Goal: Task Accomplishment & Management: Use online tool/utility

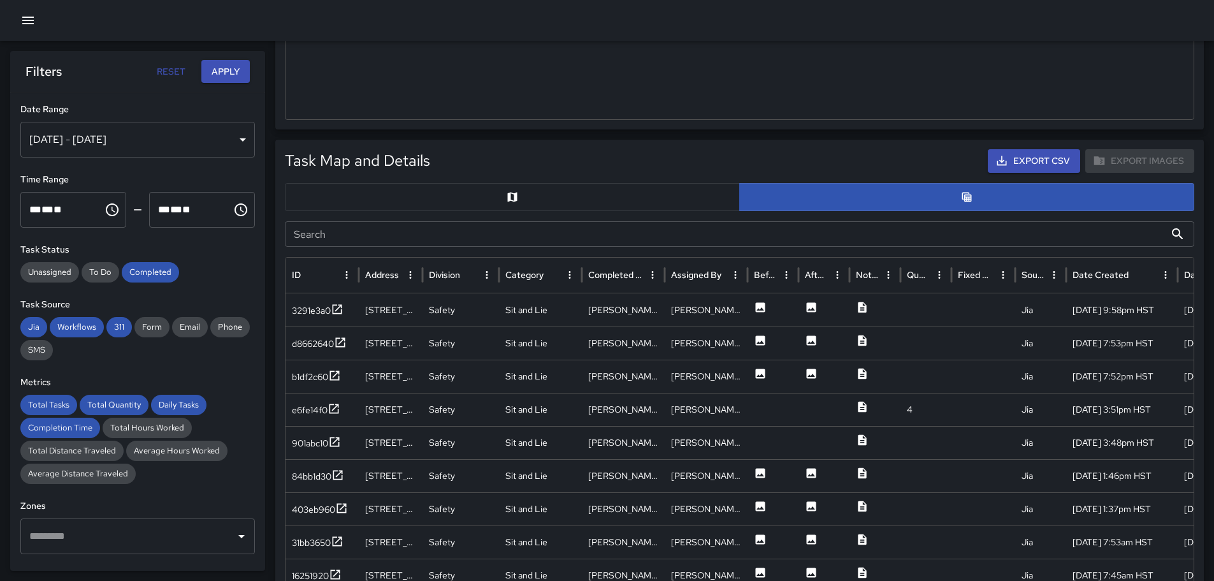
scroll to position [490, 0]
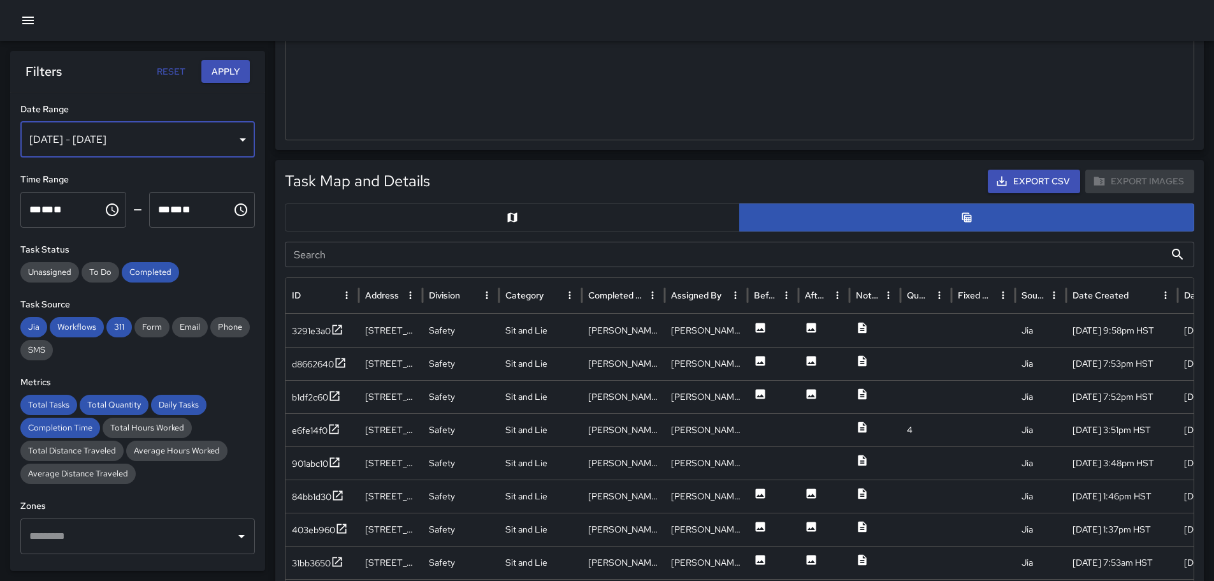
click at [233, 136] on div "[DATE] - [DATE]" at bounding box center [137, 140] width 235 height 36
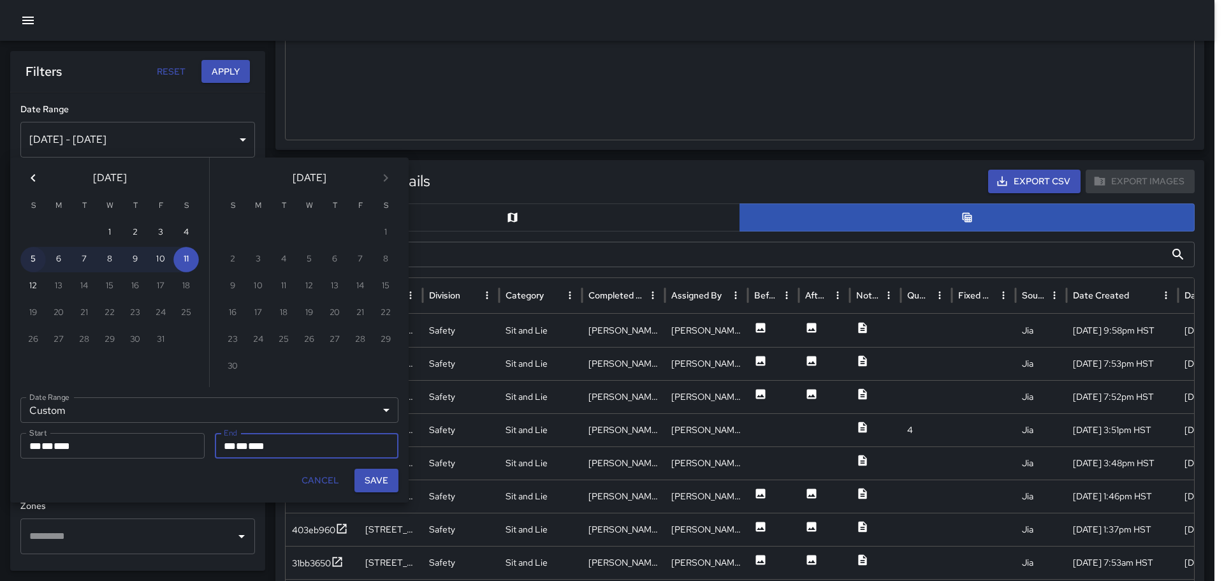
click at [33, 259] on button "5" at bounding box center [32, 259] width 25 height 25
type input "**********"
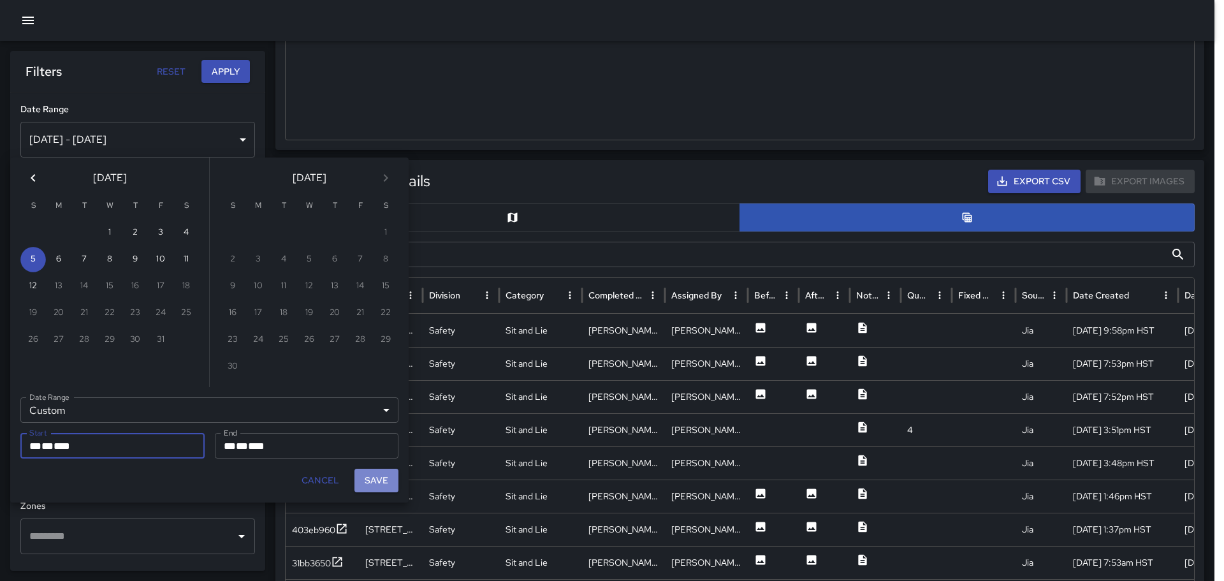
click at [385, 479] on button "Save" at bounding box center [376, 481] width 44 height 24
type input "**********"
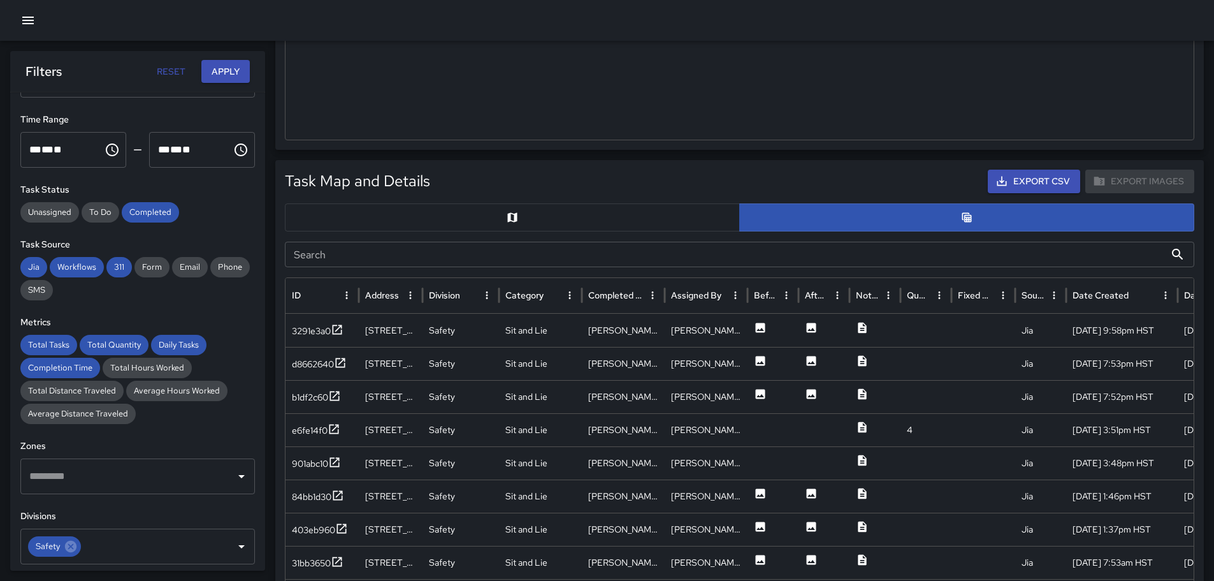
scroll to position [0, 0]
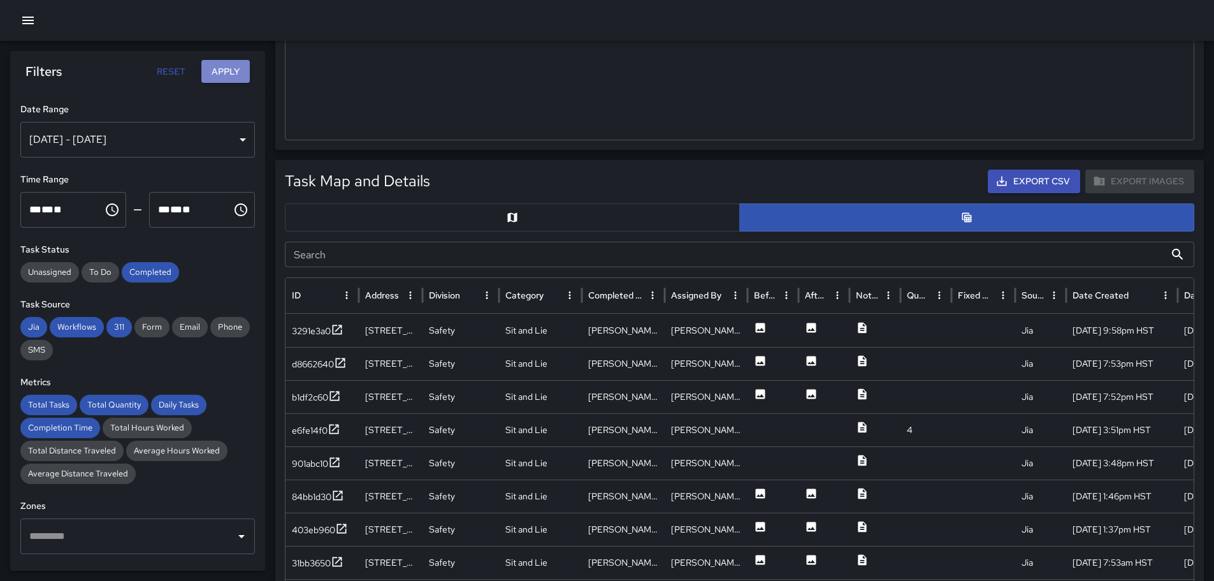
click at [236, 75] on button "Apply" at bounding box center [225, 72] width 48 height 24
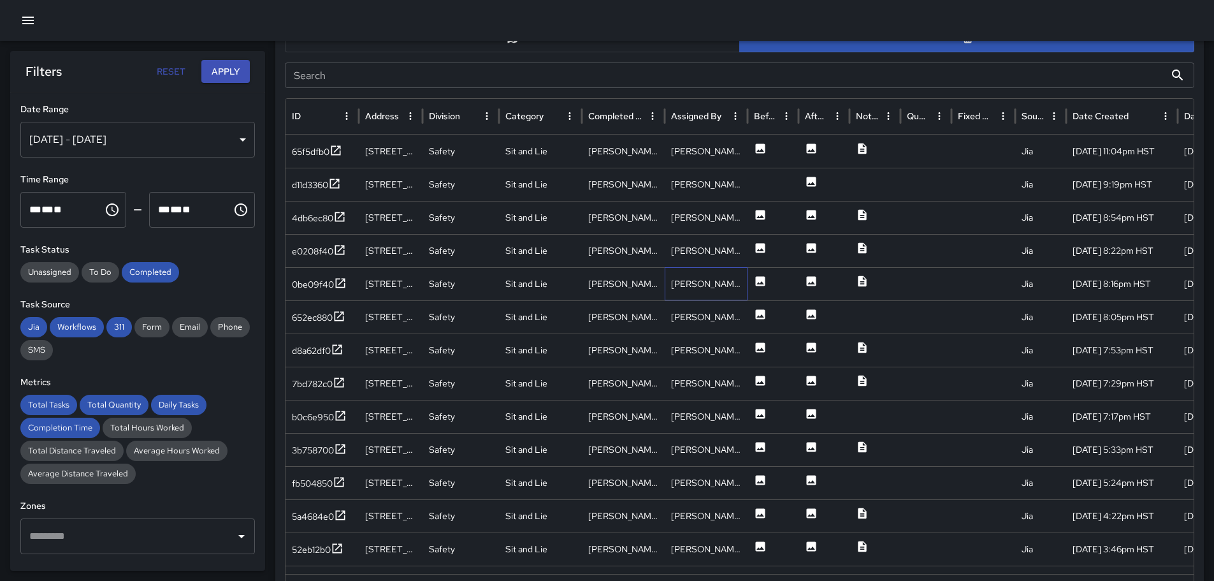
click at [709, 277] on div "[PERSON_NAME]" at bounding box center [706, 283] width 83 height 33
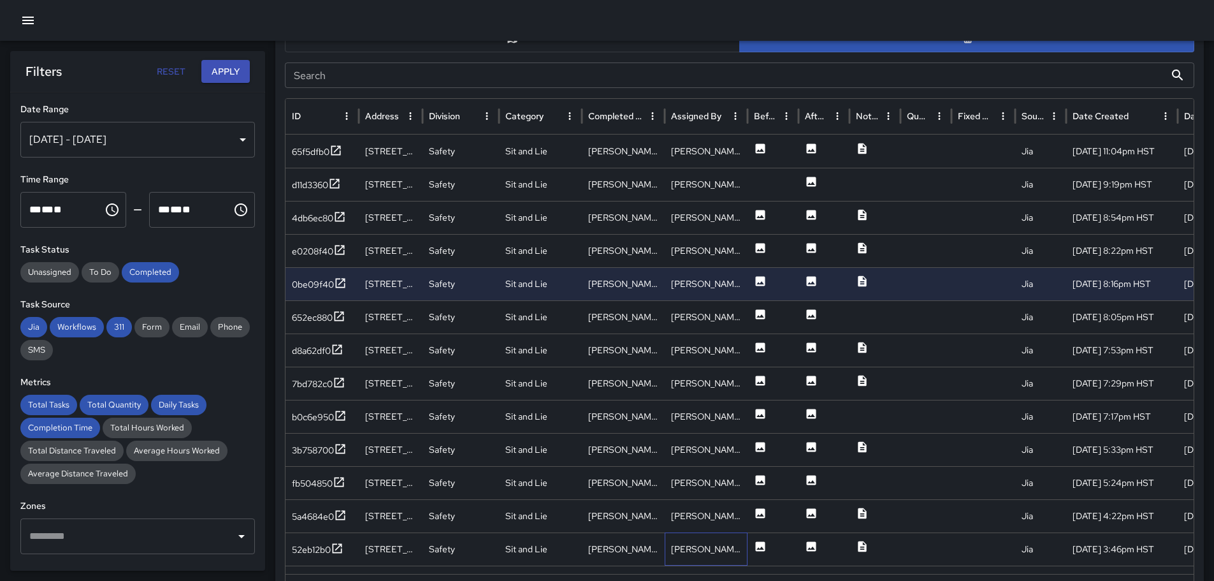
drag, startPoint x: 725, startPoint y: 547, endPoint x: 730, endPoint y: 541, distance: 8.2
click at [726, 547] on div "[PERSON_NAME]" at bounding box center [706, 548] width 83 height 33
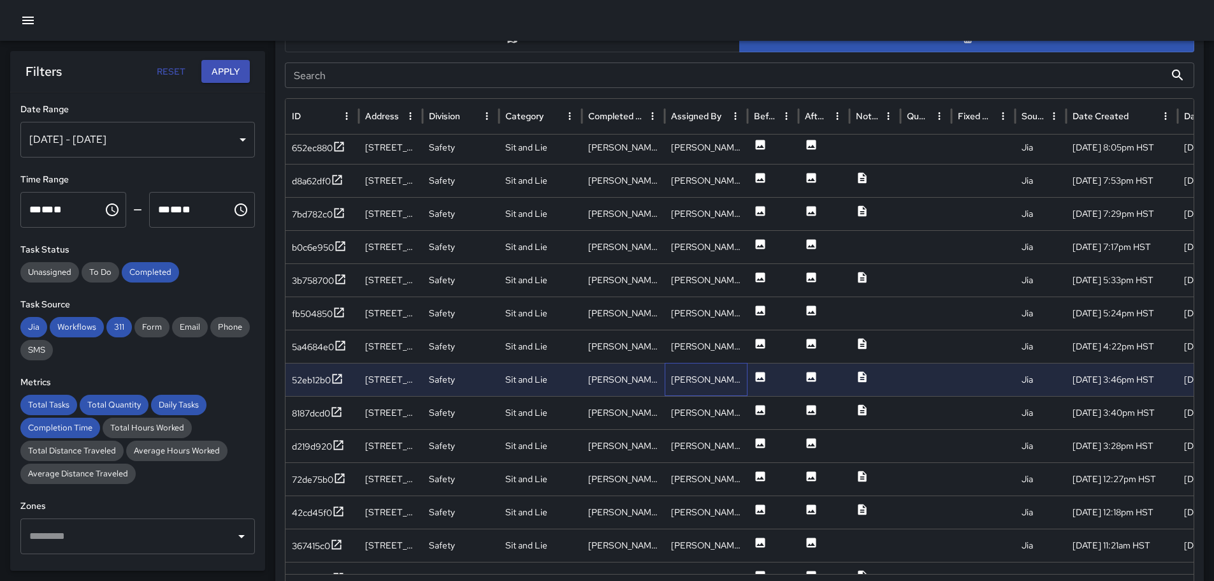
scroll to position [177, 0]
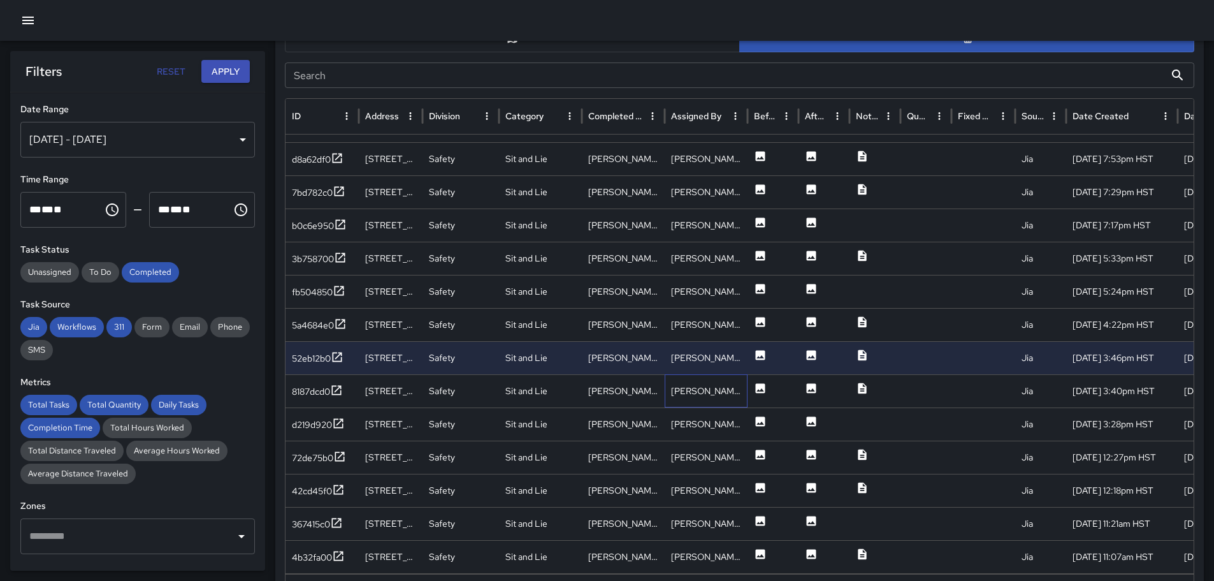
click at [727, 388] on div "[PERSON_NAME]" at bounding box center [706, 390] width 83 height 33
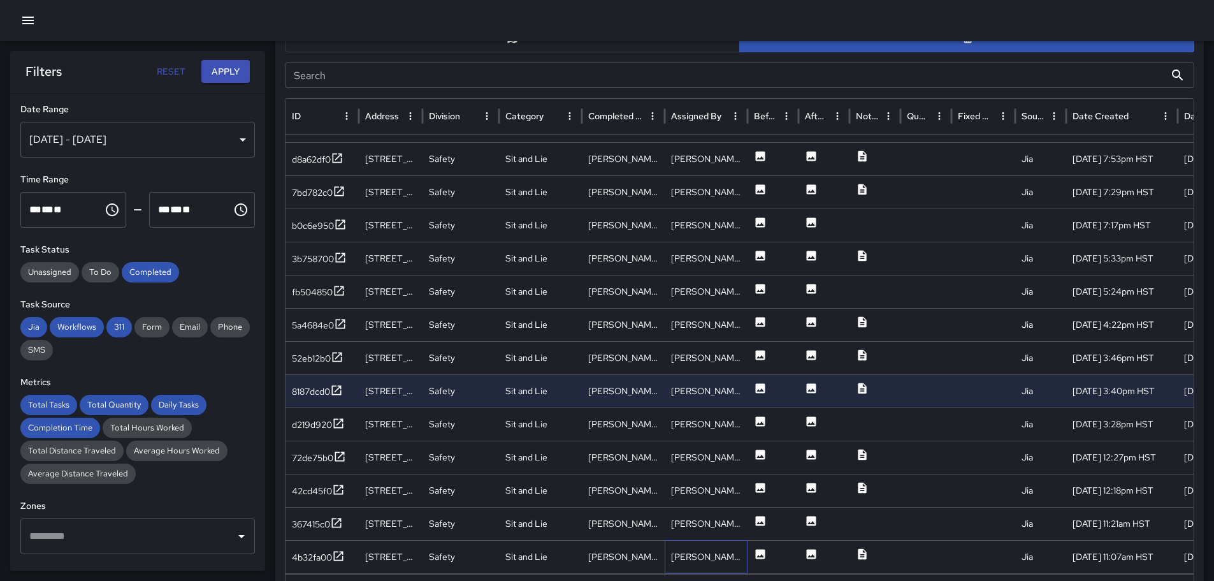
click at [736, 554] on div "[PERSON_NAME]" at bounding box center [706, 556] width 83 height 33
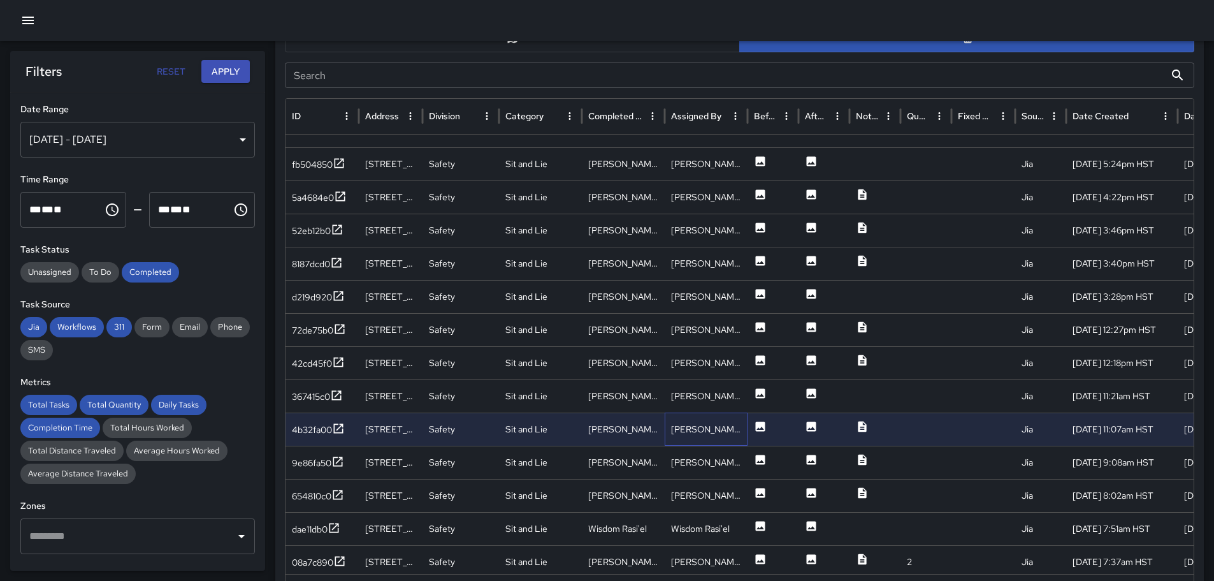
scroll to position [0, 0]
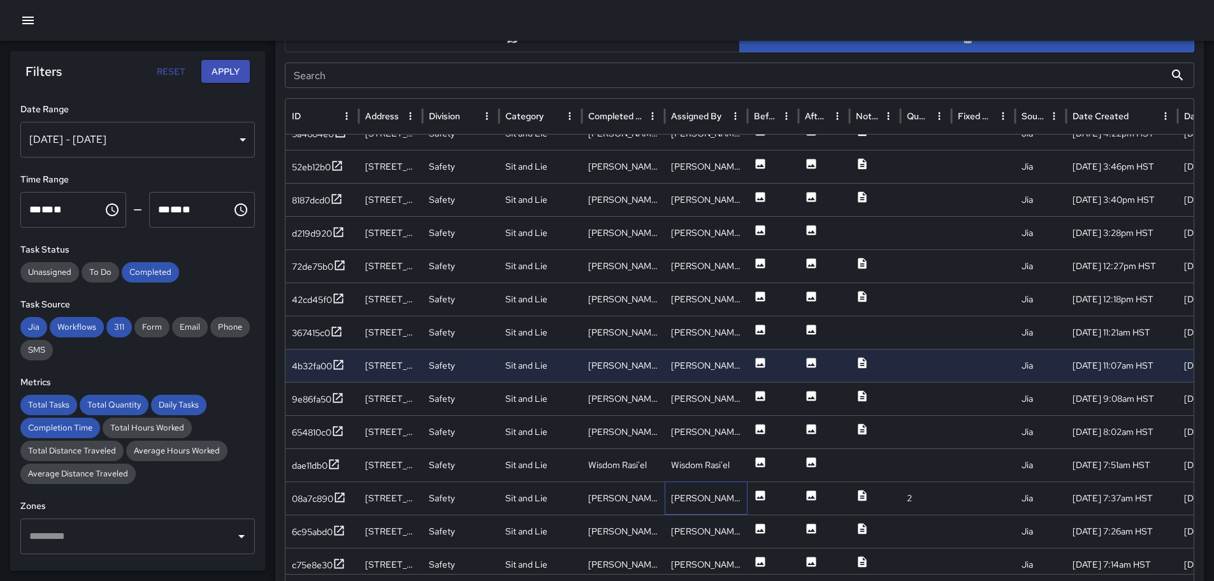
click at [734, 498] on div "[PERSON_NAME]" at bounding box center [706, 497] width 83 height 33
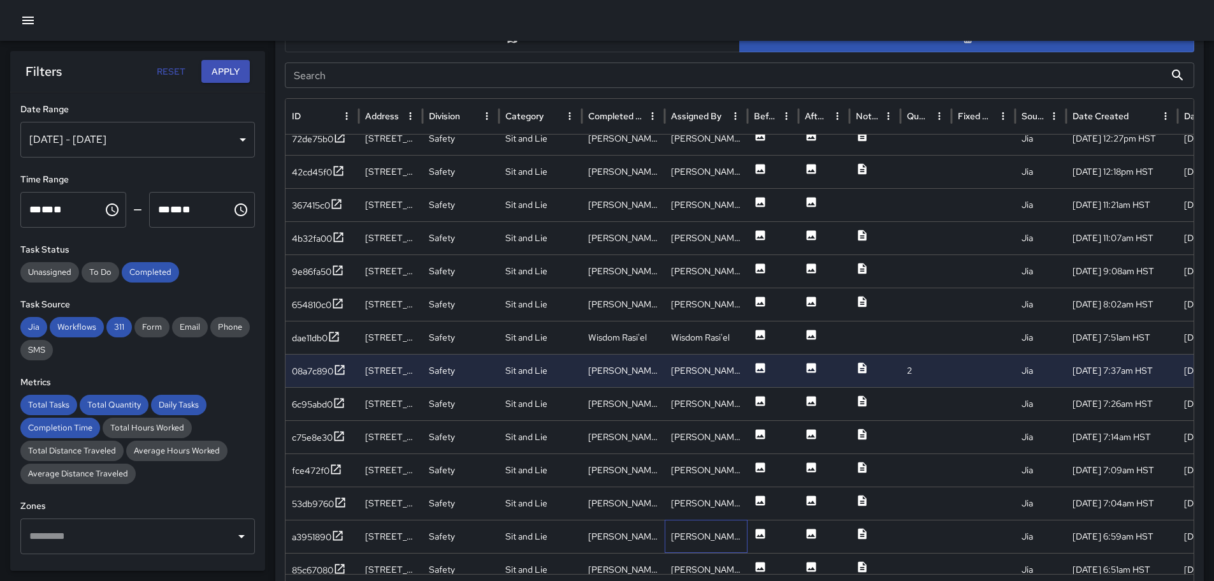
click at [728, 530] on div "[PERSON_NAME]" at bounding box center [706, 536] width 83 height 33
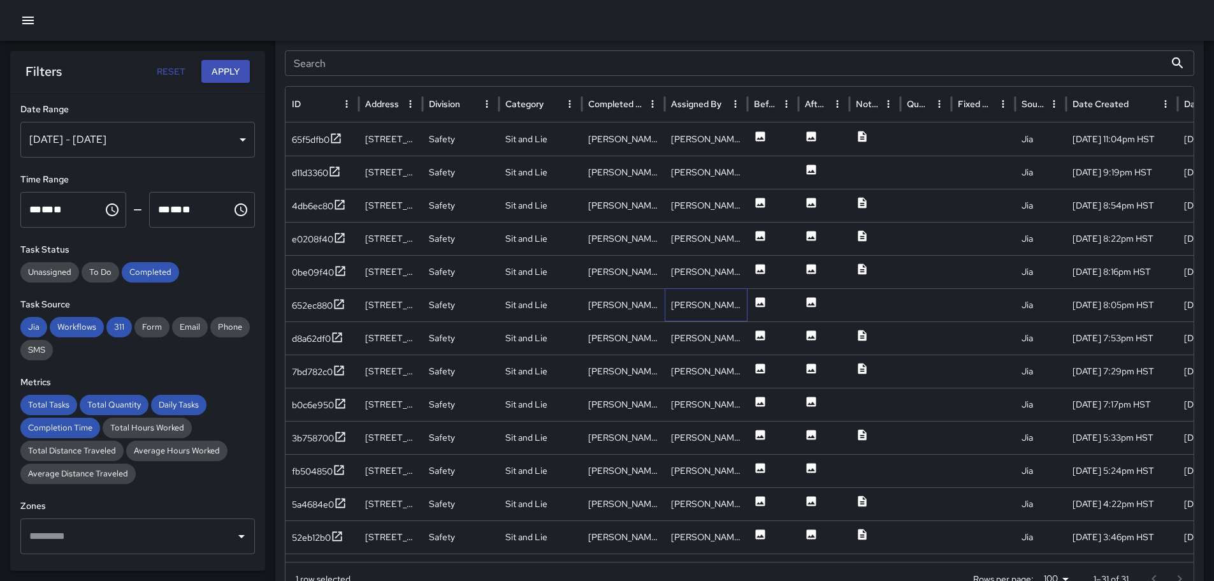
click at [738, 310] on div "[PERSON_NAME]" at bounding box center [706, 304] width 83 height 33
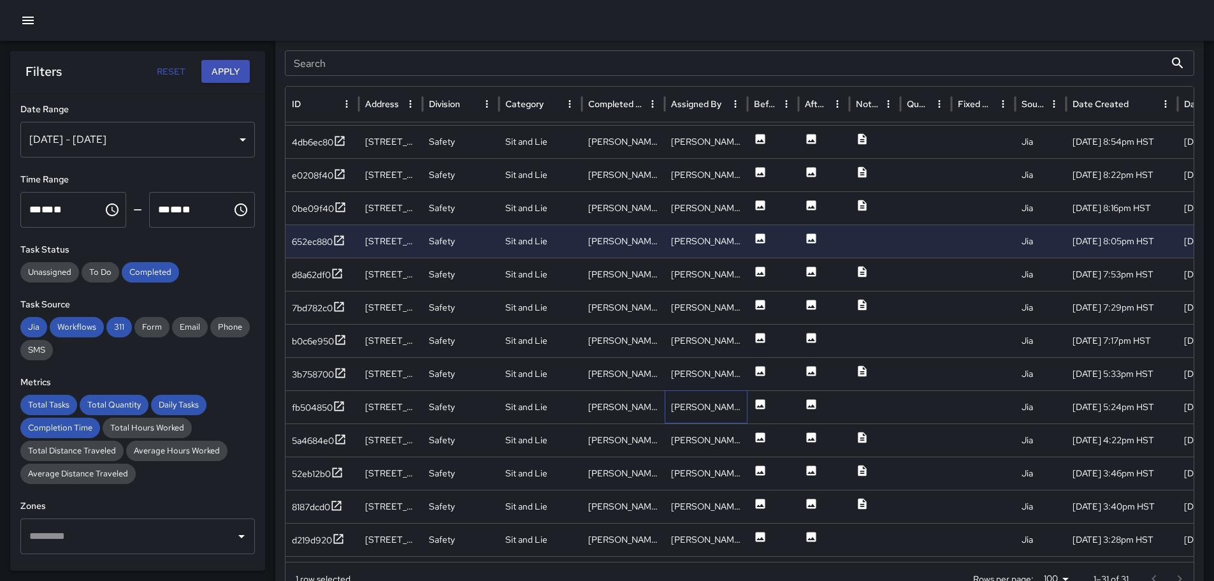
click at [746, 411] on div "[PERSON_NAME]" at bounding box center [706, 406] width 83 height 33
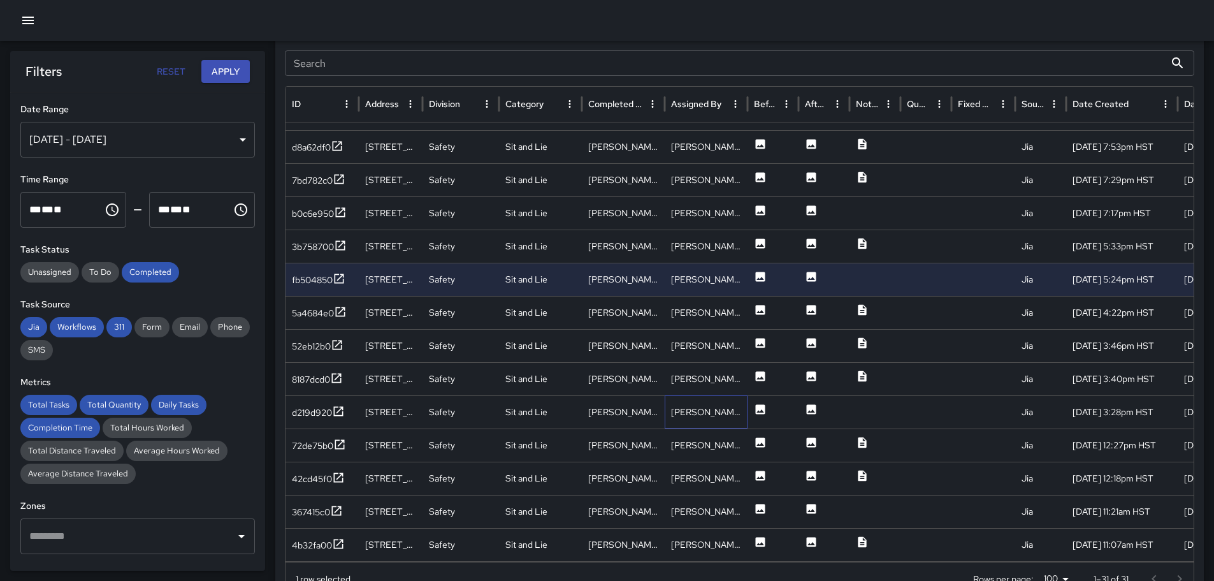
click at [738, 414] on div "[PERSON_NAME]" at bounding box center [706, 411] width 83 height 33
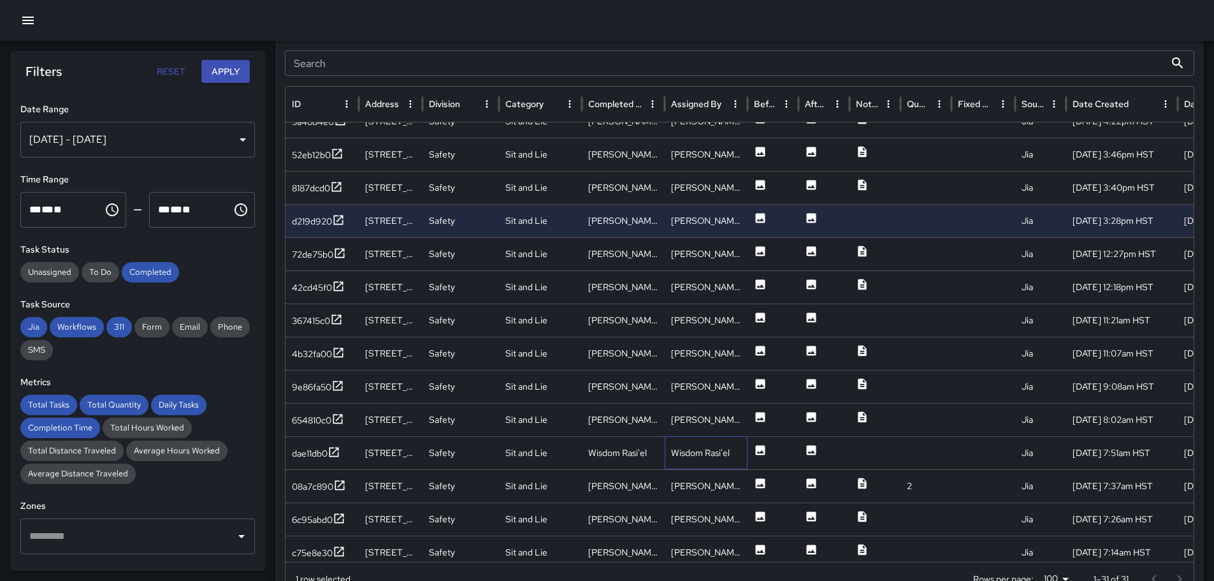
click at [736, 453] on div "Wisdom Rasi'el" at bounding box center [706, 452] width 83 height 33
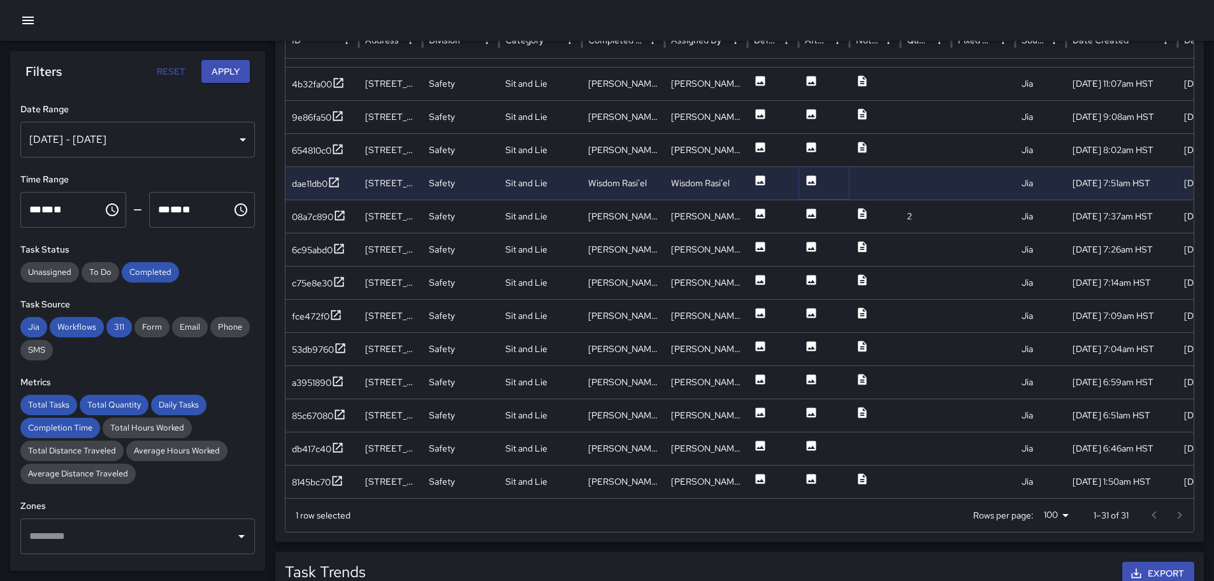
click at [811, 178] on icon at bounding box center [812, 180] width 10 height 10
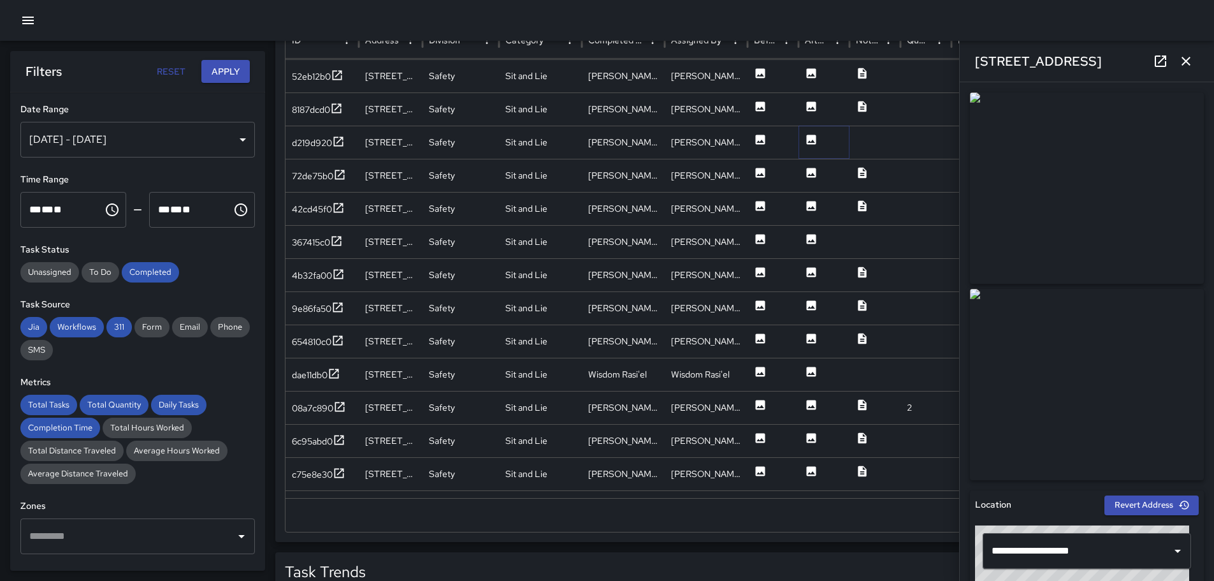
click at [809, 138] on icon at bounding box center [812, 139] width 10 height 10
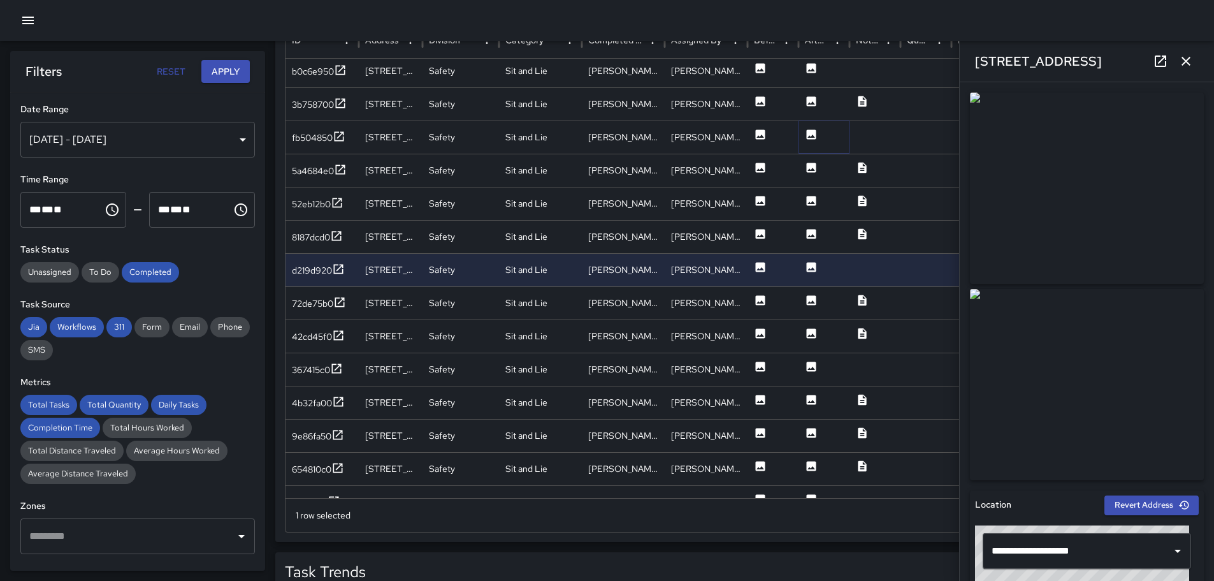
click at [810, 133] on icon at bounding box center [812, 134] width 10 height 10
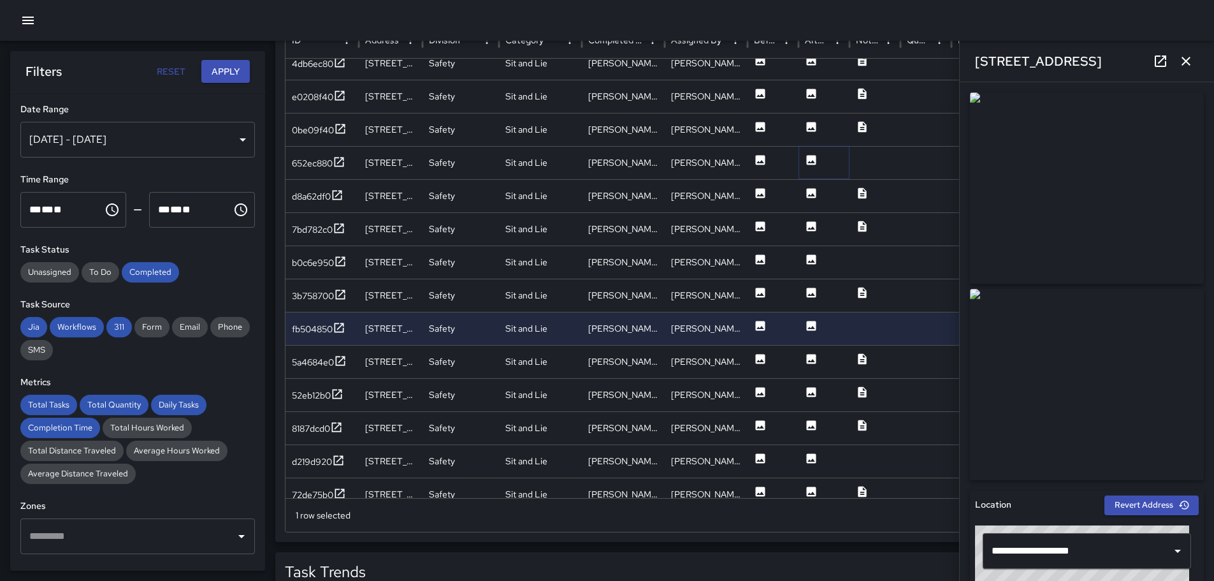
click at [809, 159] on icon at bounding box center [812, 160] width 10 height 10
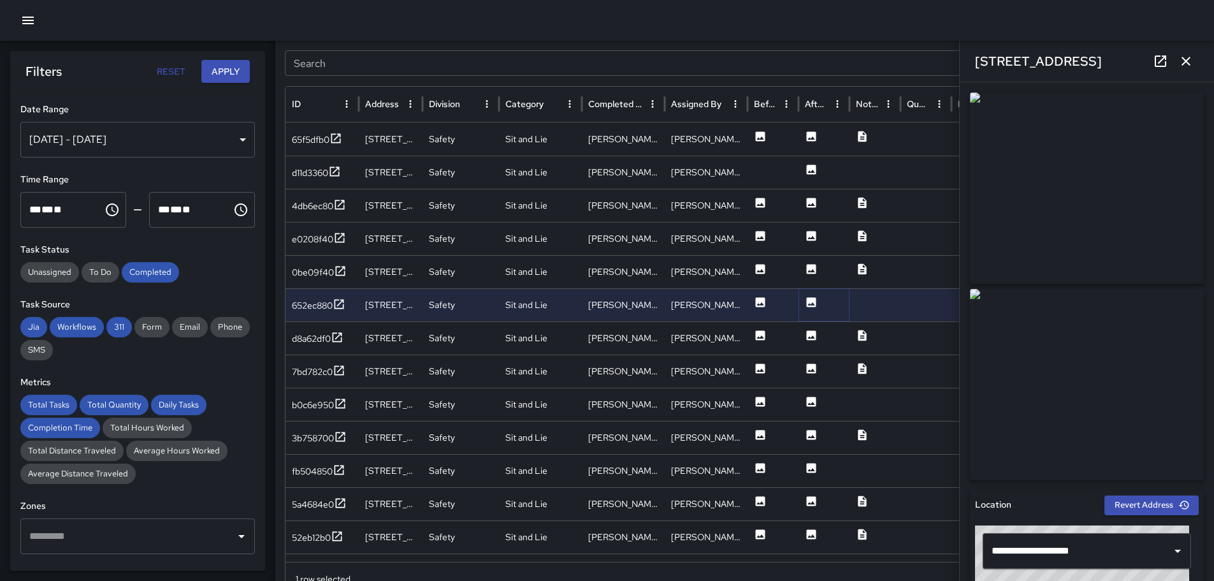
scroll to position [39, 0]
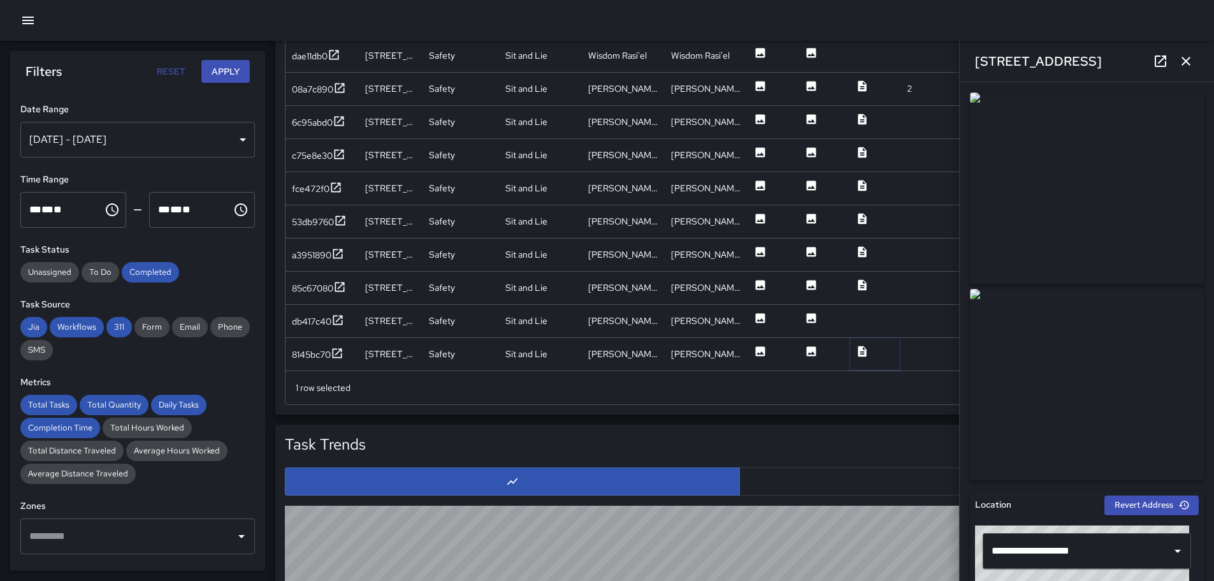
click at [860, 349] on icon at bounding box center [862, 350] width 8 height 11
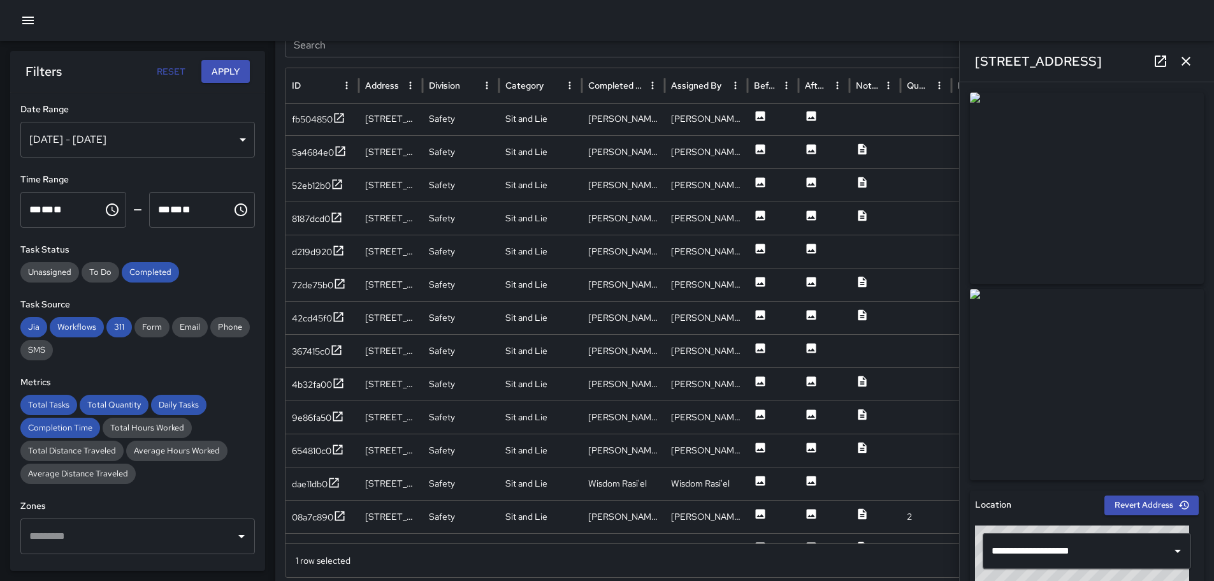
click at [235, 137] on div "[DATE] - [DATE]" at bounding box center [137, 140] width 235 height 36
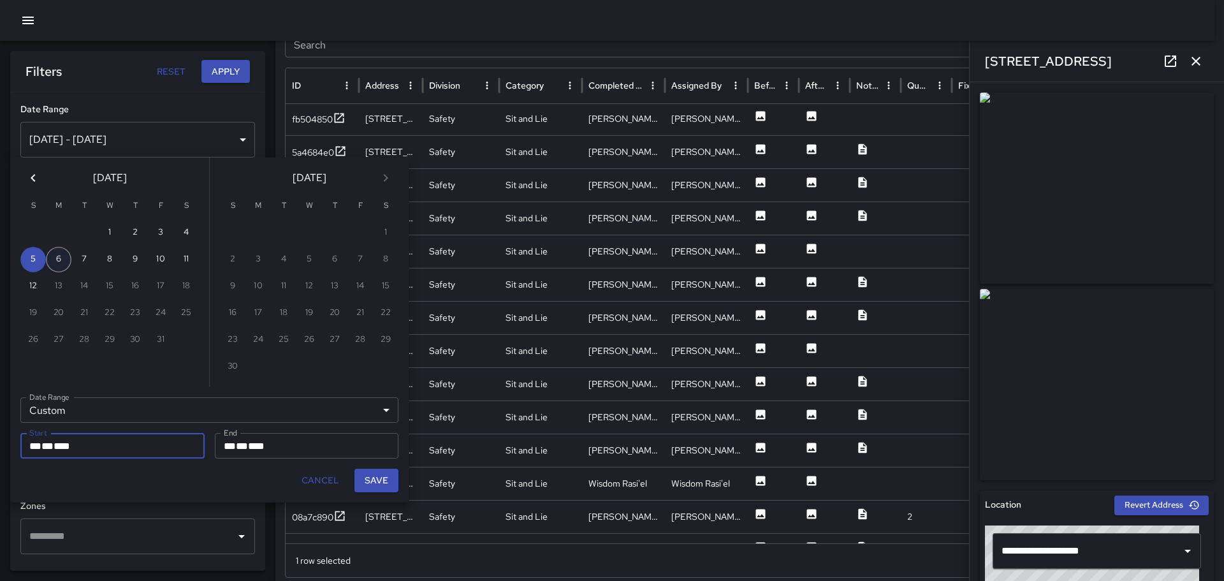
click at [59, 258] on button "6" at bounding box center [58, 259] width 25 height 25
type input "**********"
click at [59, 258] on button "6" at bounding box center [58, 259] width 25 height 25
type input "**********"
click at [381, 475] on button "Save" at bounding box center [376, 481] width 44 height 24
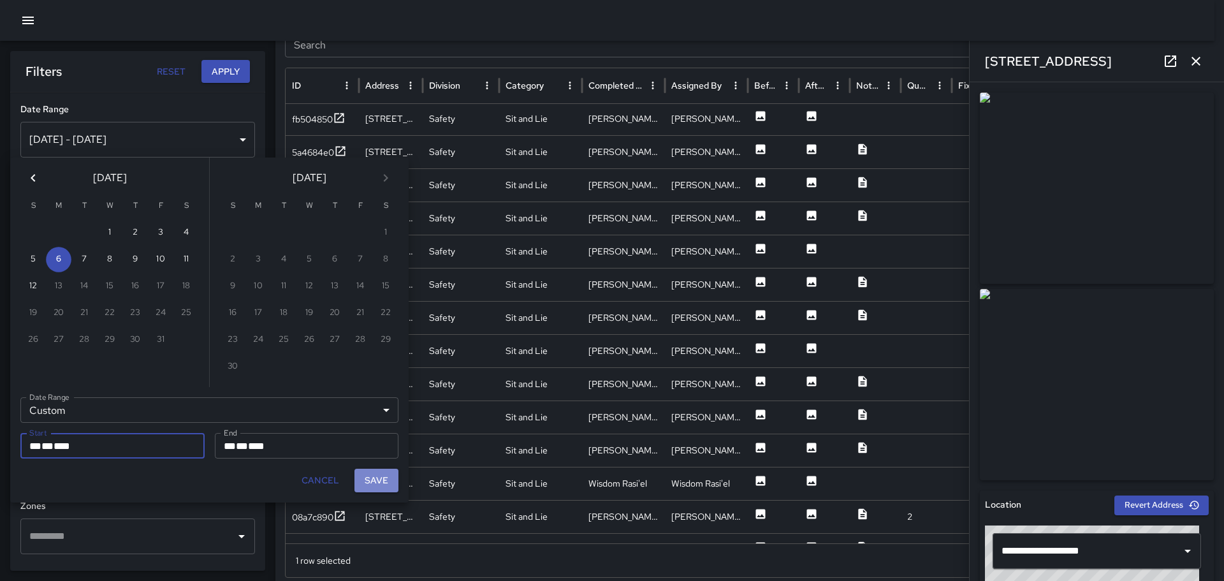
type input "**********"
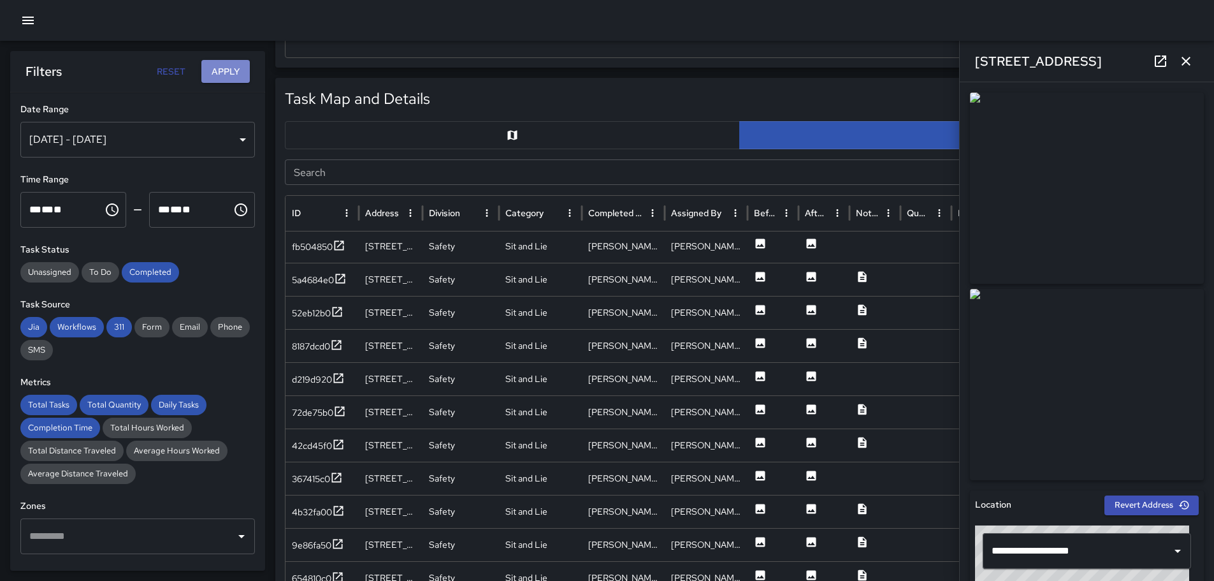
click at [222, 66] on button "Apply" at bounding box center [225, 72] width 48 height 24
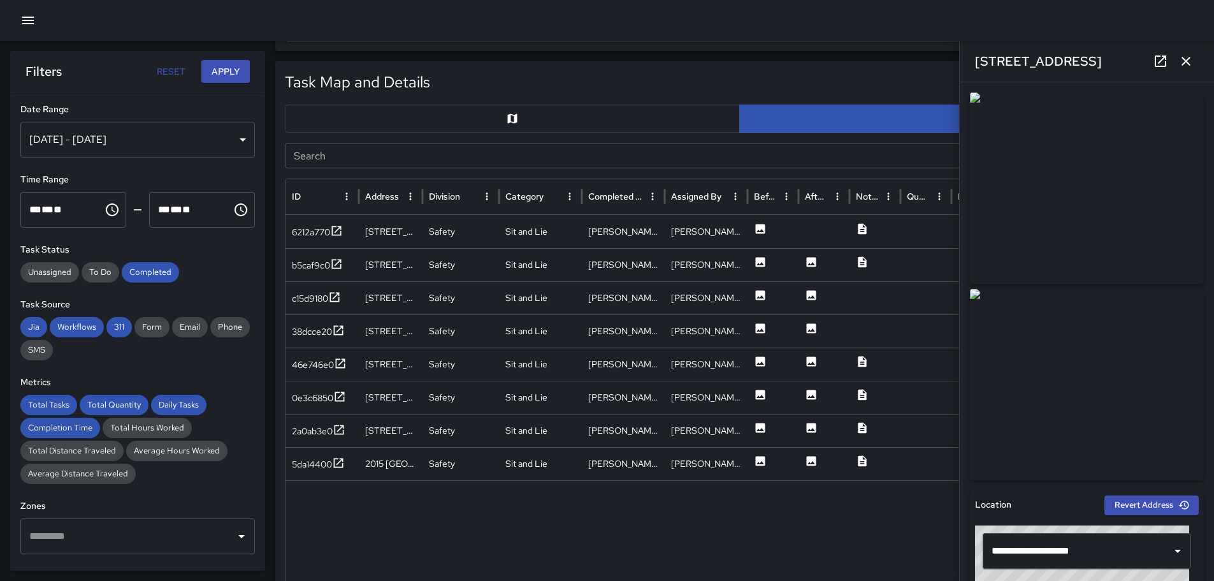
click at [233, 136] on div "[DATE] - [DATE]" at bounding box center [137, 140] width 235 height 36
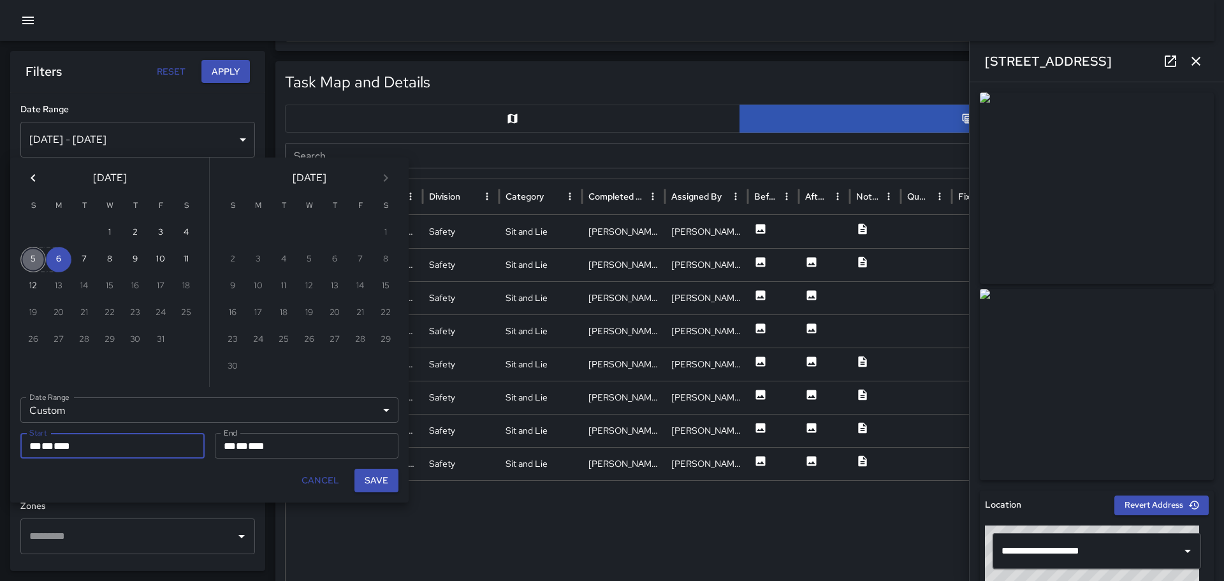
click at [38, 258] on button "5" at bounding box center [32, 259] width 25 height 25
type input "**********"
click at [34, 256] on button "5" at bounding box center [32, 259] width 25 height 25
type input "**********"
click at [385, 477] on button "Save" at bounding box center [376, 481] width 44 height 24
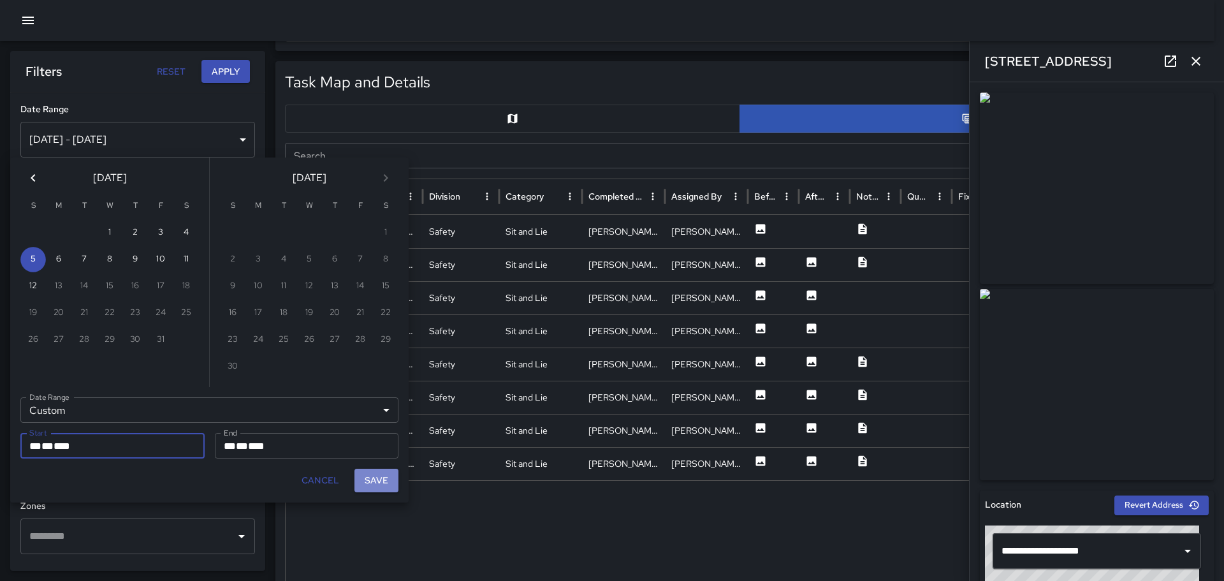
type input "**********"
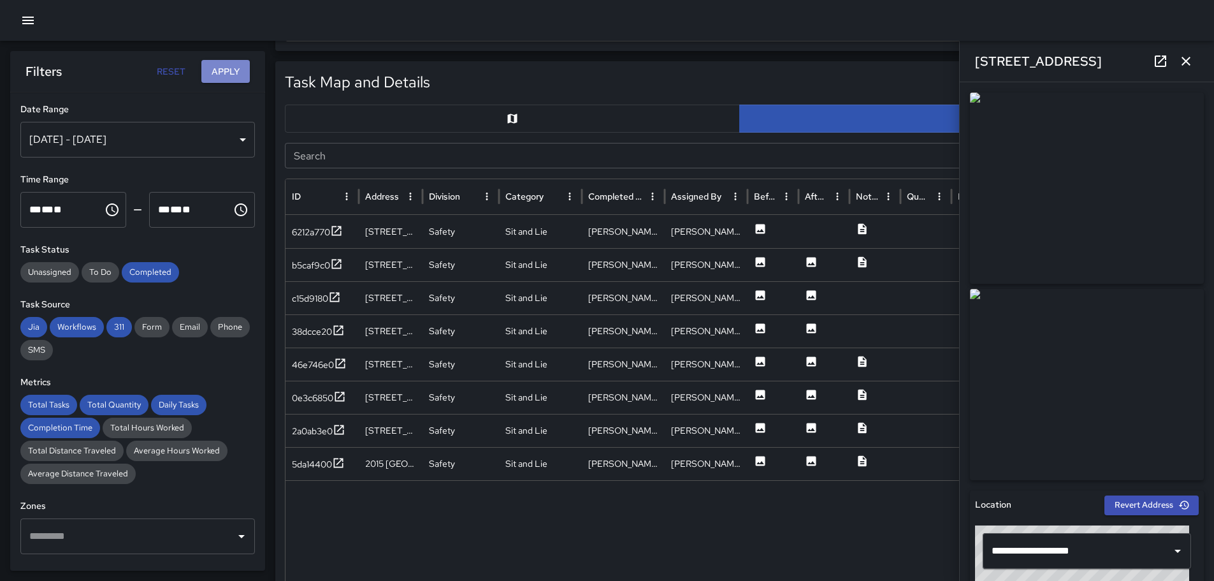
click at [231, 66] on button "Apply" at bounding box center [225, 72] width 48 height 24
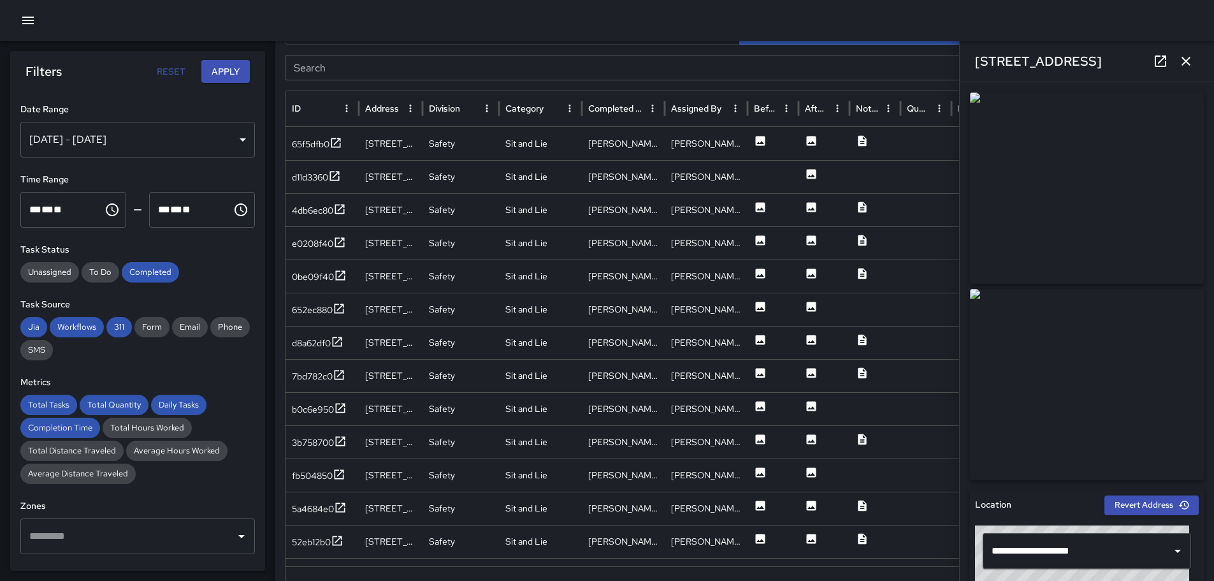
scroll to position [681, 0]
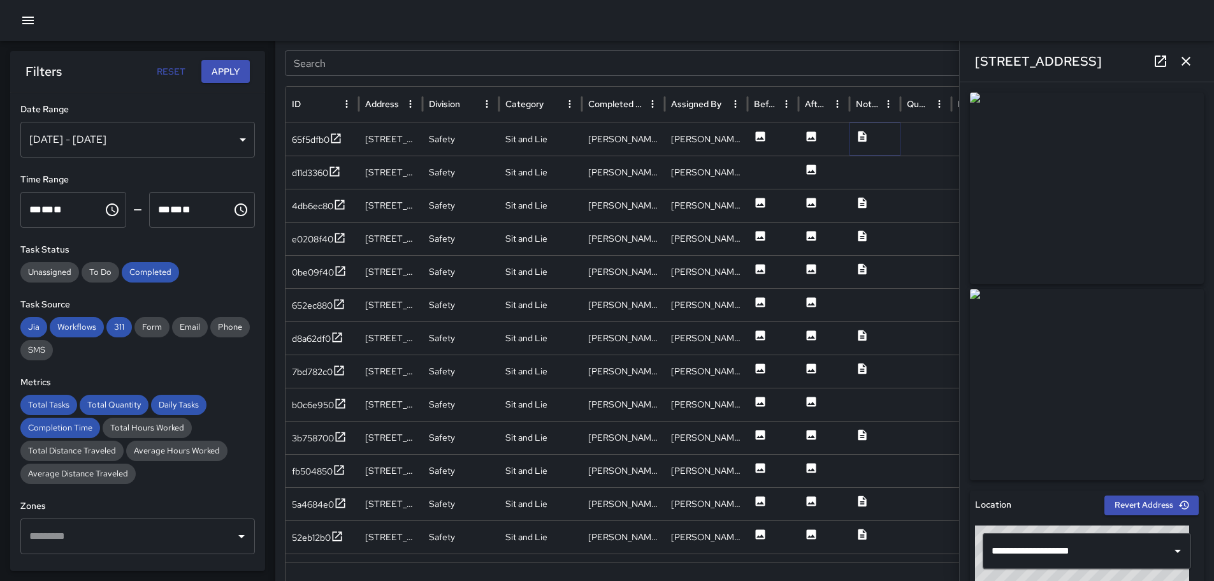
click at [862, 136] on icon at bounding box center [862, 136] width 8 height 11
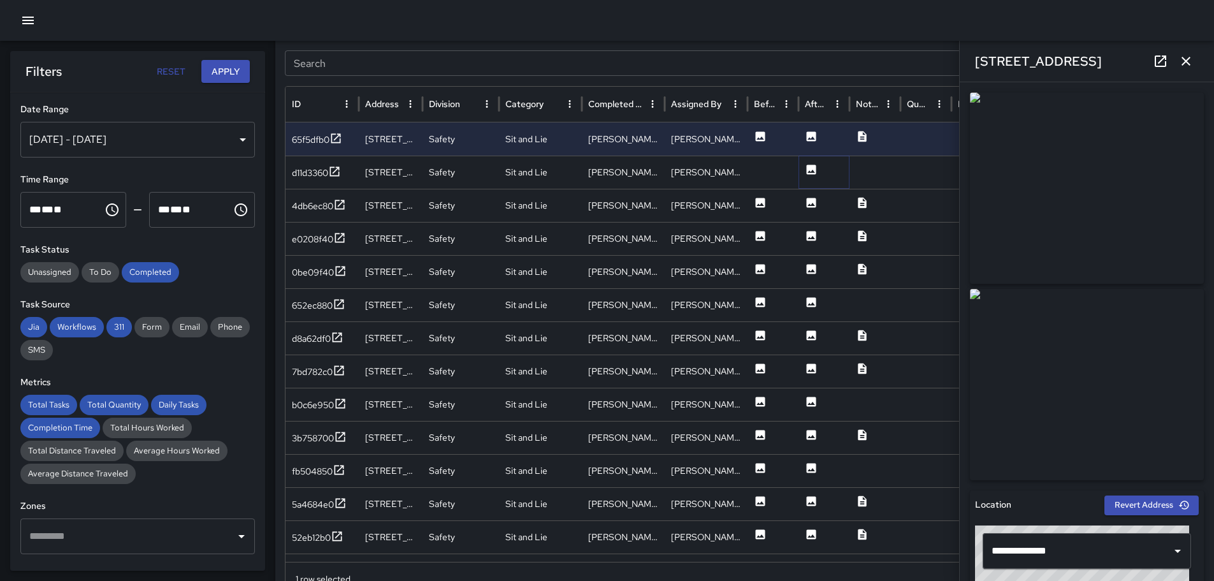
click at [810, 171] on icon at bounding box center [811, 169] width 13 height 13
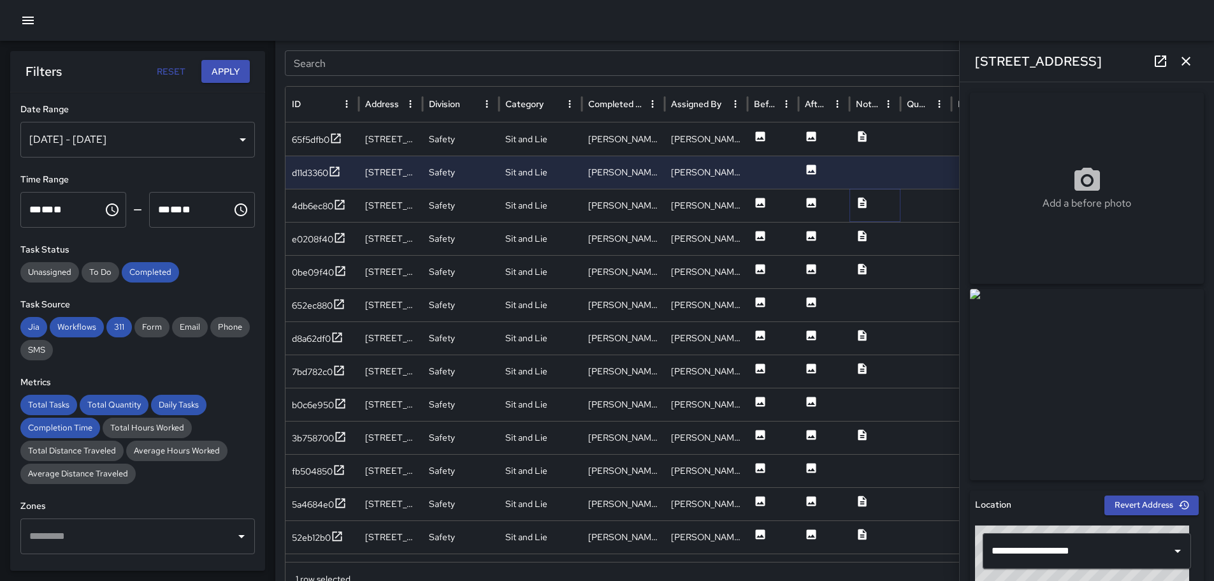
click at [865, 204] on icon at bounding box center [862, 202] width 8 height 11
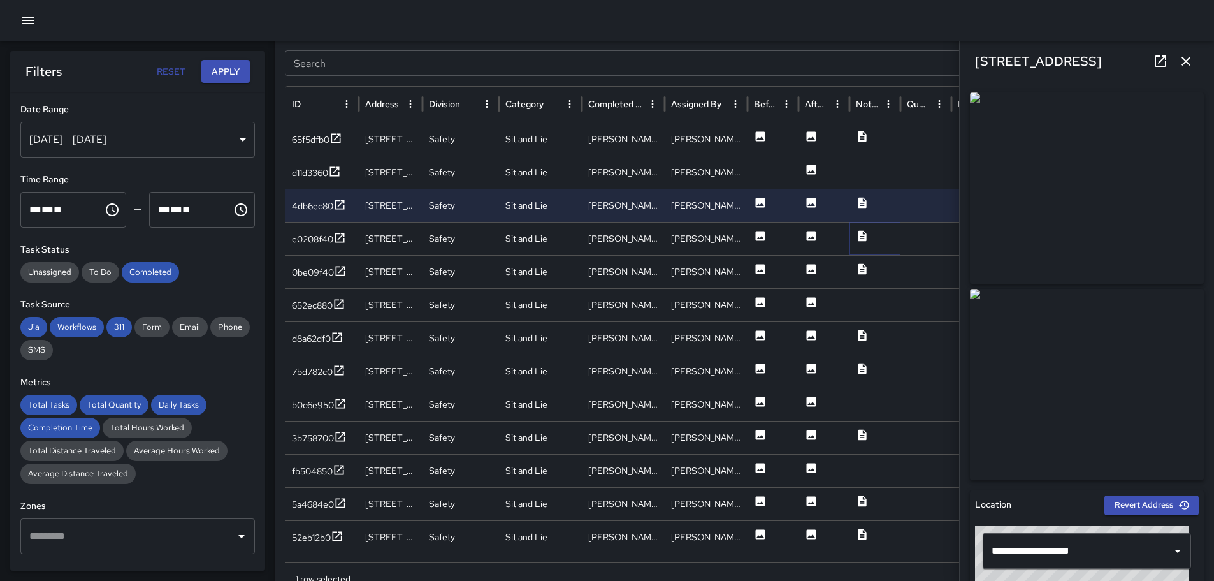
click at [861, 236] on icon at bounding box center [862, 235] width 13 height 13
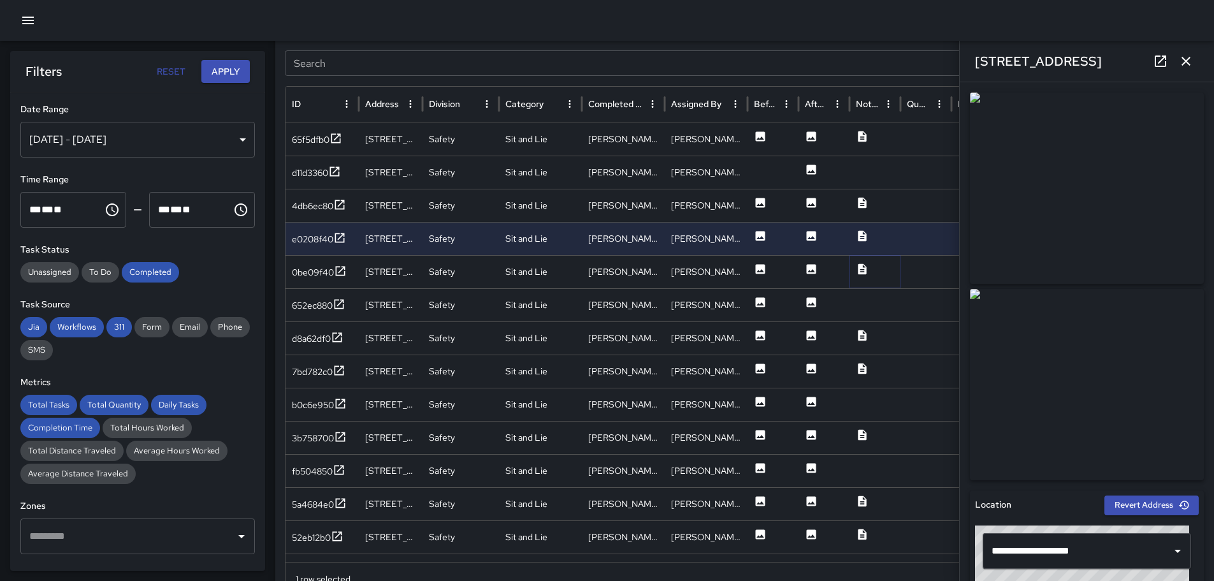
click at [864, 270] on icon at bounding box center [862, 269] width 13 height 13
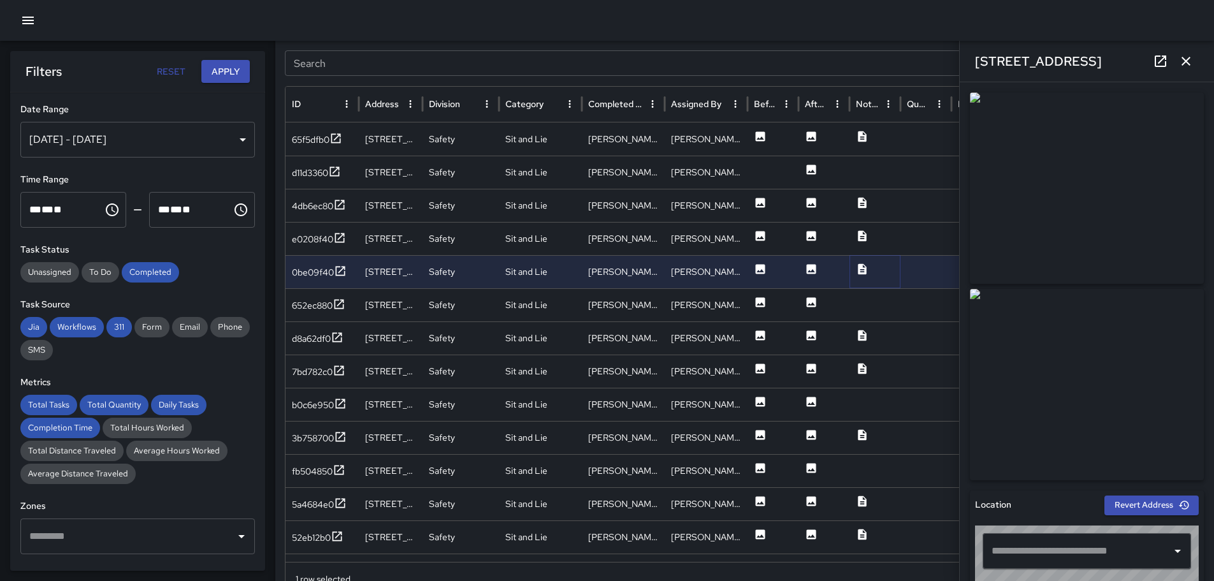
type input "**********"
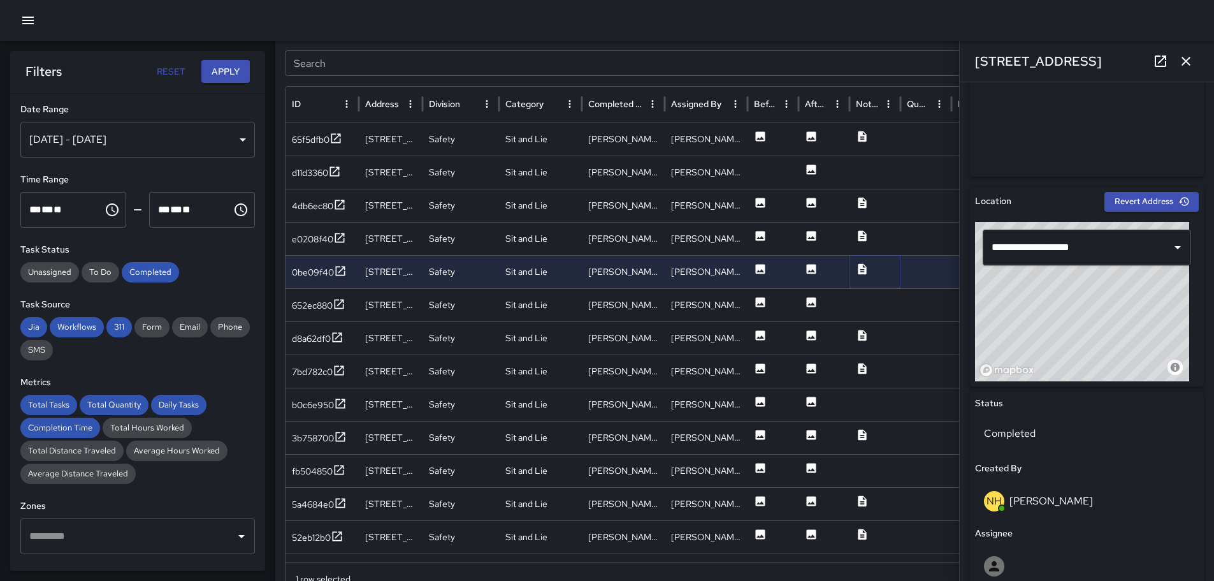
scroll to position [0, 0]
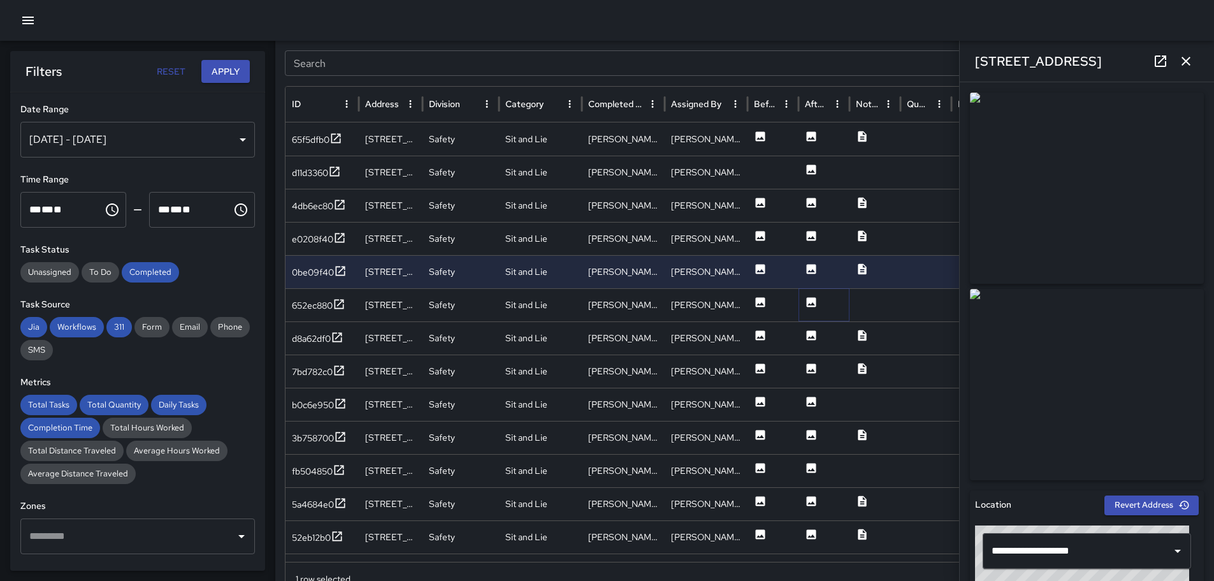
click at [812, 300] on icon at bounding box center [812, 302] width 10 height 10
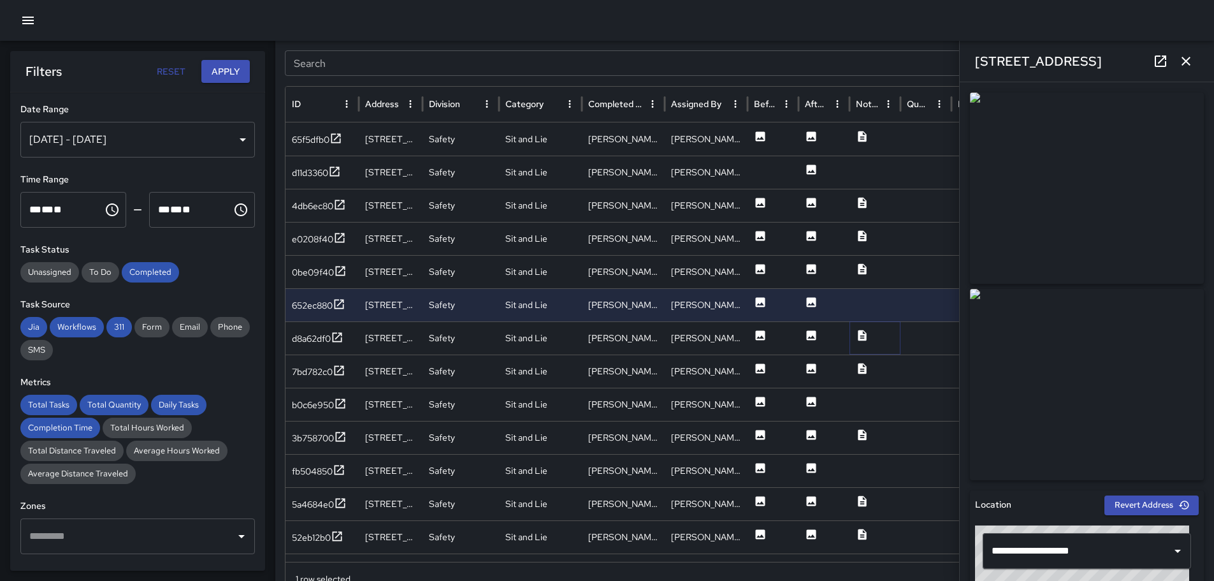
click at [862, 337] on icon at bounding box center [862, 335] width 8 height 11
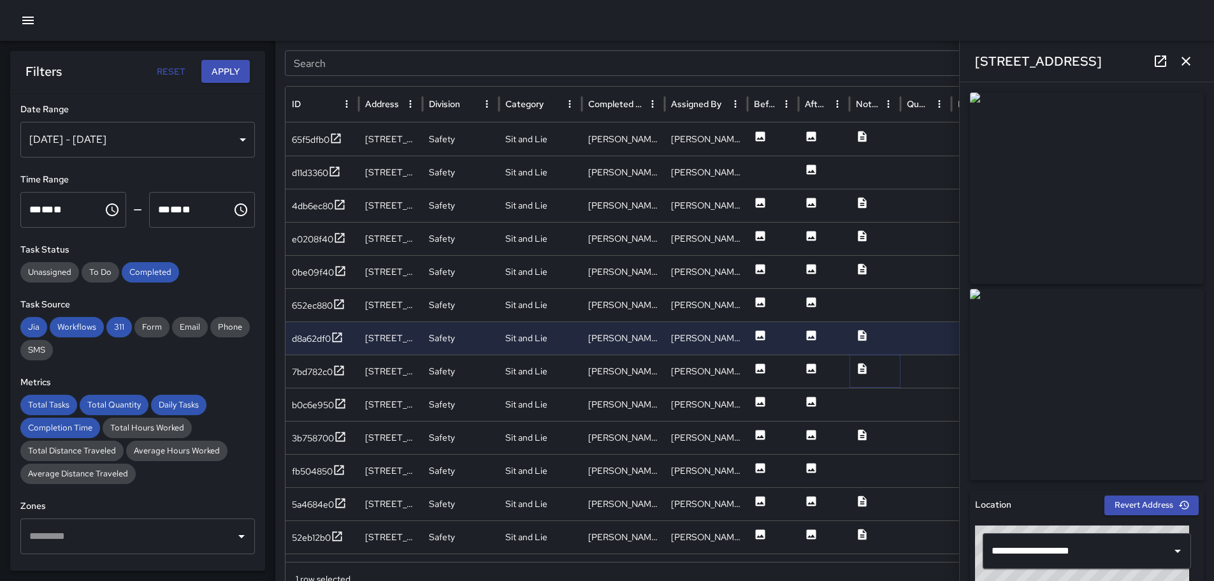
click at [868, 369] on icon at bounding box center [862, 368] width 13 height 13
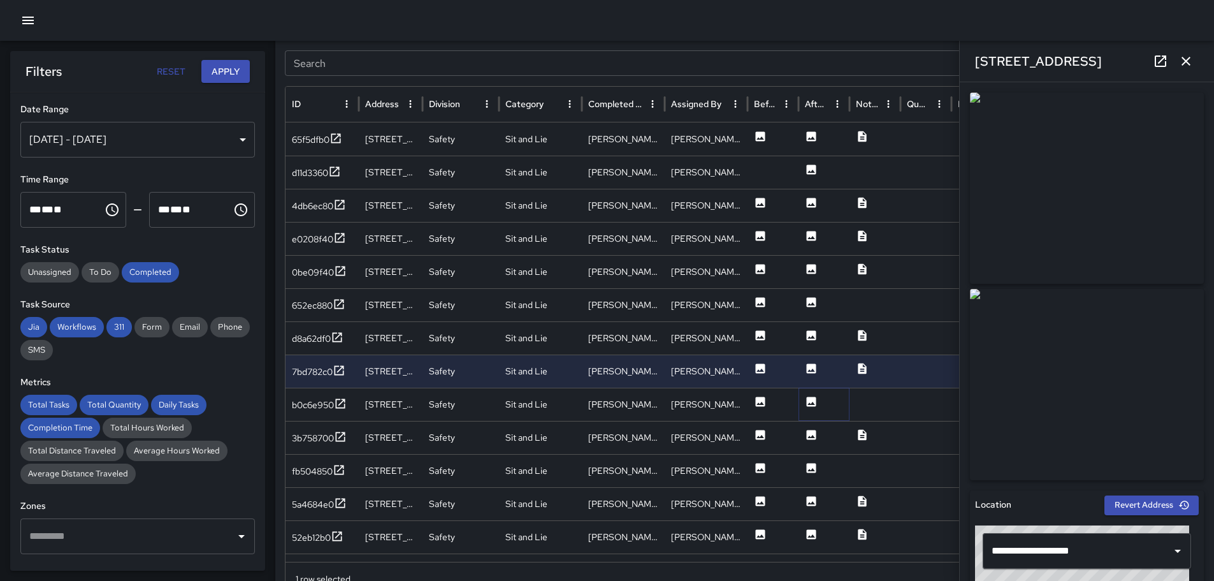
click at [815, 400] on icon at bounding box center [812, 401] width 10 height 10
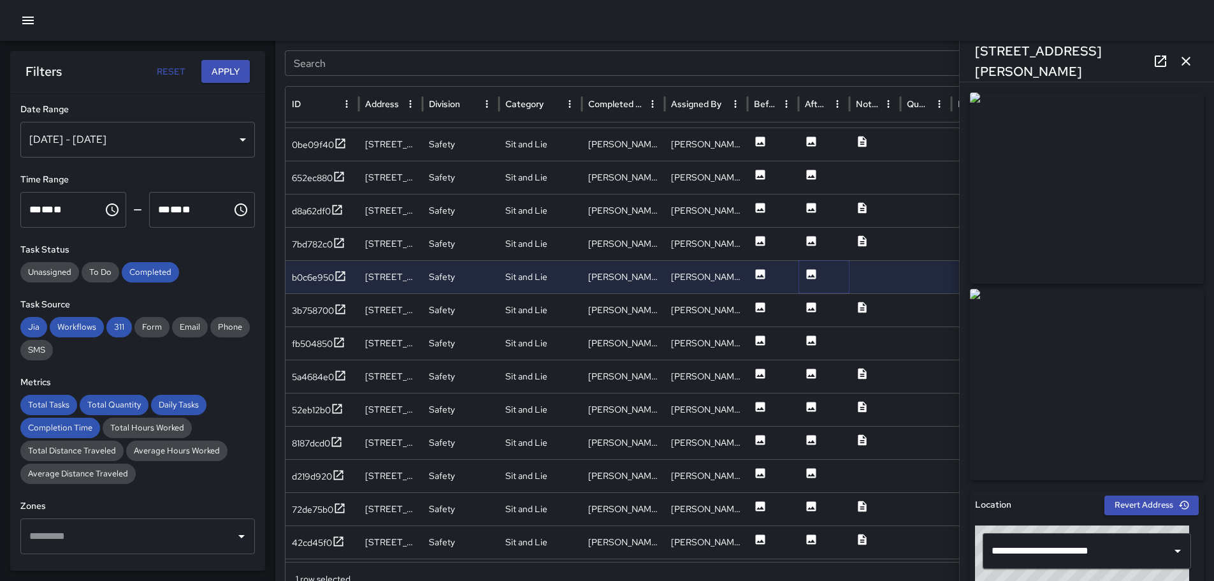
scroll to position [118, 0]
click at [862, 307] on icon at bounding box center [862, 307] width 13 height 13
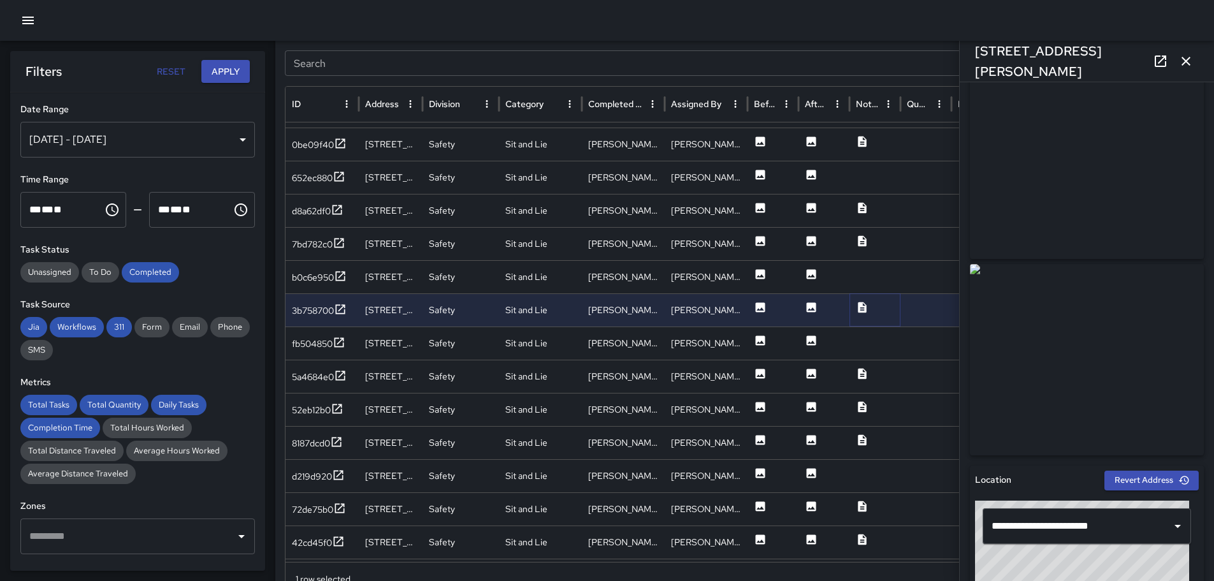
scroll to position [0, 0]
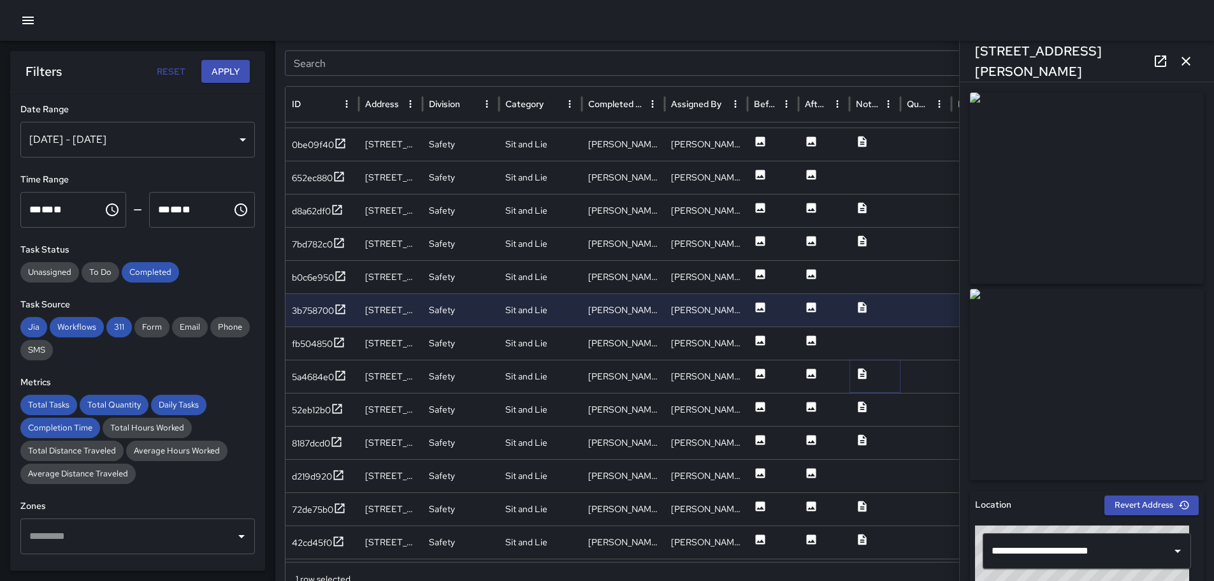
click at [864, 373] on icon at bounding box center [862, 373] width 8 height 11
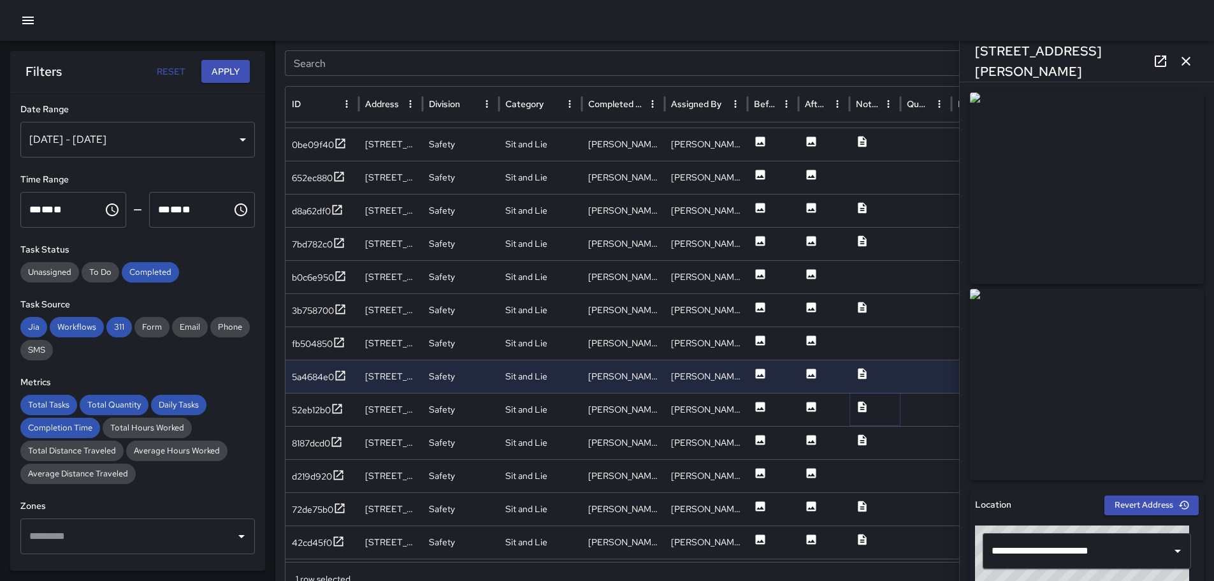
click at [866, 407] on icon at bounding box center [862, 406] width 8 height 11
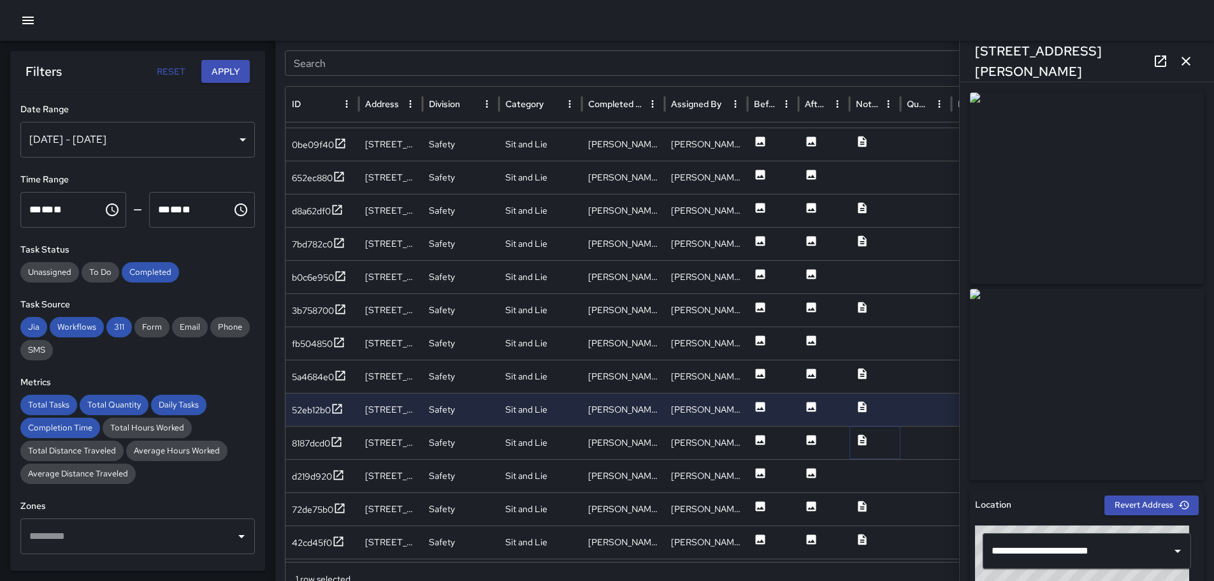
click at [862, 441] on icon at bounding box center [862, 439] width 8 height 11
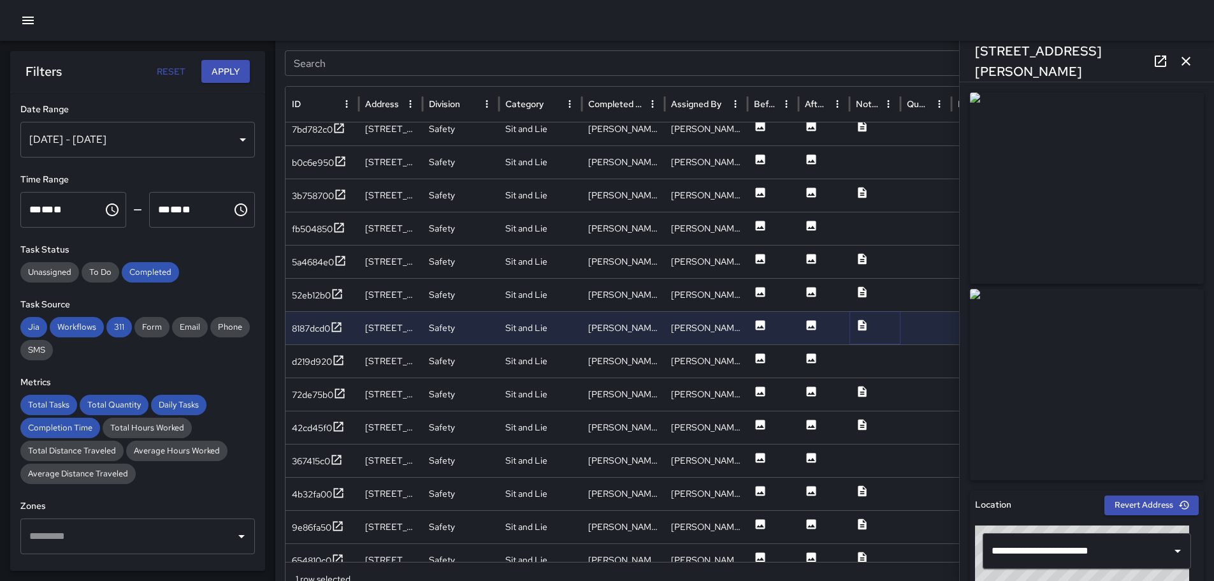
scroll to position [236, 0]
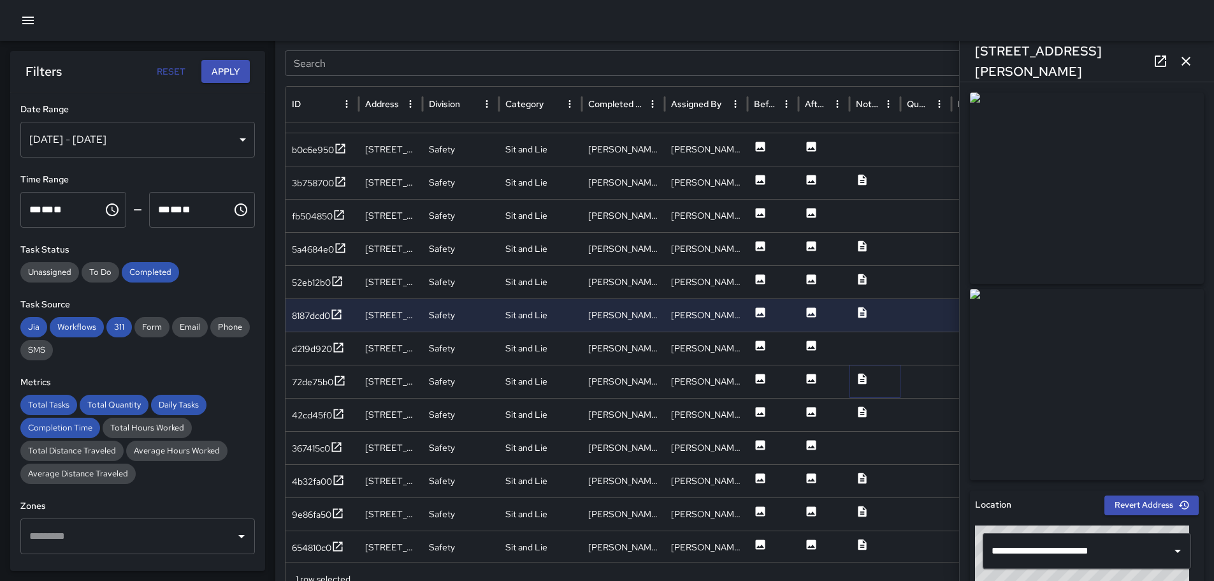
click at [862, 381] on icon at bounding box center [862, 378] width 13 height 13
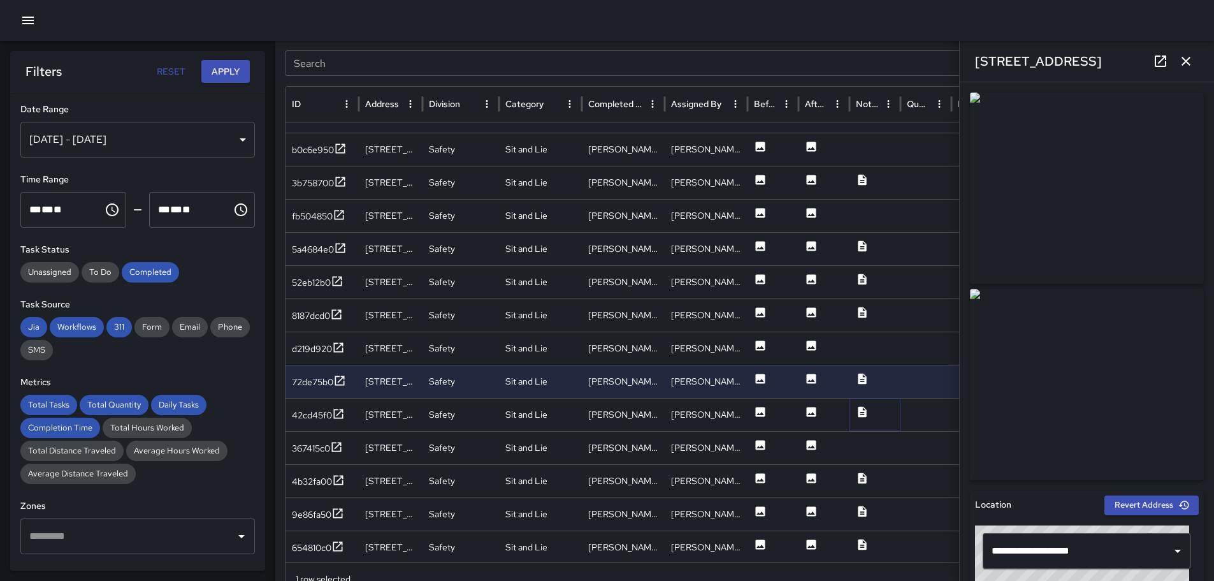
click at [862, 407] on icon at bounding box center [862, 411] width 8 height 11
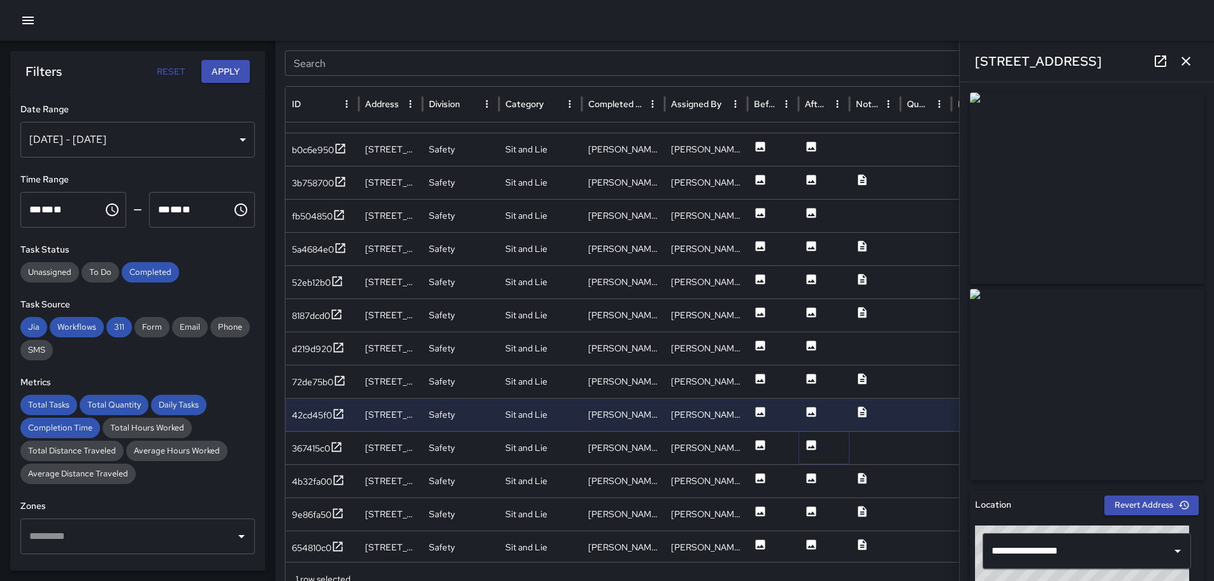
click at [811, 442] on icon at bounding box center [812, 445] width 10 height 10
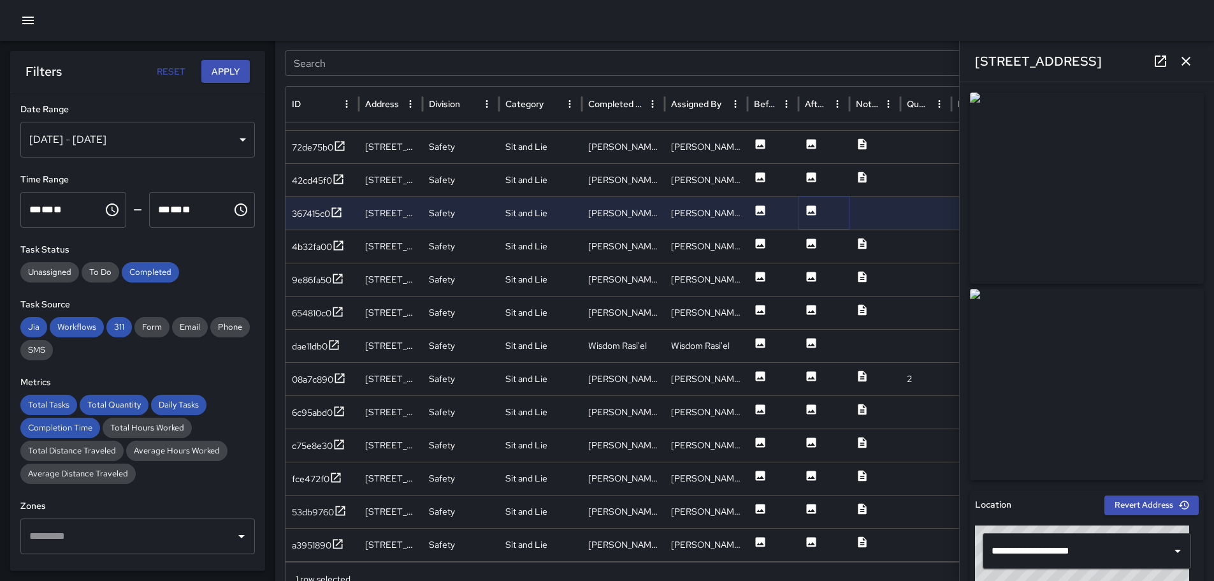
scroll to position [472, 0]
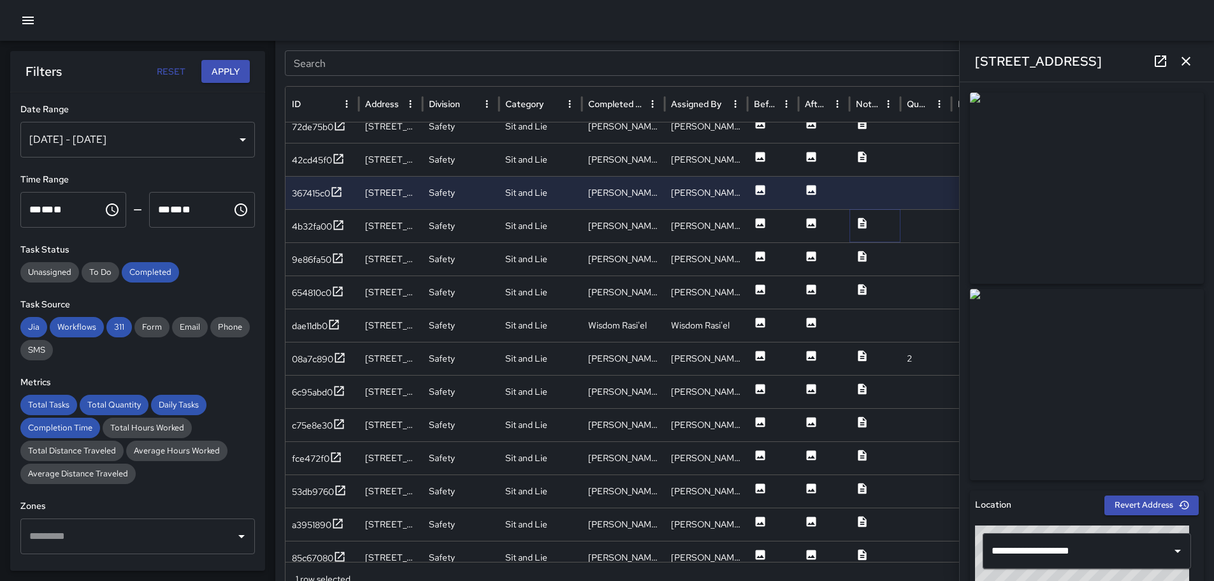
click at [862, 222] on icon at bounding box center [862, 222] width 8 height 11
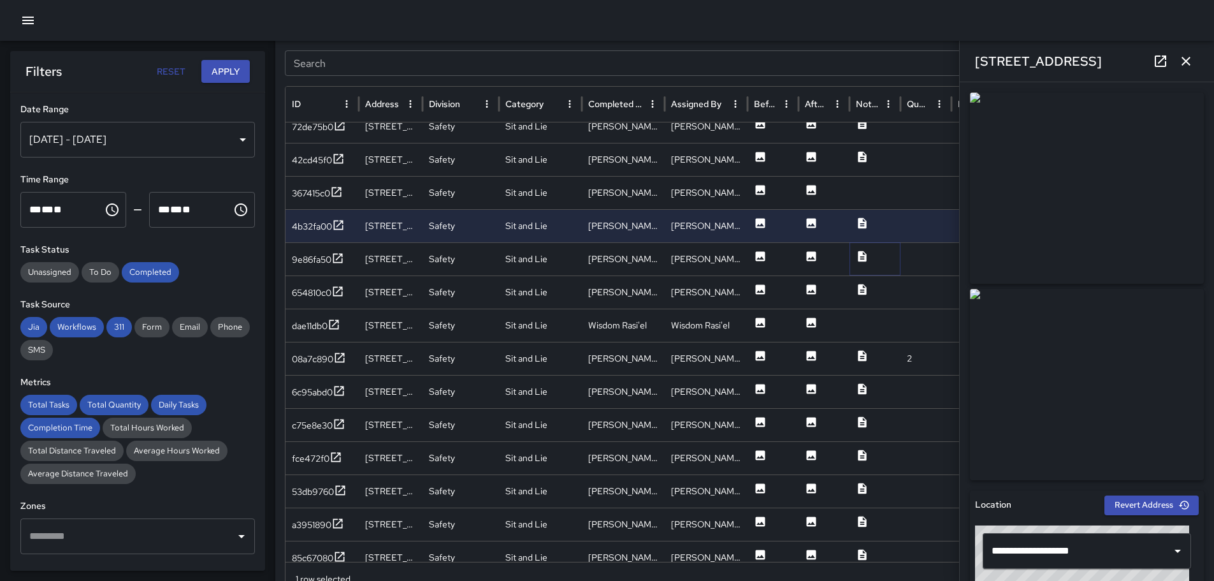
click at [864, 255] on icon at bounding box center [862, 256] width 8 height 11
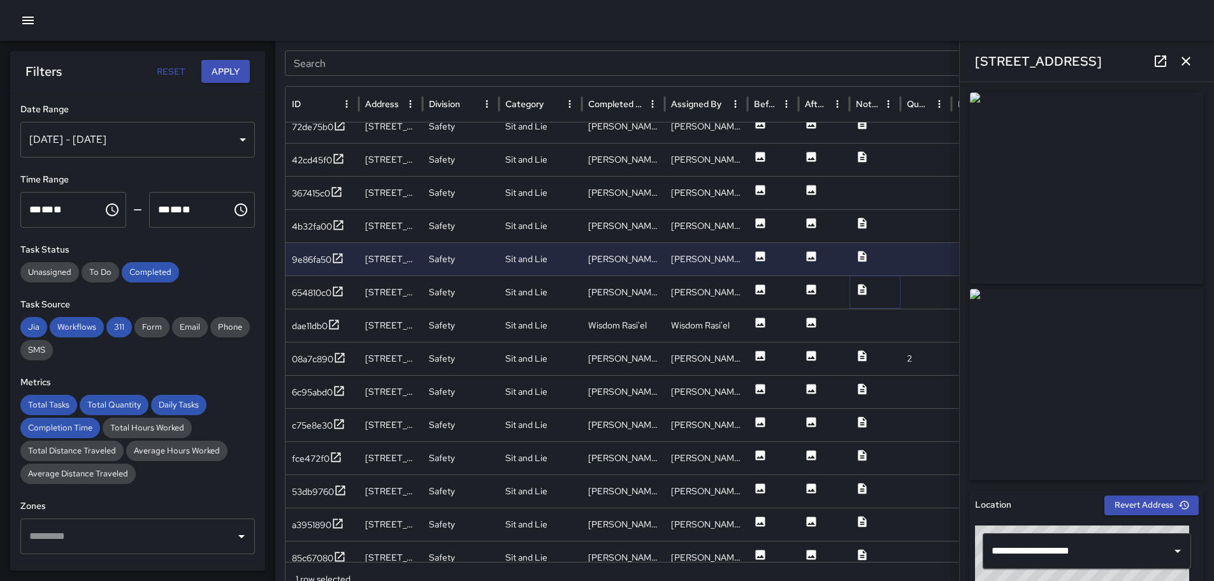
click at [862, 287] on icon at bounding box center [862, 289] width 8 height 11
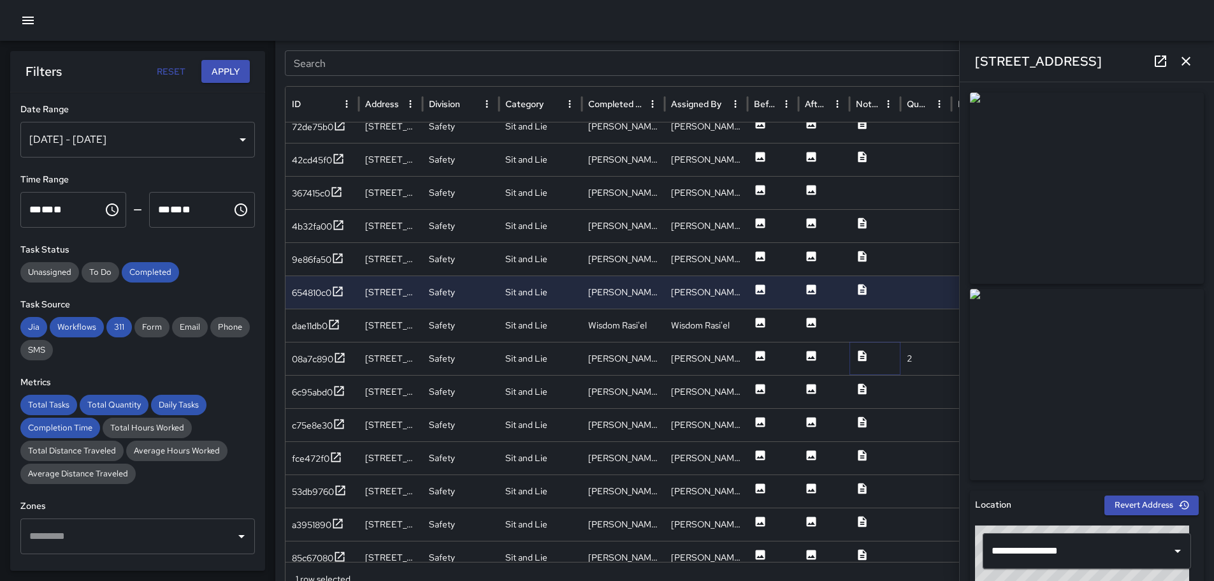
click at [860, 352] on icon at bounding box center [862, 355] width 8 height 11
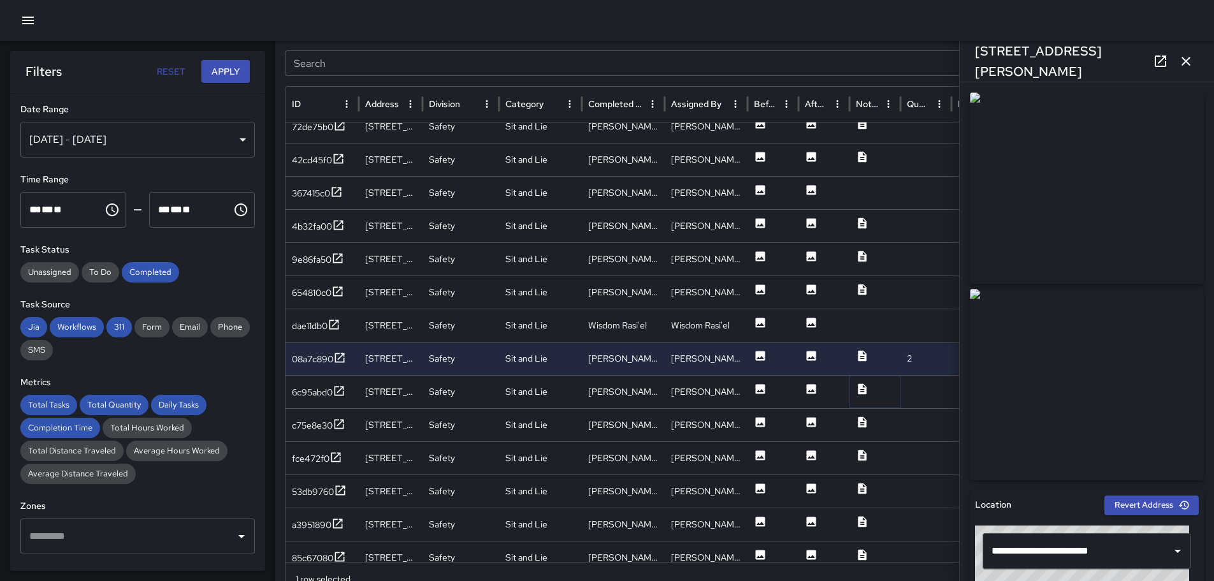
click at [861, 390] on icon at bounding box center [862, 388] width 8 height 11
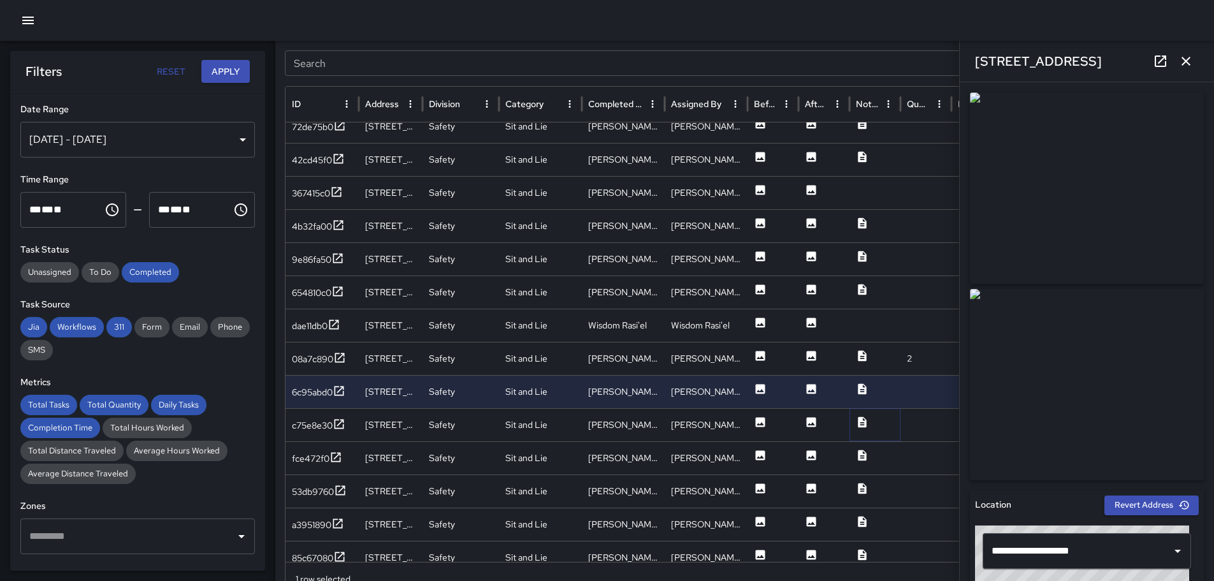
click at [861, 421] on icon at bounding box center [862, 421] width 8 height 11
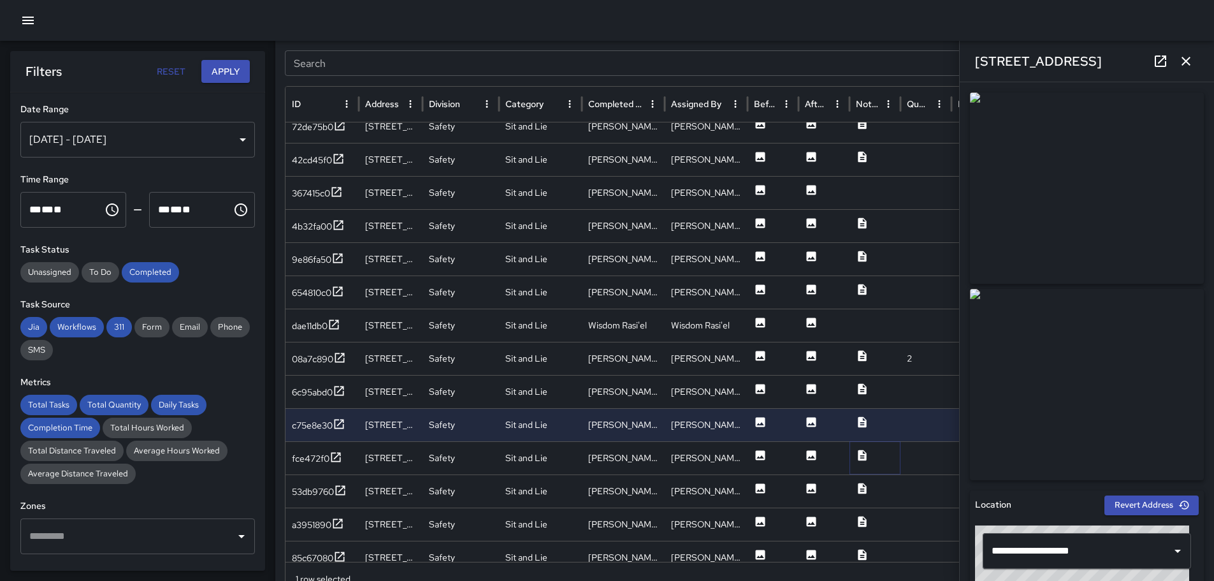
click at [861, 449] on icon at bounding box center [862, 455] width 13 height 13
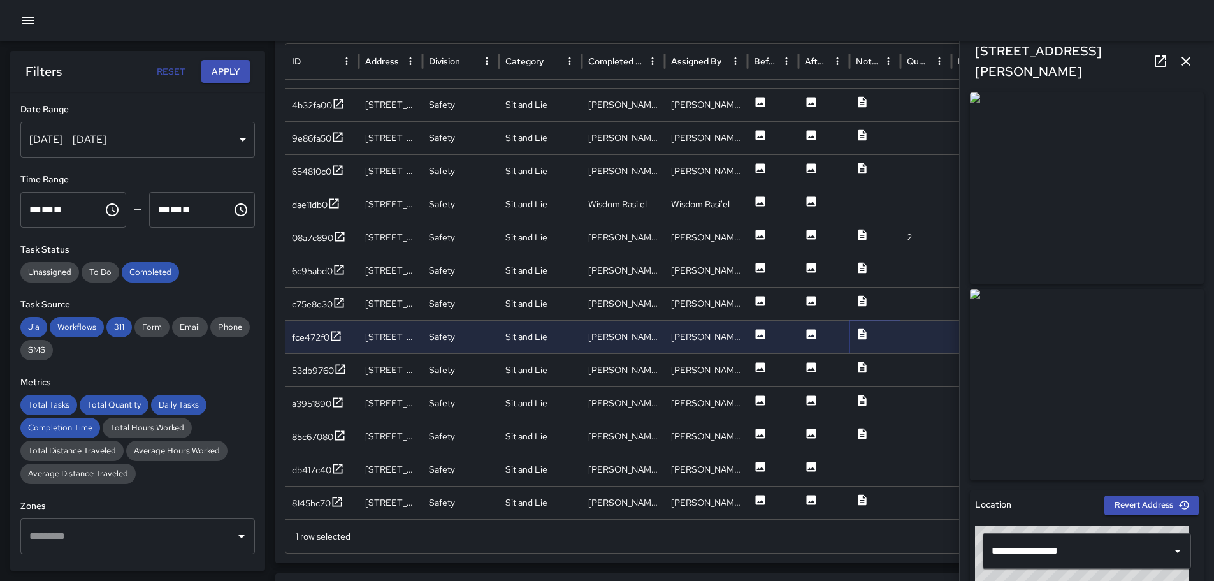
scroll to position [745, 0]
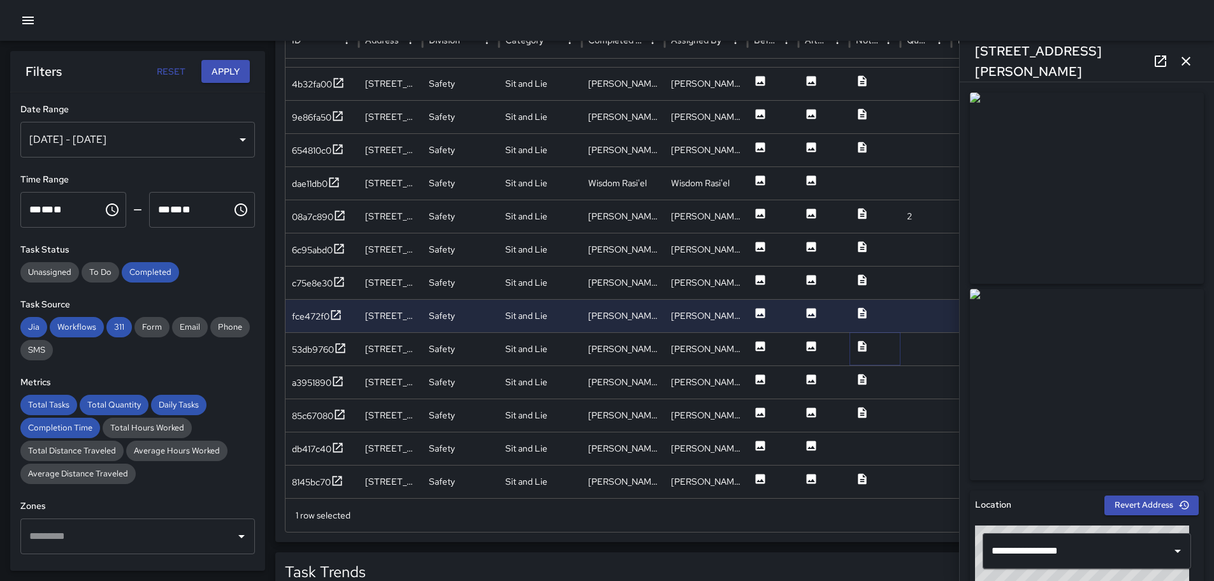
click at [865, 349] on icon at bounding box center [862, 345] width 8 height 11
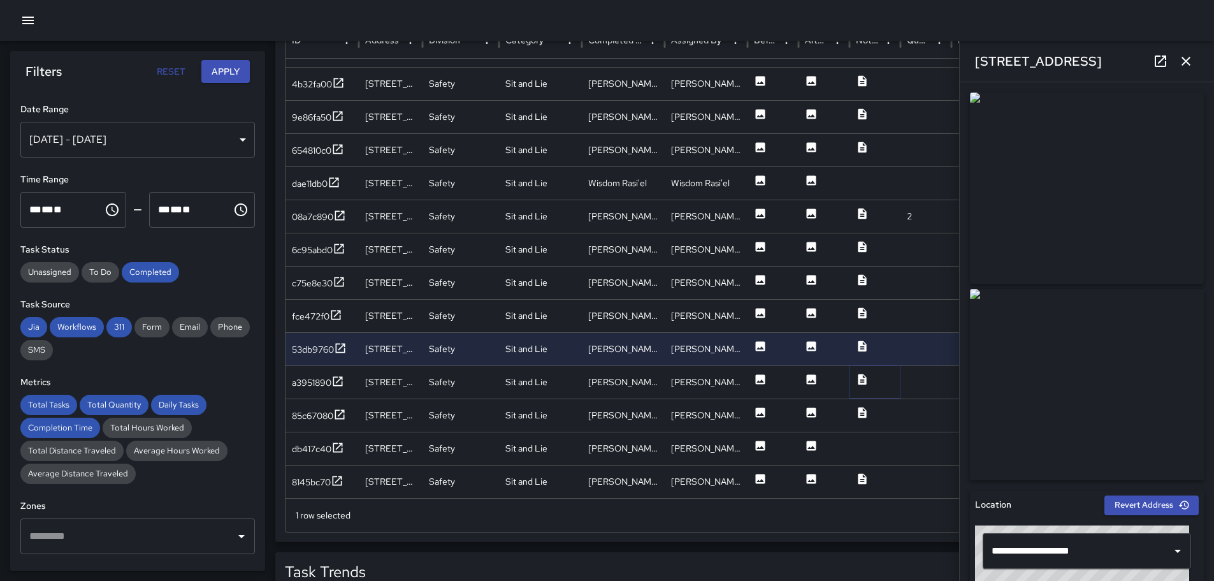
click at [862, 377] on icon at bounding box center [862, 379] width 8 height 11
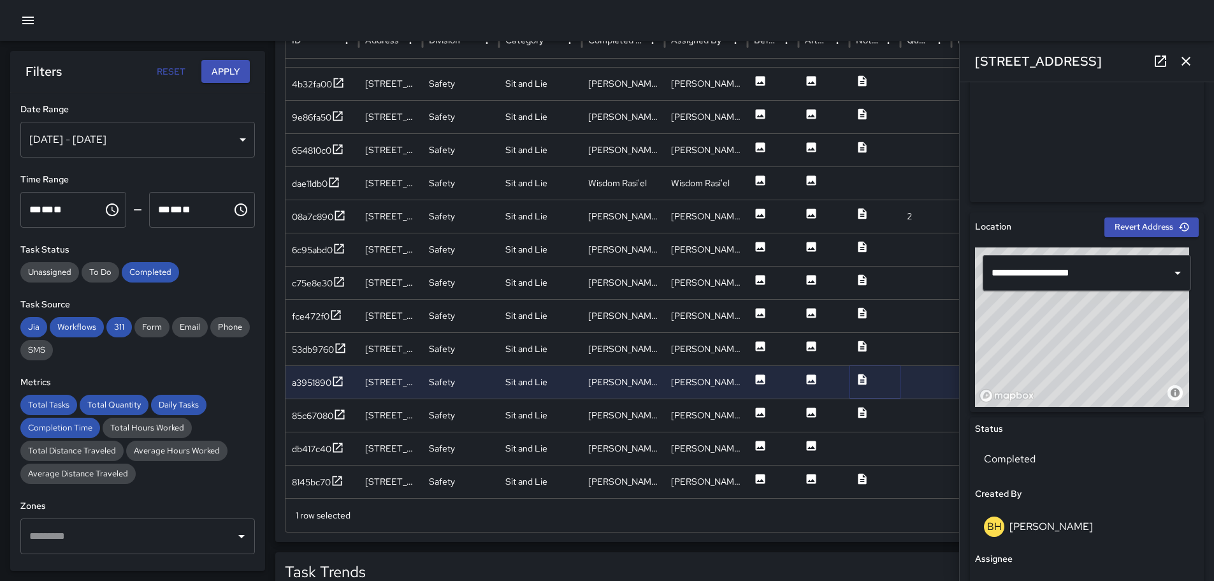
scroll to position [0, 0]
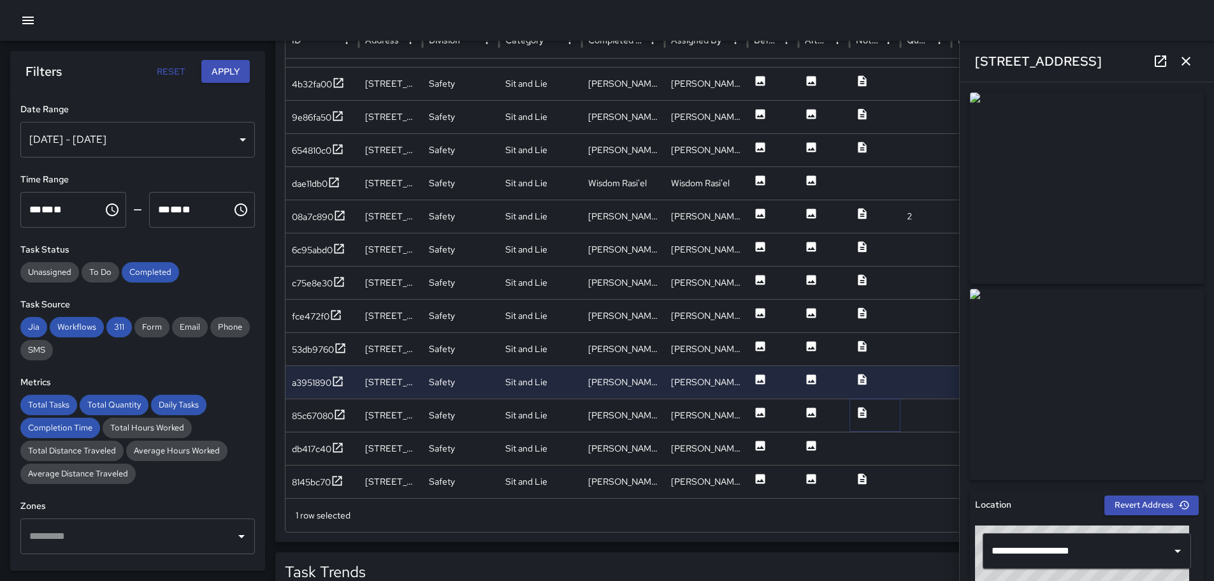
click at [861, 407] on icon at bounding box center [862, 412] width 13 height 13
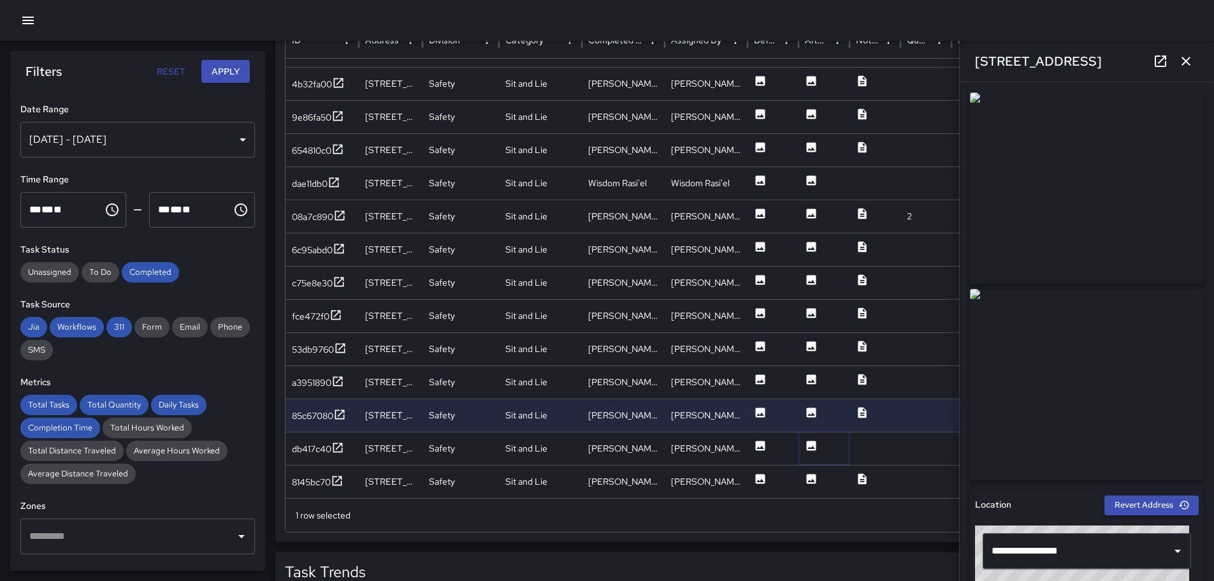
click at [811, 444] on icon at bounding box center [812, 445] width 10 height 10
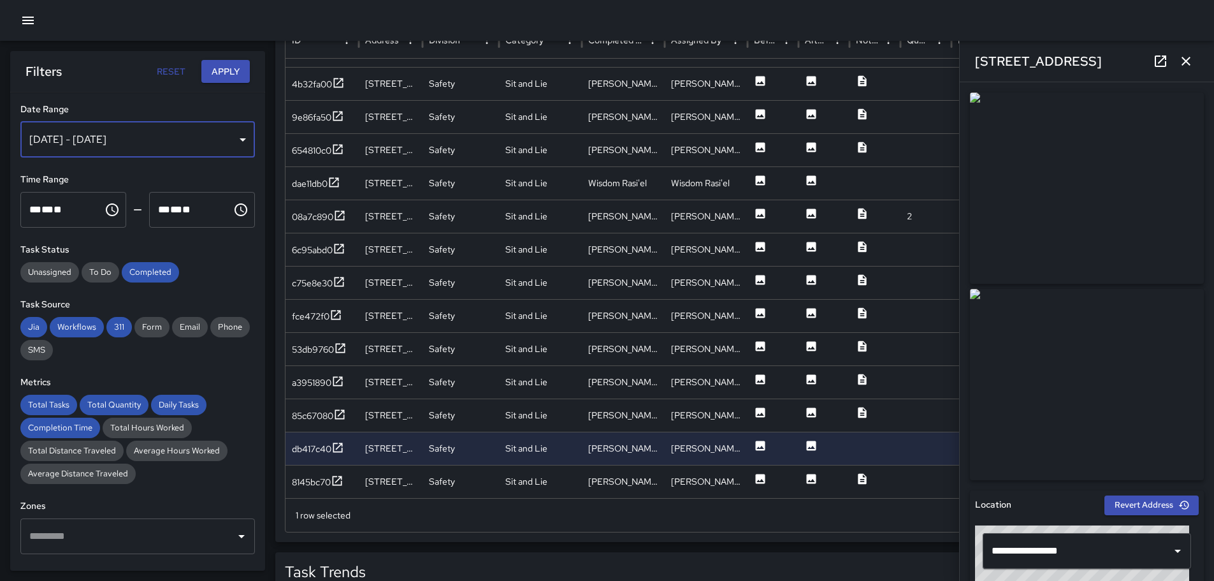
click at [233, 138] on div "[DATE] - [DATE]" at bounding box center [137, 140] width 235 height 36
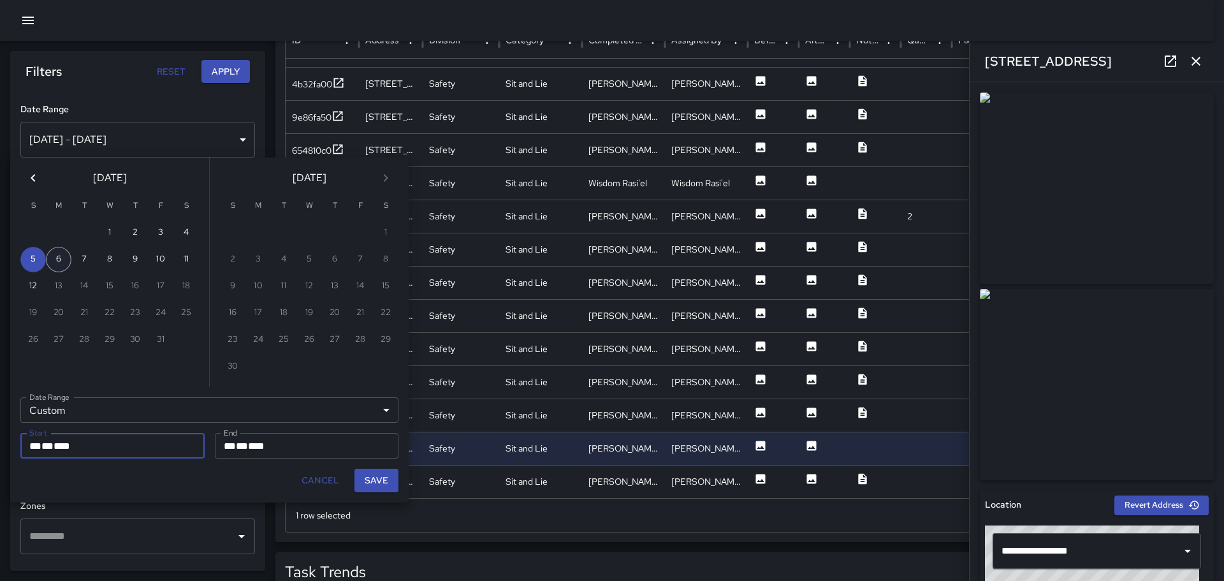
click at [56, 258] on button "6" at bounding box center [58, 259] width 25 height 25
type input "**********"
click at [56, 258] on button "6" at bounding box center [58, 259] width 25 height 25
type input "**********"
click at [380, 481] on button "Save" at bounding box center [376, 481] width 44 height 24
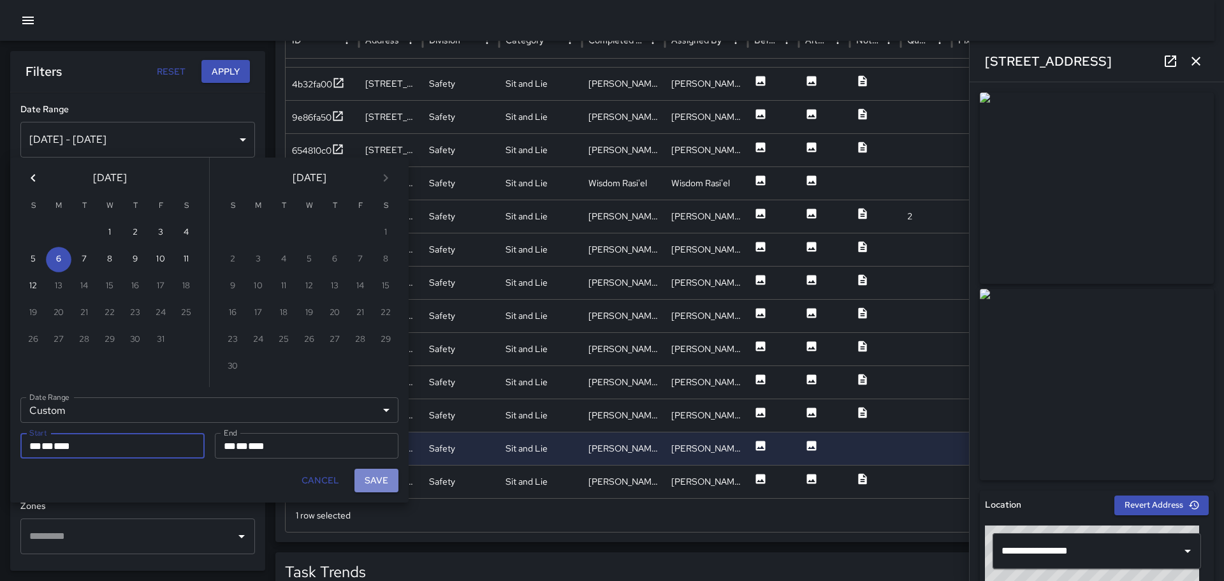
type input "**********"
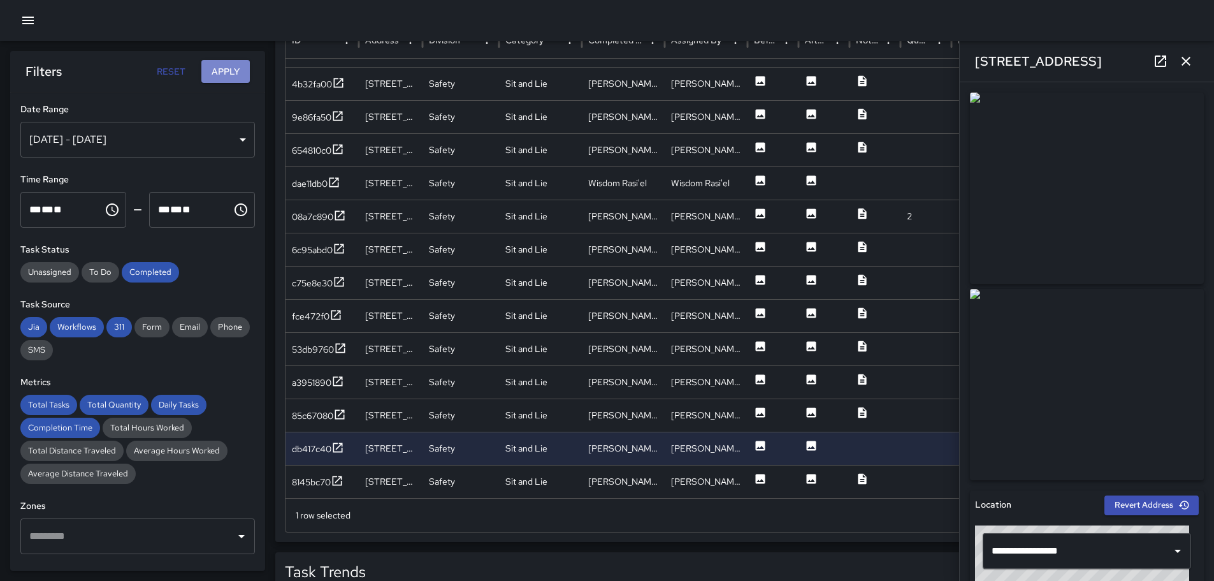
click at [229, 71] on button "Apply" at bounding box center [225, 72] width 48 height 24
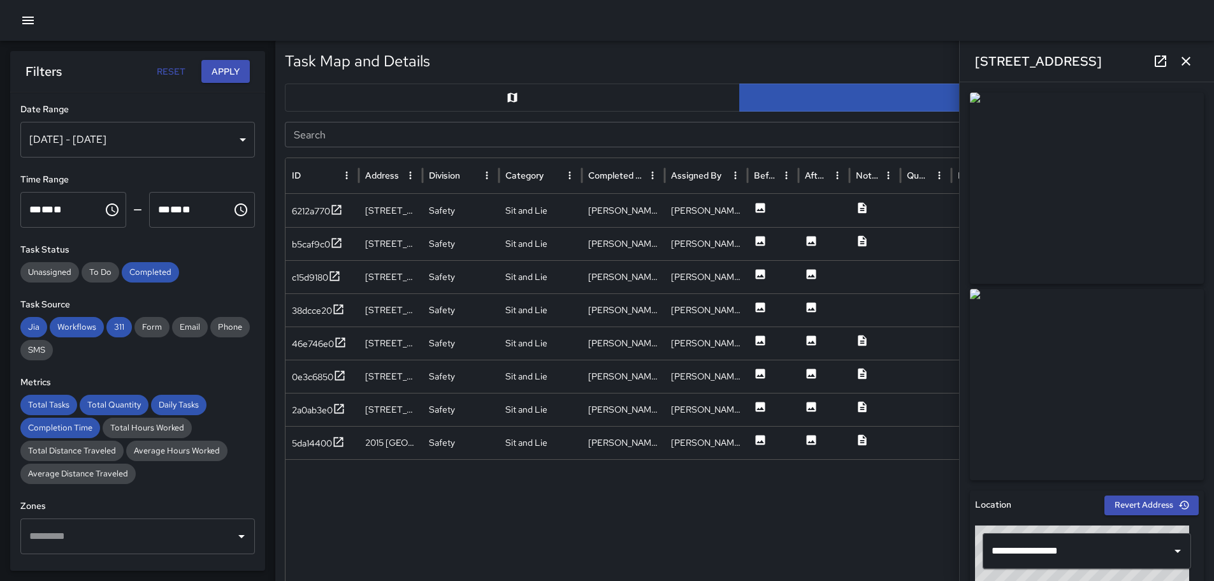
scroll to position [613, 0]
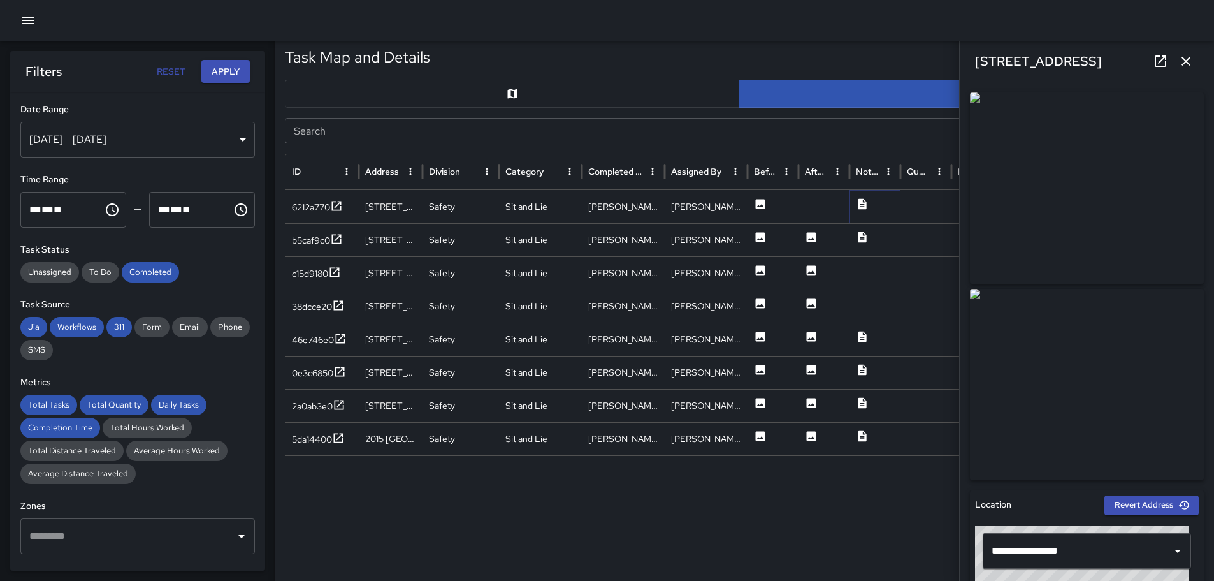
click at [862, 205] on icon at bounding box center [862, 204] width 13 height 13
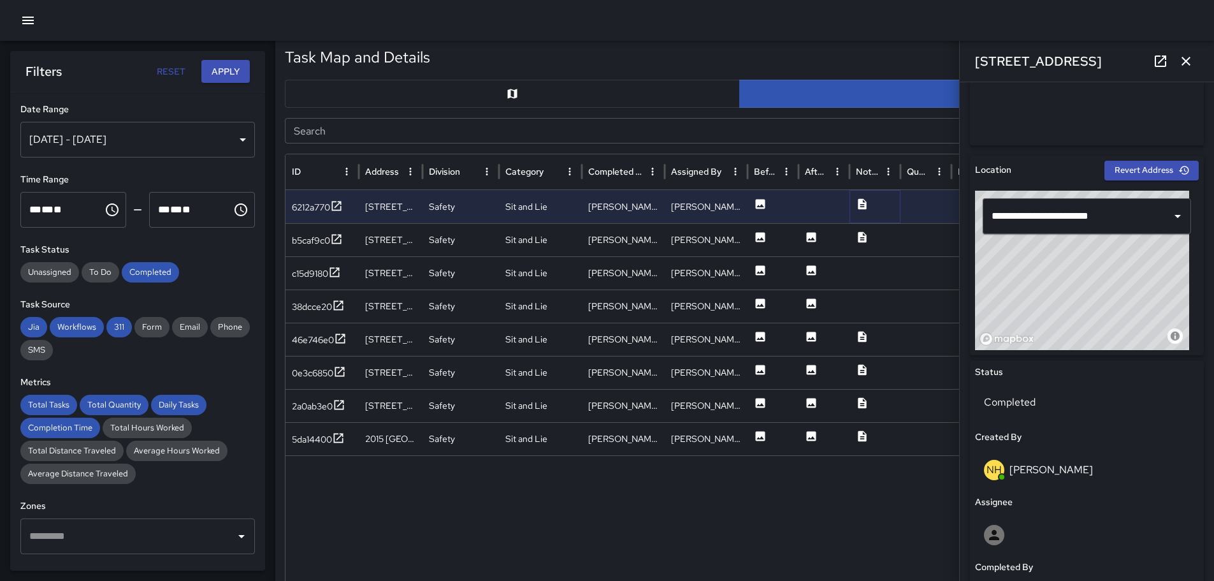
scroll to position [0, 0]
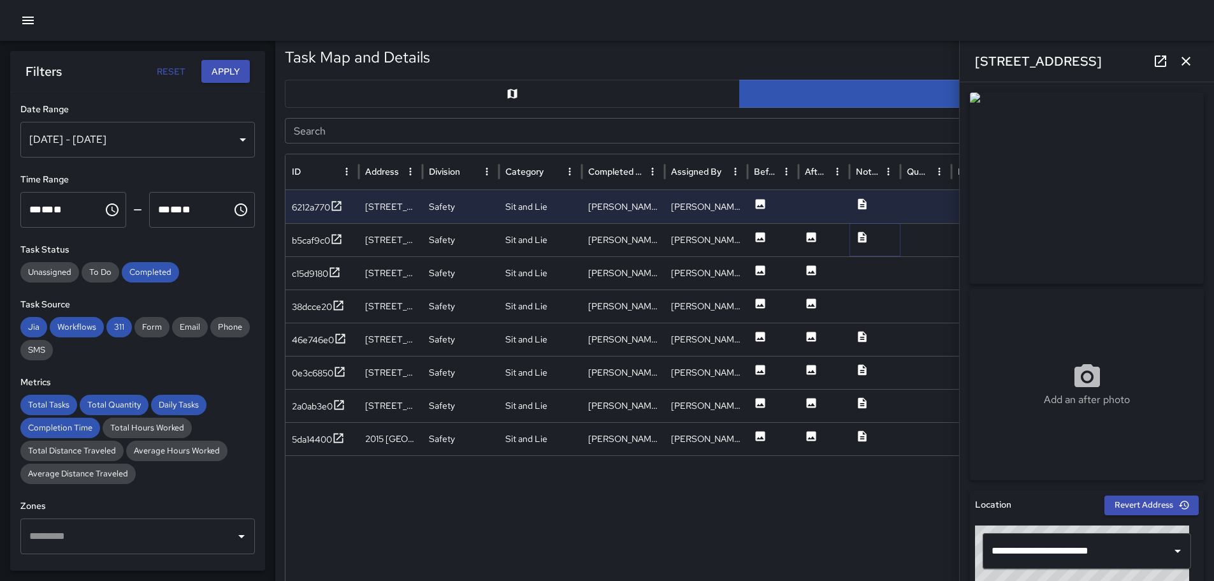
click at [859, 233] on icon at bounding box center [862, 236] width 8 height 11
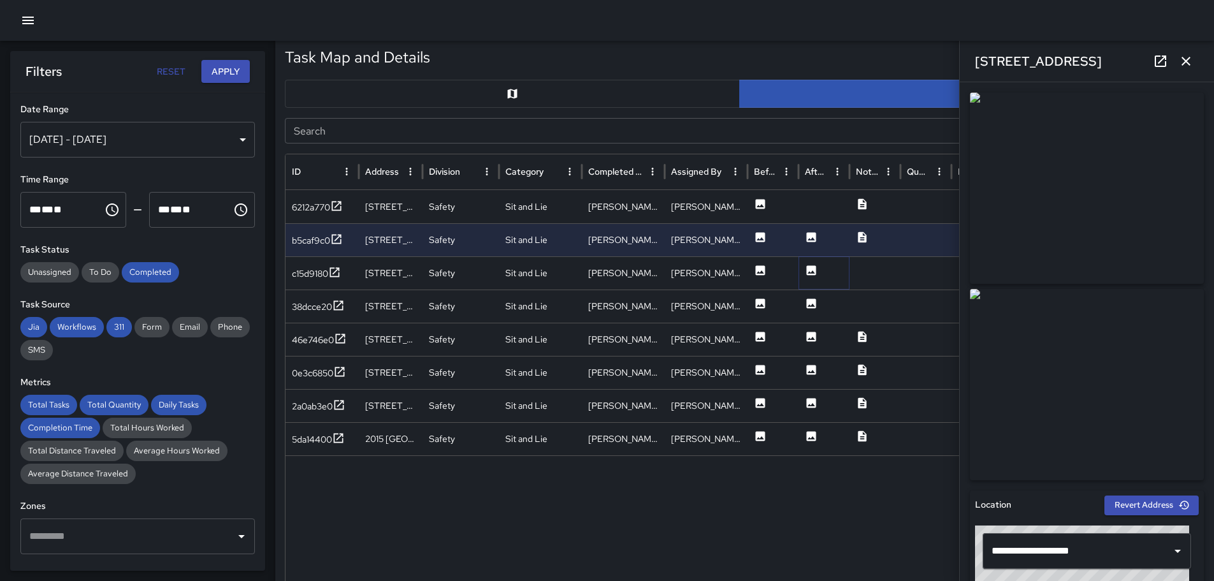
click at [807, 269] on icon at bounding box center [812, 270] width 10 height 10
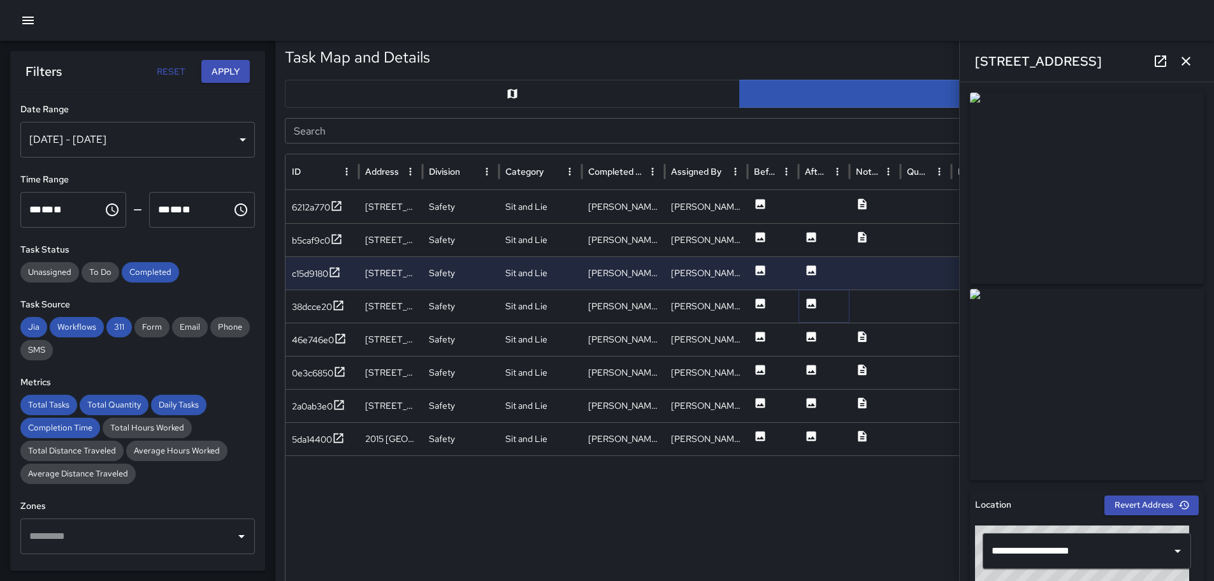
click at [815, 303] on icon at bounding box center [812, 303] width 10 height 10
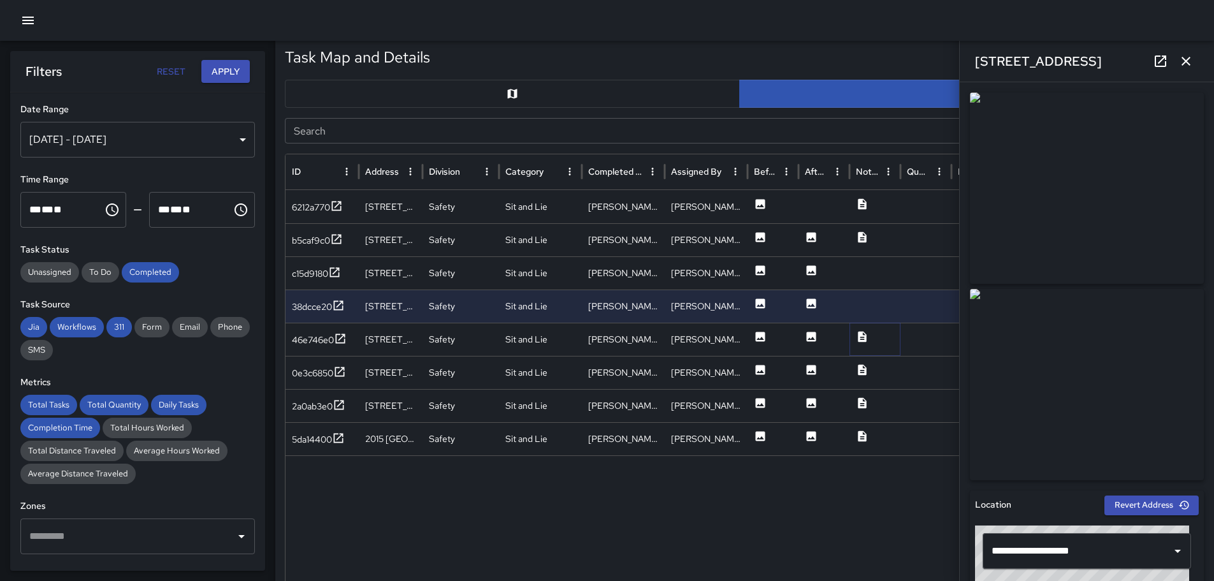
click at [860, 336] on icon at bounding box center [862, 336] width 8 height 11
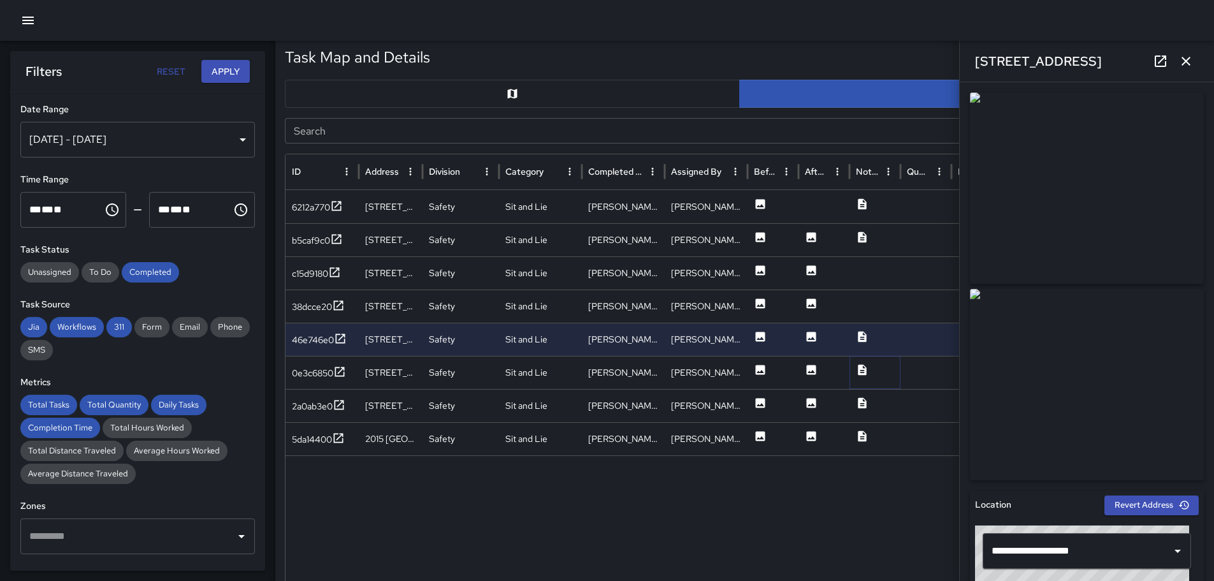
click at [867, 367] on icon at bounding box center [862, 369] width 13 height 13
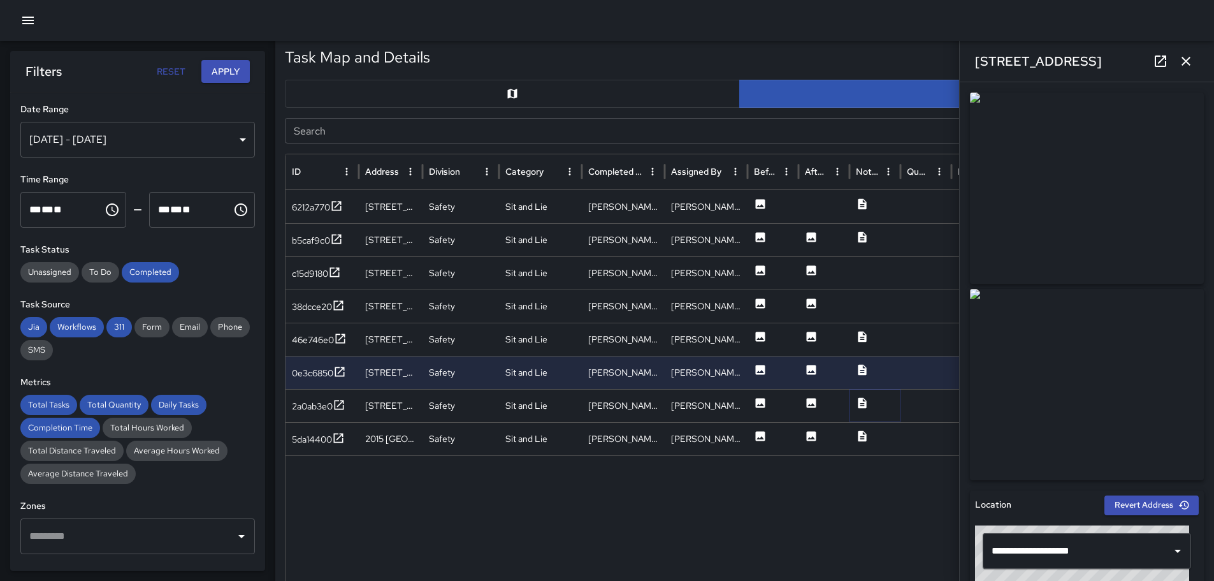
click at [859, 400] on icon at bounding box center [862, 402] width 8 height 11
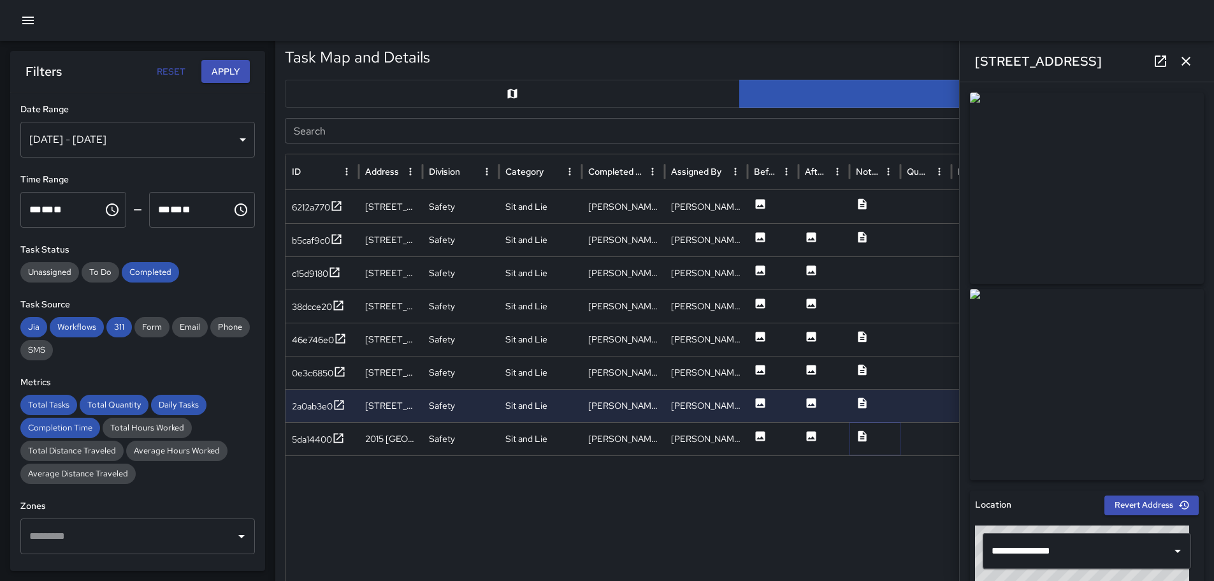
click at [862, 435] on icon at bounding box center [862, 435] width 8 height 11
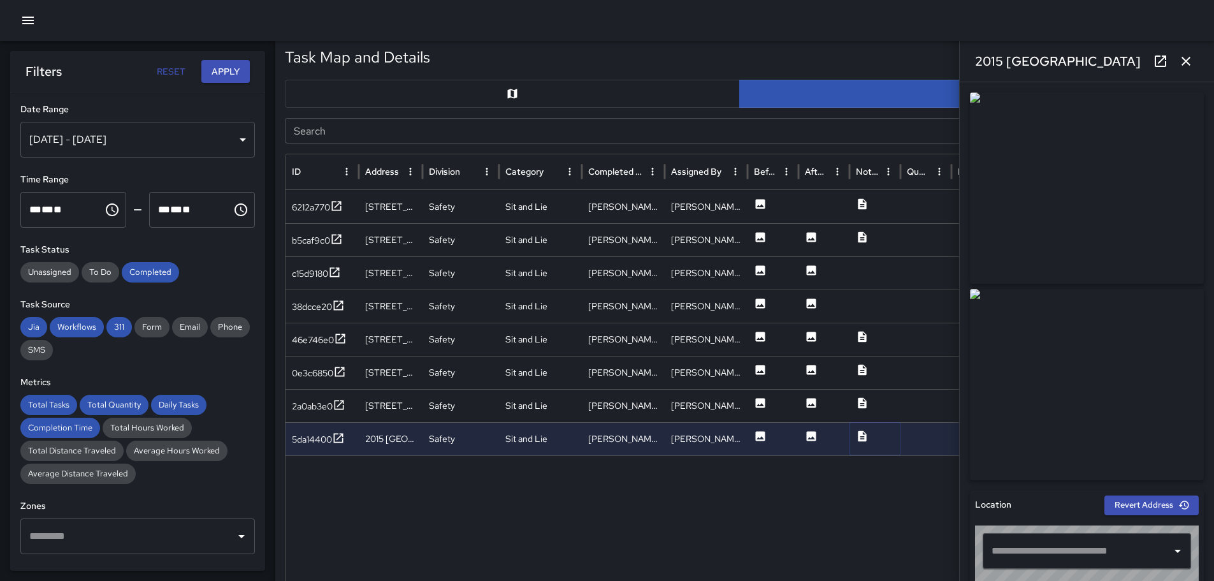
type input "**********"
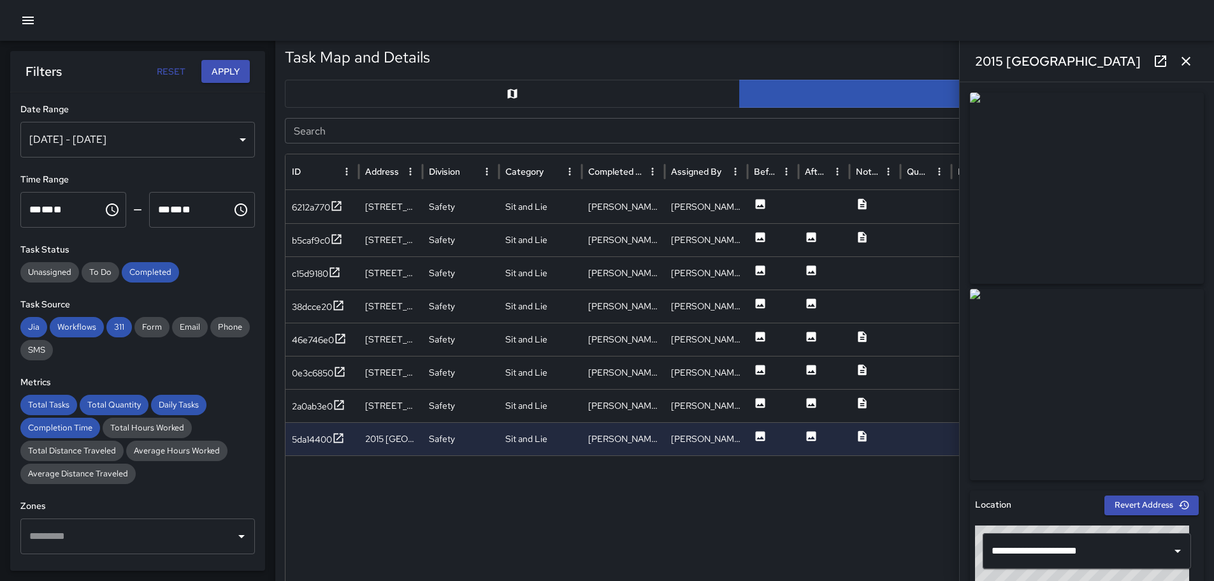
click at [232, 139] on div "[DATE] - [DATE]" at bounding box center [137, 140] width 235 height 36
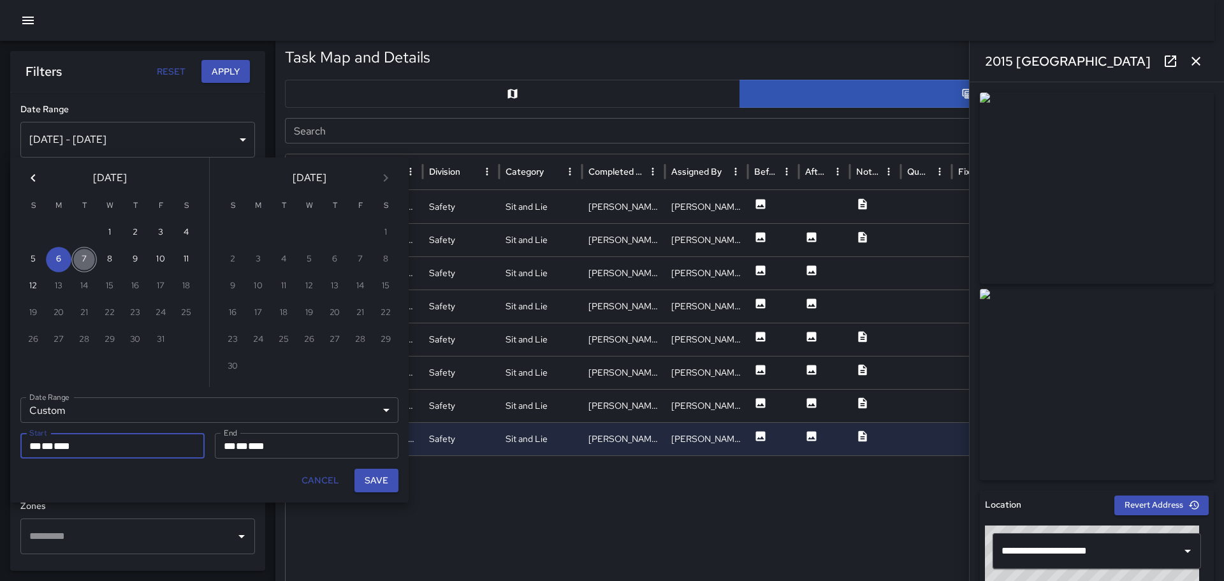
click at [82, 257] on button "7" at bounding box center [83, 259] width 25 height 25
type input "**********"
click at [82, 257] on button "7" at bounding box center [83, 259] width 25 height 25
type input "**********"
click at [383, 479] on button "Save" at bounding box center [376, 481] width 44 height 24
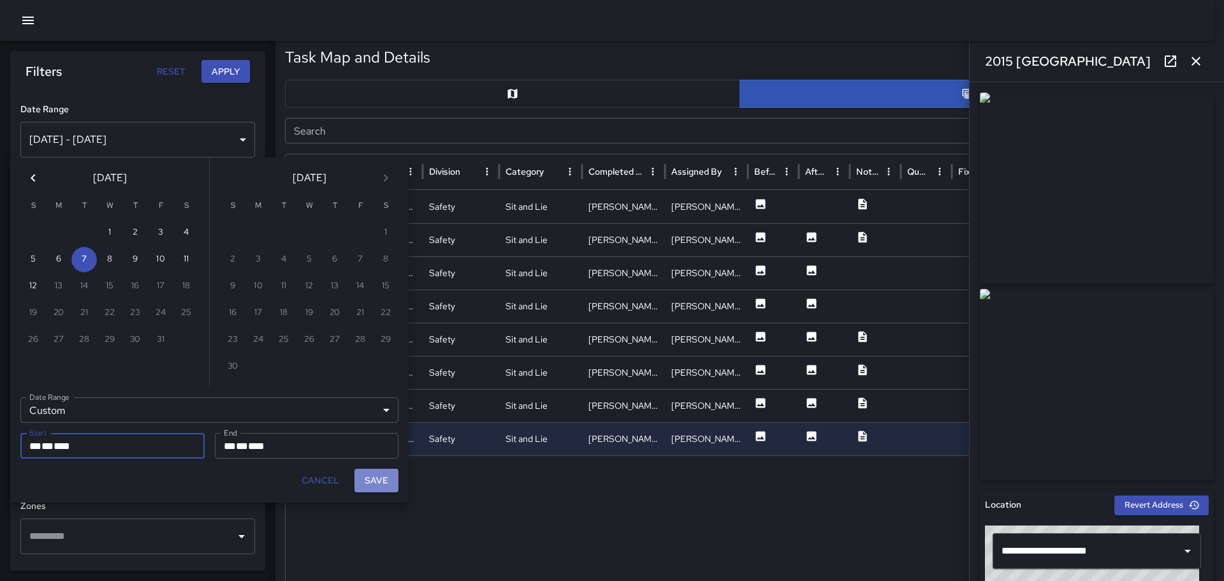
type input "**********"
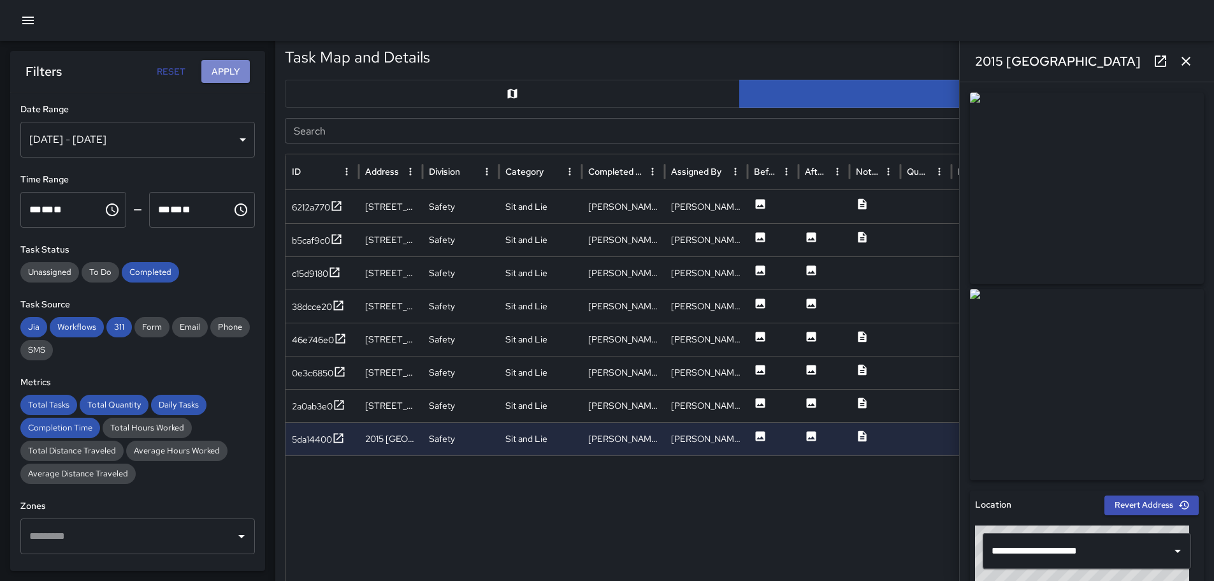
click at [224, 71] on button "Apply" at bounding box center [225, 72] width 48 height 24
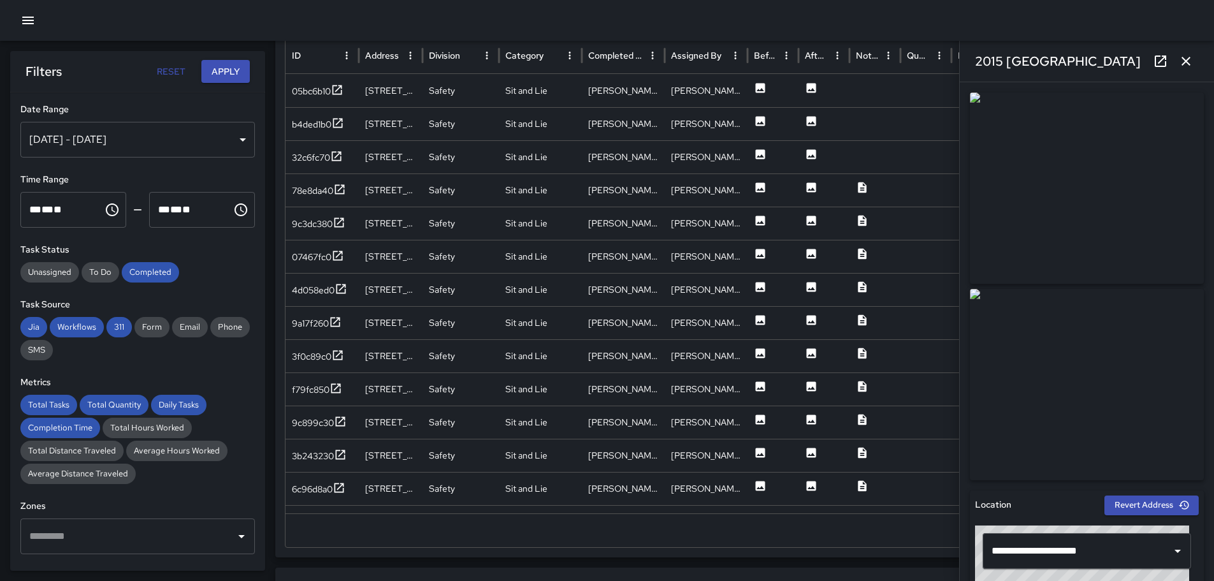
scroll to position [738, 0]
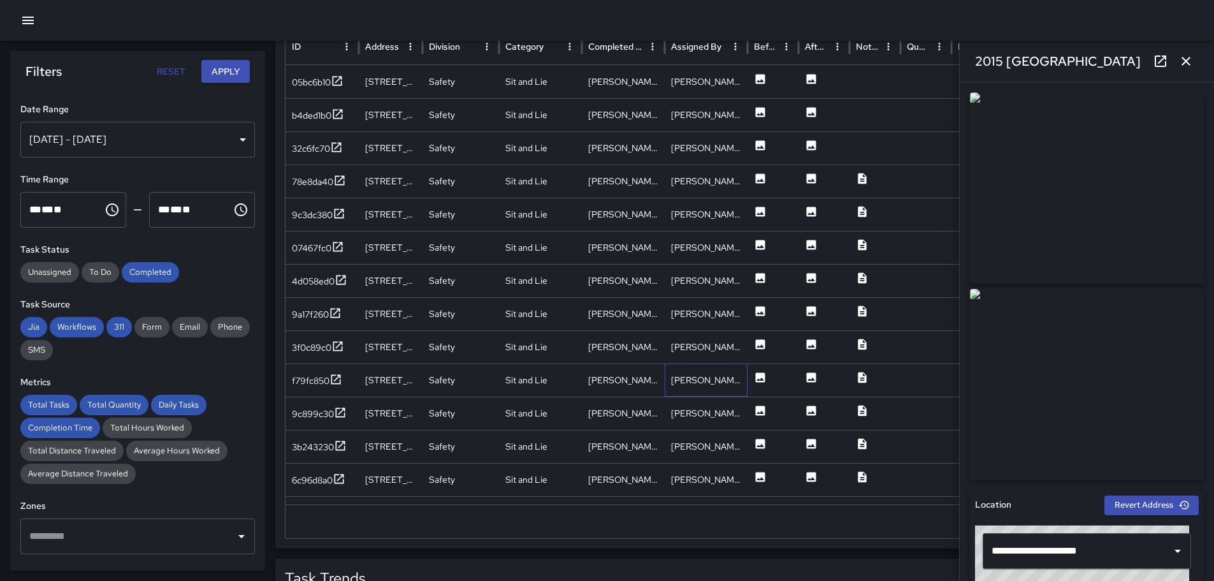
click at [673, 381] on div "[PERSON_NAME]" at bounding box center [706, 379] width 83 height 33
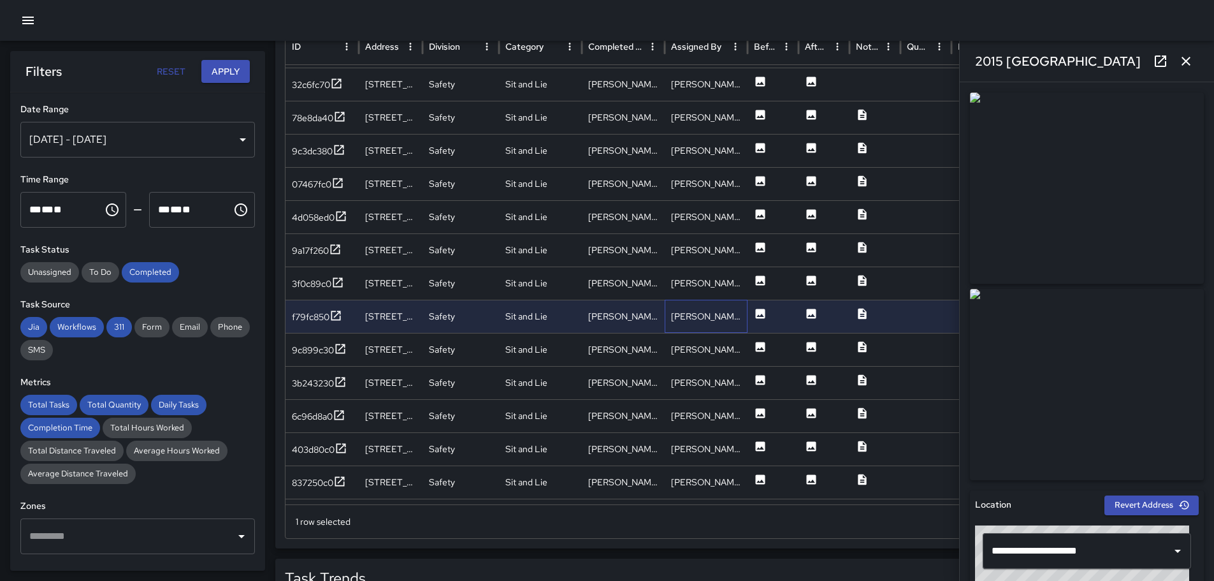
scroll to position [84, 0]
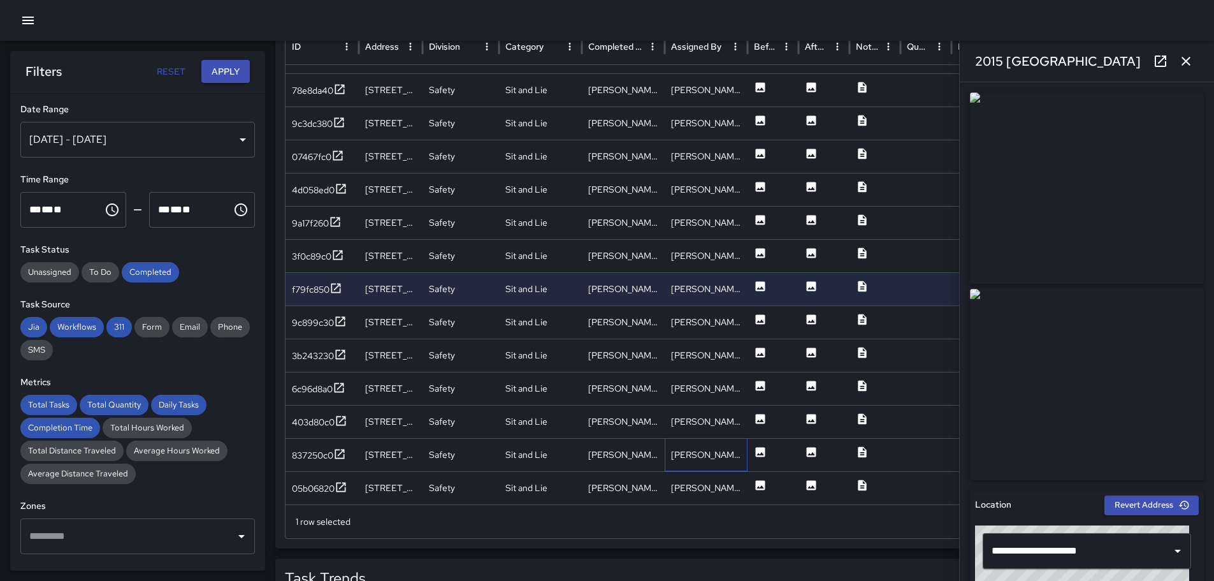
drag, startPoint x: 699, startPoint y: 451, endPoint x: 804, endPoint y: 387, distance: 123.0
click at [703, 449] on div "[PERSON_NAME]" at bounding box center [706, 454] width 83 height 33
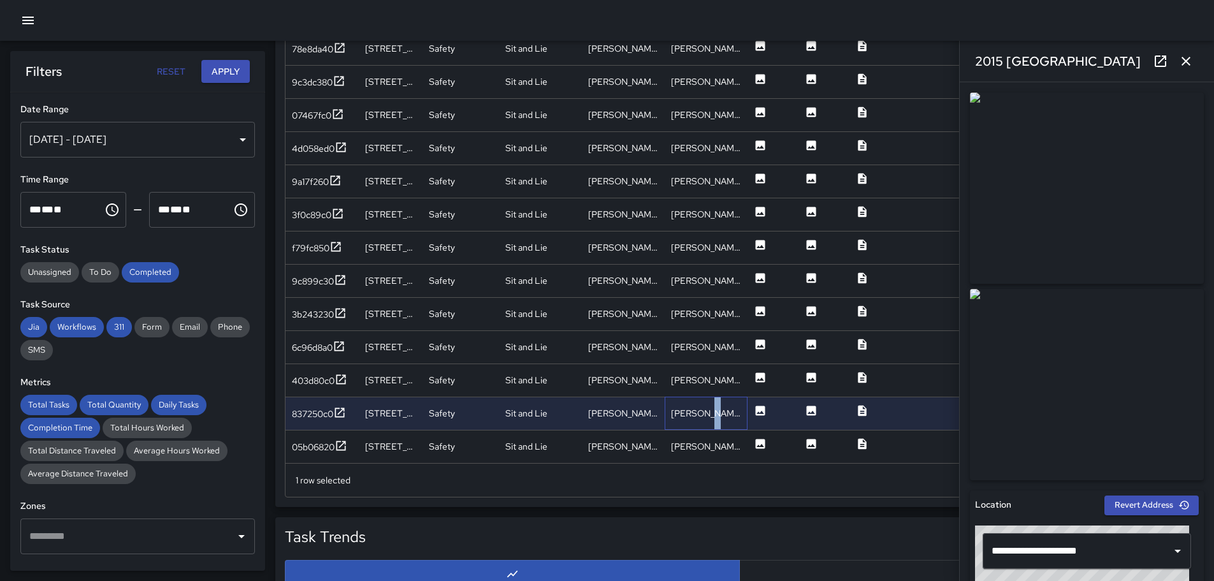
scroll to position [802, 0]
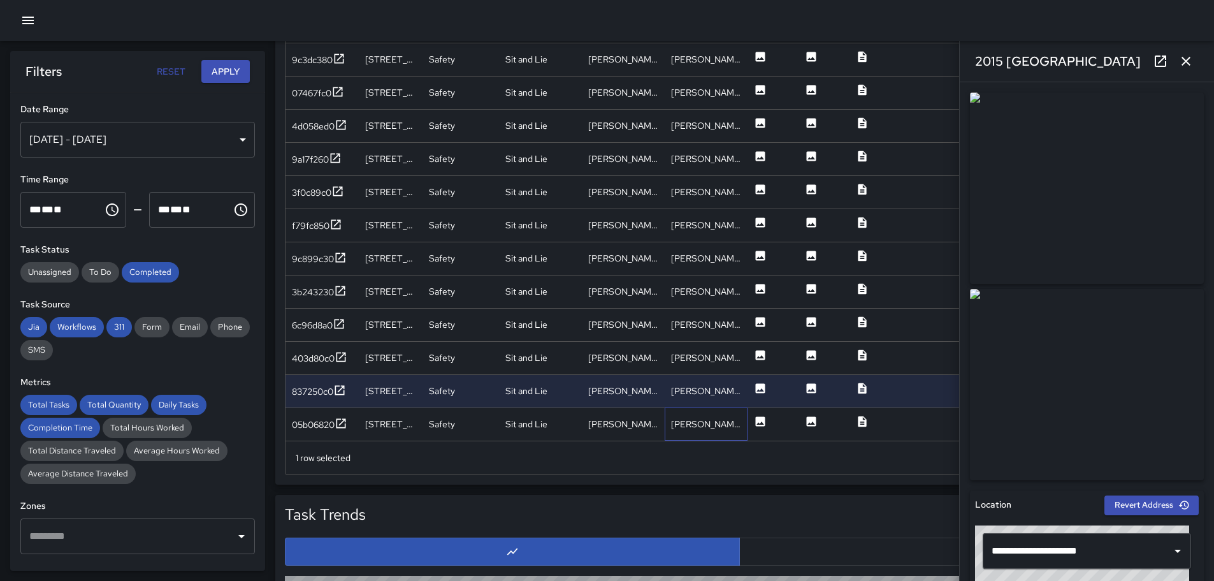
drag, startPoint x: 725, startPoint y: 414, endPoint x: 727, endPoint y: 400, distance: 13.4
click at [726, 413] on div "[PERSON_NAME]" at bounding box center [706, 423] width 83 height 33
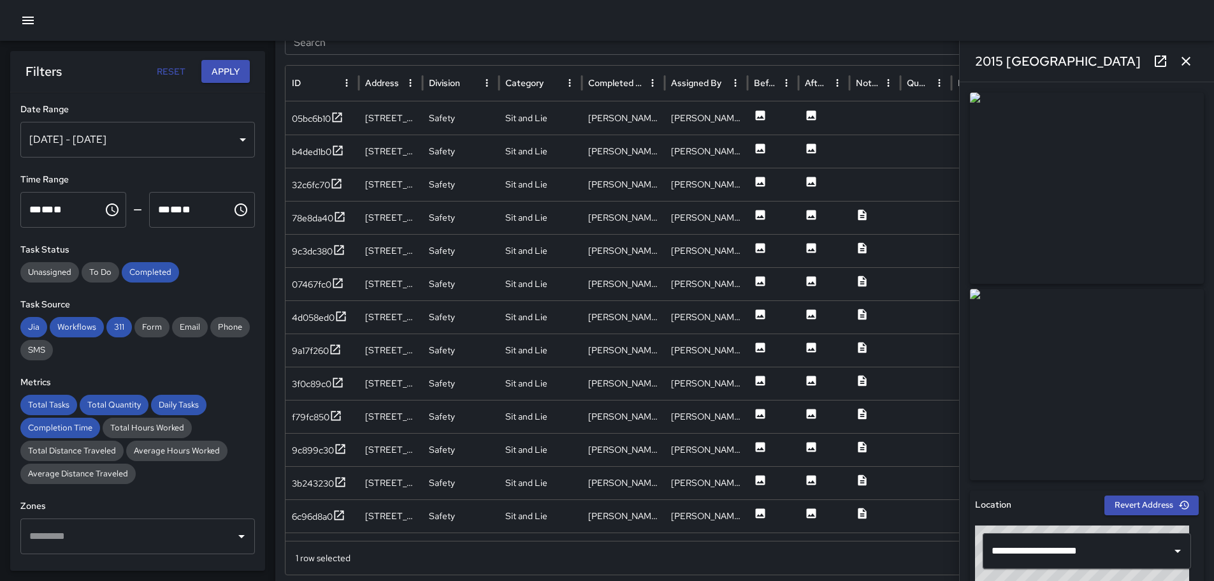
scroll to position [674, 0]
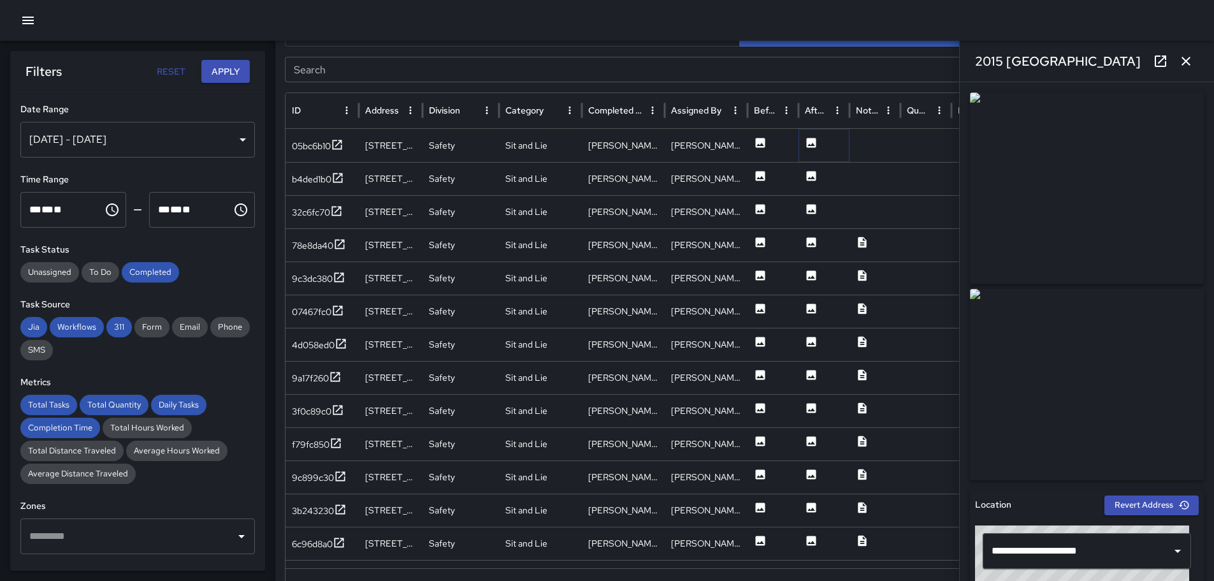
click at [813, 141] on icon at bounding box center [812, 143] width 10 height 10
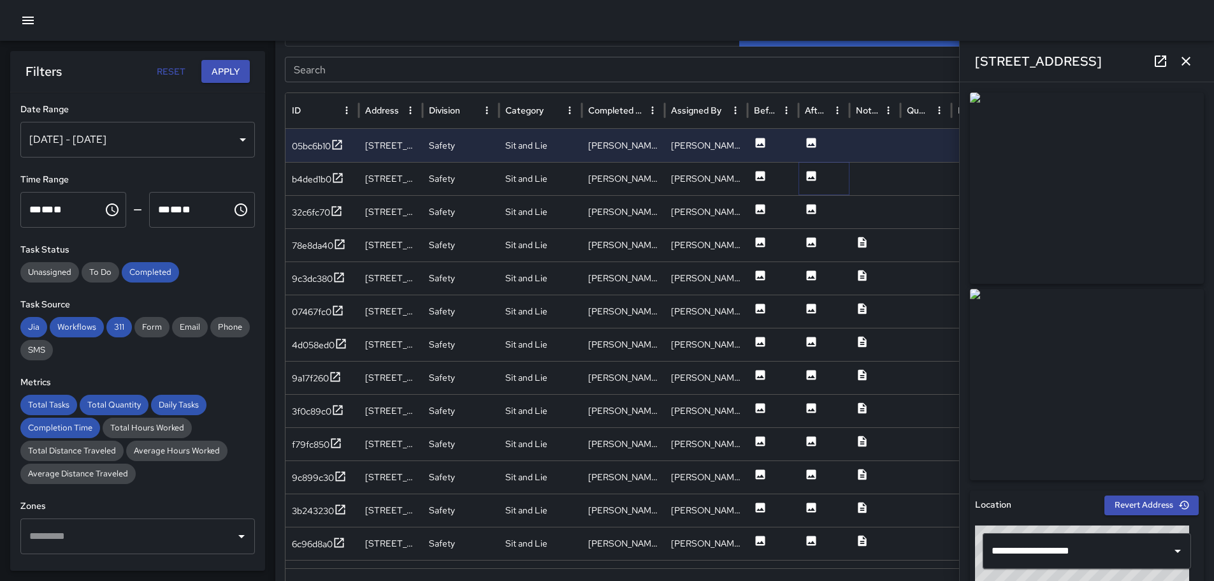
click at [812, 178] on icon at bounding box center [811, 176] width 13 height 13
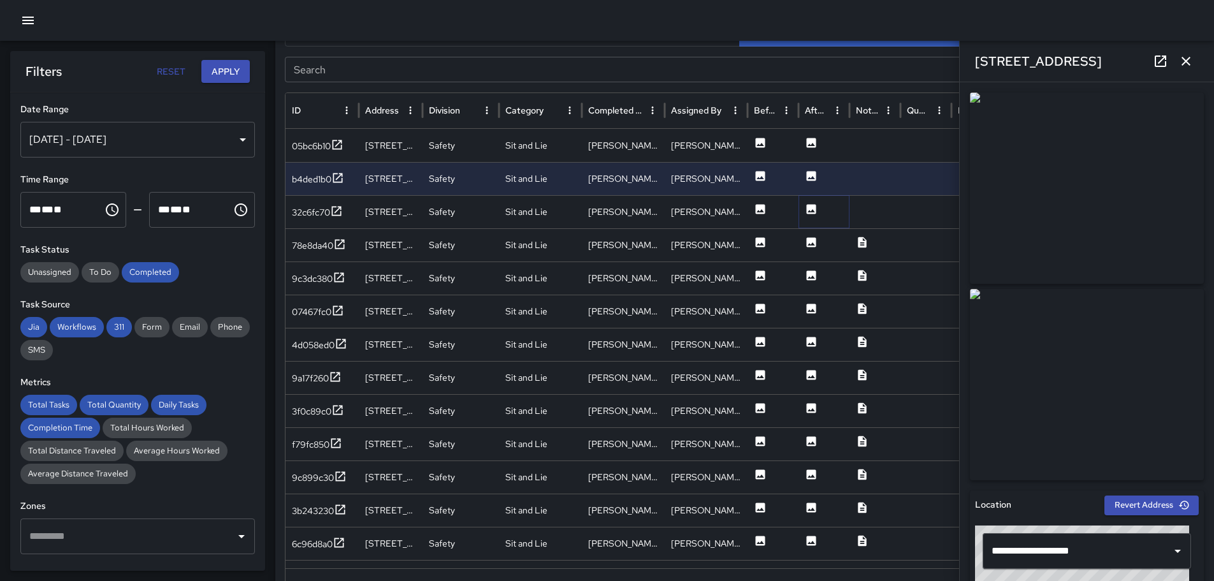
click at [812, 207] on icon at bounding box center [812, 209] width 10 height 10
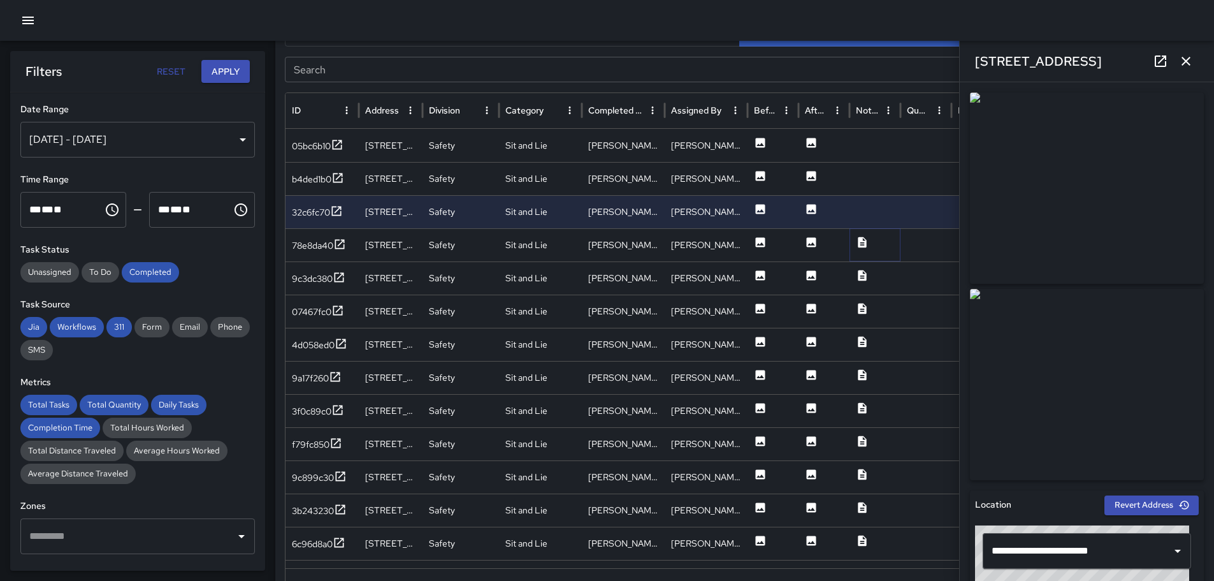
click at [861, 243] on icon at bounding box center [862, 242] width 13 height 13
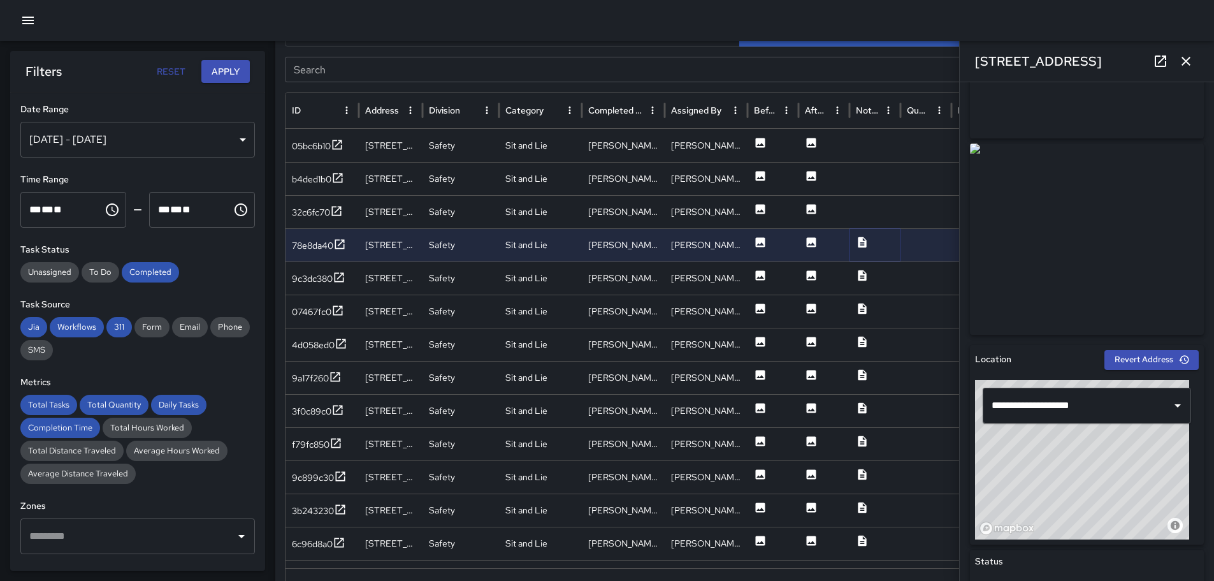
scroll to position [0, 0]
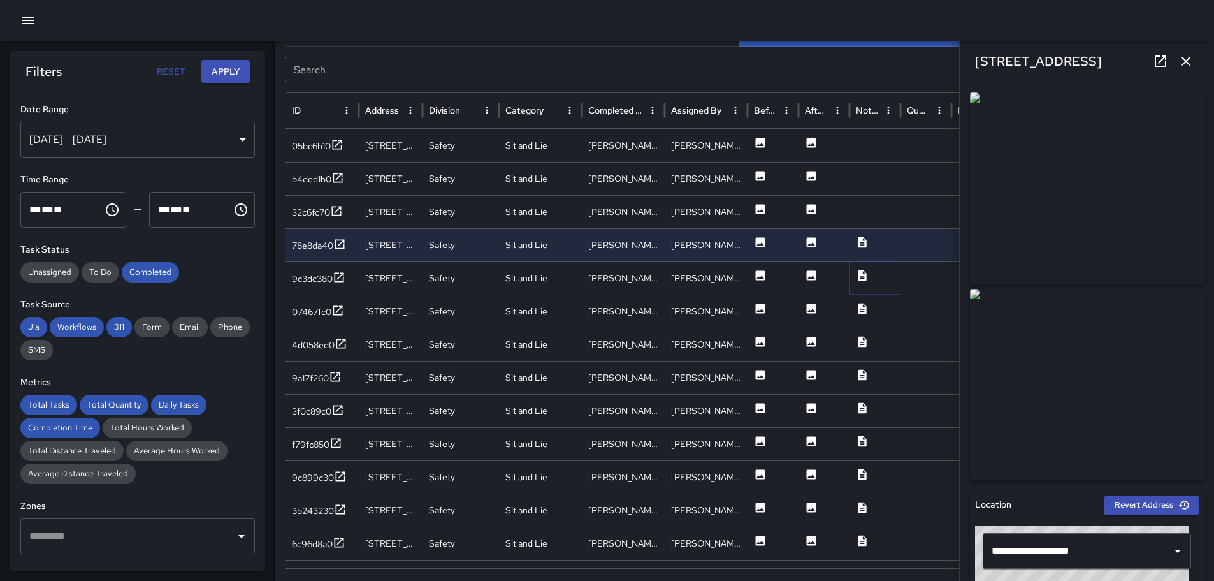
click at [861, 277] on icon at bounding box center [862, 275] width 8 height 11
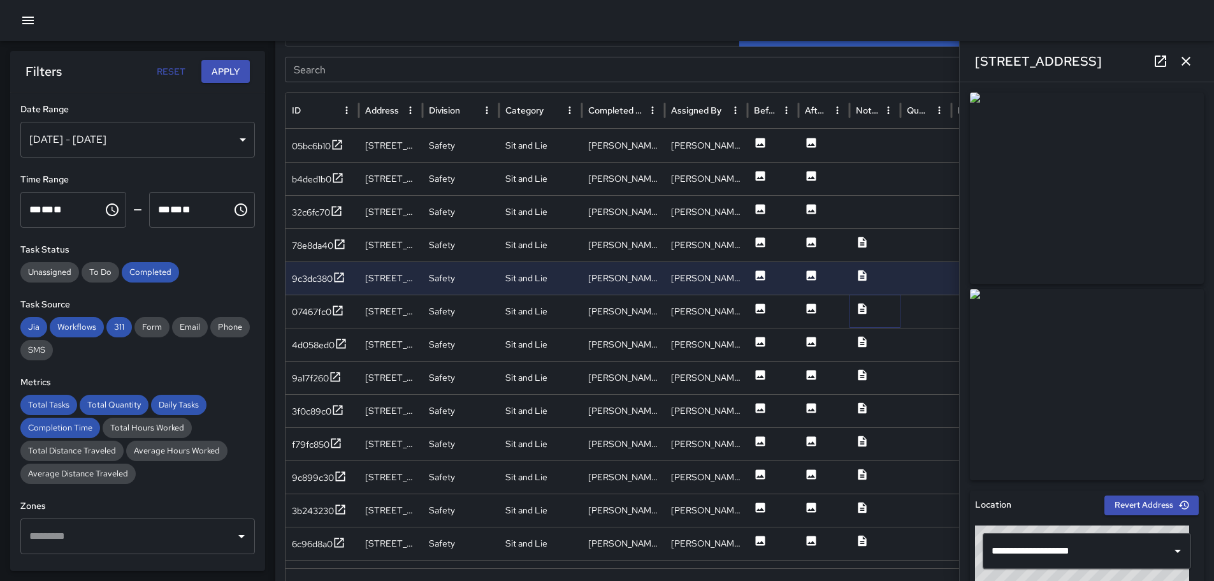
click at [861, 305] on icon at bounding box center [862, 308] width 8 height 11
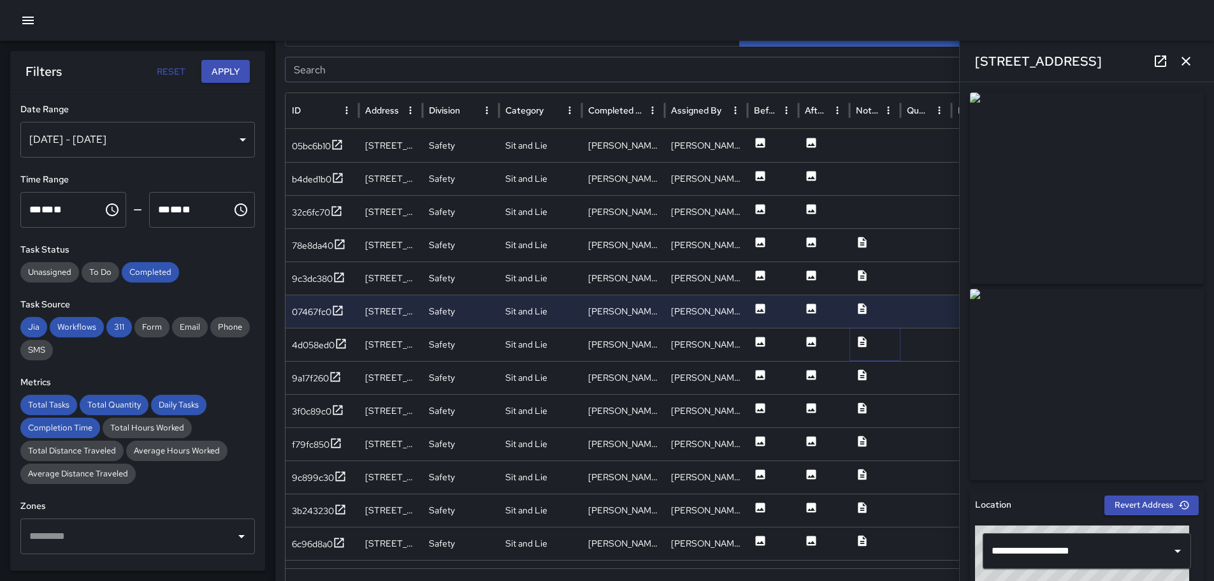
click at [861, 342] on icon at bounding box center [862, 341] width 13 height 13
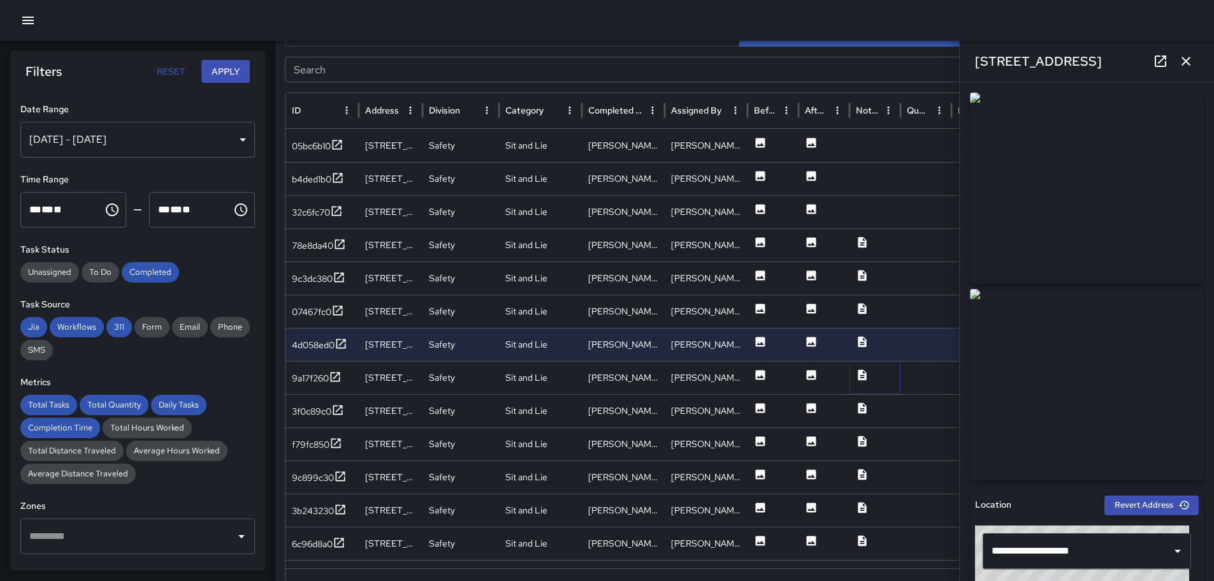
click at [866, 372] on icon at bounding box center [862, 374] width 8 height 11
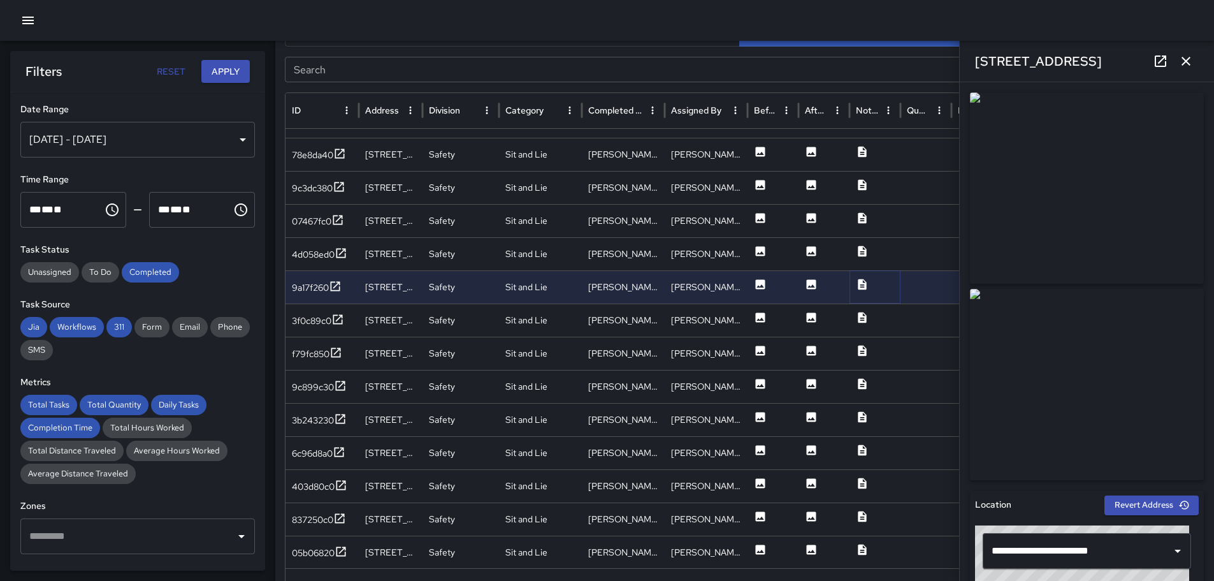
scroll to position [84, 0]
click at [863, 315] on icon at bounding box center [862, 316] width 13 height 13
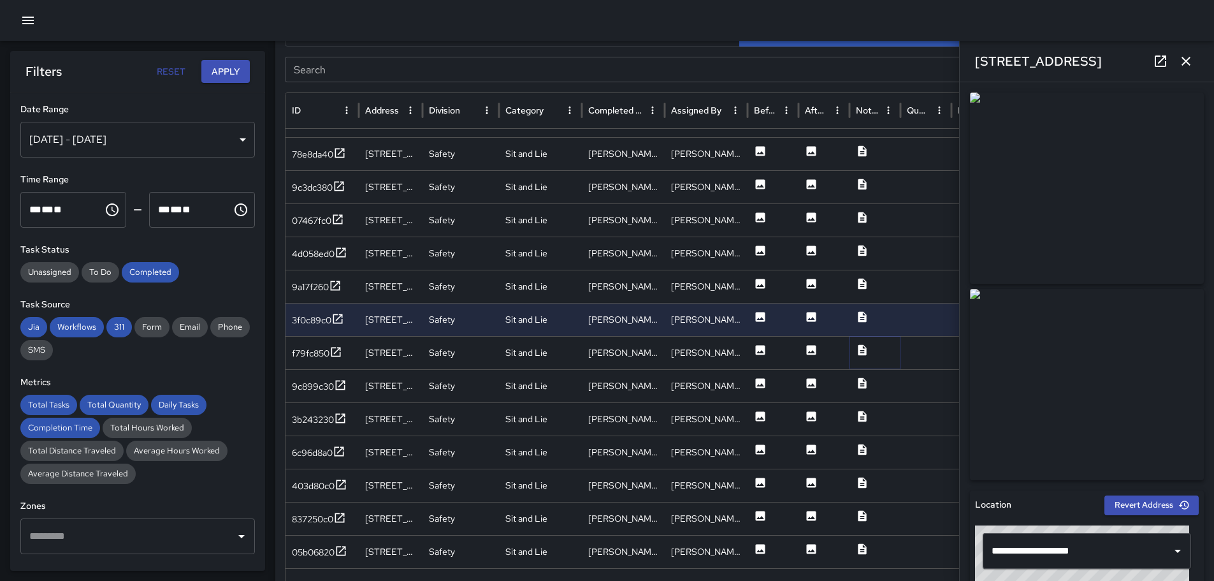
click at [860, 349] on icon at bounding box center [862, 349] width 8 height 11
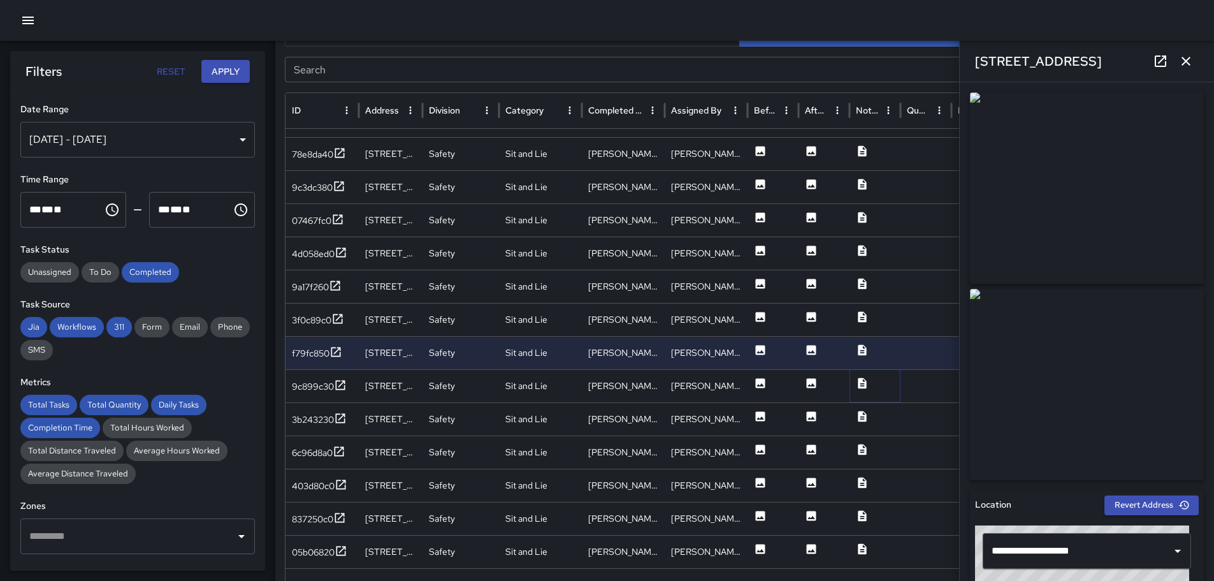
click at [866, 378] on icon at bounding box center [862, 383] width 13 height 13
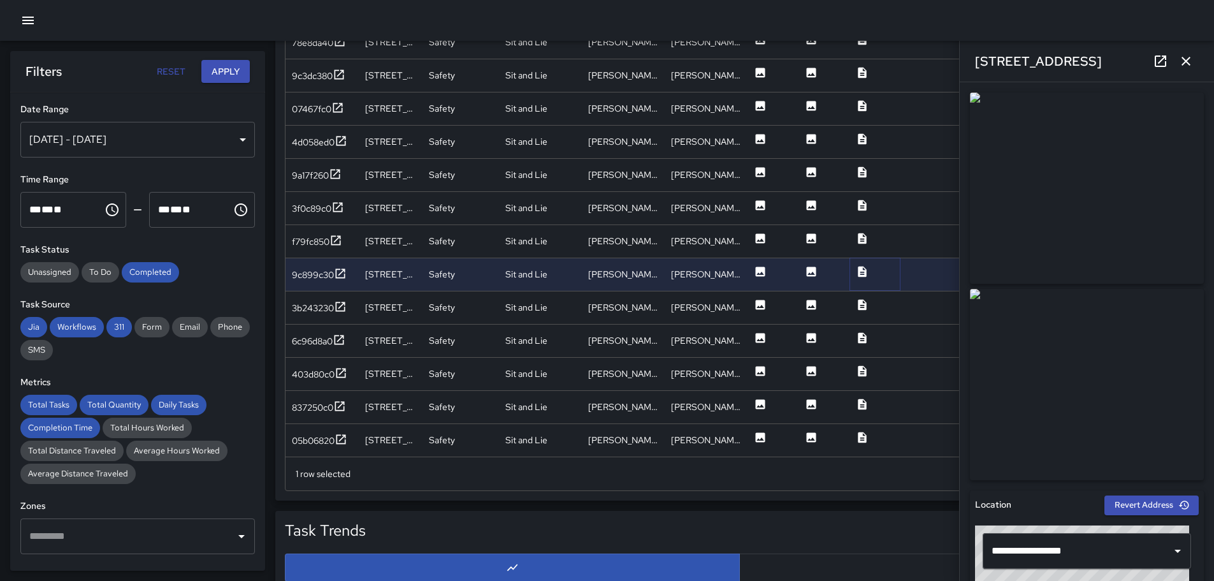
scroll to position [802, 0]
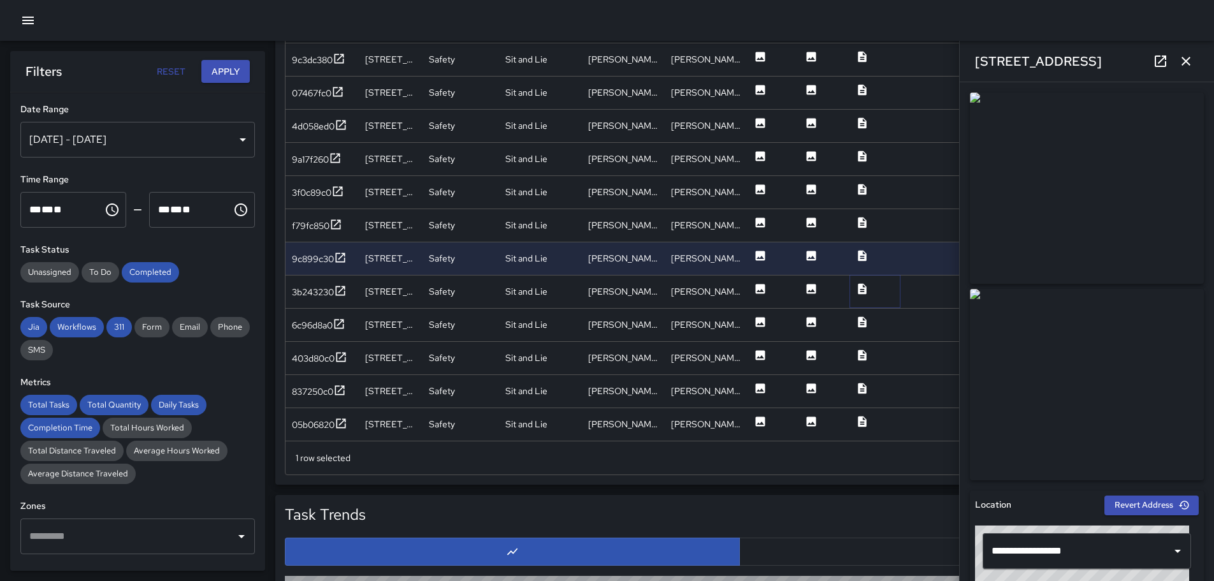
click at [861, 289] on icon at bounding box center [862, 288] width 13 height 13
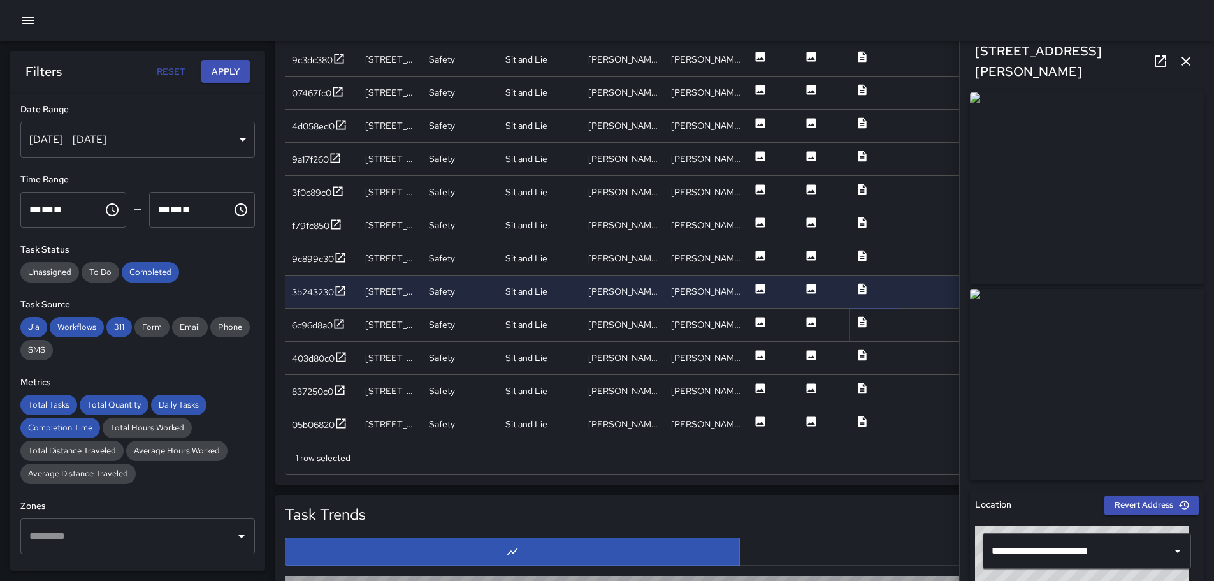
click at [864, 321] on icon at bounding box center [862, 321] width 8 height 11
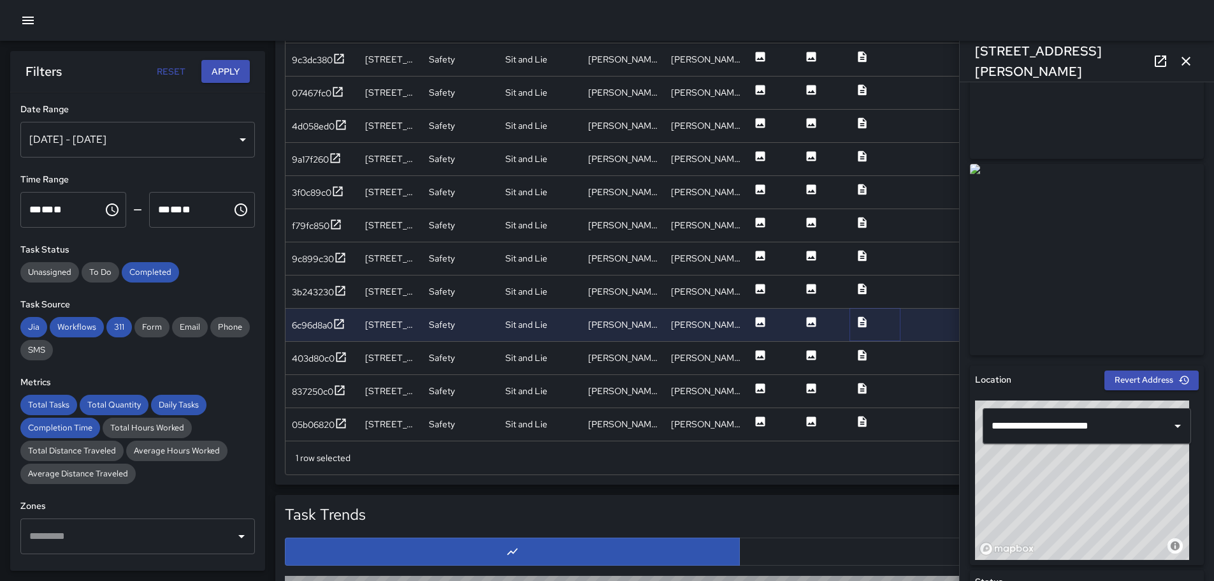
scroll to position [0, 0]
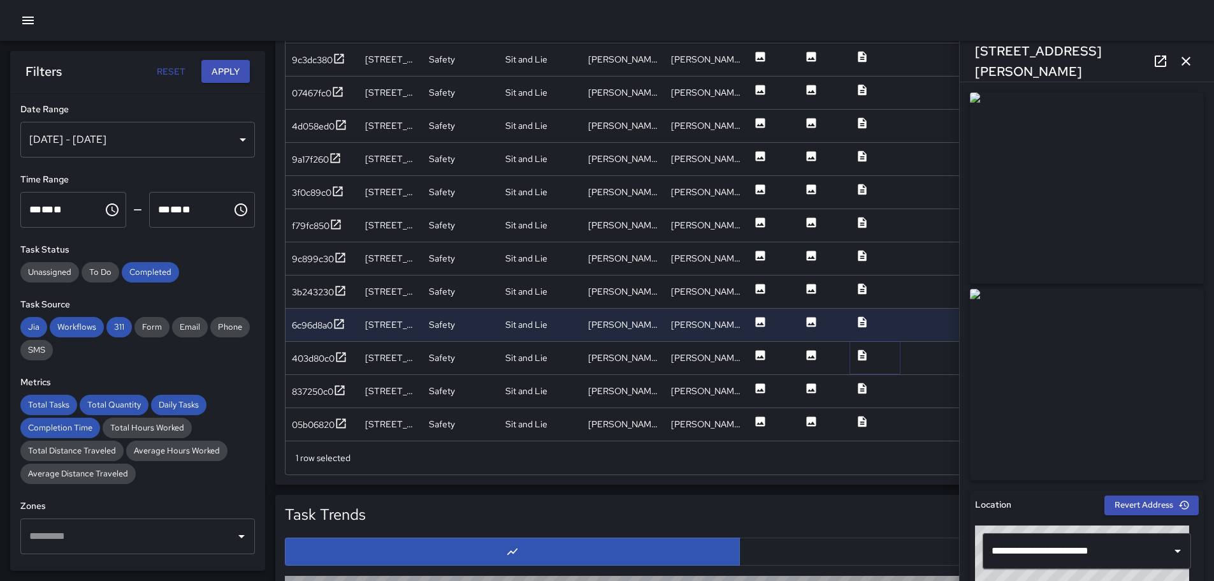
click at [859, 354] on icon at bounding box center [862, 354] width 8 height 11
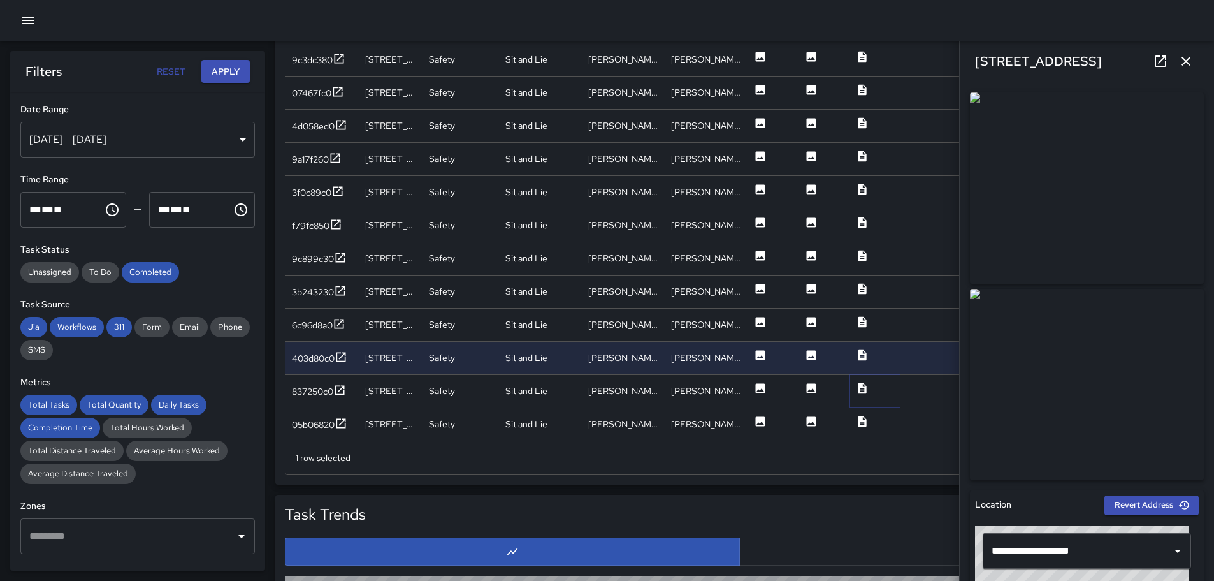
click at [862, 388] on icon at bounding box center [862, 388] width 13 height 13
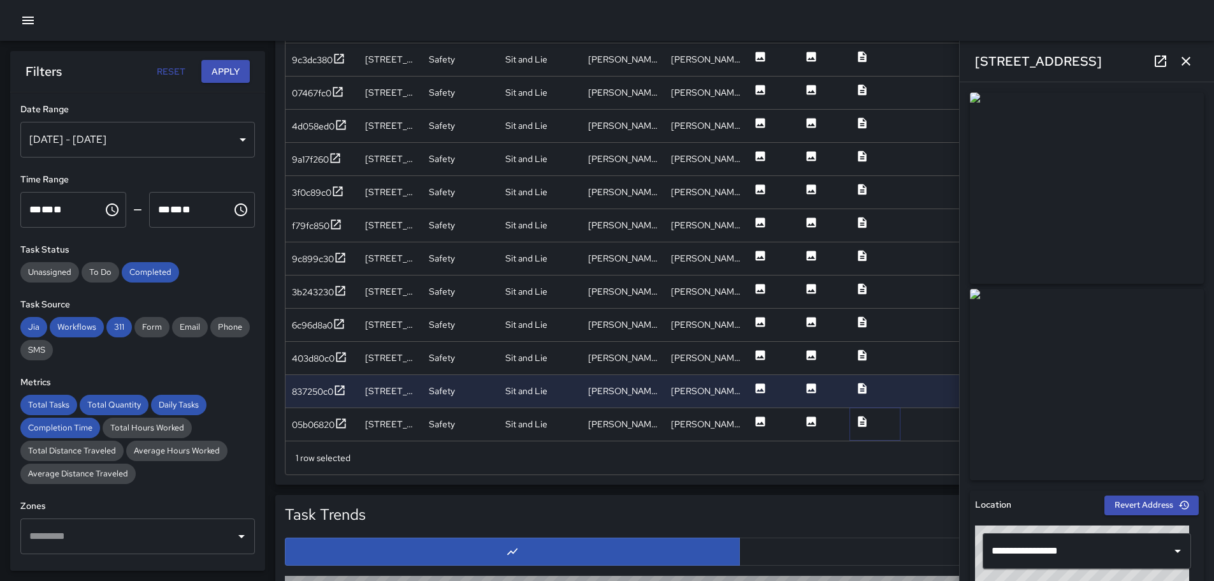
click at [866, 423] on icon at bounding box center [862, 421] width 8 height 11
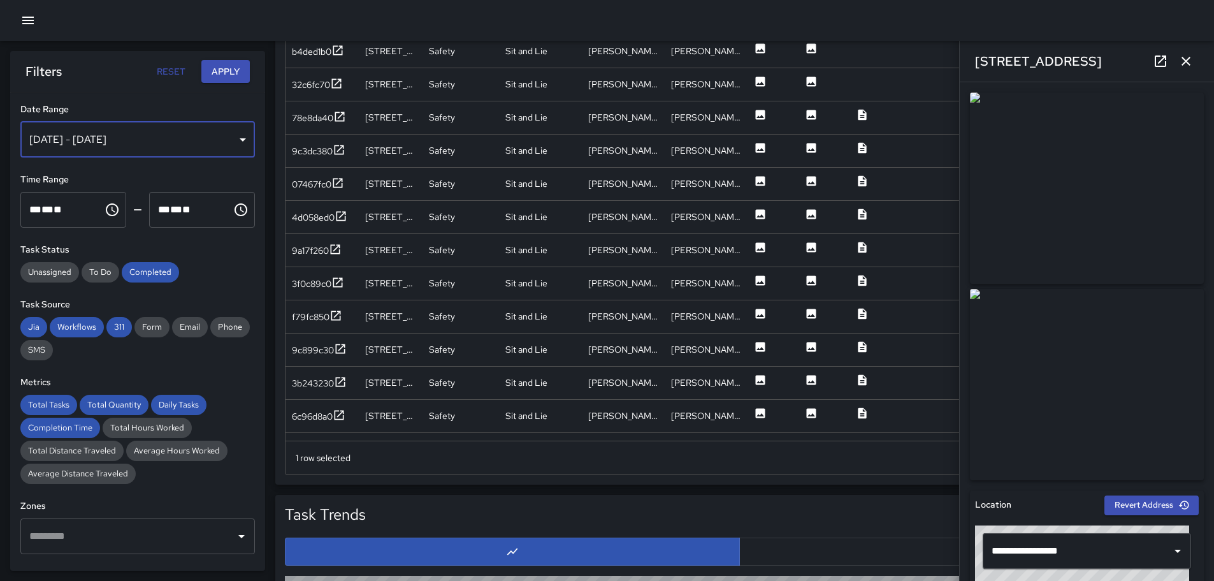
click at [235, 138] on div "[DATE] - [DATE]" at bounding box center [137, 140] width 235 height 36
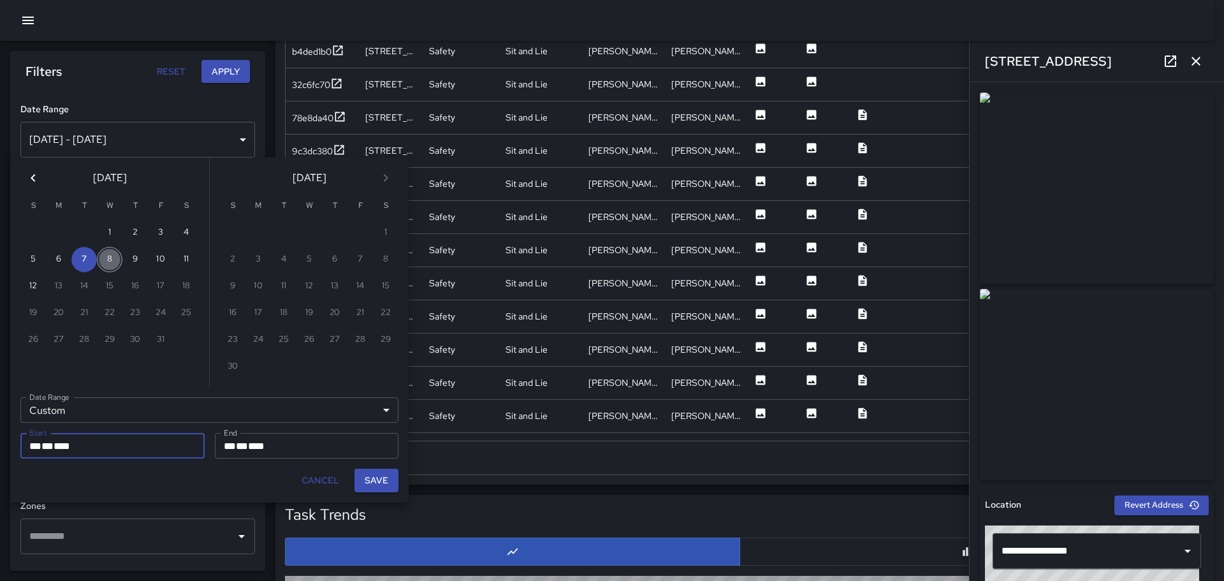
click at [110, 258] on button "8" at bounding box center [109, 259] width 25 height 25
type input "**********"
click at [110, 258] on button "8" at bounding box center [109, 259] width 25 height 25
type input "**********"
click at [381, 479] on button "Save" at bounding box center [376, 481] width 44 height 24
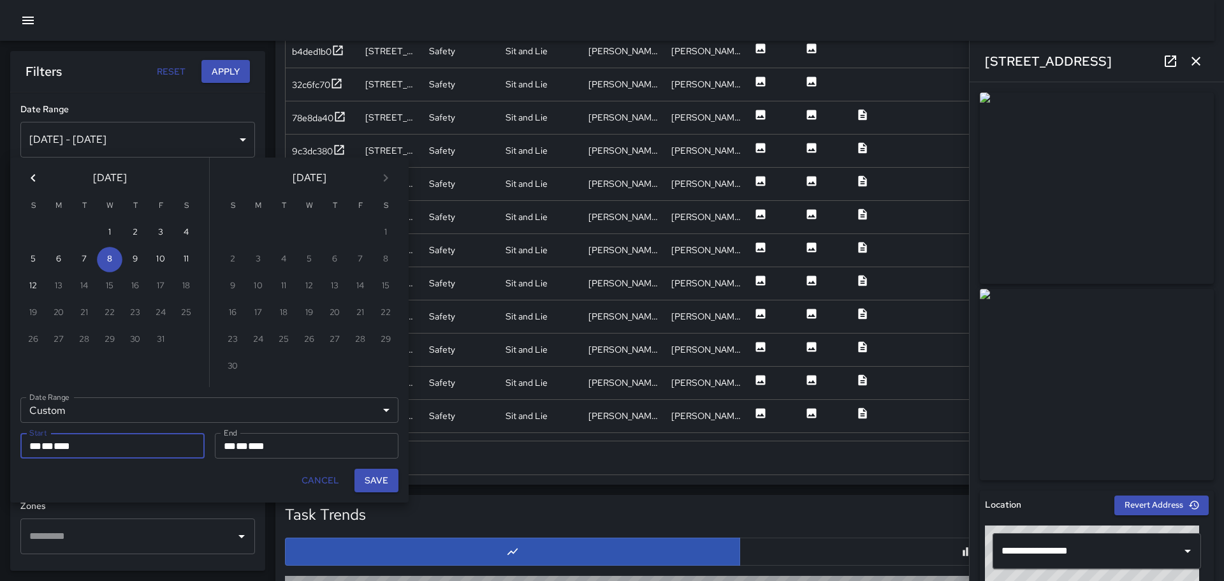
type input "**********"
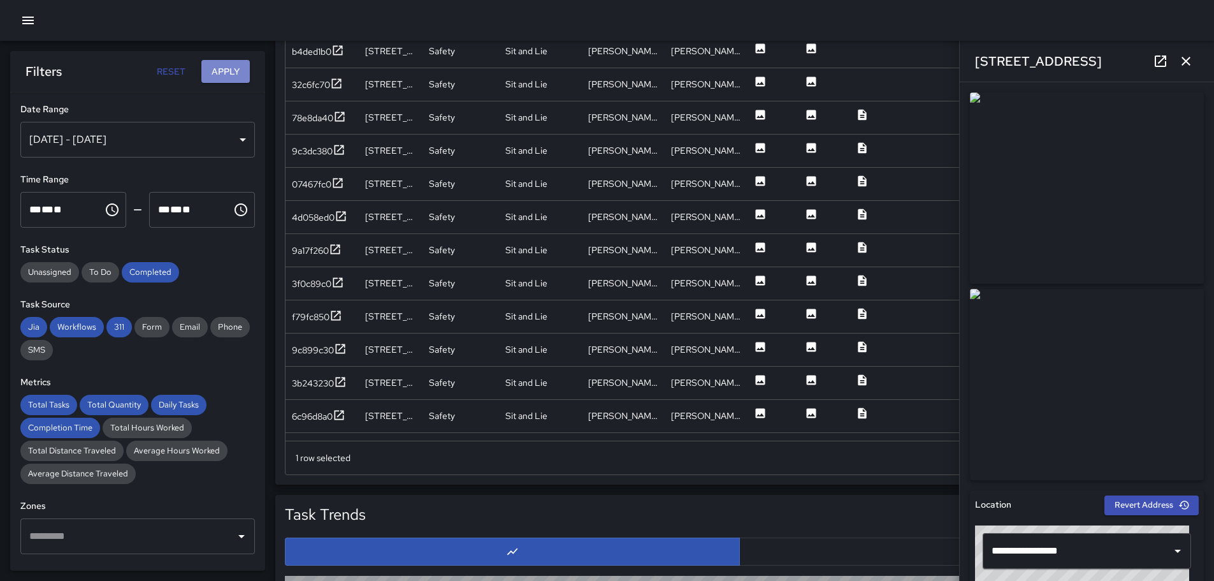
drag, startPoint x: 215, startPoint y: 65, endPoint x: 210, endPoint y: 72, distance: 8.7
click at [215, 66] on button "Apply" at bounding box center [225, 72] width 48 height 24
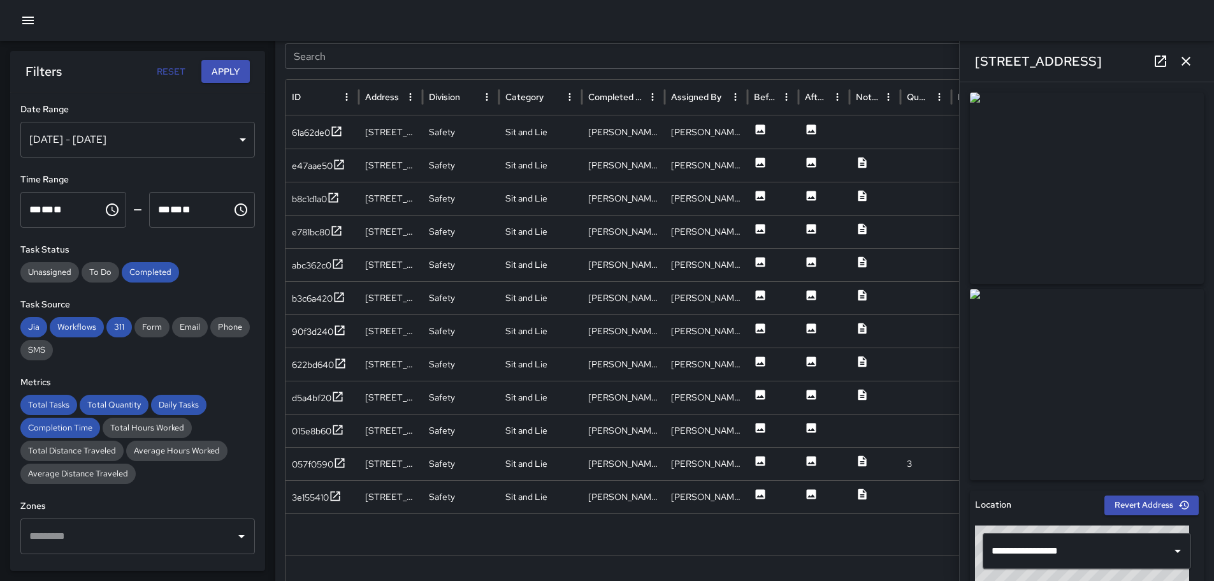
scroll to position [698, 0]
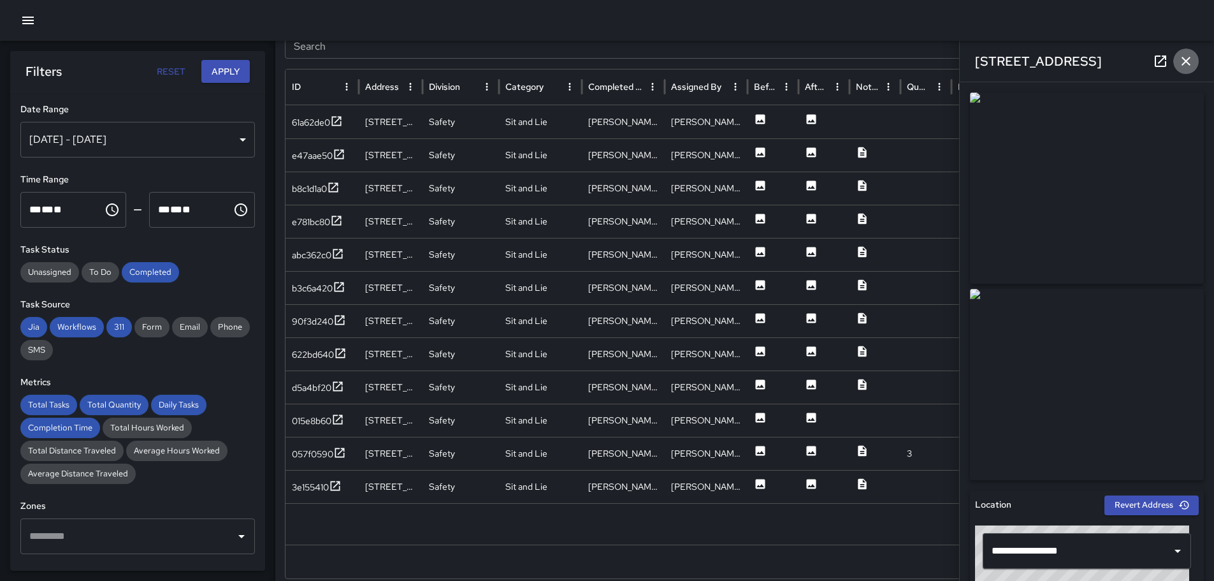
click at [1190, 58] on icon "button" at bounding box center [1186, 61] width 9 height 9
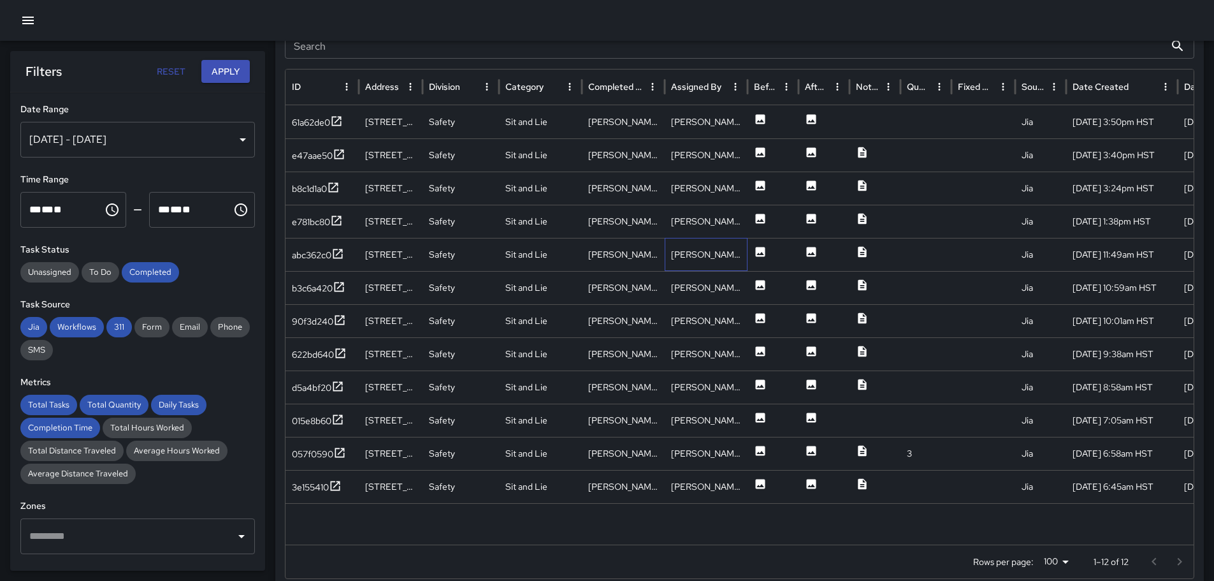
click at [740, 247] on div "[PERSON_NAME]" at bounding box center [706, 254] width 83 height 33
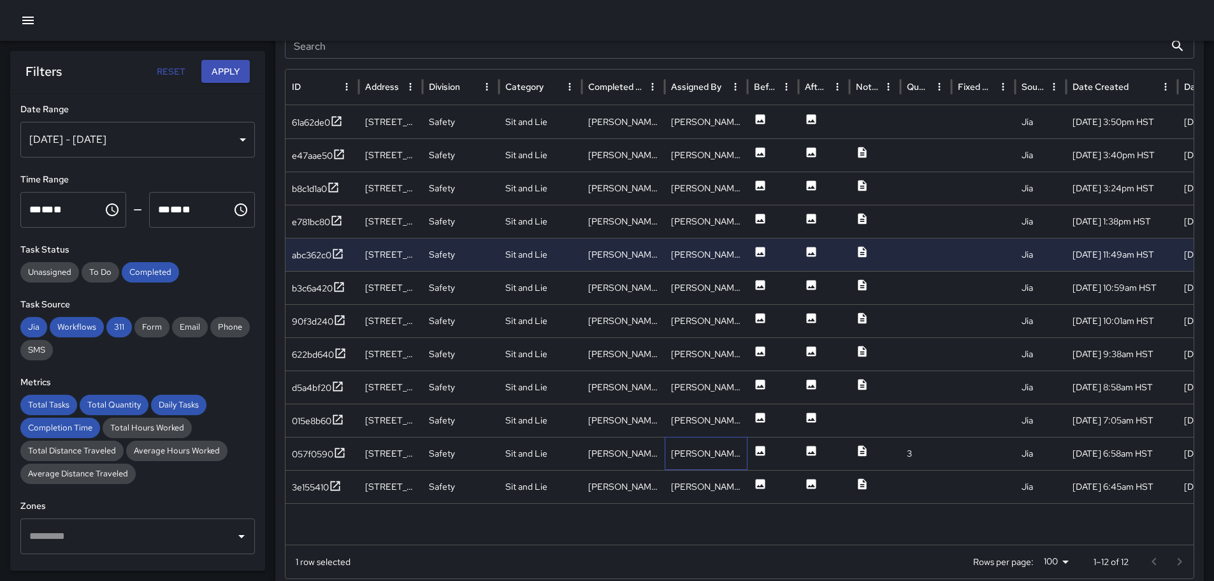
click at [736, 450] on div "[PERSON_NAME]" at bounding box center [706, 453] width 83 height 33
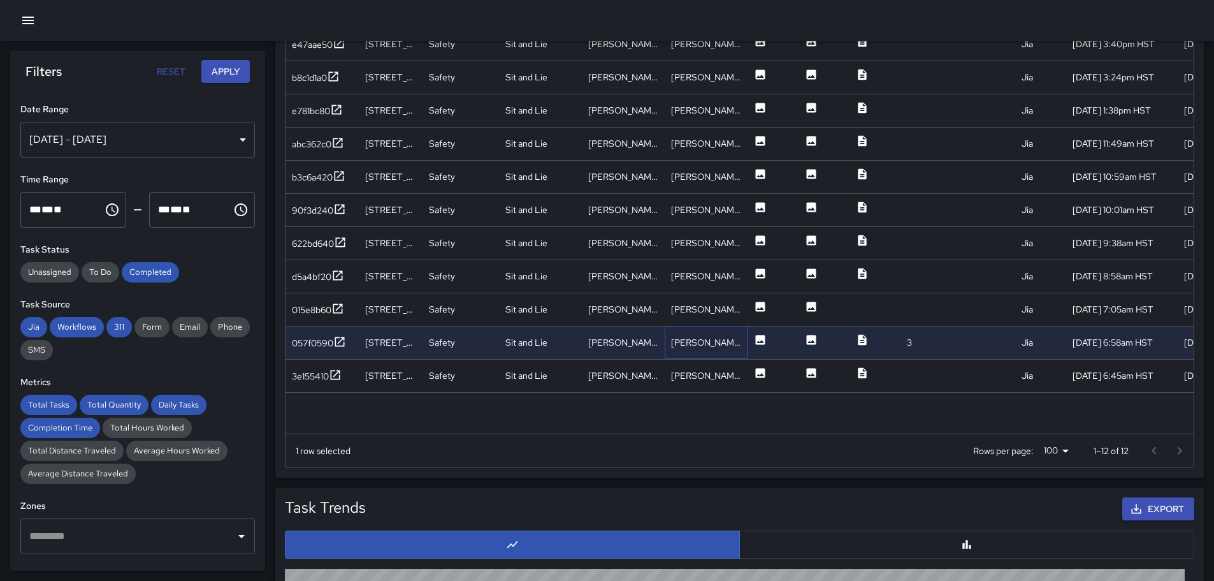
scroll to position [825, 0]
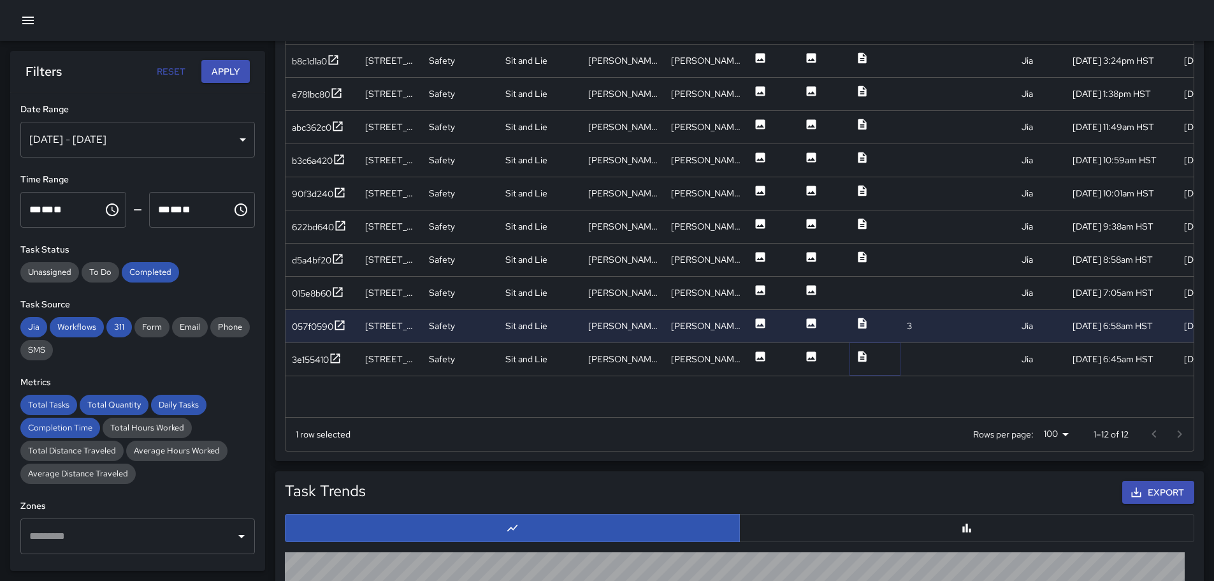
click at [859, 354] on icon at bounding box center [862, 356] width 8 height 11
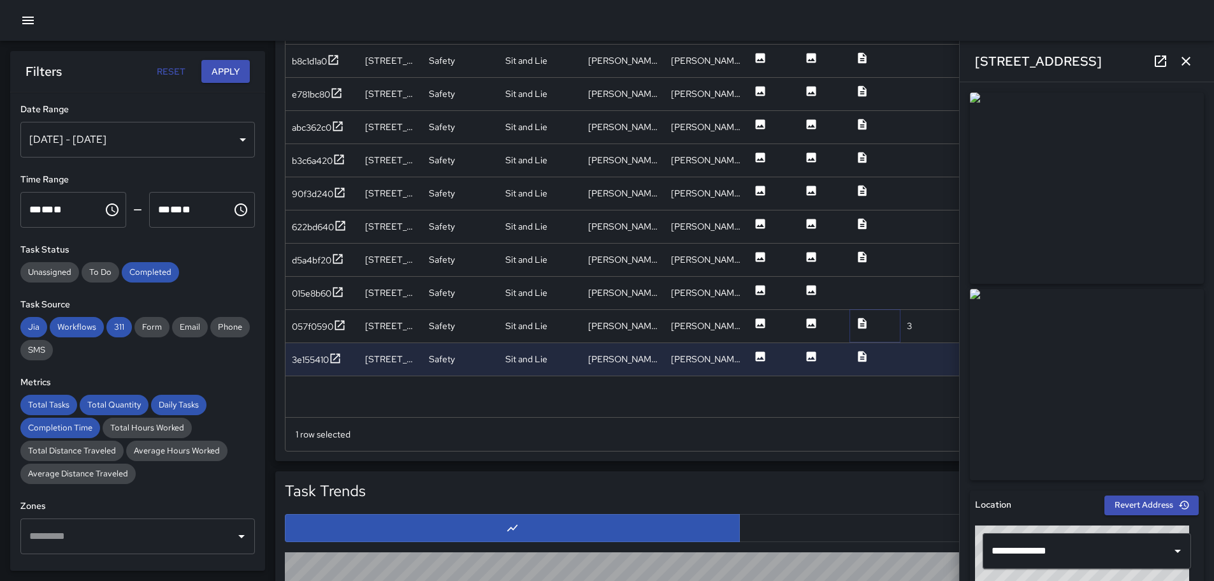
click at [858, 321] on icon at bounding box center [862, 323] width 13 height 13
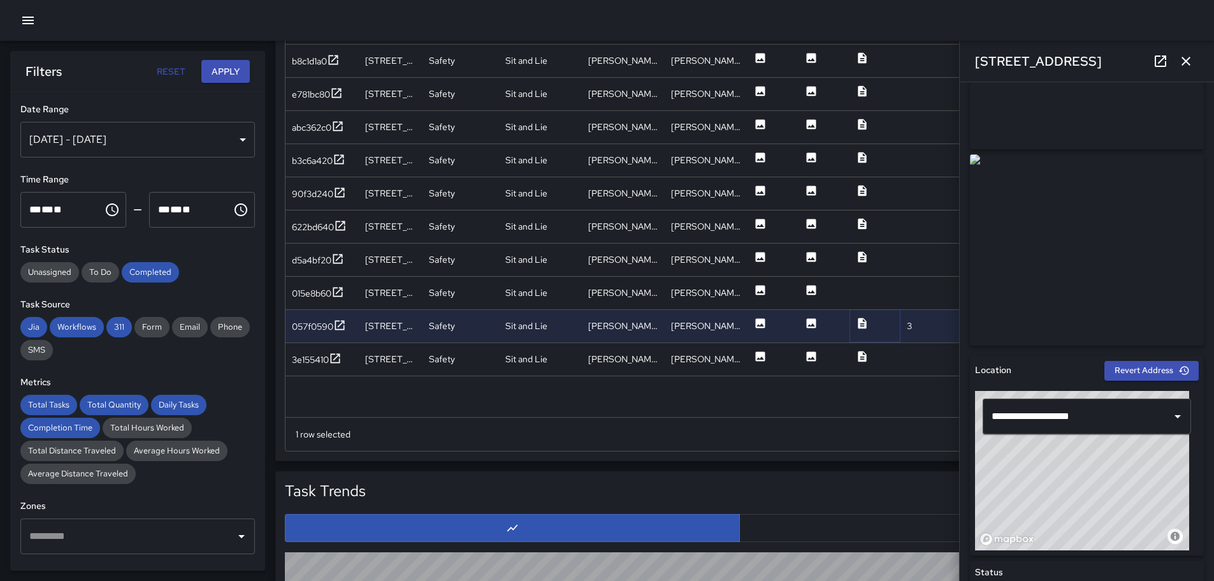
scroll to position [0, 0]
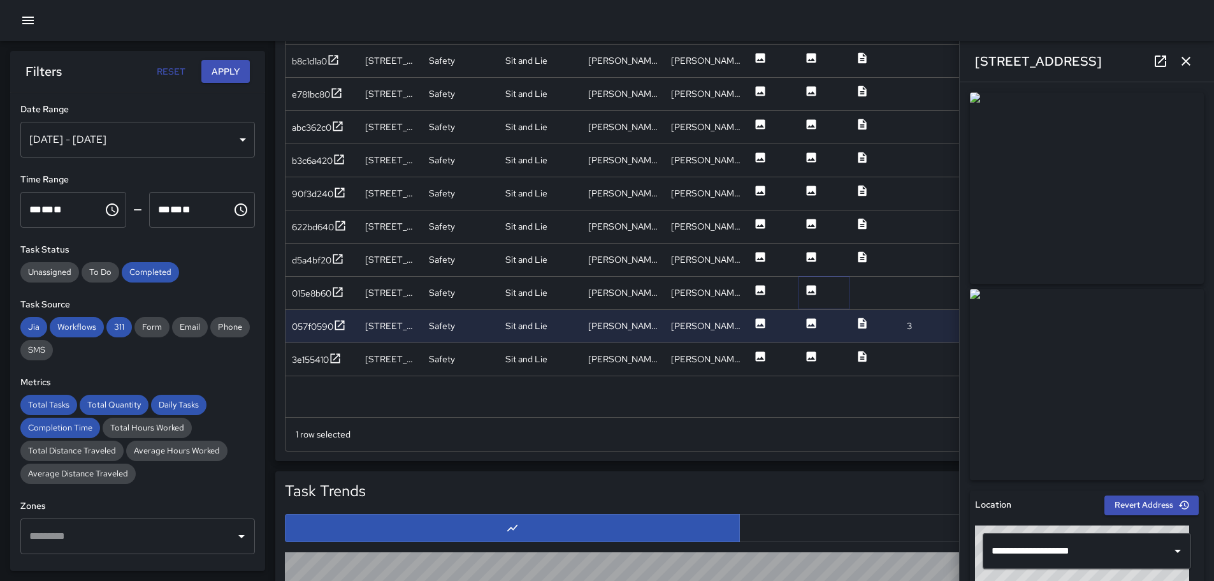
click at [811, 289] on icon at bounding box center [812, 290] width 10 height 10
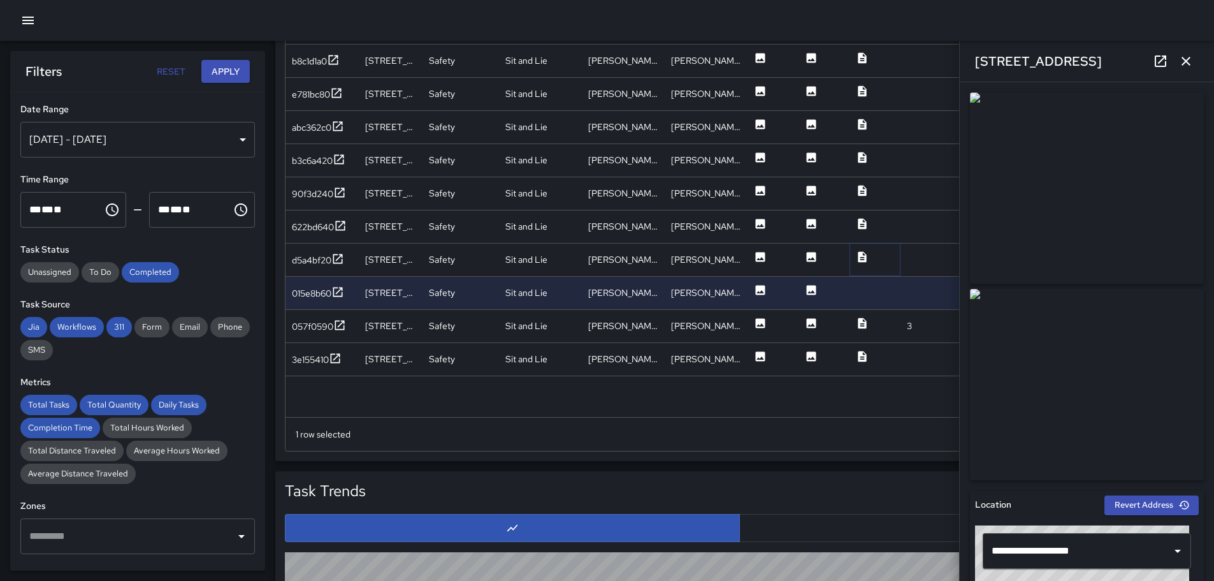
click at [865, 256] on icon at bounding box center [862, 256] width 8 height 11
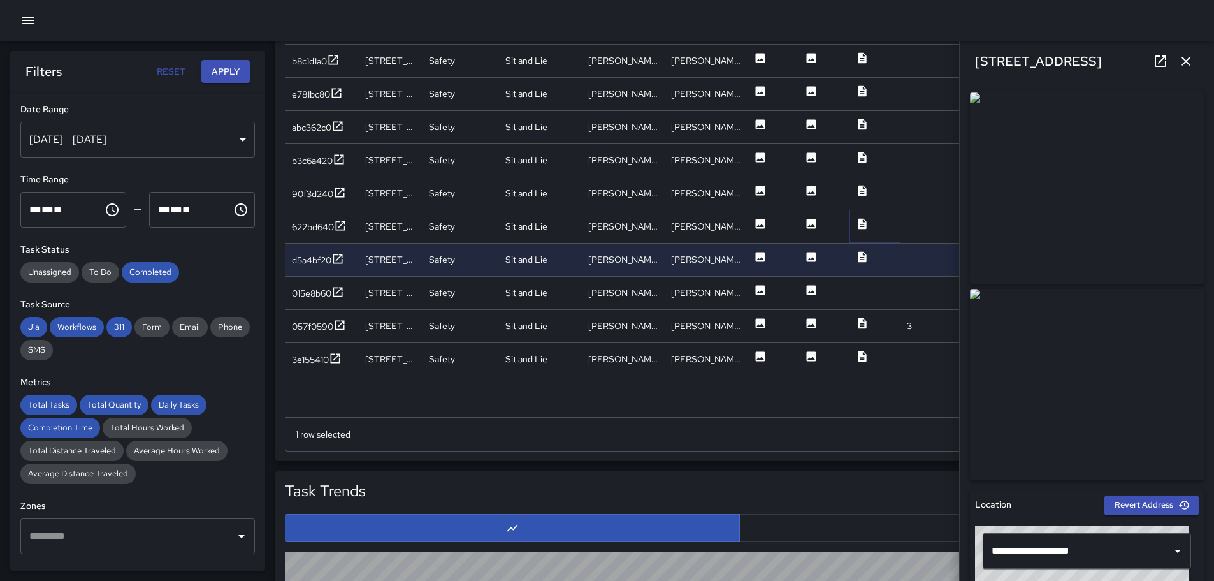
click at [861, 224] on icon at bounding box center [862, 223] width 13 height 13
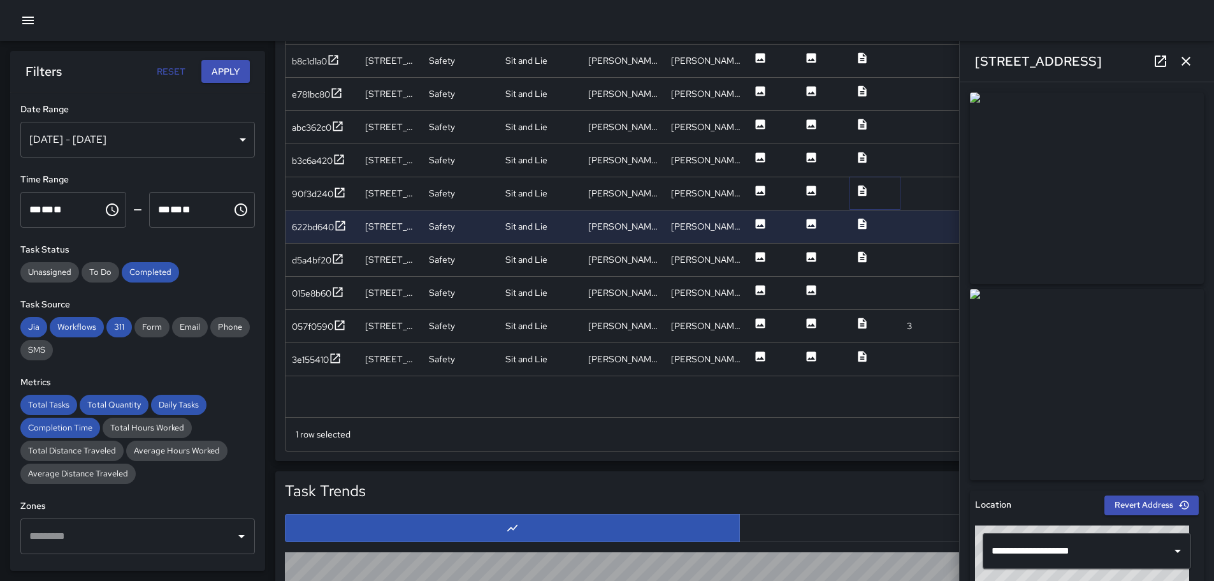
click at [861, 191] on icon at bounding box center [862, 190] width 13 height 13
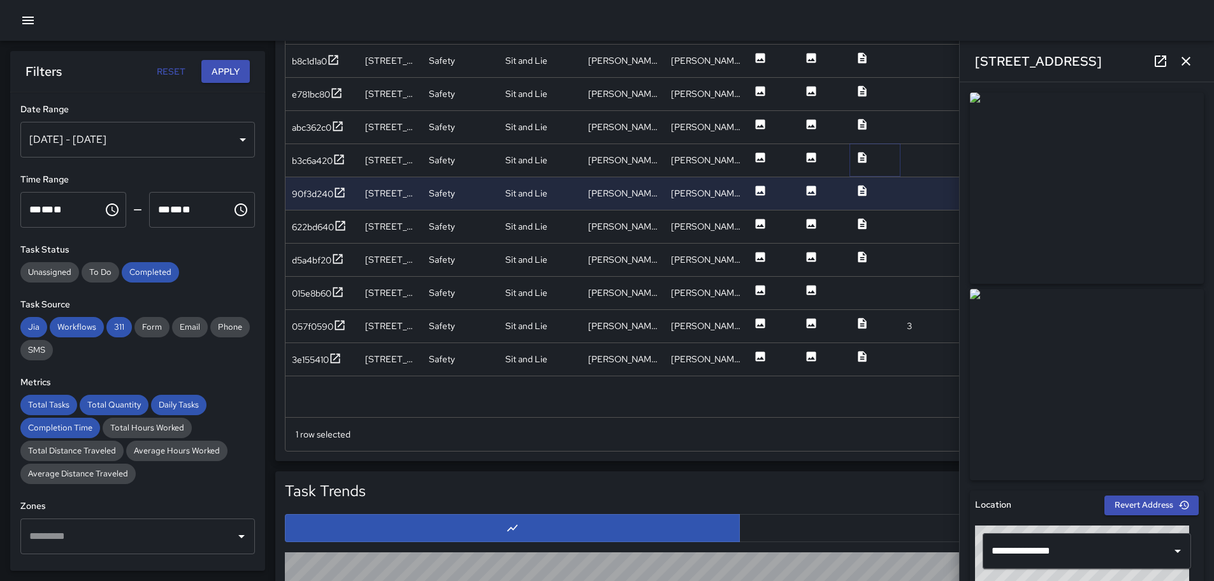
click at [862, 159] on icon at bounding box center [862, 157] width 8 height 11
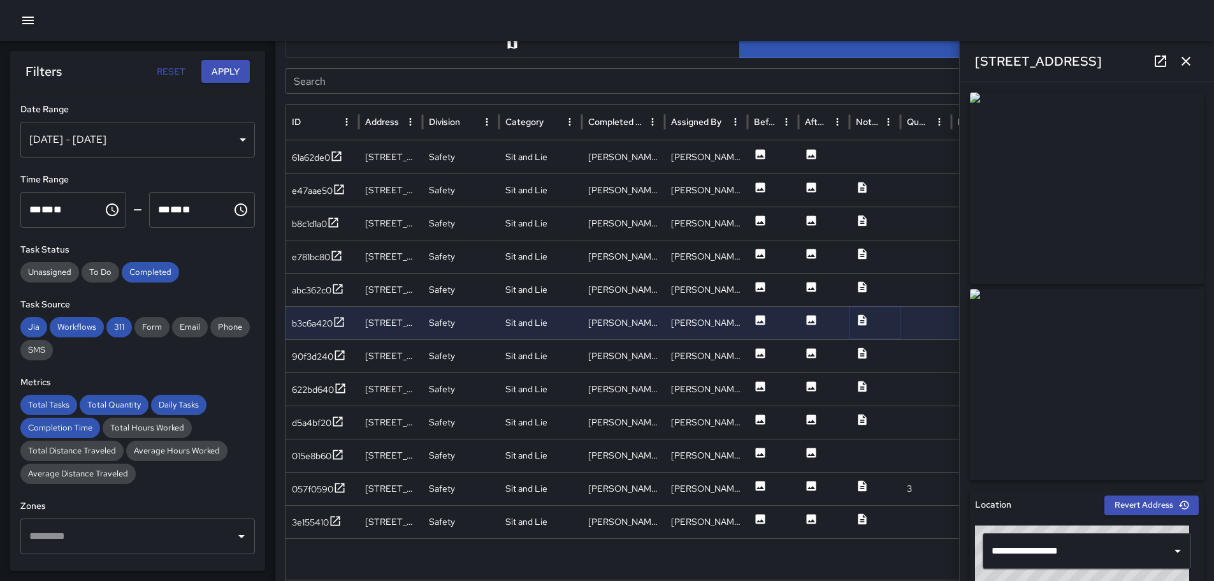
scroll to position [634, 0]
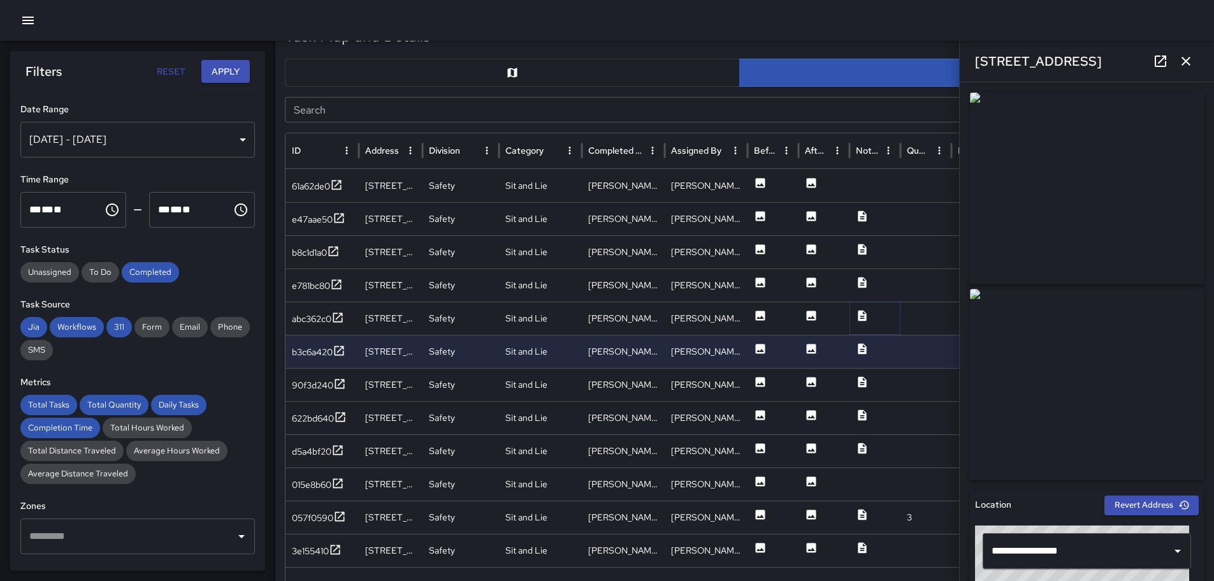
click at [860, 316] on icon at bounding box center [862, 315] width 8 height 11
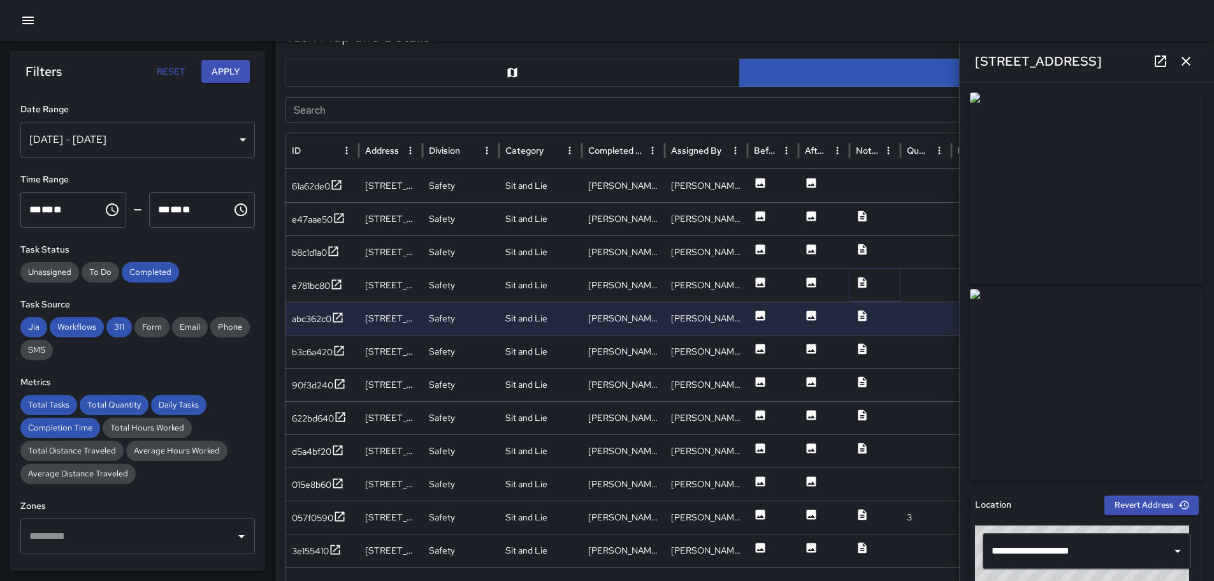
click at [861, 282] on icon at bounding box center [862, 282] width 8 height 11
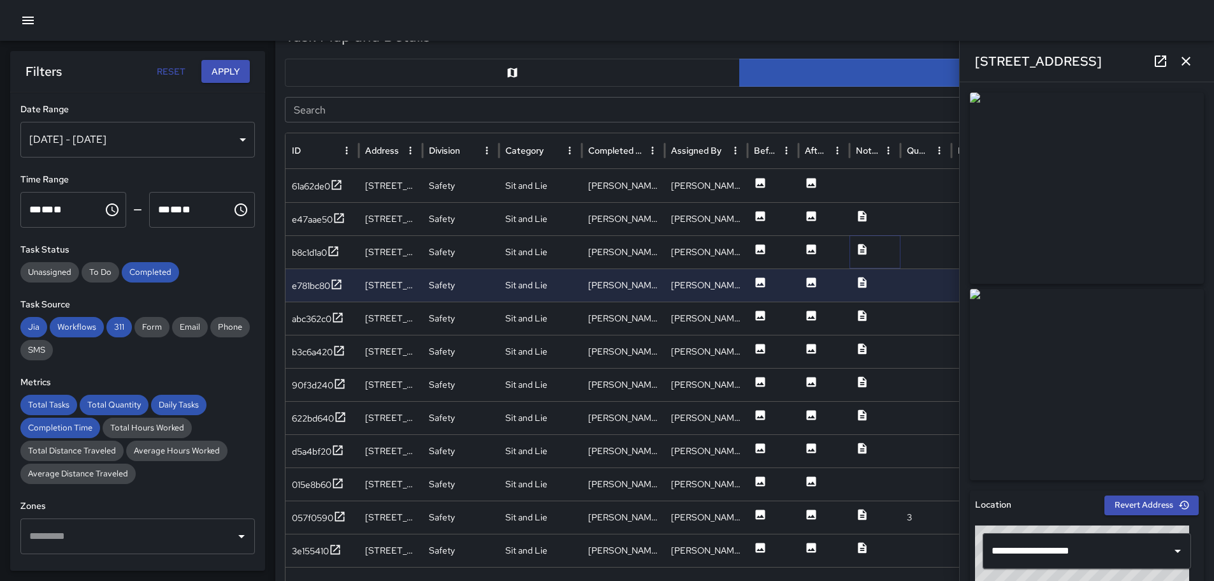
click at [859, 250] on icon at bounding box center [862, 248] width 8 height 11
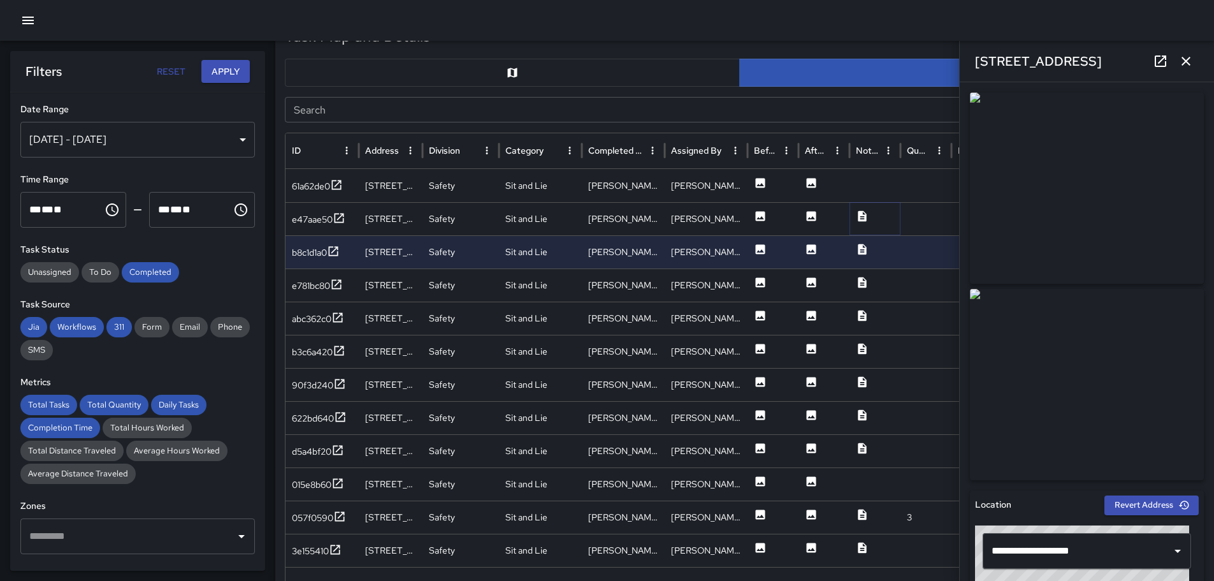
click at [859, 217] on icon at bounding box center [862, 215] width 8 height 11
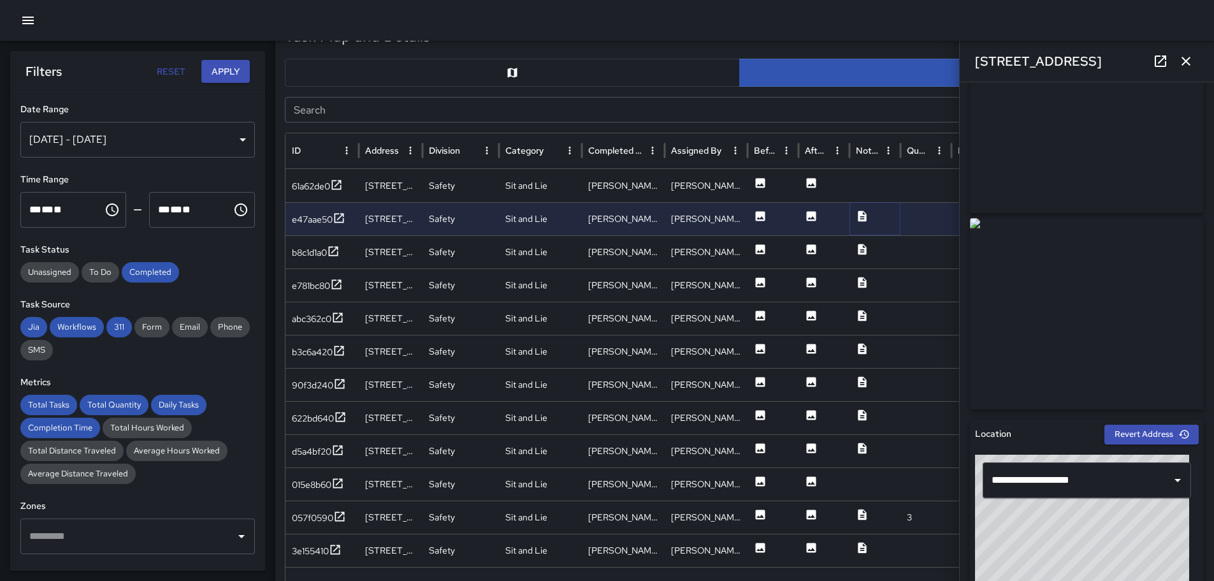
scroll to position [0, 0]
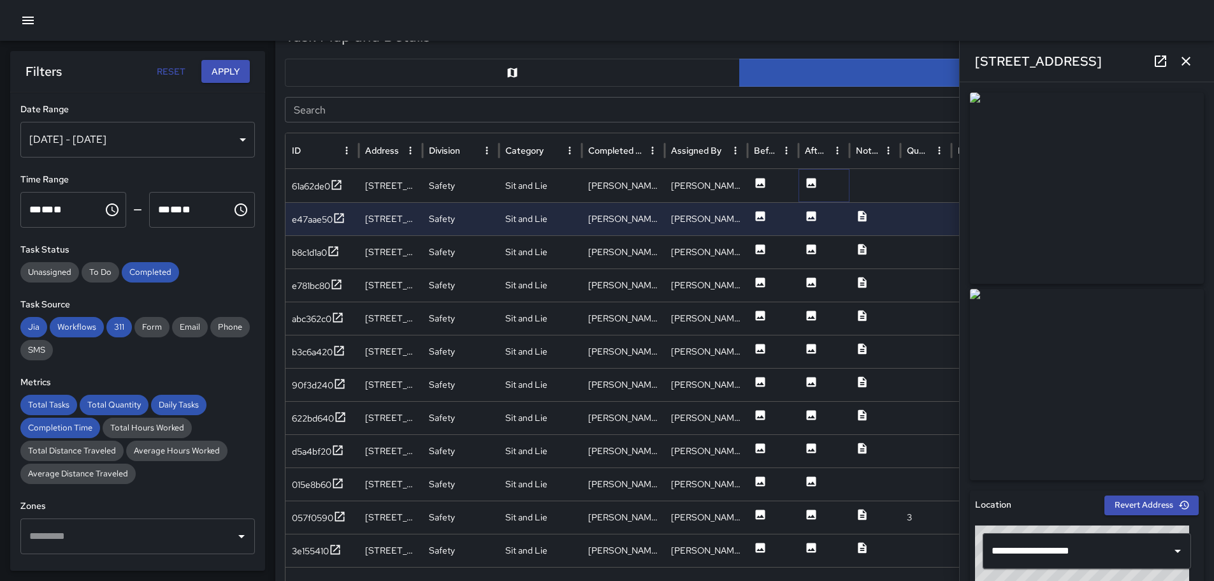
click at [812, 181] on icon at bounding box center [812, 183] width 10 height 10
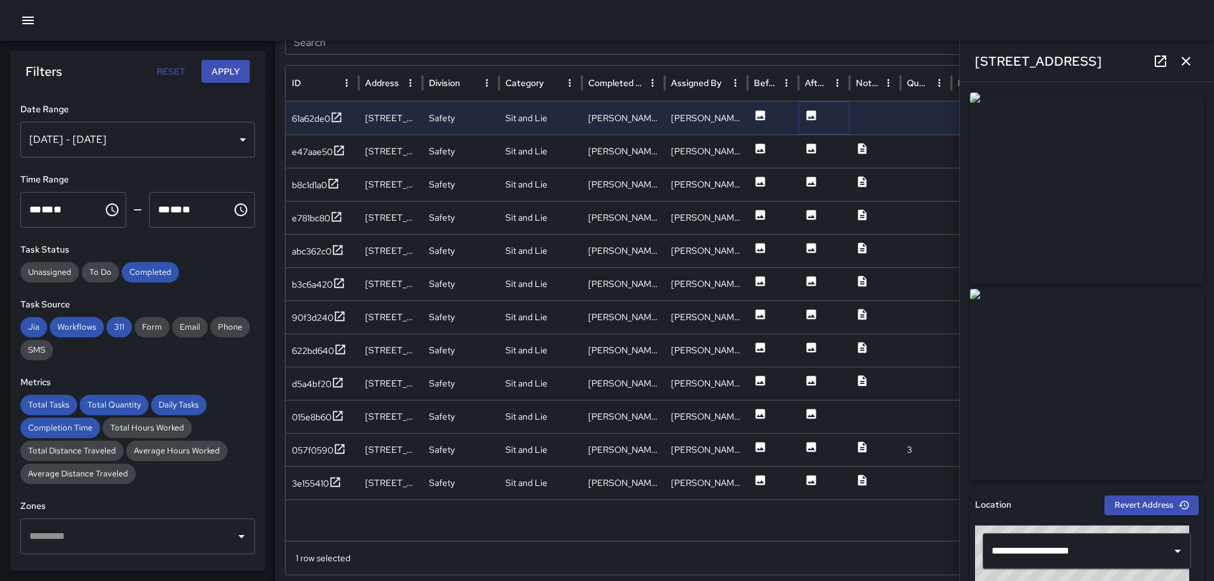
scroll to position [681, 0]
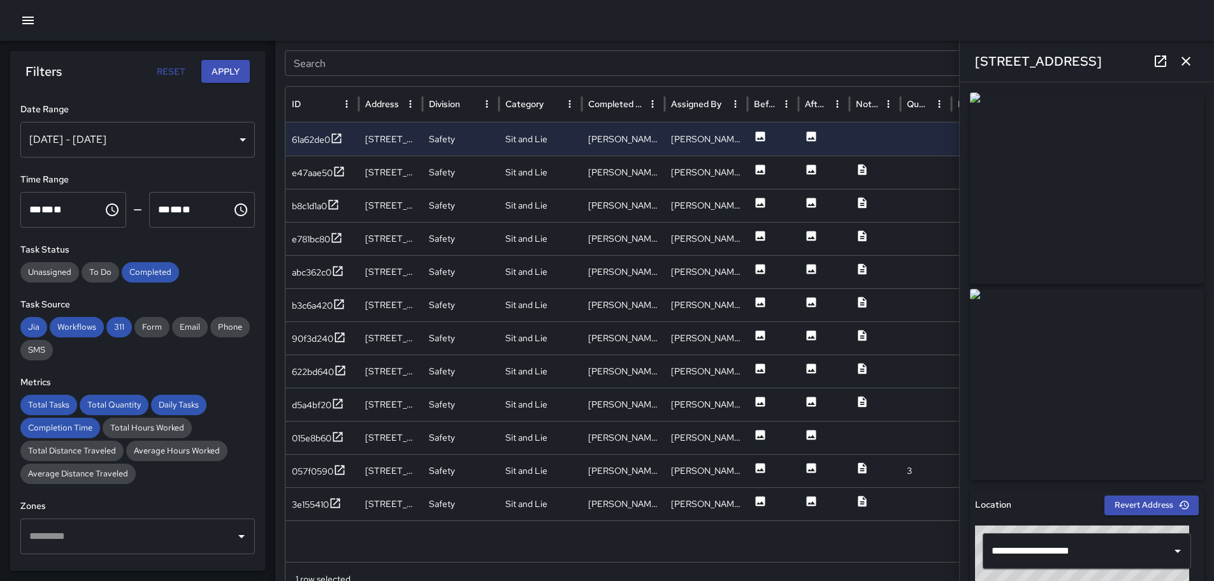
click at [232, 137] on div "[DATE] - [DATE]" at bounding box center [137, 140] width 235 height 36
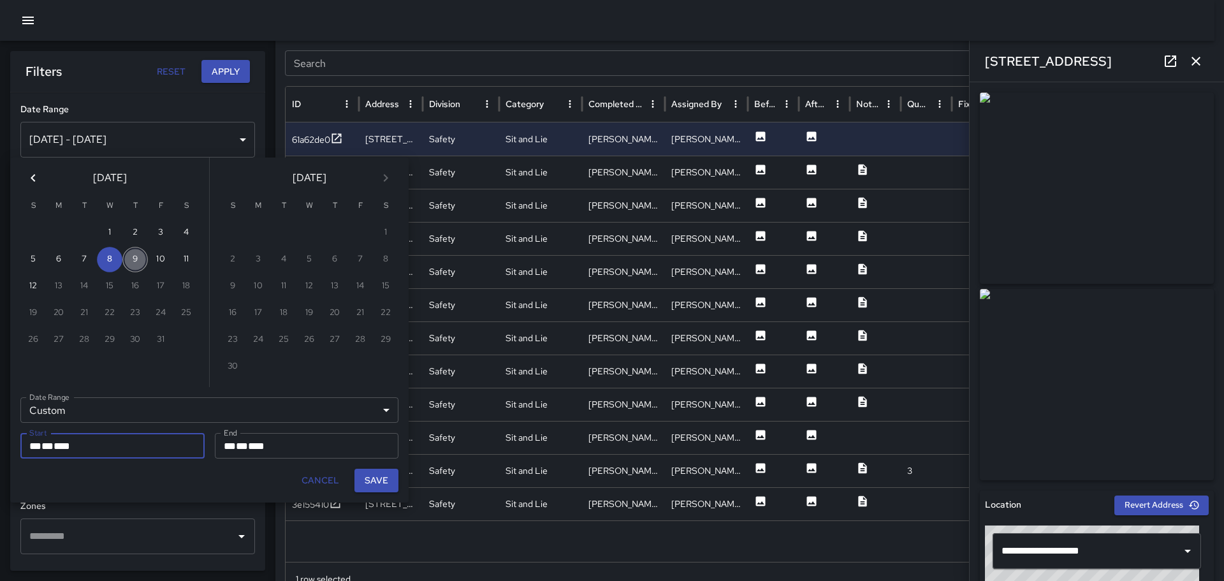
click at [134, 258] on button "9" at bounding box center [134, 259] width 25 height 25
type input "**********"
click at [134, 258] on button "9" at bounding box center [134, 259] width 25 height 25
type input "**********"
click at [379, 481] on button "Save" at bounding box center [376, 481] width 44 height 24
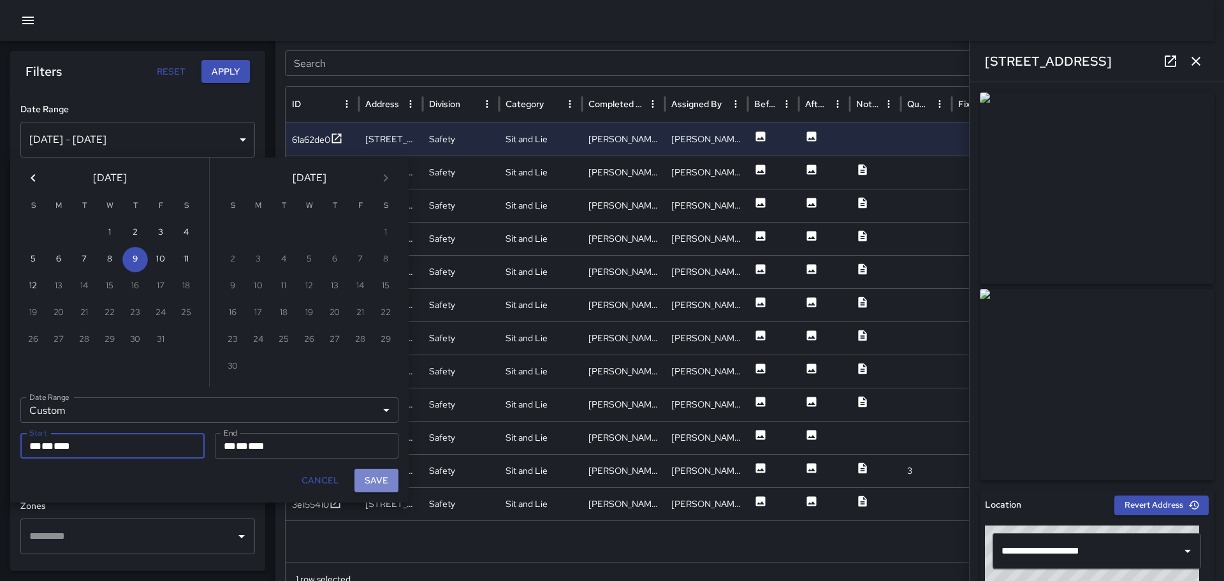
type input "**********"
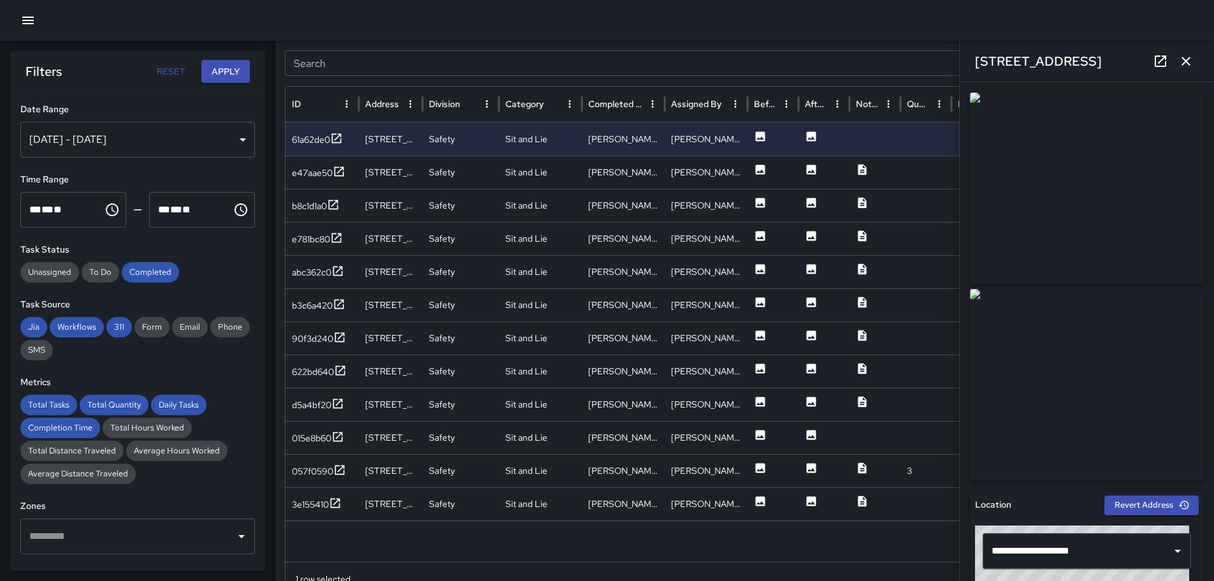
click at [221, 66] on button "Apply" at bounding box center [225, 72] width 48 height 24
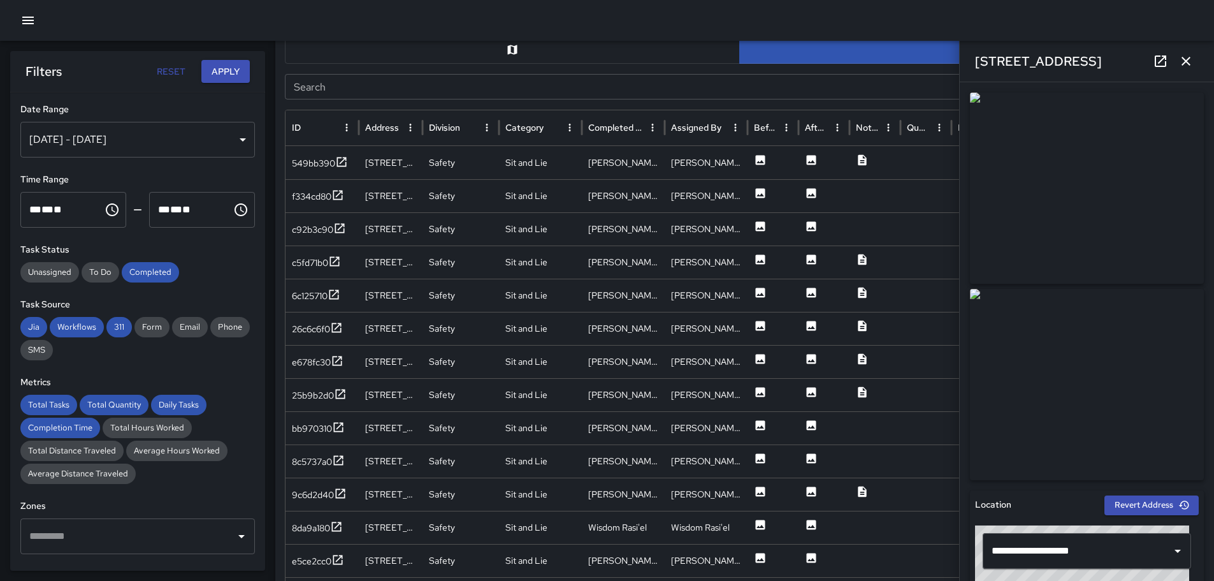
scroll to position [672, 0]
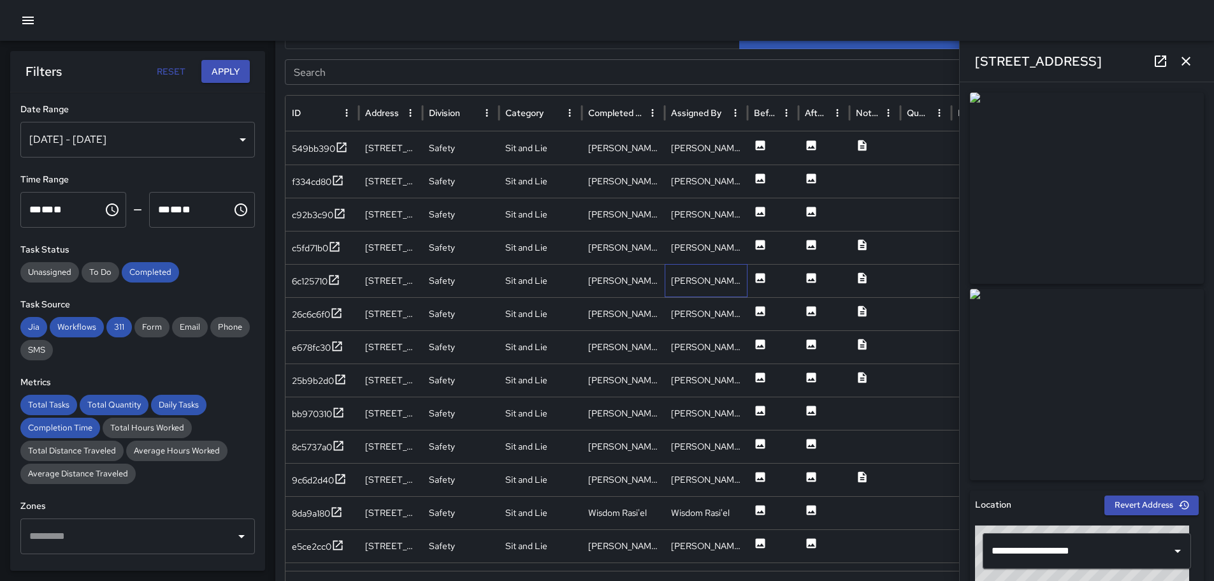
click at [730, 279] on div "[PERSON_NAME]" at bounding box center [706, 280] width 83 height 33
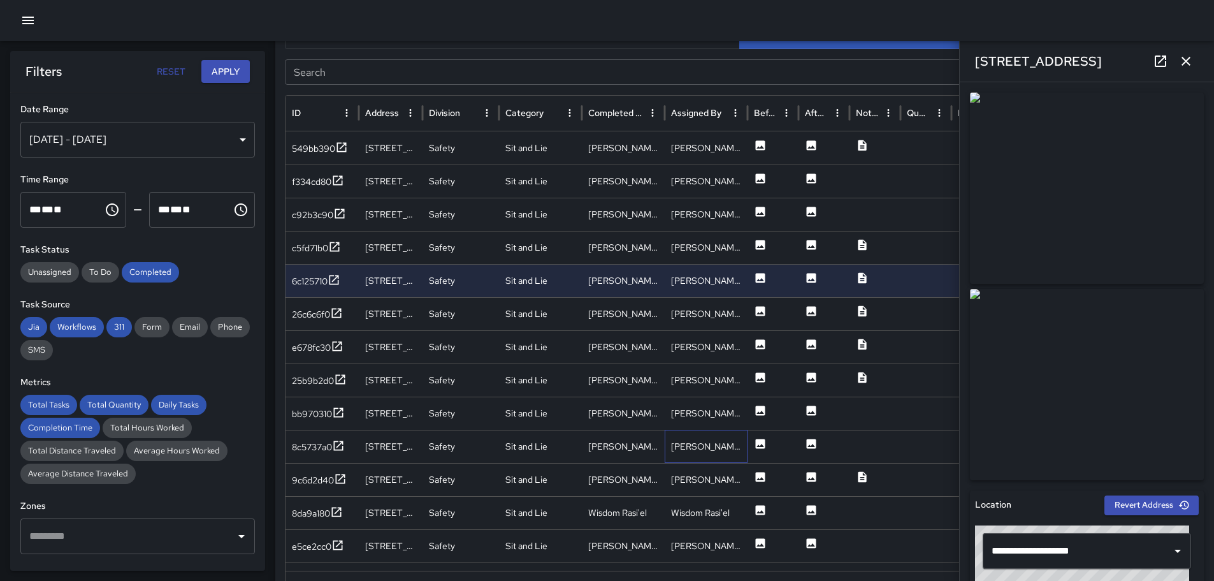
drag, startPoint x: 731, startPoint y: 447, endPoint x: 755, endPoint y: 418, distance: 37.1
click at [732, 447] on div "[PERSON_NAME]" at bounding box center [706, 446] width 83 height 33
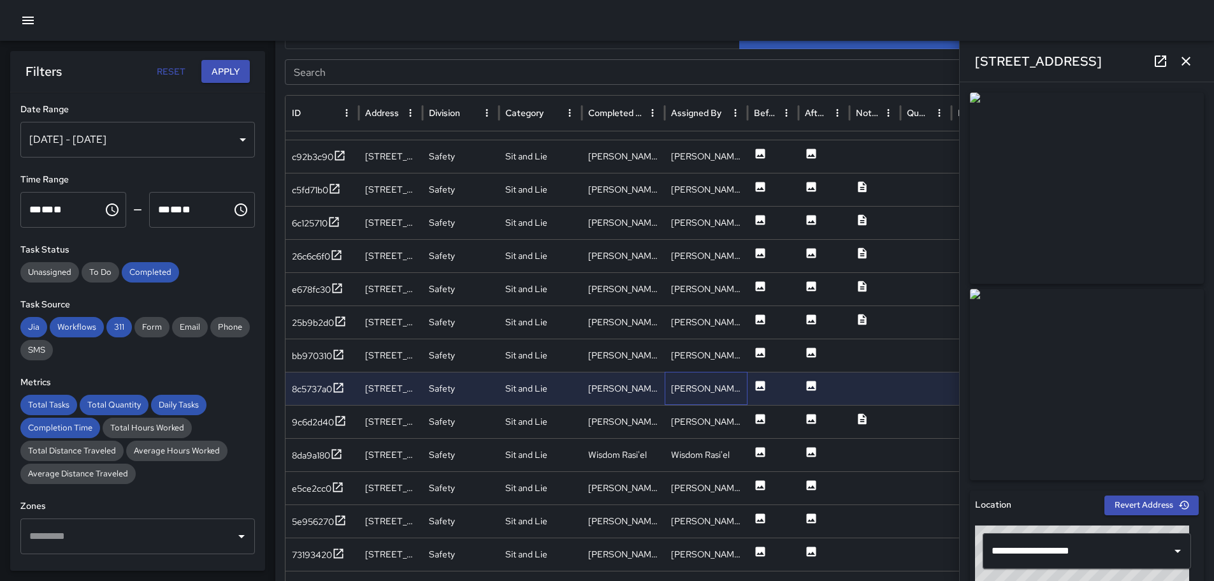
scroll to position [736, 0]
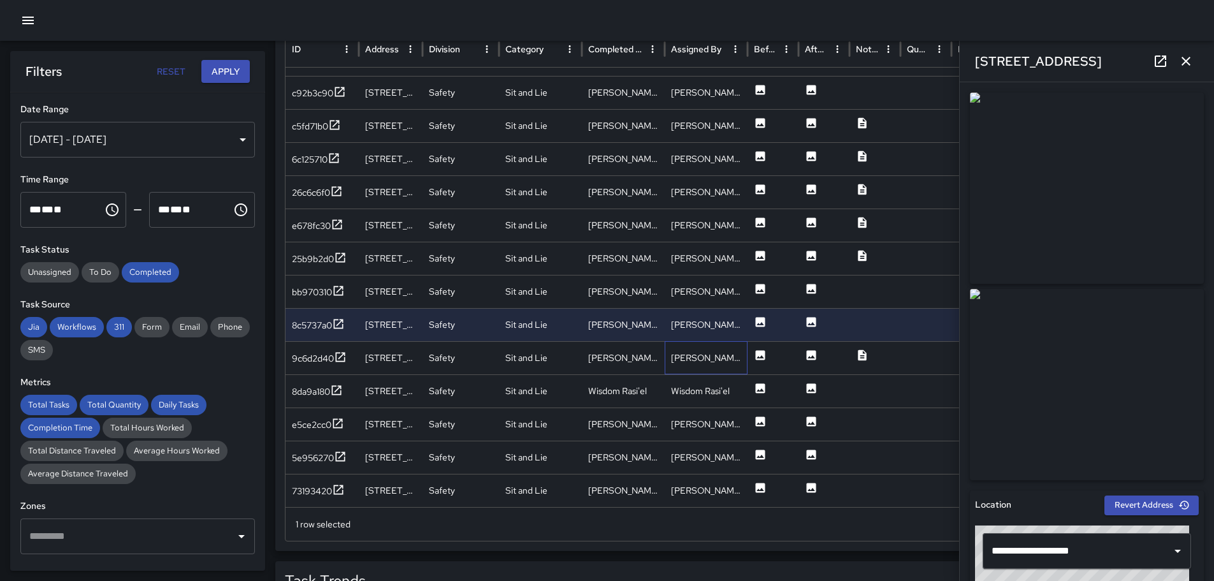
click at [729, 361] on div "[PERSON_NAME]" at bounding box center [706, 357] width 83 height 33
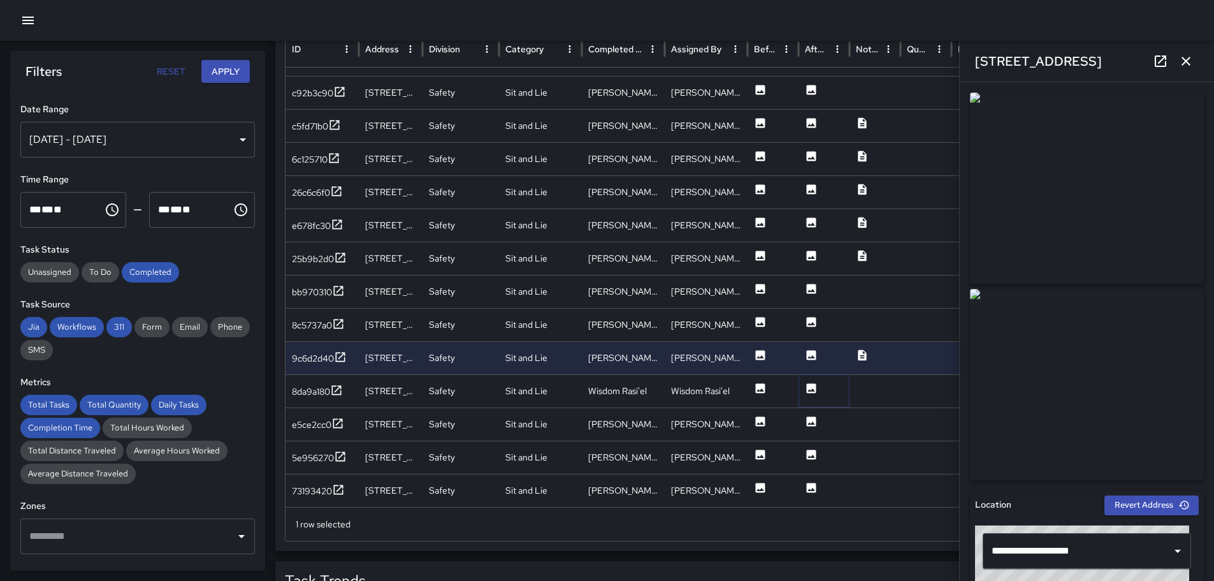
click at [809, 388] on icon at bounding box center [812, 388] width 10 height 10
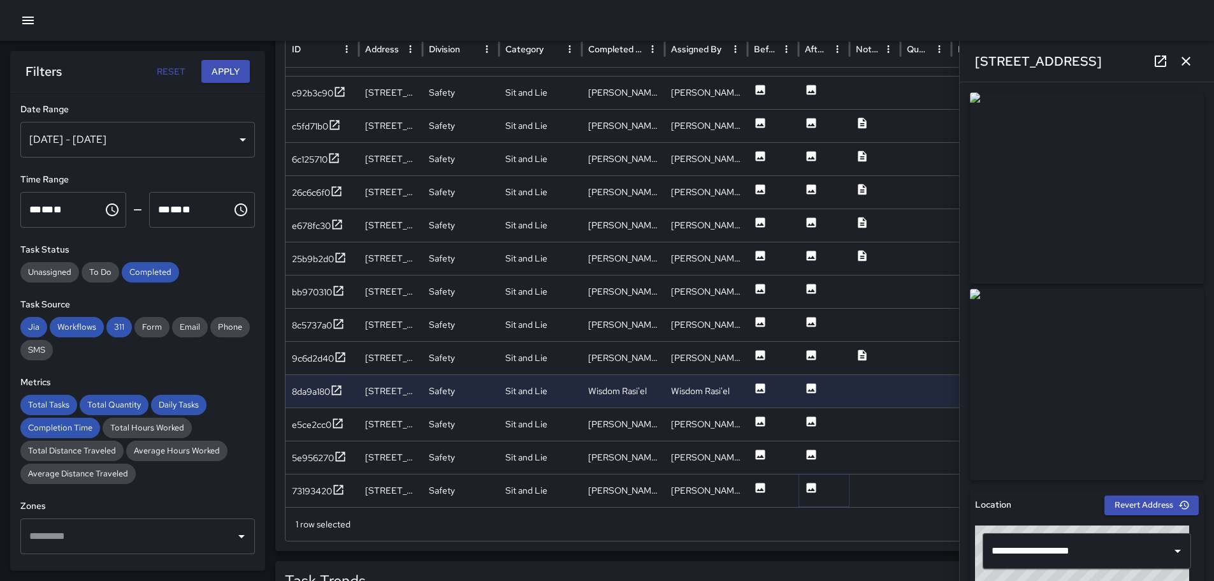
click at [813, 486] on icon at bounding box center [812, 488] width 10 height 10
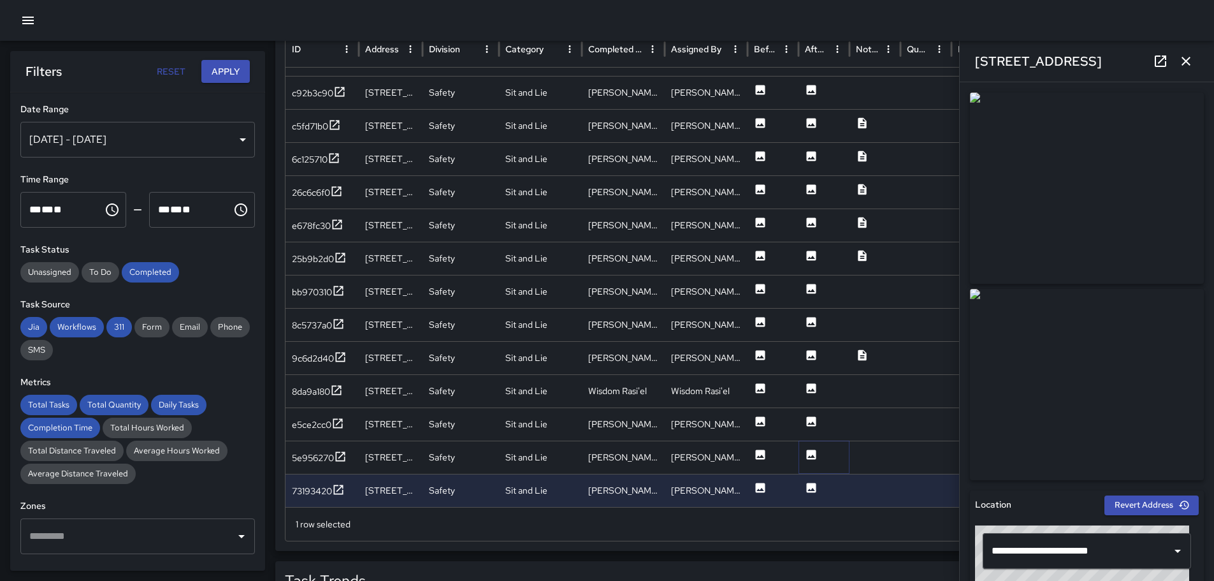
click at [808, 457] on icon at bounding box center [812, 454] width 10 height 10
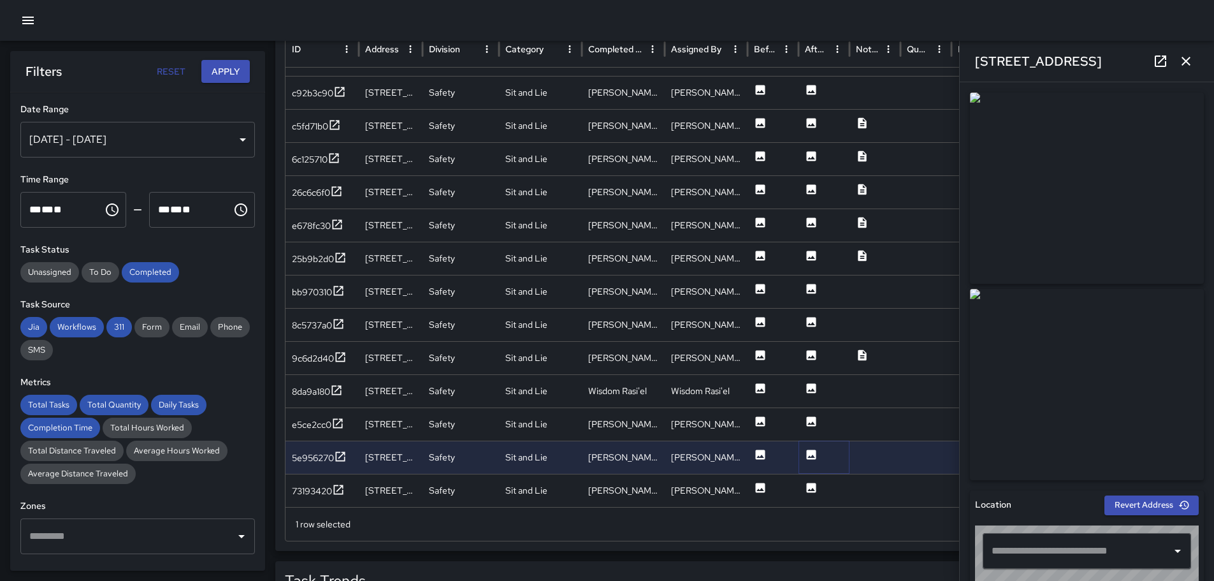
type input "**********"
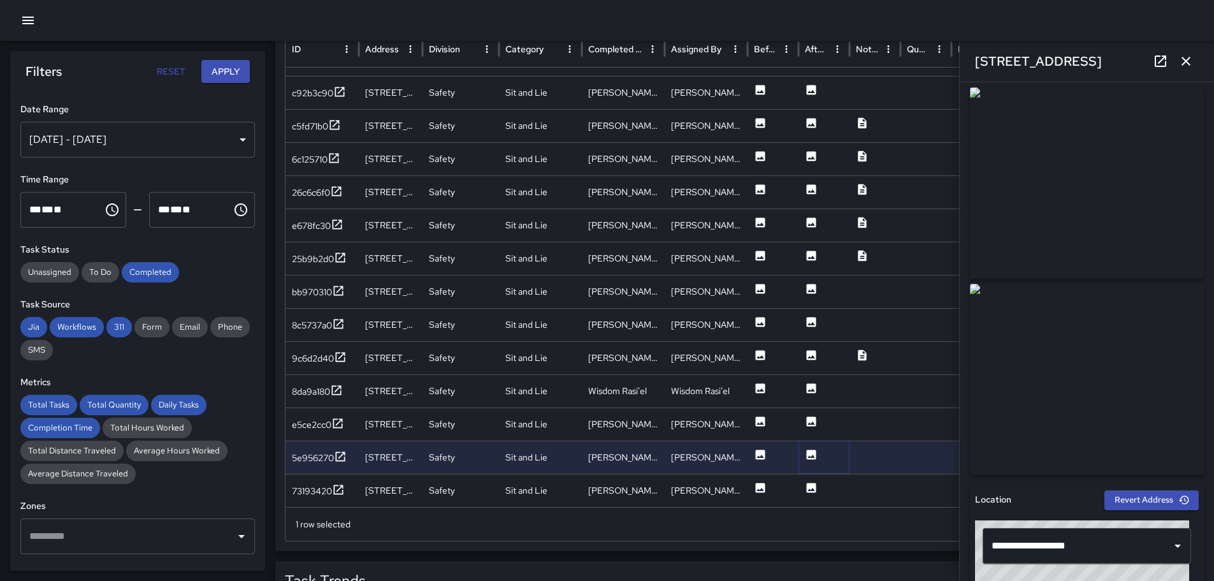
scroll to position [0, 0]
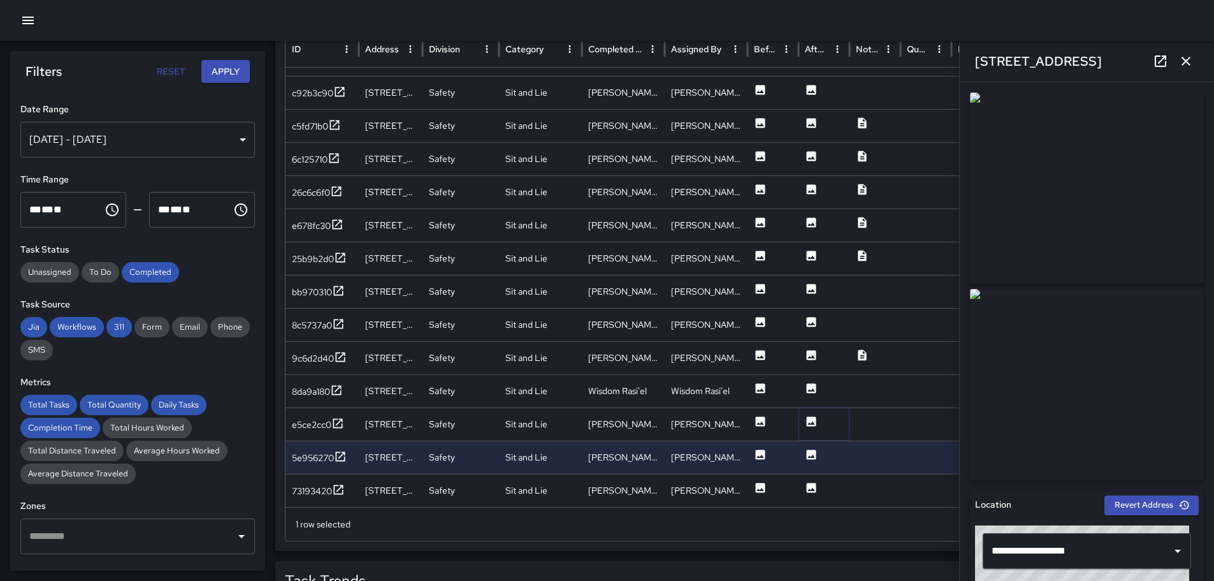
click at [814, 420] on icon at bounding box center [812, 421] width 10 height 10
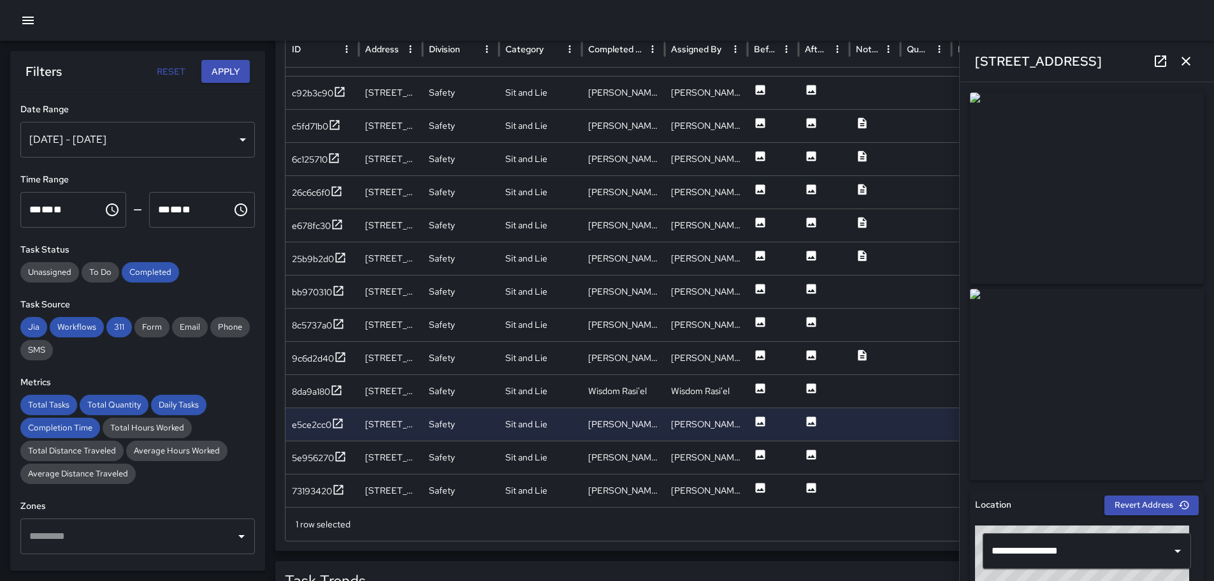
click at [1093, 221] on img at bounding box center [1087, 187] width 234 height 191
drag, startPoint x: 1203, startPoint y: 140, endPoint x: 1204, endPoint y: 229, distance: 89.9
click at [1204, 229] on div "**********" at bounding box center [1087, 331] width 254 height 498
click at [862, 354] on icon at bounding box center [862, 354] width 8 height 11
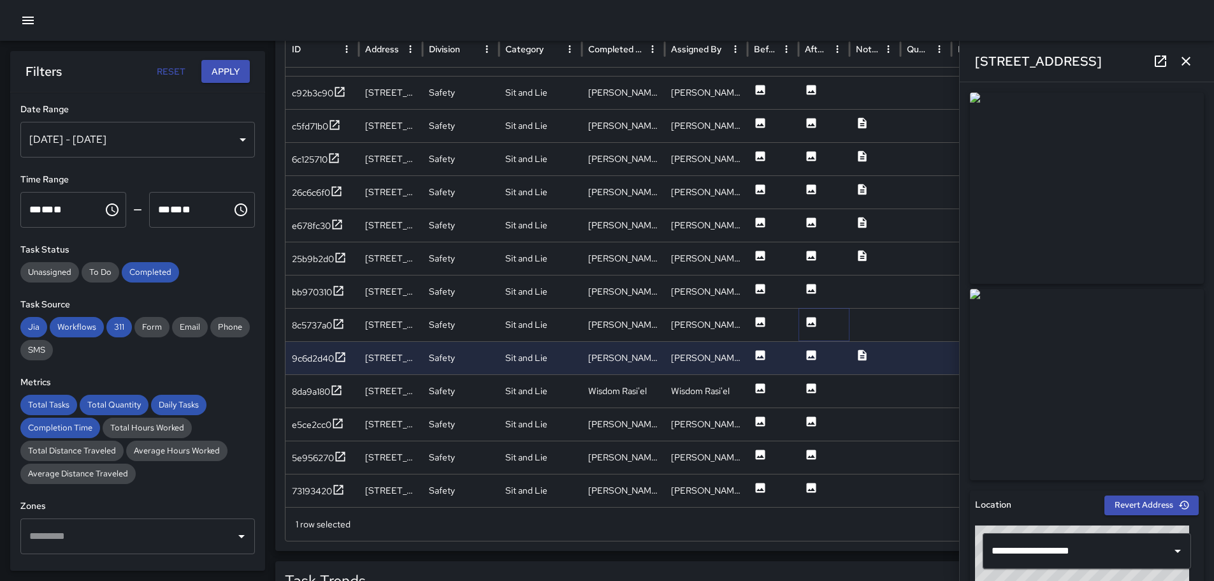
click at [811, 322] on icon at bounding box center [812, 322] width 10 height 10
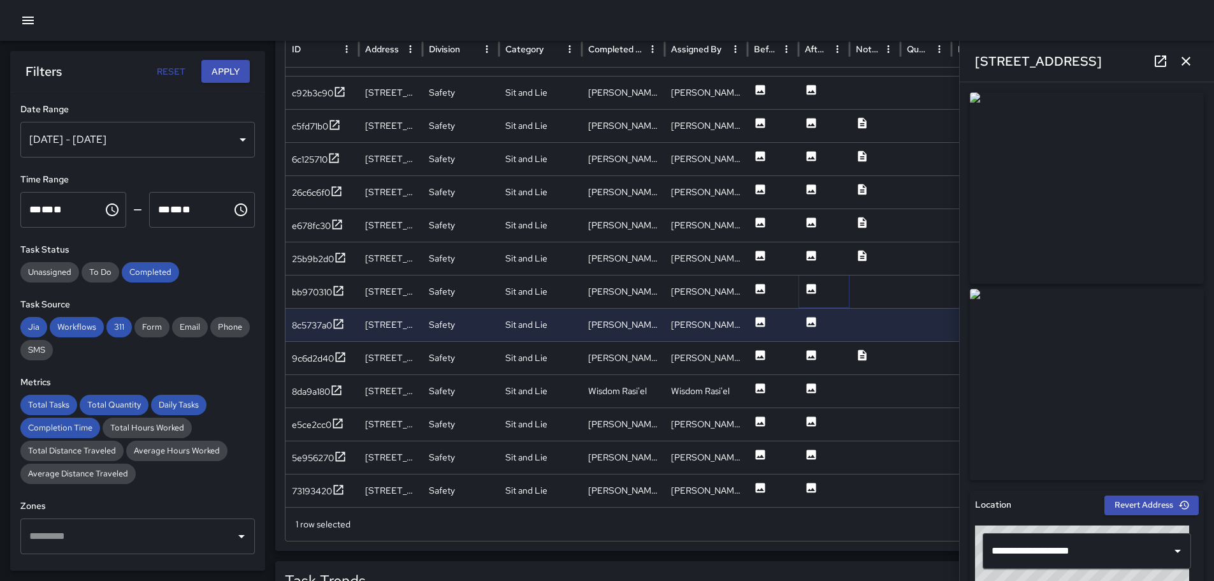
click at [810, 286] on icon at bounding box center [812, 289] width 10 height 10
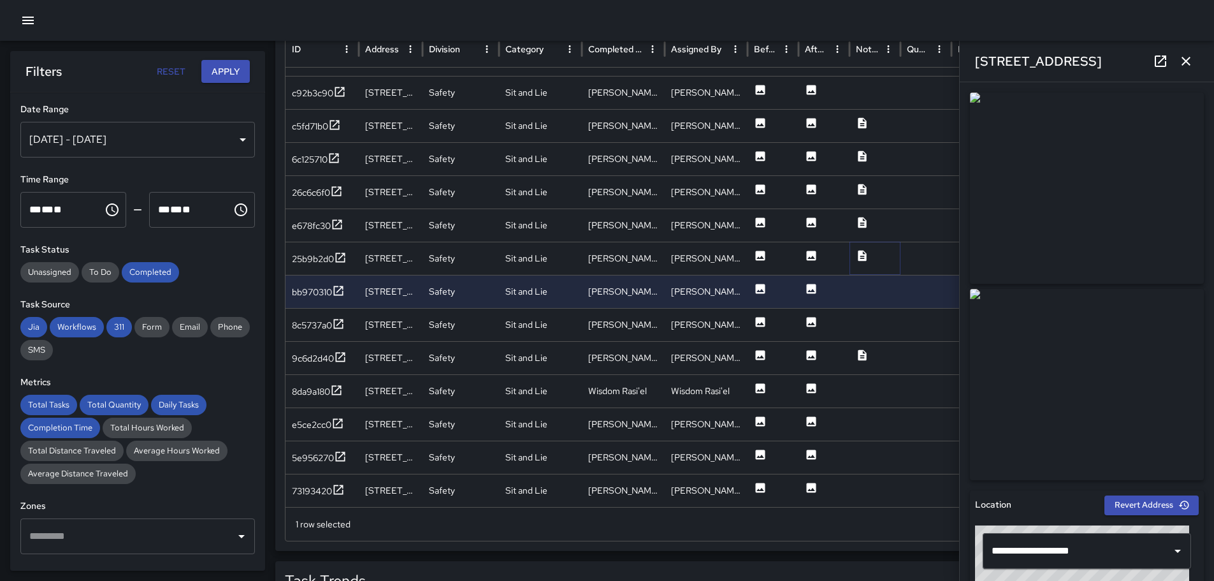
click at [862, 255] on icon at bounding box center [862, 255] width 8 height 11
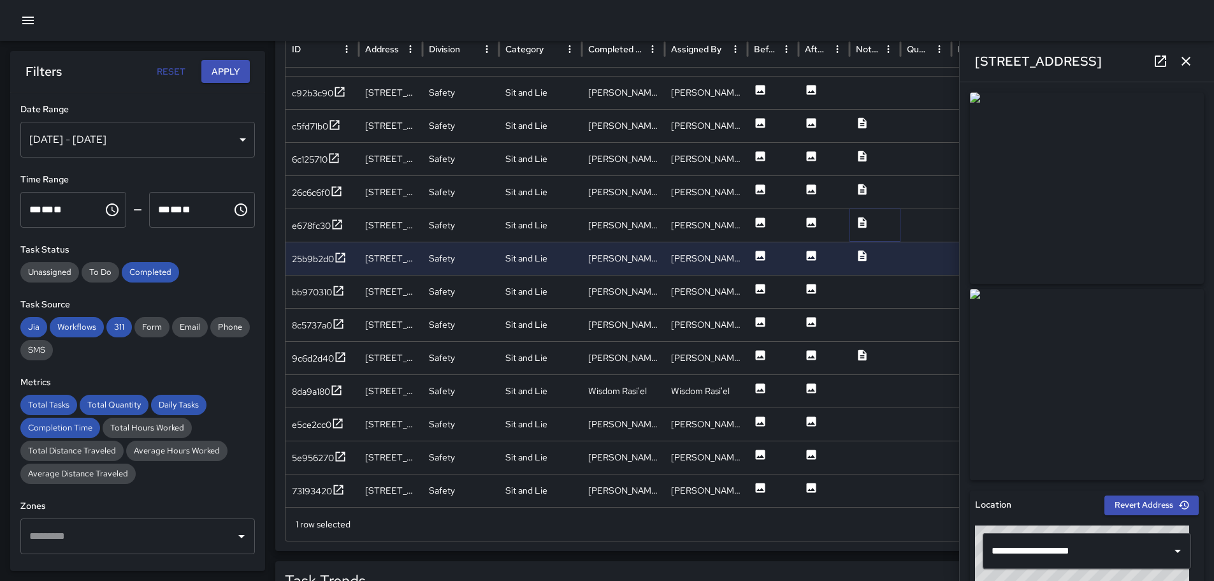
click at [861, 223] on icon at bounding box center [862, 222] width 13 height 13
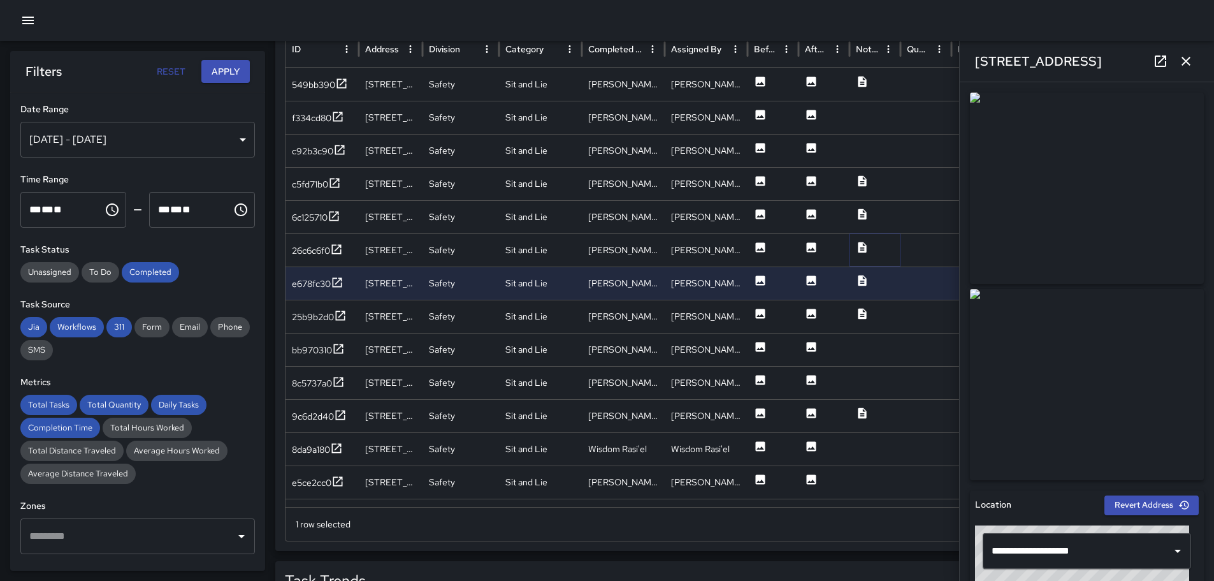
click at [860, 247] on icon at bounding box center [862, 247] width 8 height 11
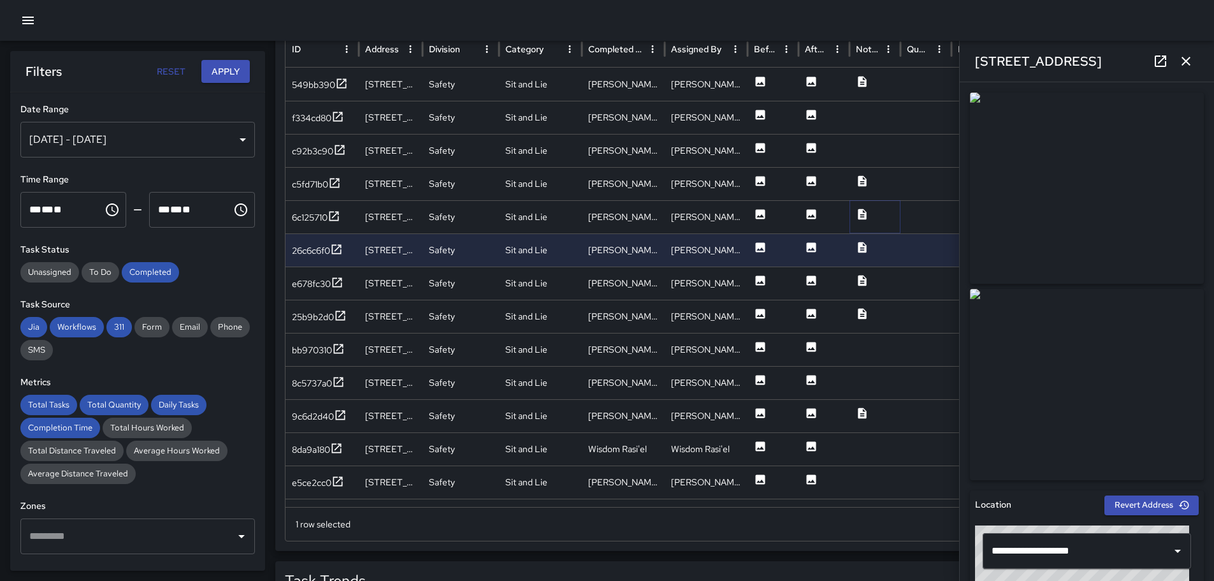
click at [860, 214] on icon at bounding box center [862, 213] width 8 height 11
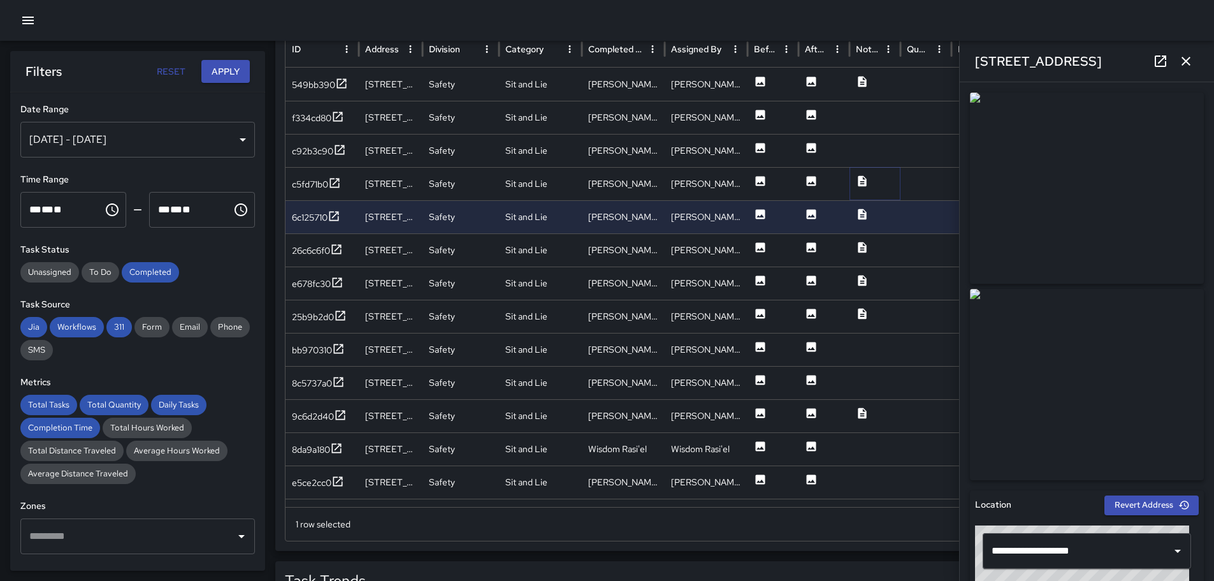
click at [859, 180] on icon at bounding box center [862, 180] width 8 height 11
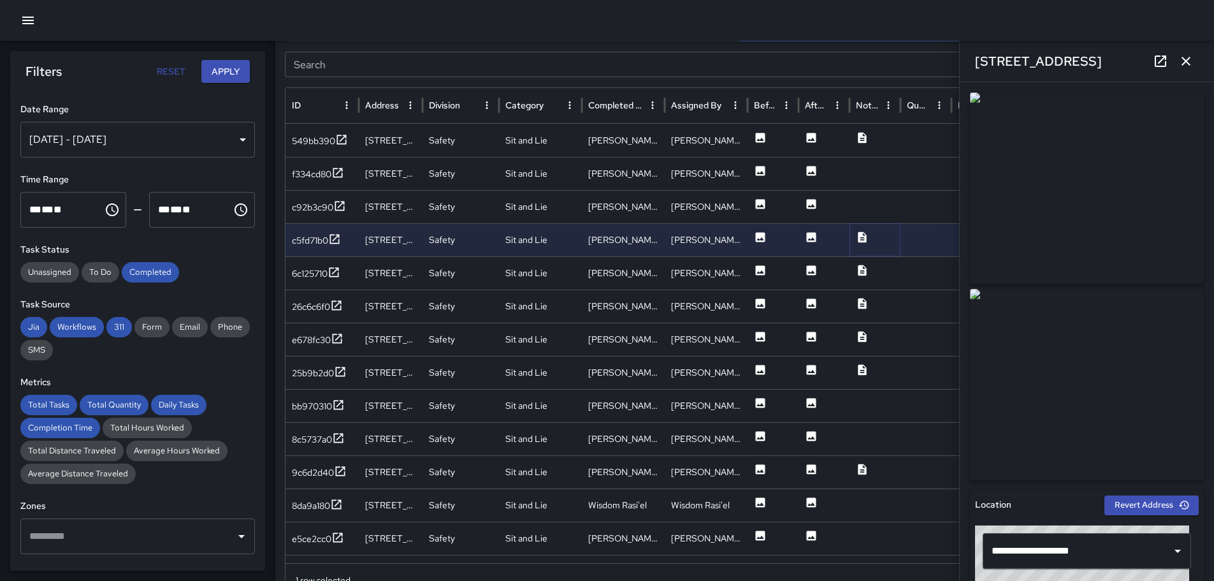
scroll to position [686, 0]
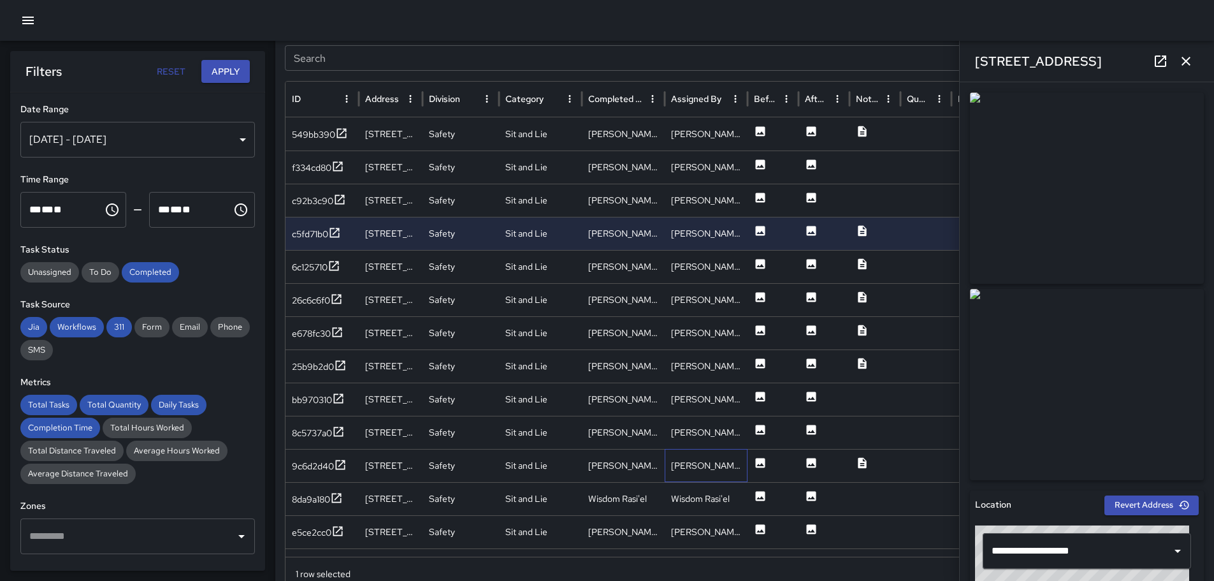
click at [726, 463] on div "[PERSON_NAME]" at bounding box center [706, 465] width 83 height 33
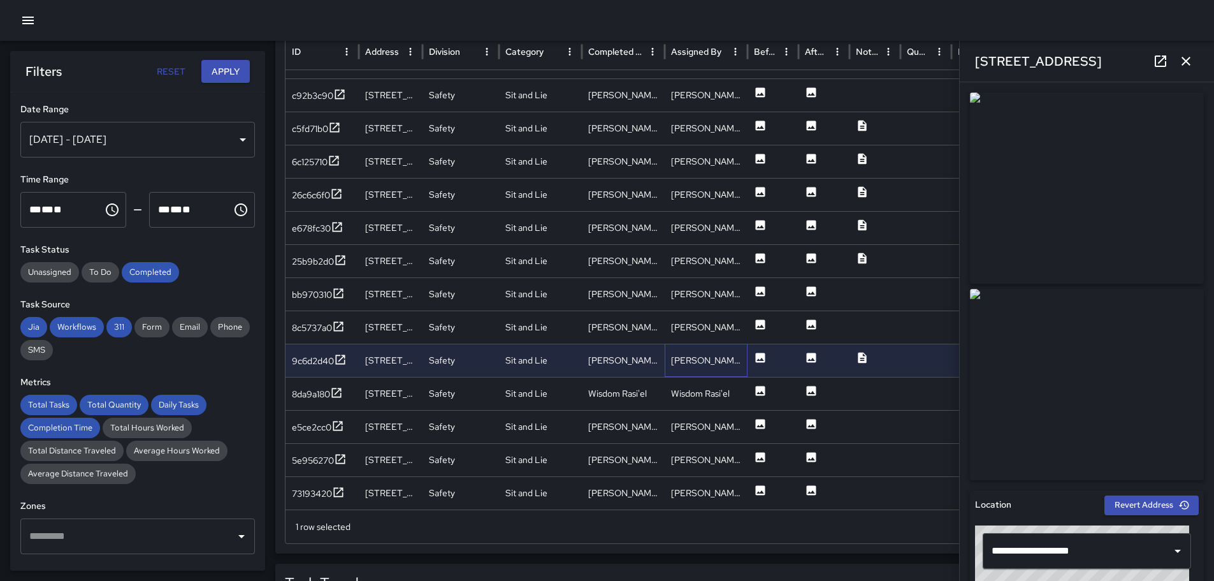
scroll to position [751, 0]
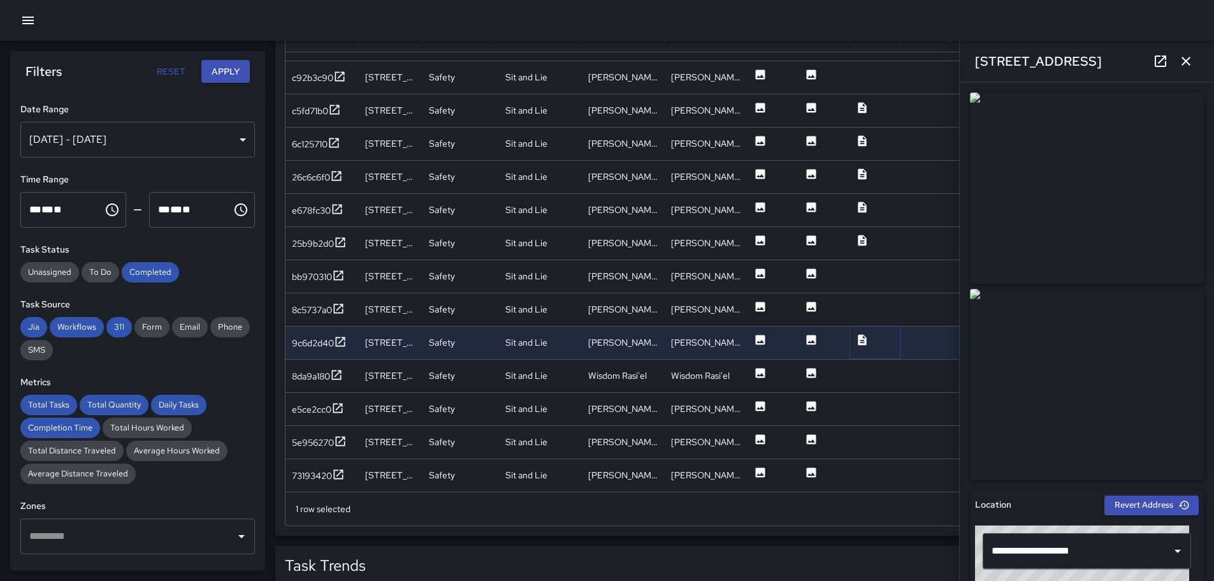
click at [859, 338] on icon at bounding box center [862, 339] width 8 height 11
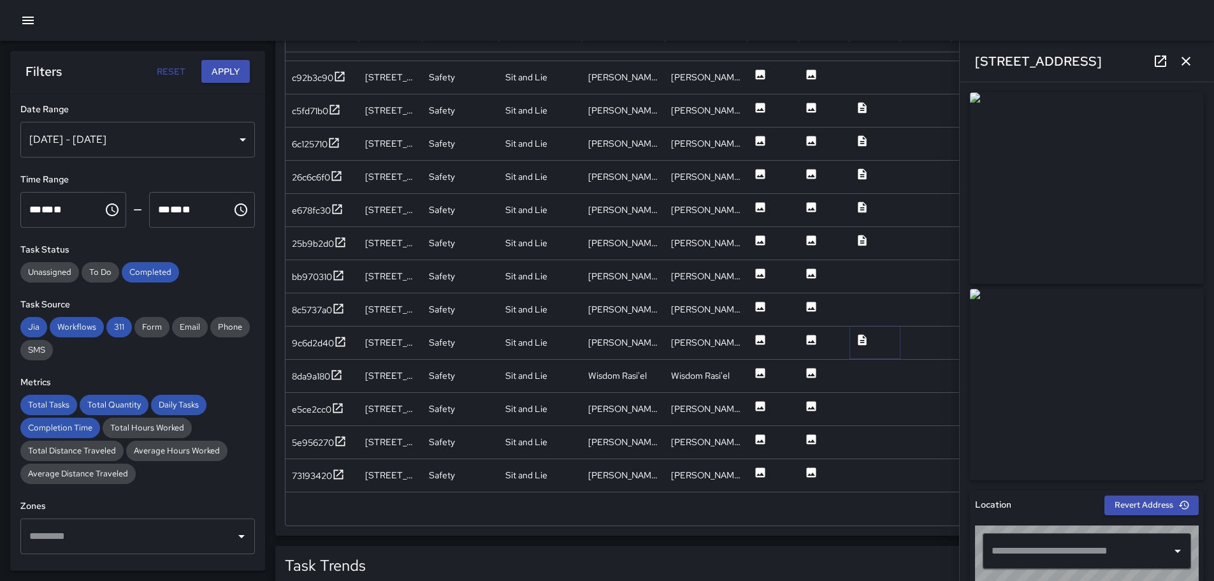
type input "**********"
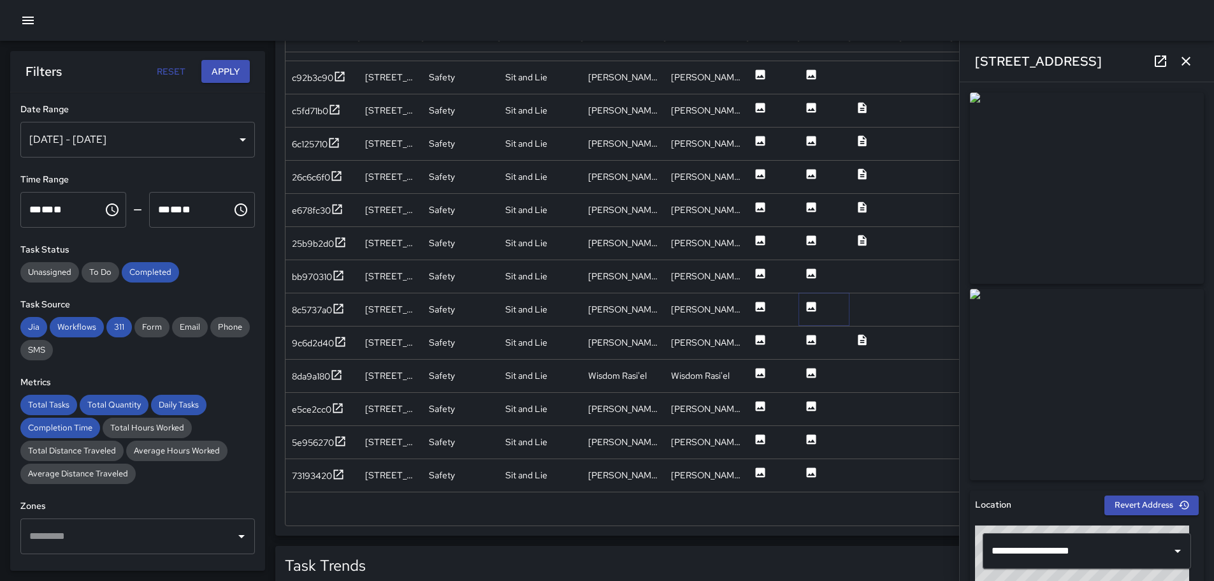
click at [810, 304] on icon at bounding box center [812, 307] width 10 height 10
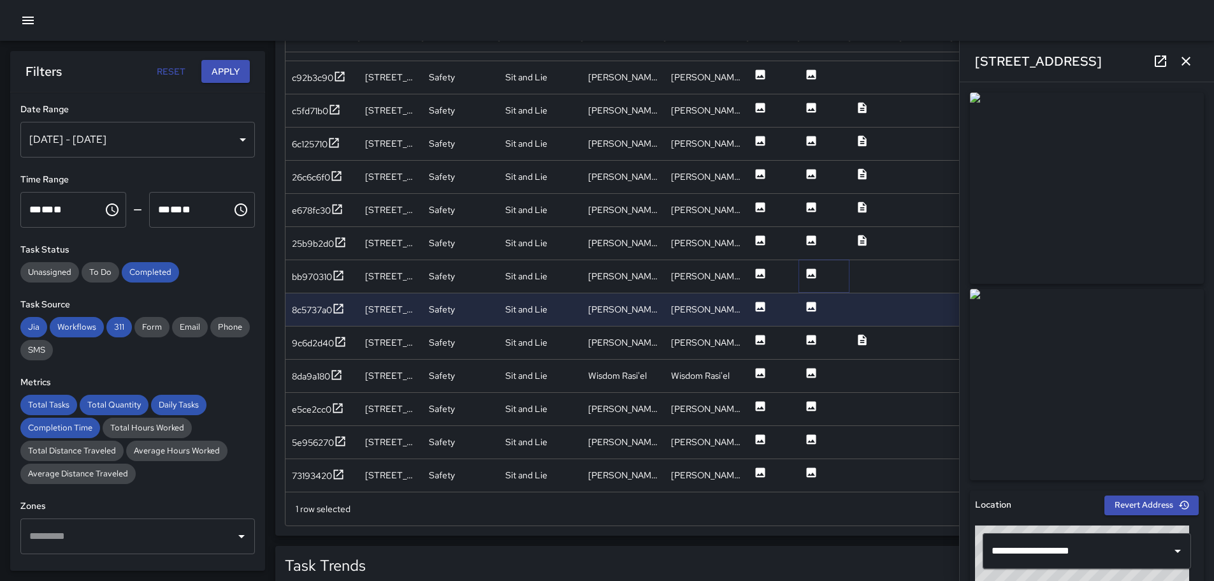
click at [810, 276] on icon at bounding box center [811, 273] width 13 height 13
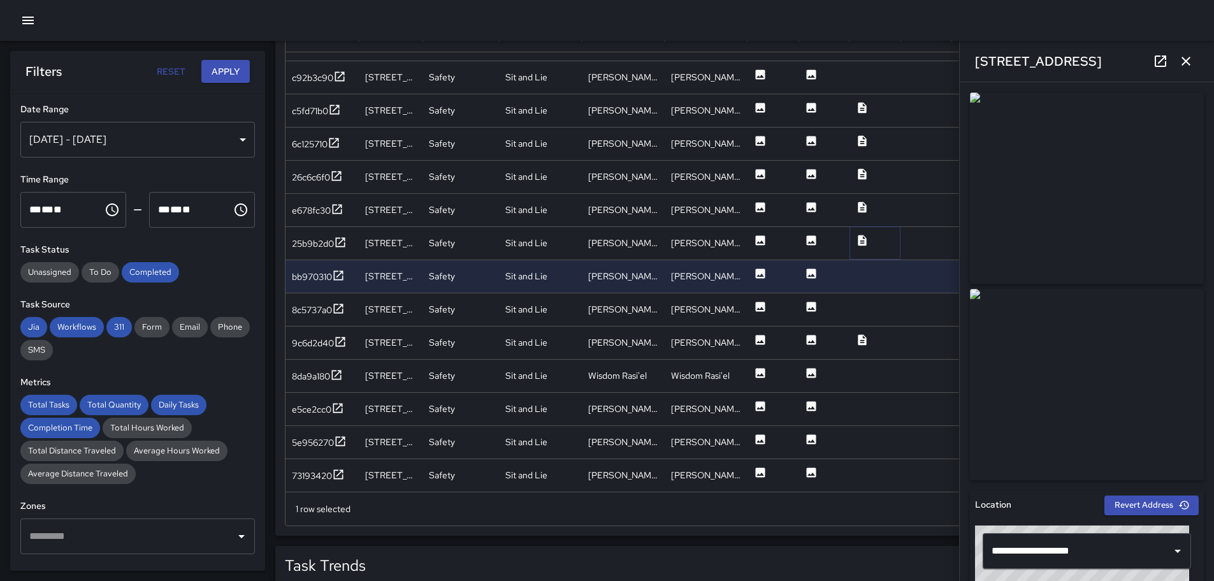
click at [859, 238] on icon at bounding box center [862, 240] width 8 height 11
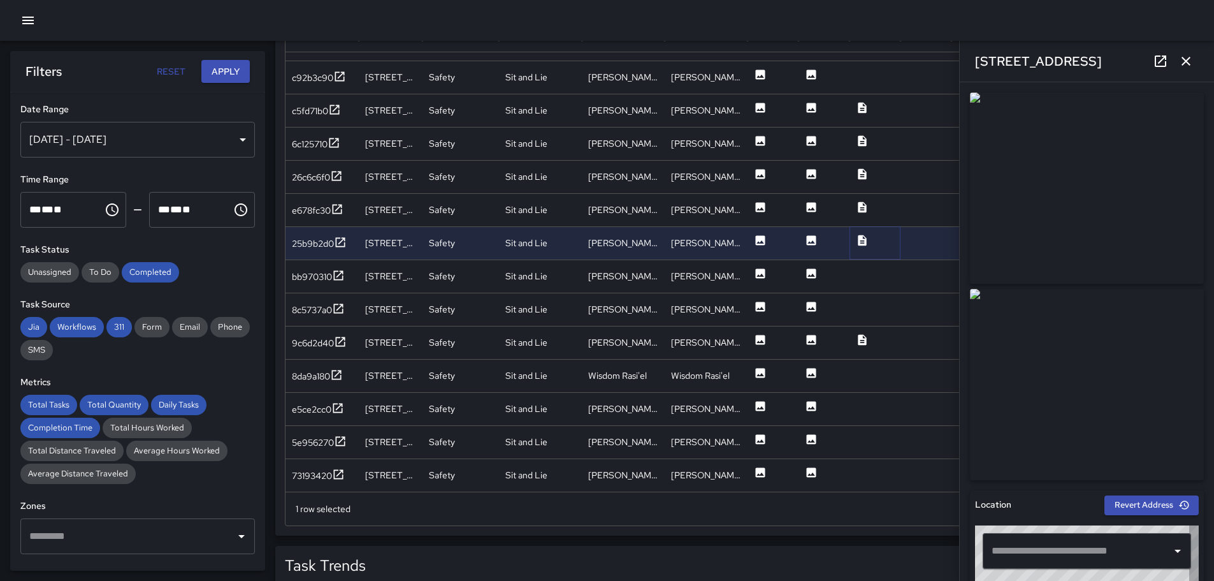
type input "**********"
click at [862, 205] on icon at bounding box center [862, 206] width 8 height 11
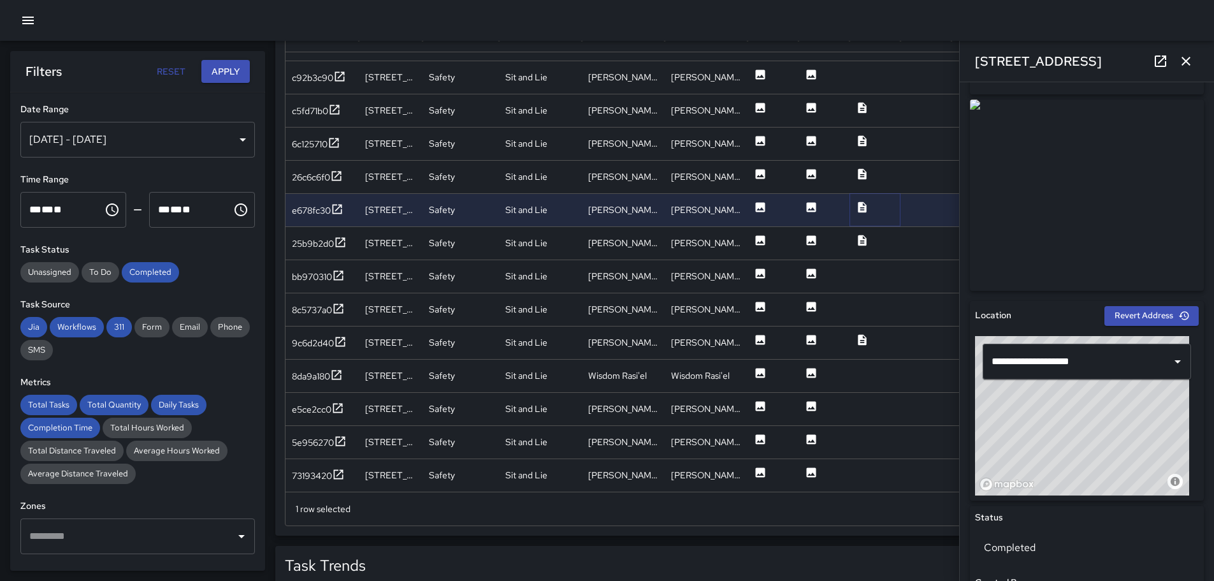
scroll to position [0, 0]
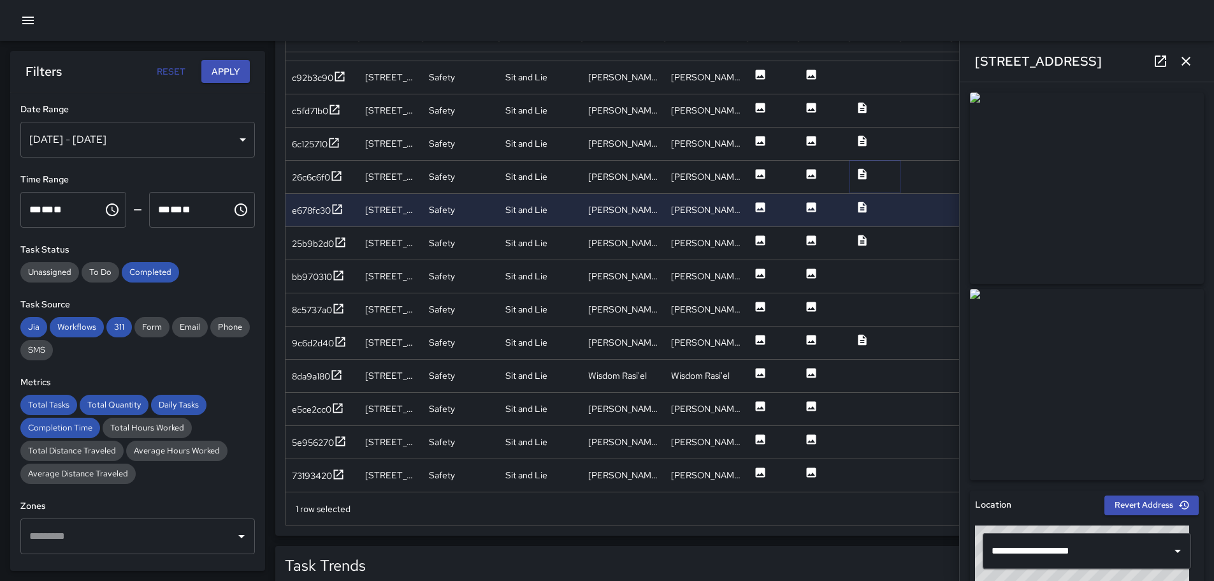
click at [856, 175] on icon at bounding box center [862, 174] width 13 height 13
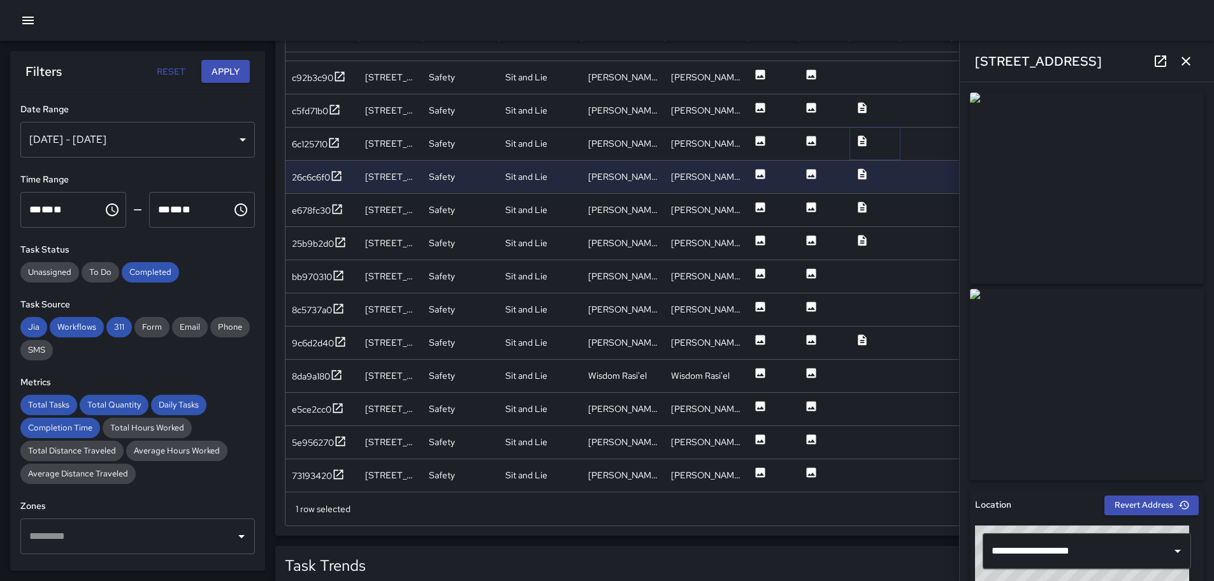
click at [866, 142] on icon at bounding box center [862, 140] width 8 height 11
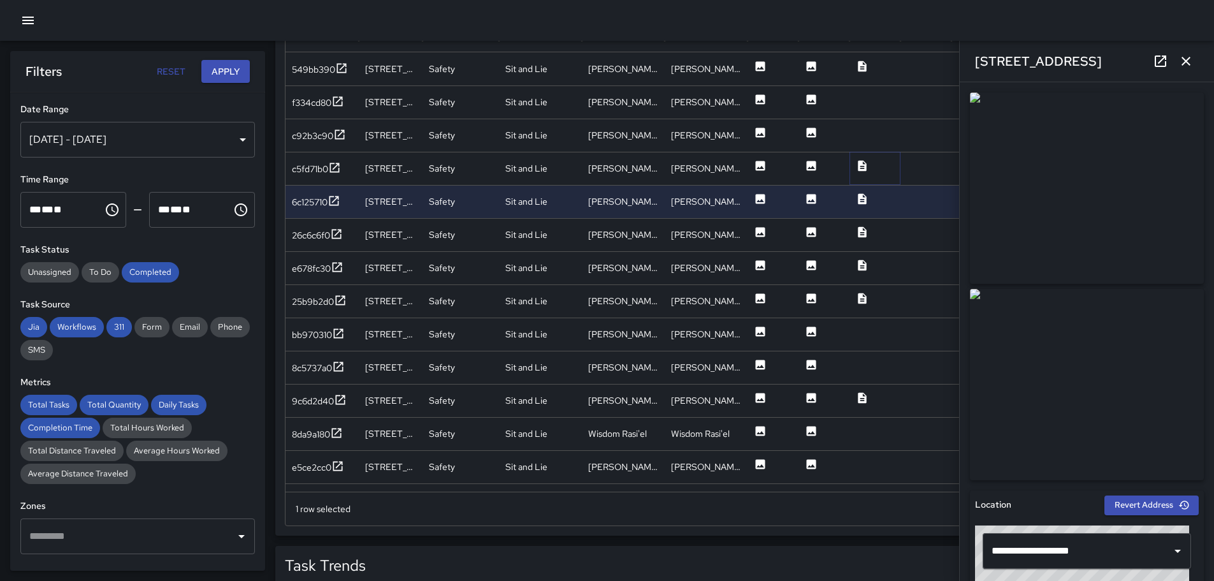
click at [864, 169] on icon at bounding box center [862, 165] width 8 height 11
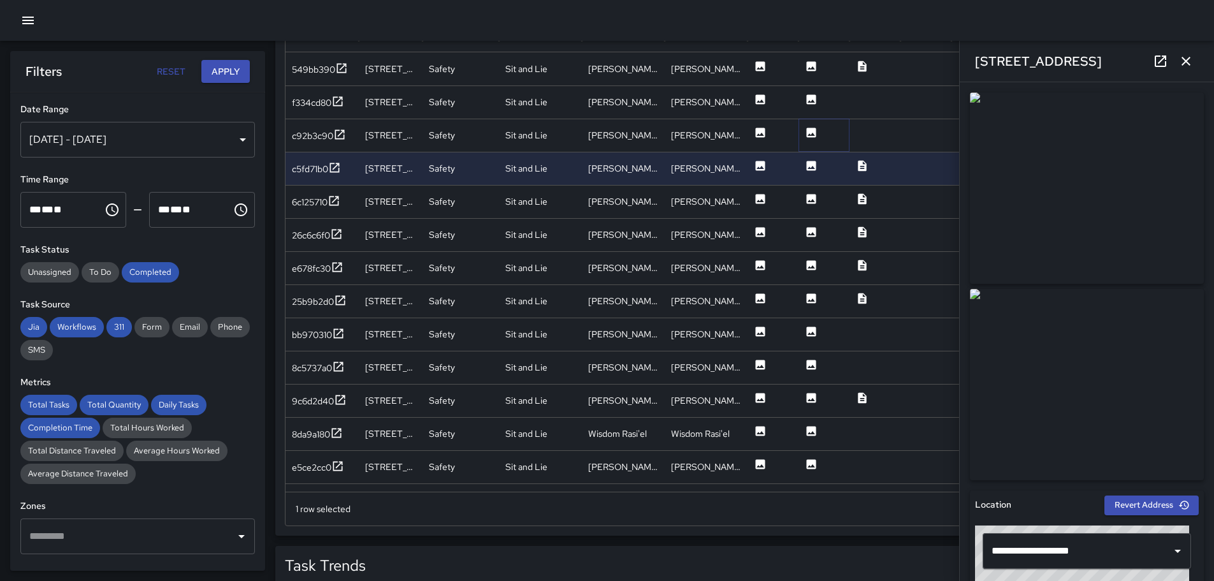
click at [810, 128] on icon at bounding box center [812, 132] width 10 height 10
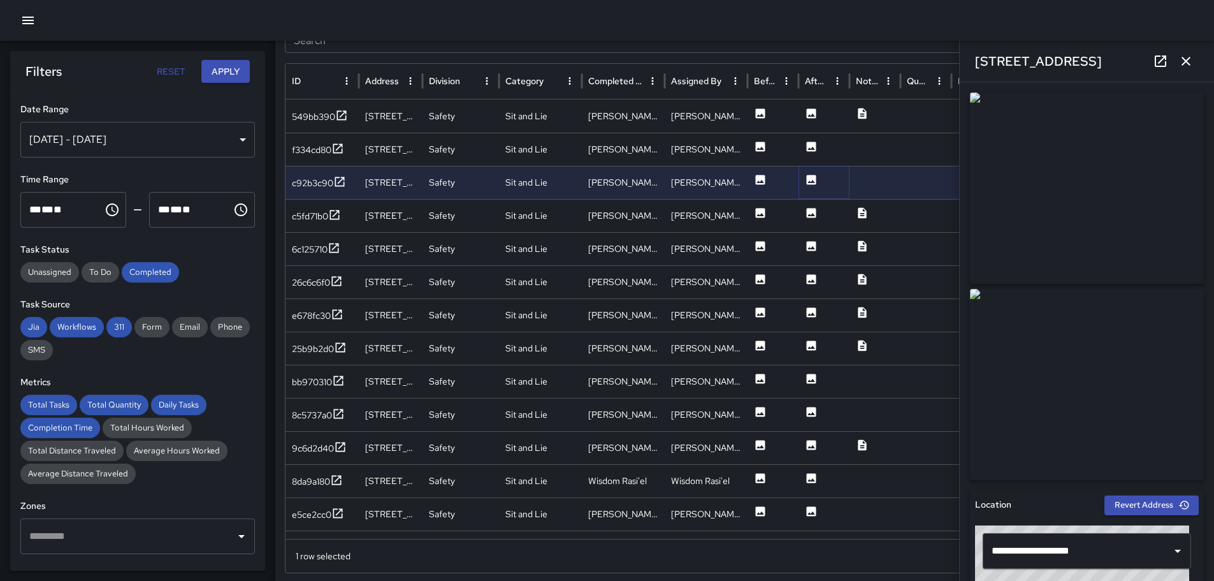
scroll to position [623, 0]
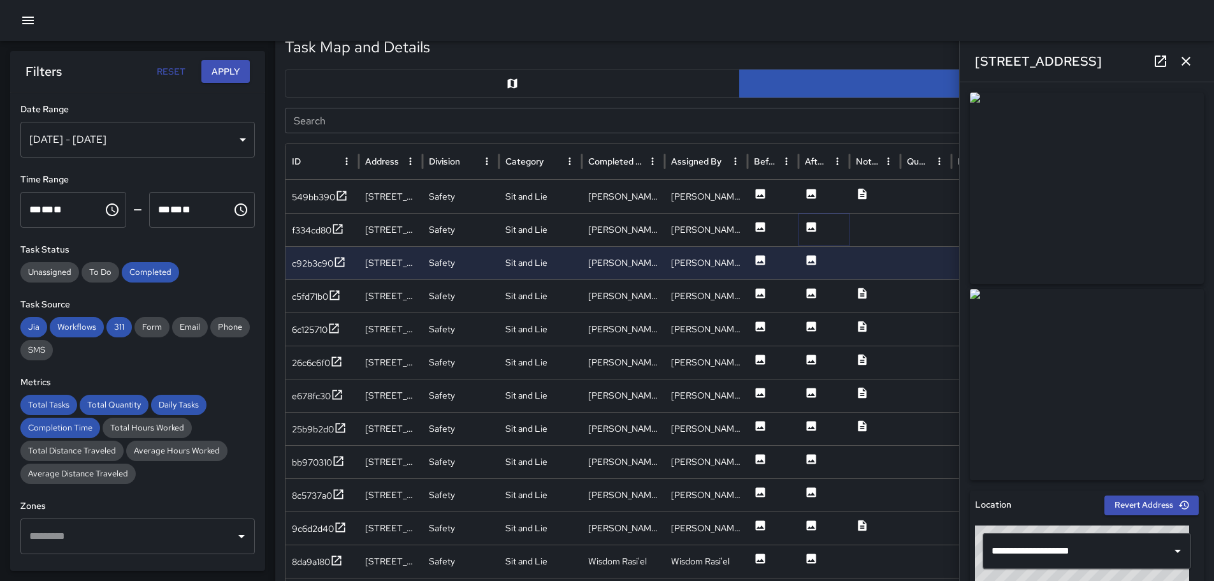
click at [812, 228] on icon at bounding box center [811, 227] width 13 height 13
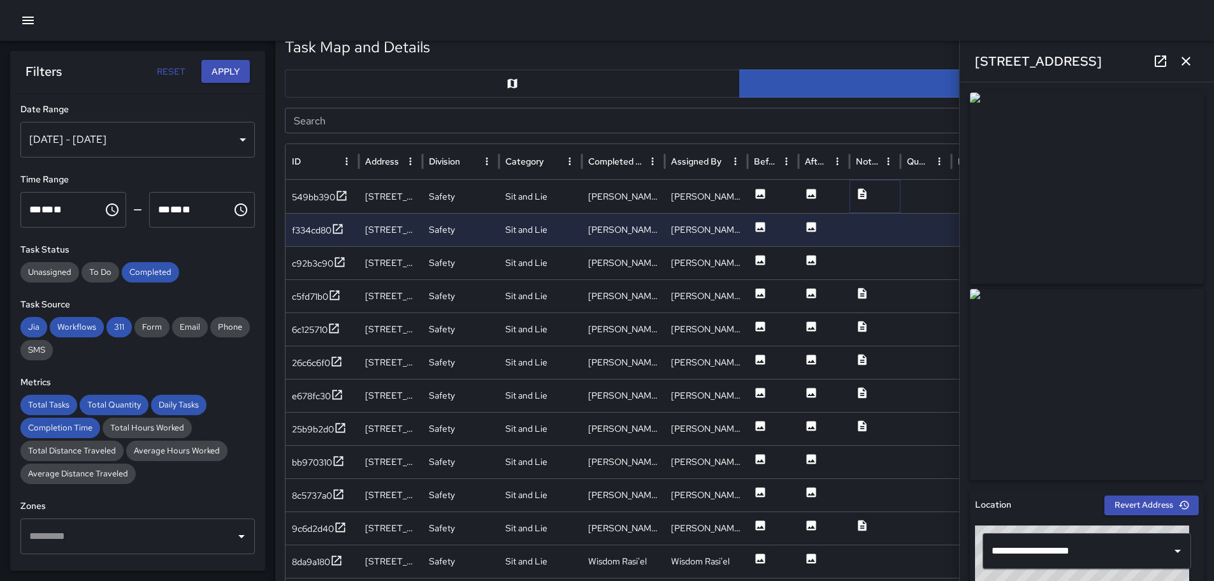
click at [862, 197] on icon at bounding box center [862, 193] width 8 height 11
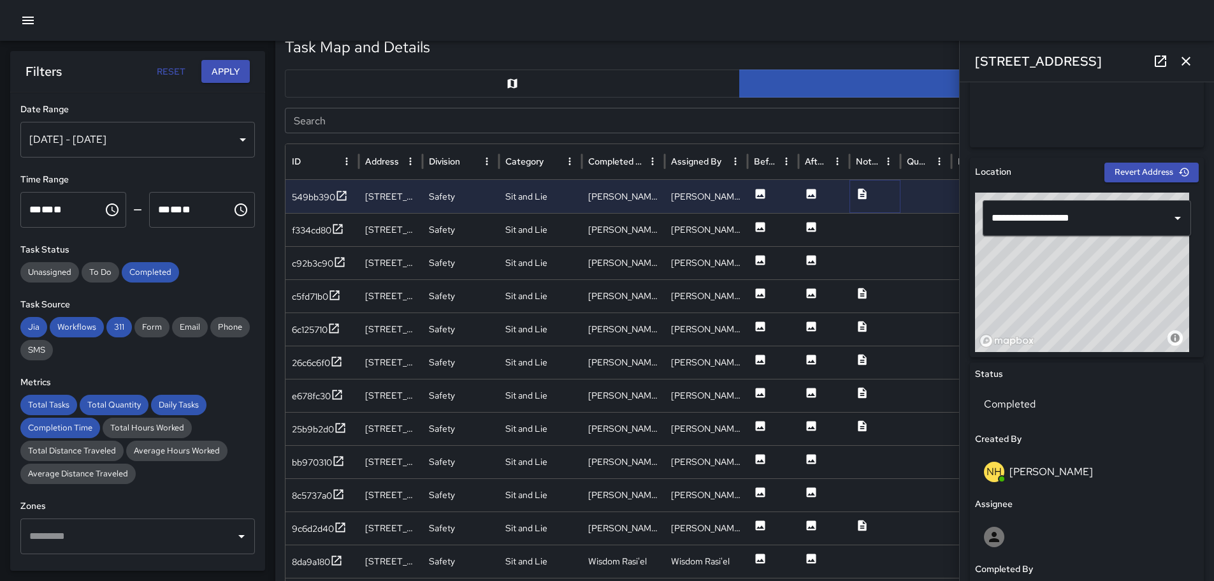
scroll to position [0, 0]
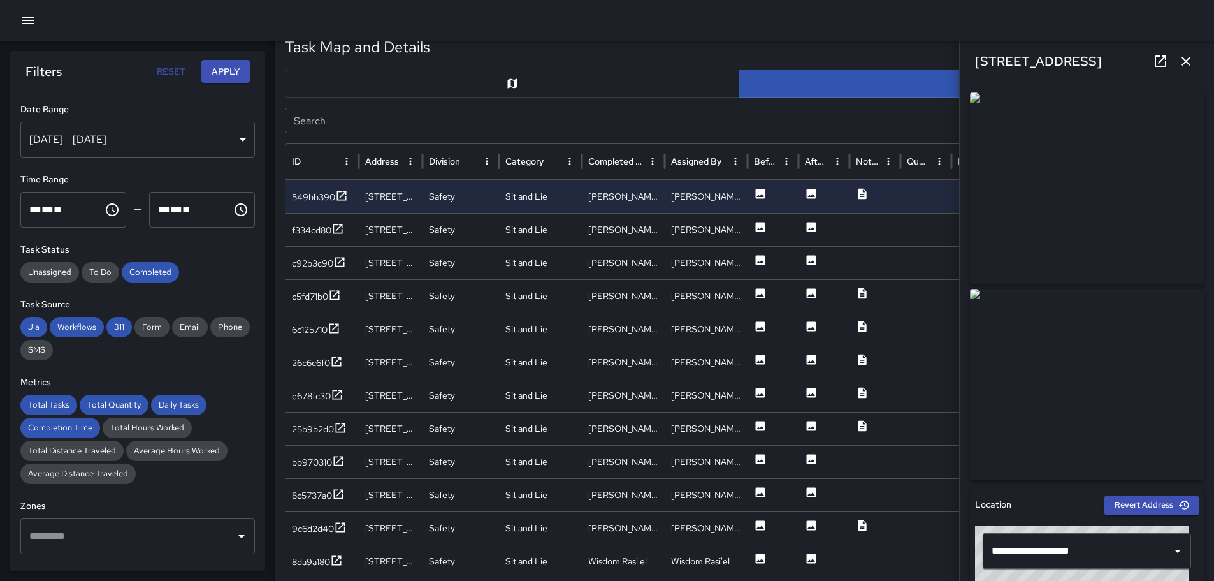
click at [230, 138] on div "[DATE] - [DATE]" at bounding box center [137, 140] width 235 height 36
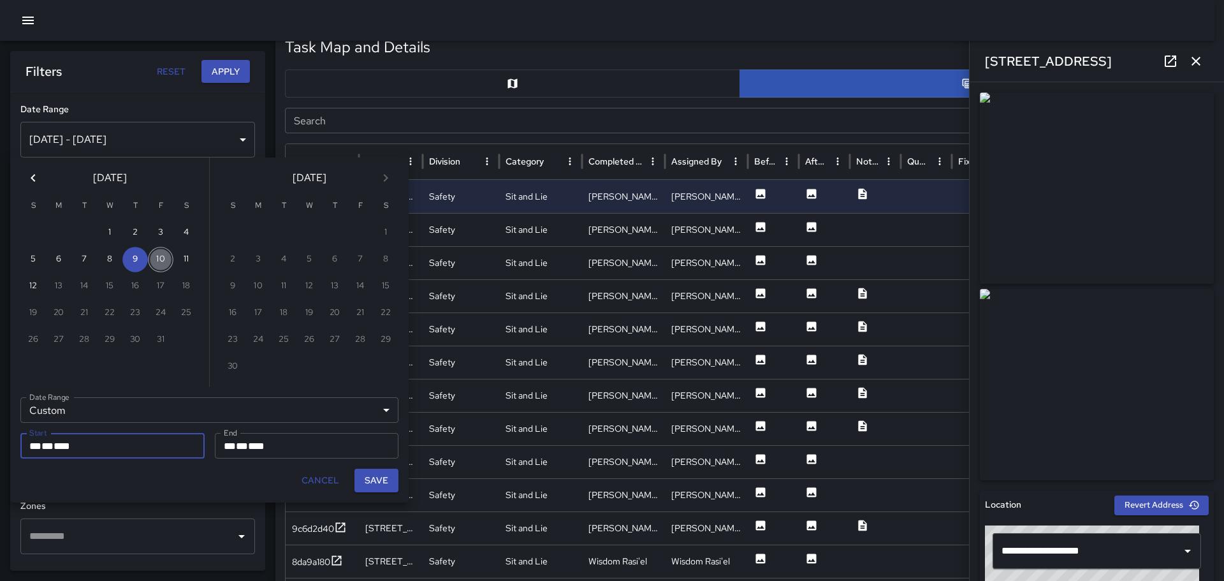
click at [159, 255] on button "10" at bounding box center [160, 259] width 25 height 25
type input "**********"
click at [159, 255] on button "10" at bounding box center [160, 259] width 25 height 25
type input "**********"
click at [379, 477] on button "Save" at bounding box center [376, 481] width 44 height 24
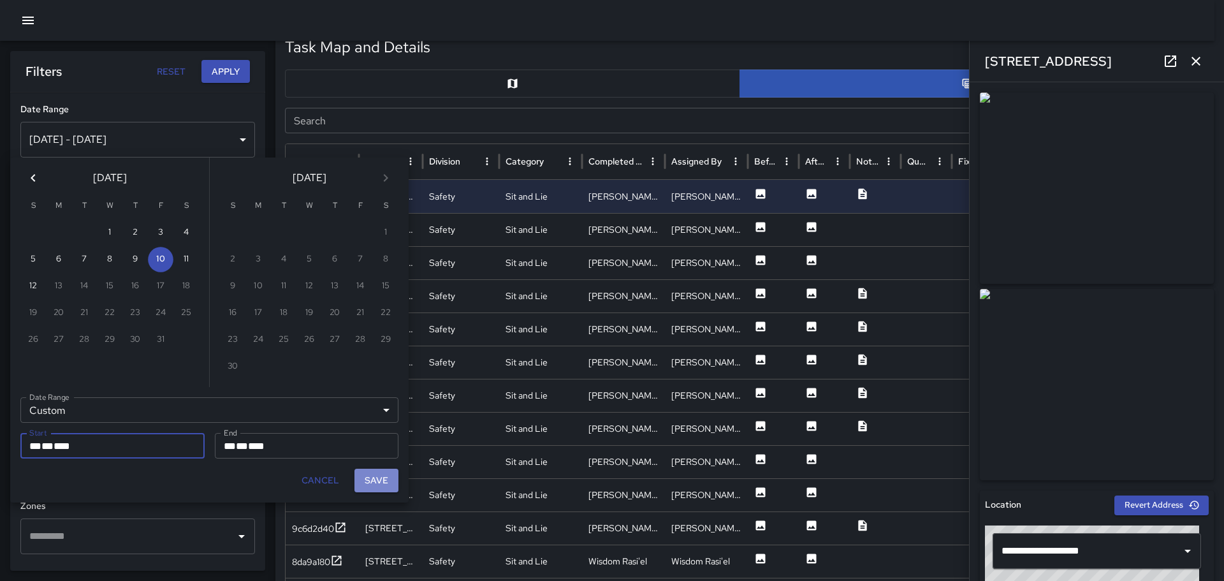
type input "**********"
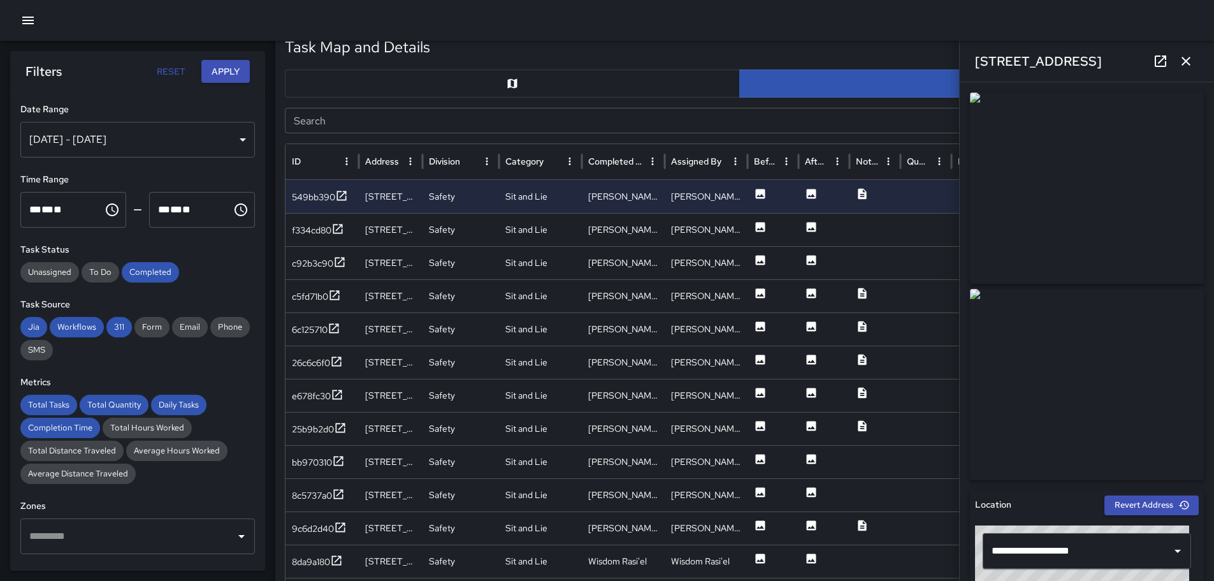
click at [215, 66] on button "Apply" at bounding box center [225, 72] width 48 height 24
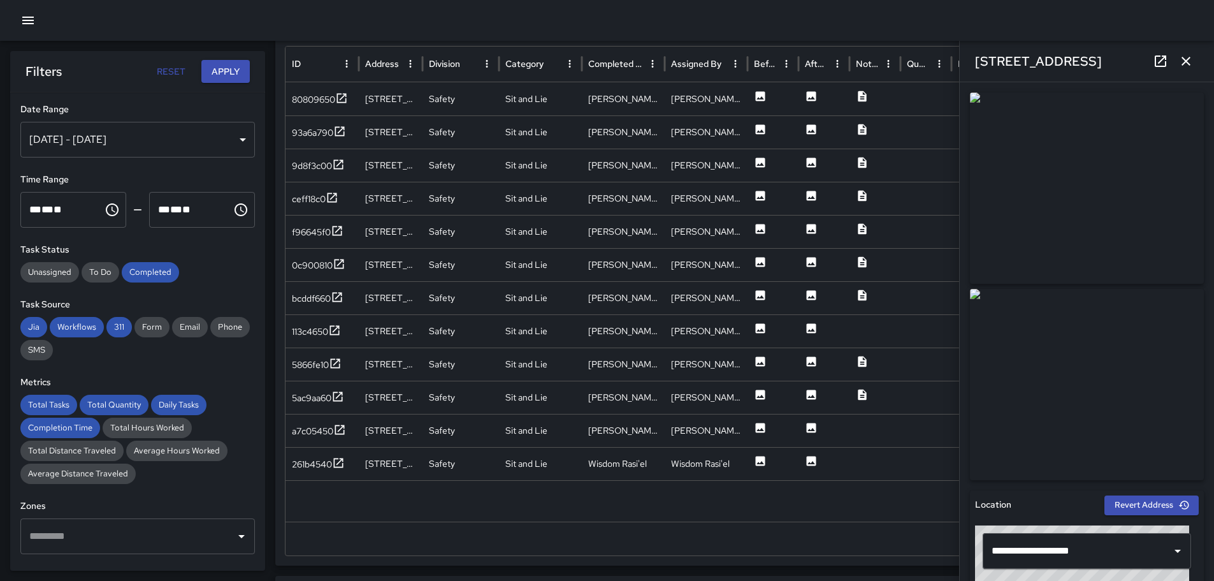
scroll to position [723, 0]
click at [1180, 59] on icon "button" at bounding box center [1186, 61] width 15 height 15
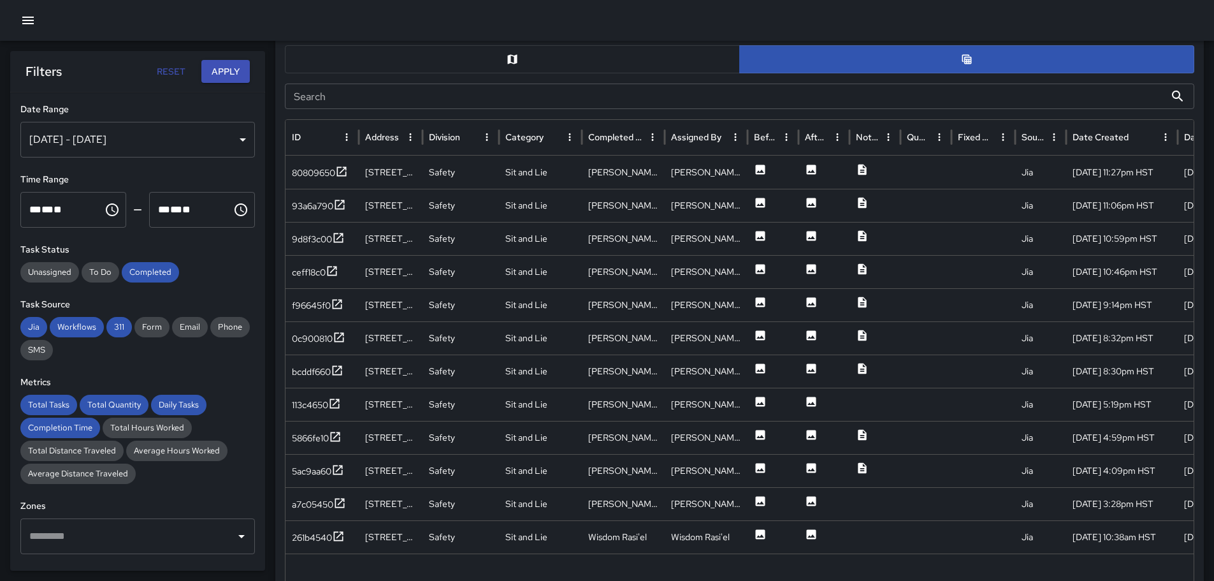
scroll to position [676, 0]
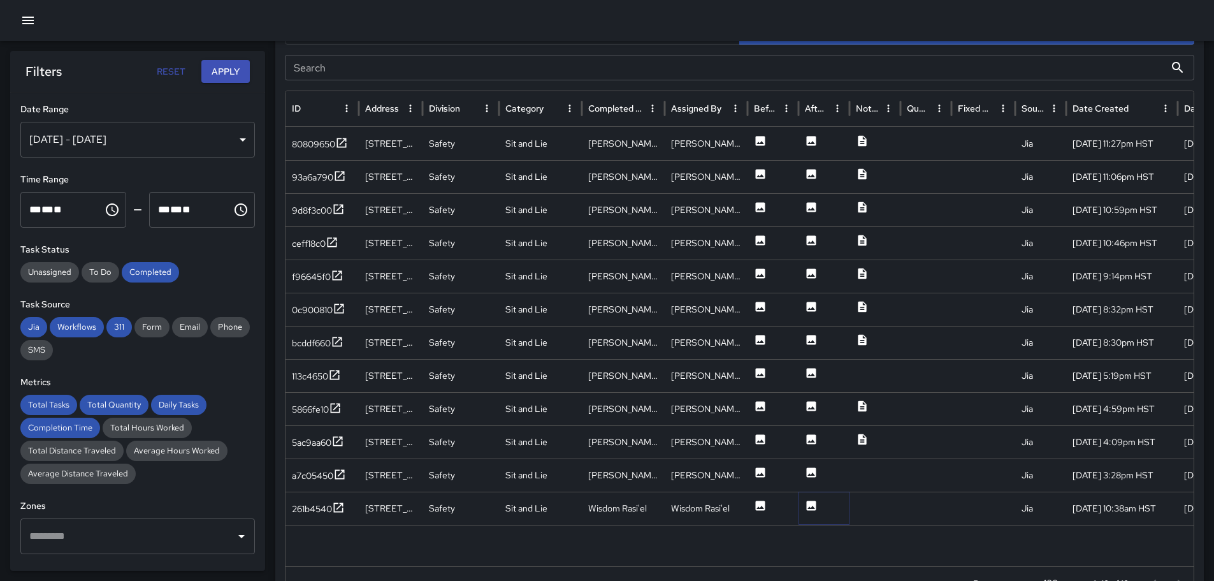
click at [809, 507] on icon at bounding box center [811, 505] width 13 height 13
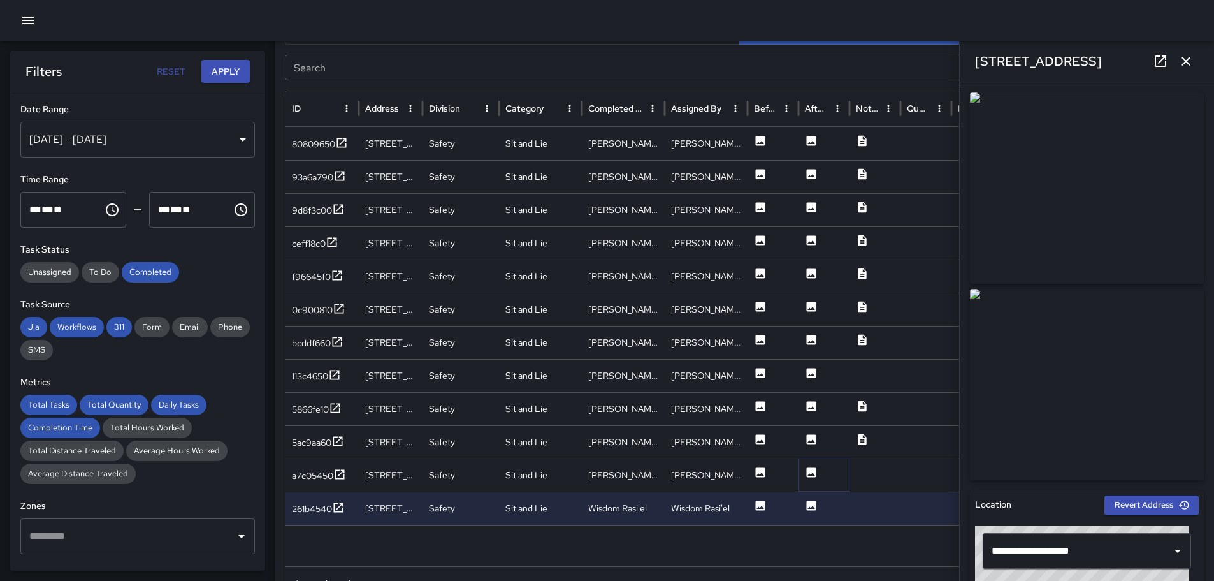
click at [812, 470] on icon at bounding box center [812, 472] width 10 height 10
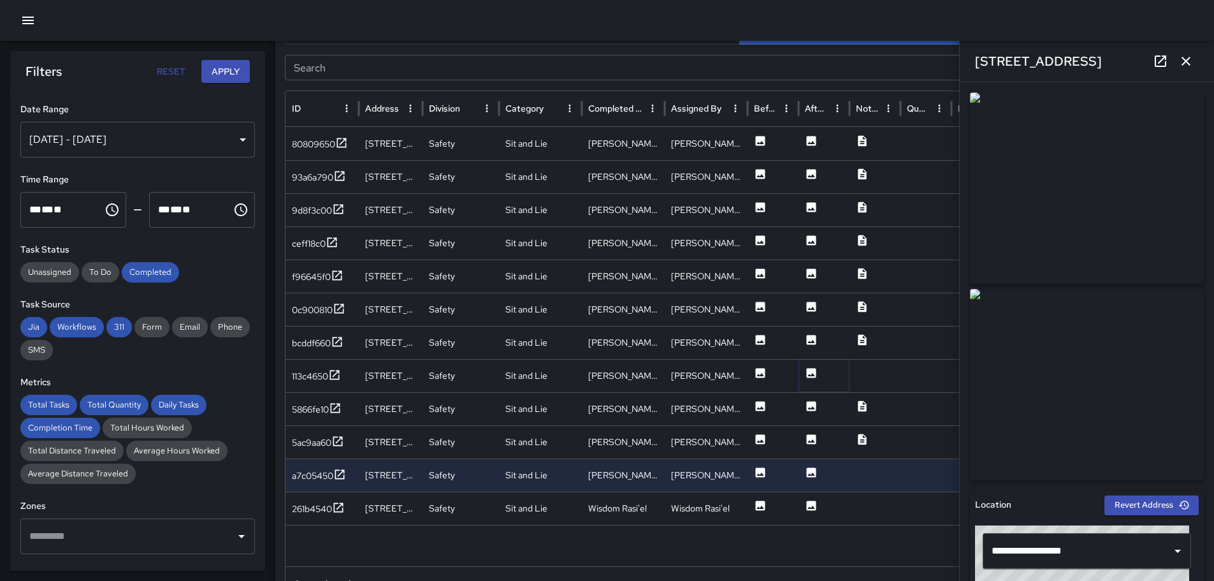
click at [808, 369] on icon at bounding box center [812, 373] width 10 height 10
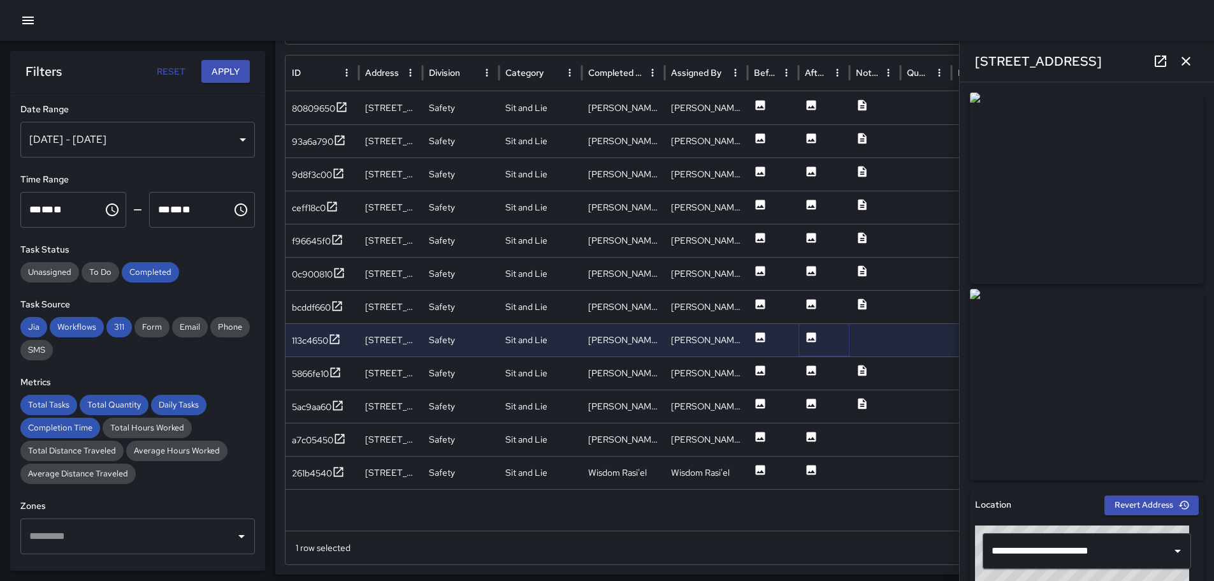
scroll to position [716, 0]
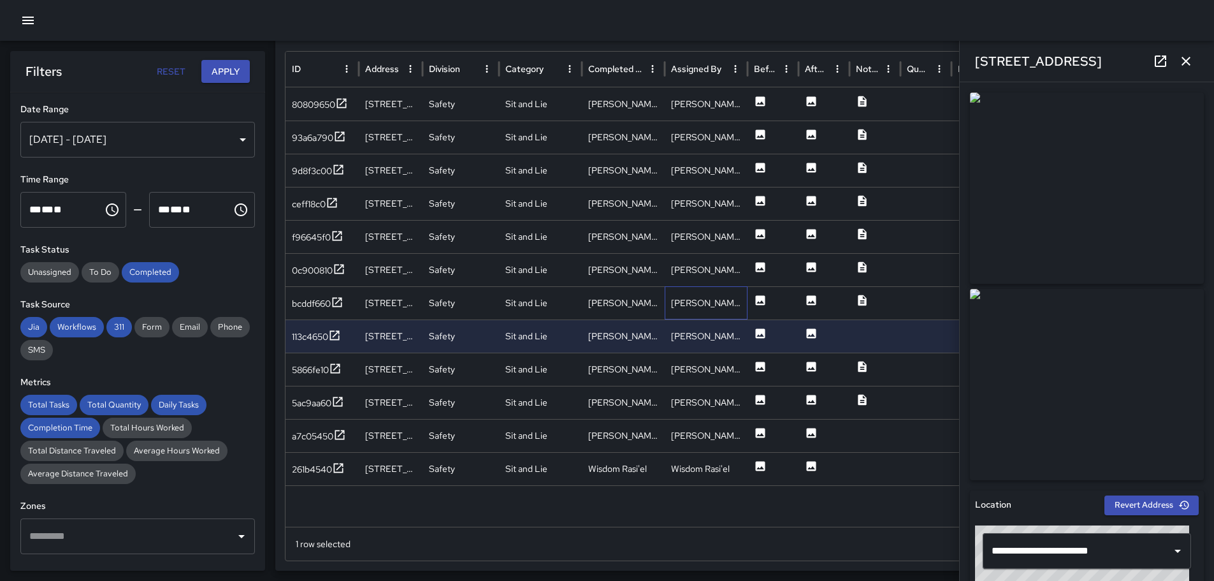
click at [732, 306] on div "[PERSON_NAME]" at bounding box center [706, 302] width 83 height 33
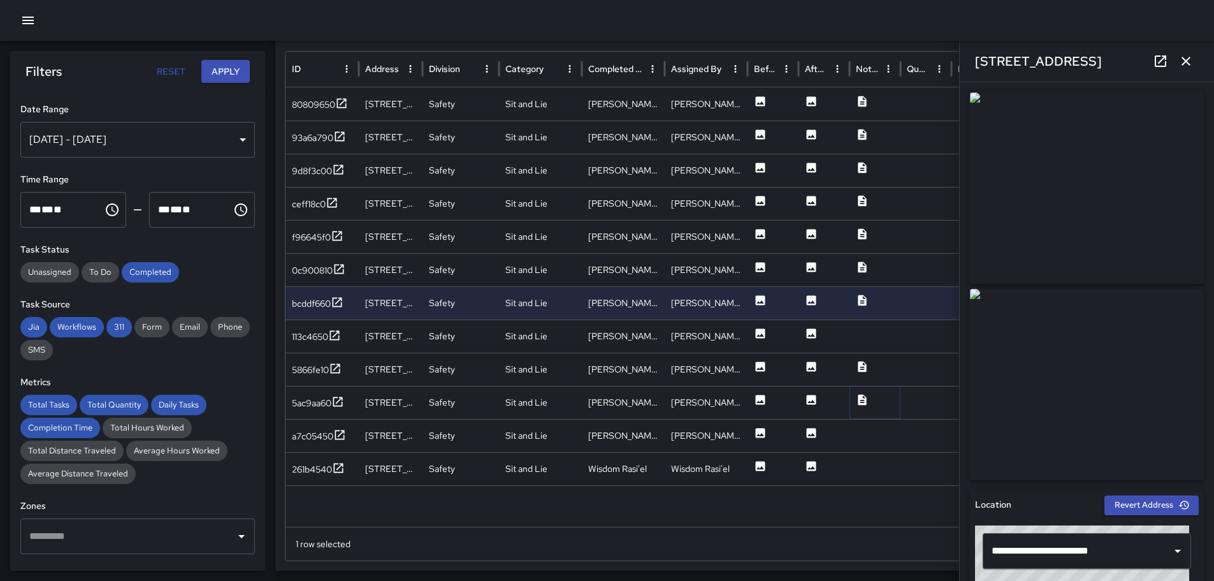
click at [858, 396] on icon at bounding box center [862, 399] width 13 height 13
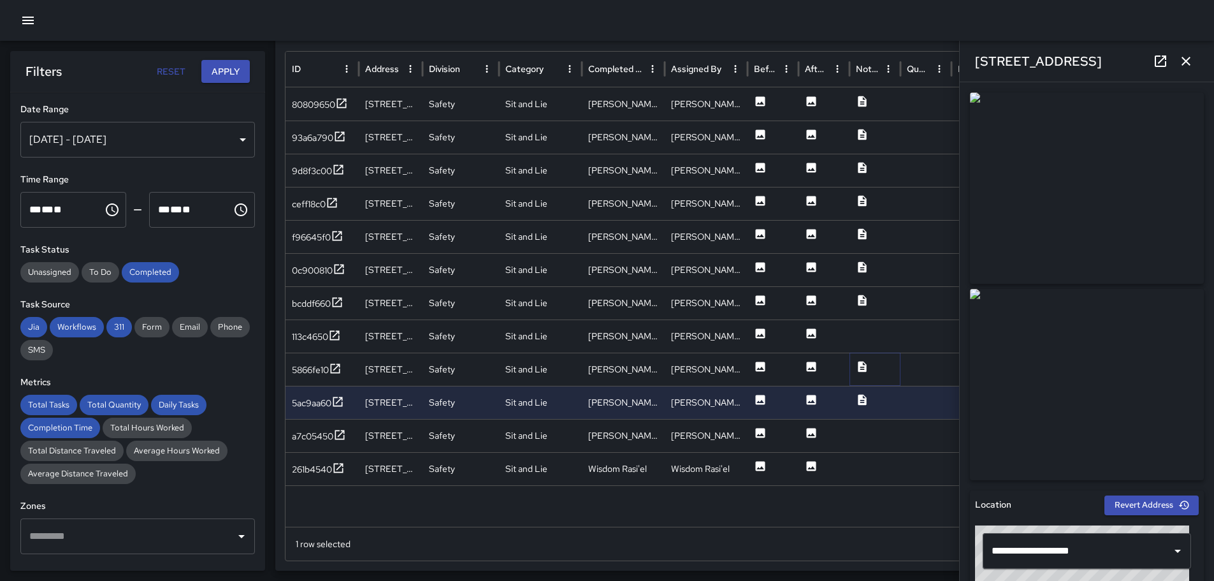
click at [865, 368] on icon at bounding box center [862, 366] width 8 height 11
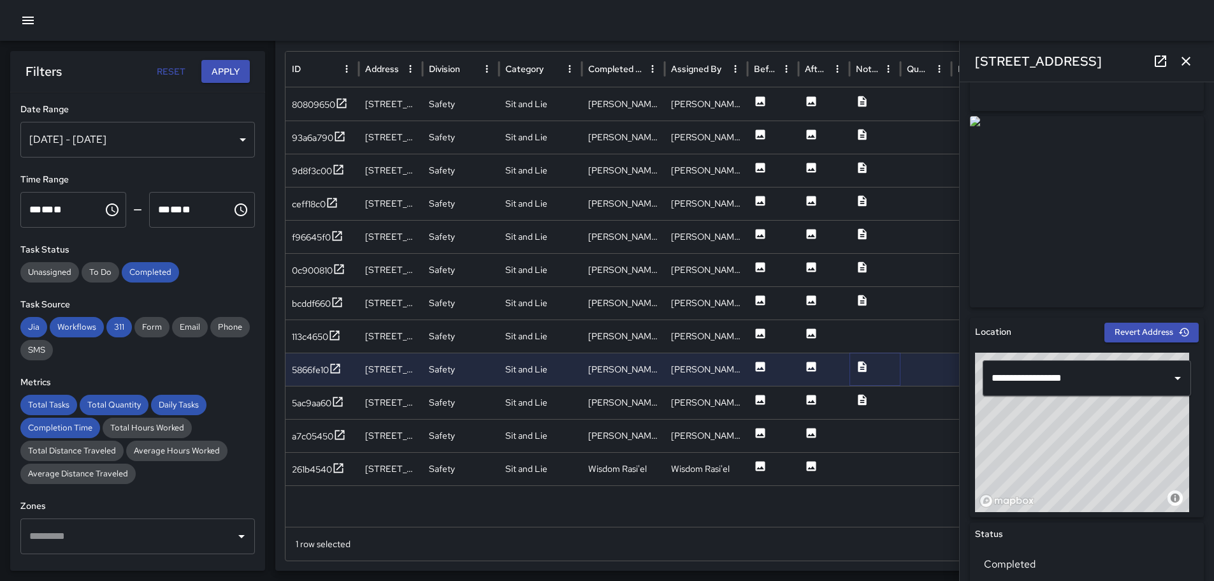
scroll to position [0, 0]
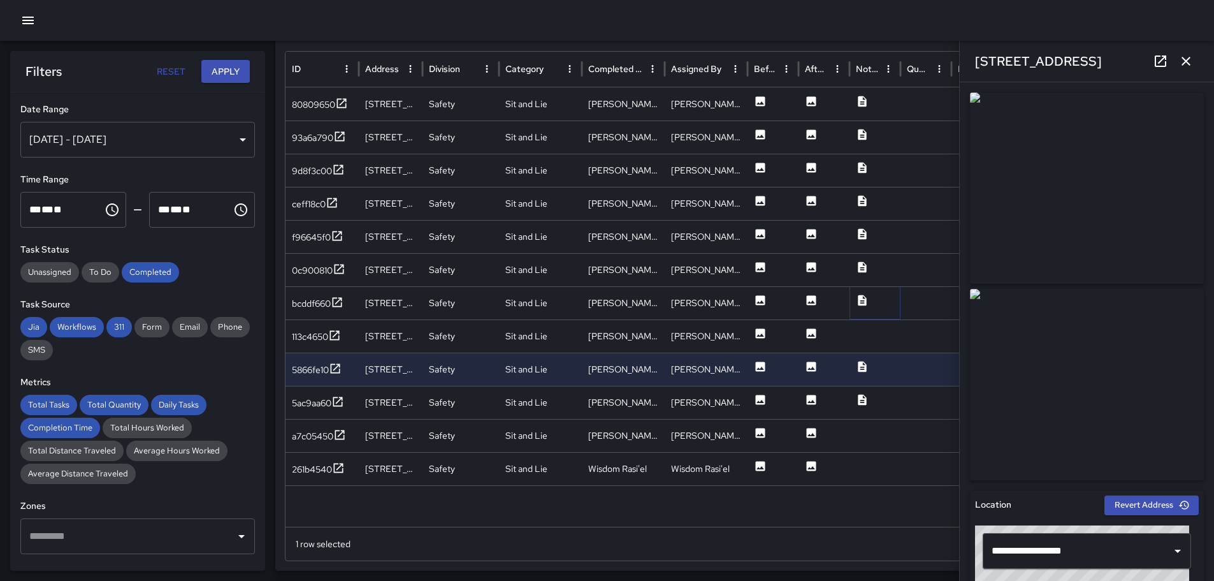
click at [866, 300] on icon at bounding box center [862, 299] width 8 height 11
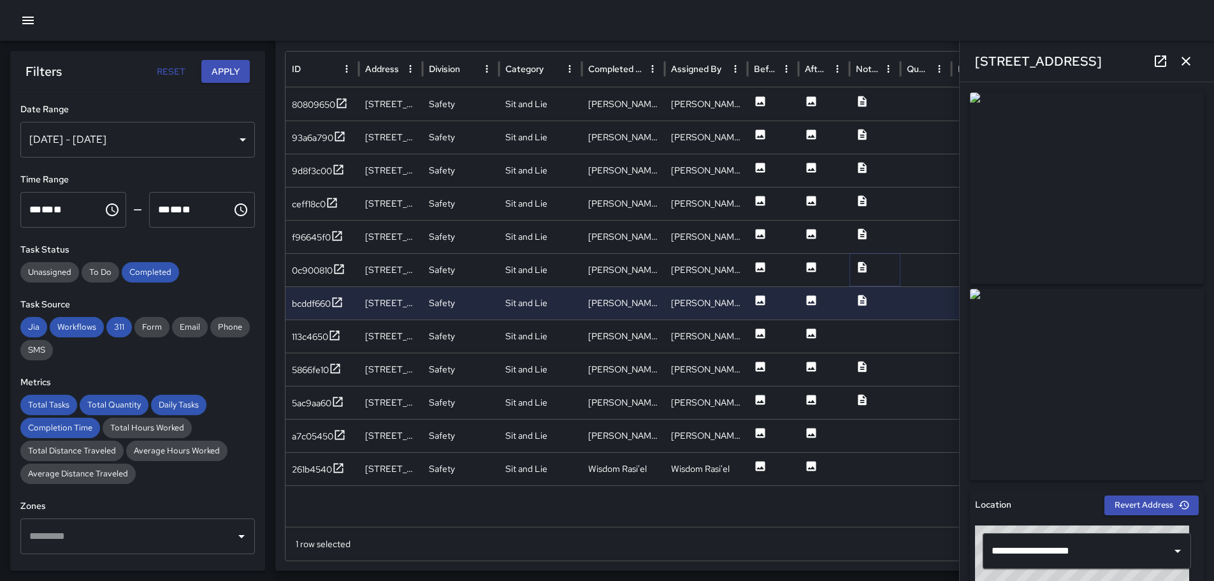
click at [865, 265] on icon at bounding box center [862, 267] width 13 height 13
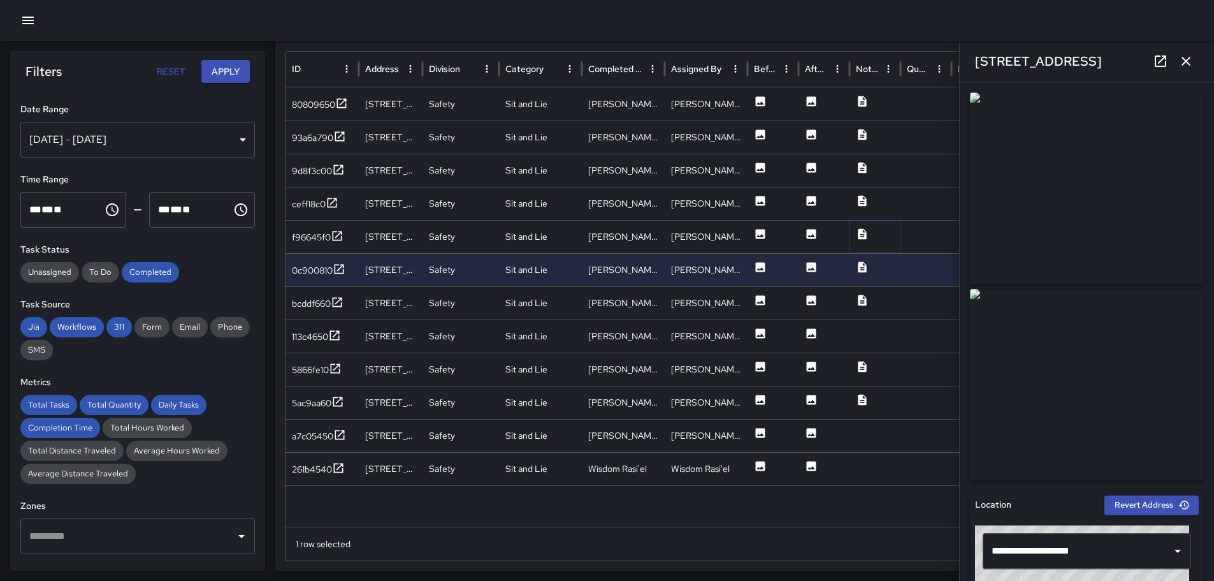
click at [859, 231] on icon at bounding box center [862, 233] width 8 height 11
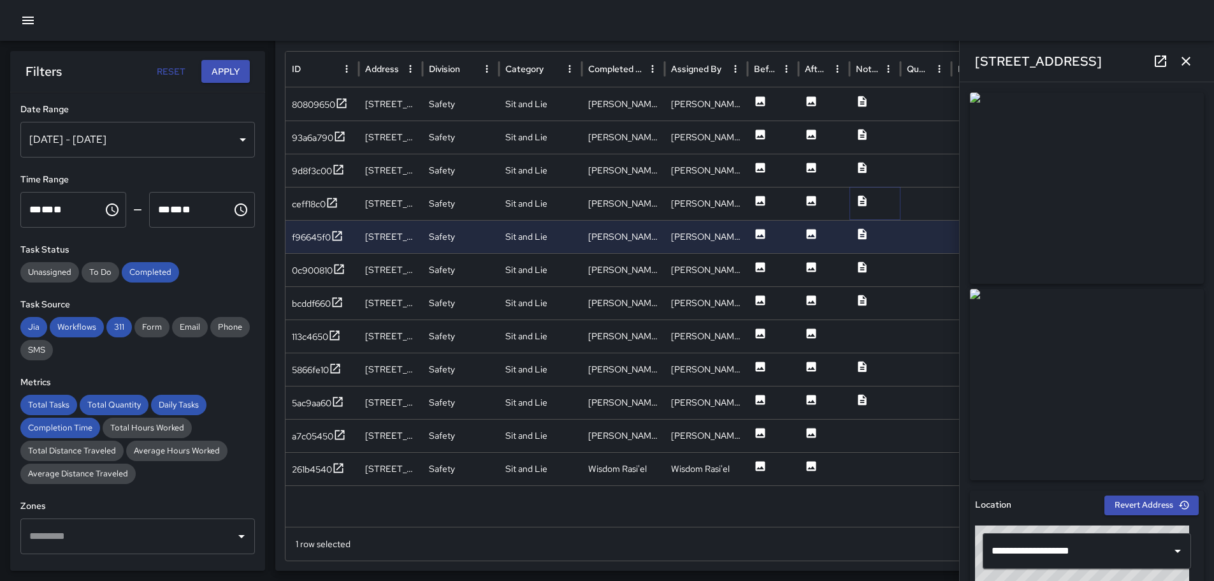
click at [861, 202] on icon at bounding box center [862, 200] width 8 height 11
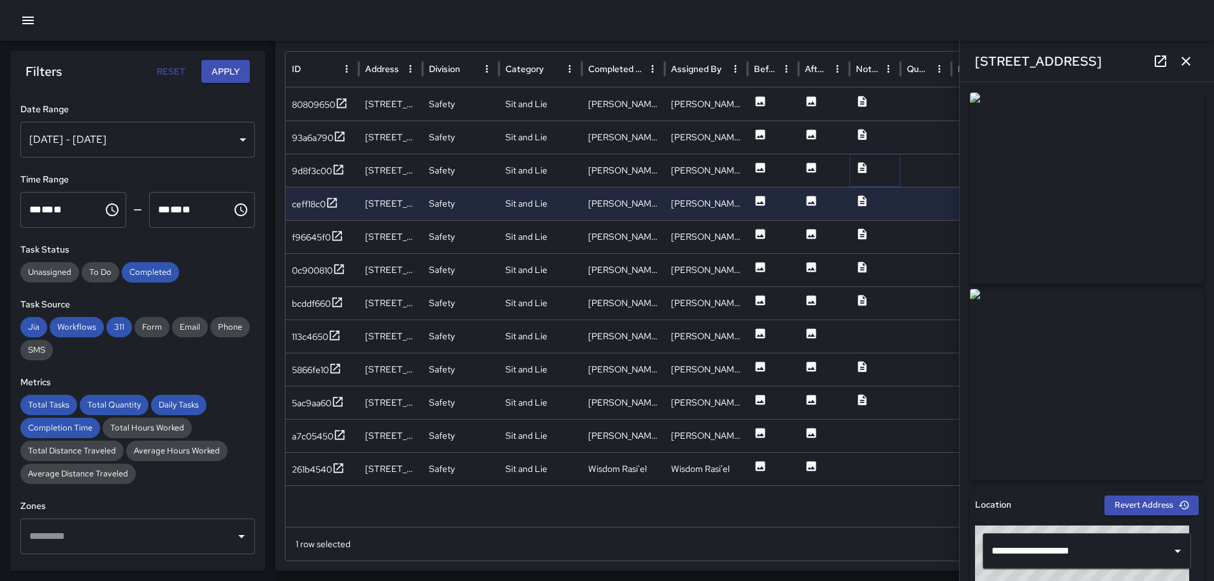
click at [864, 164] on icon at bounding box center [862, 167] width 13 height 13
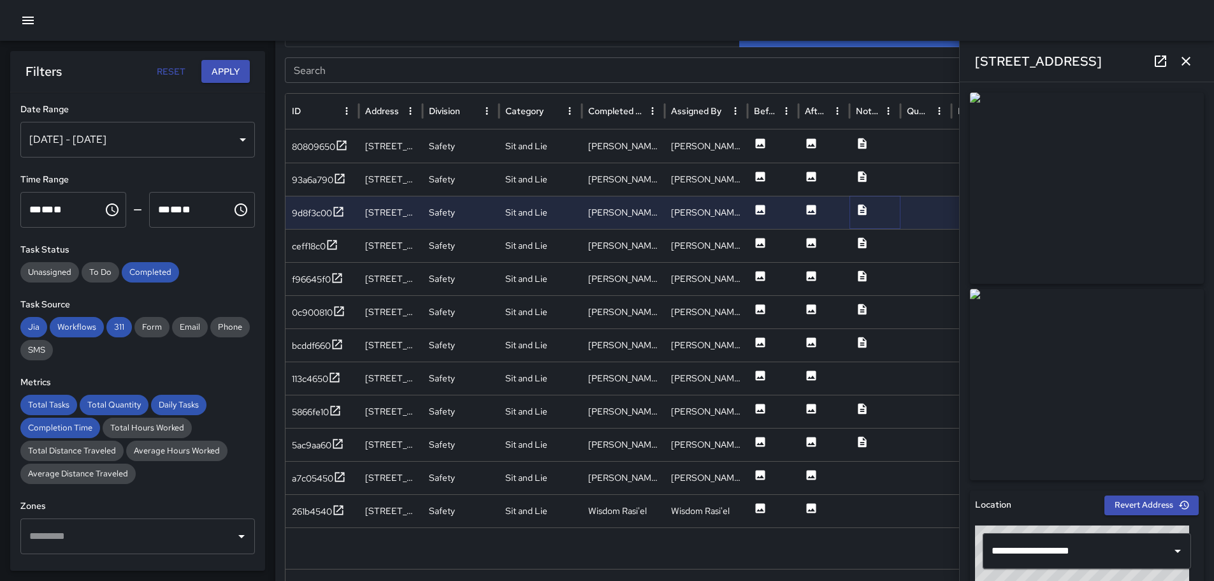
scroll to position [652, 0]
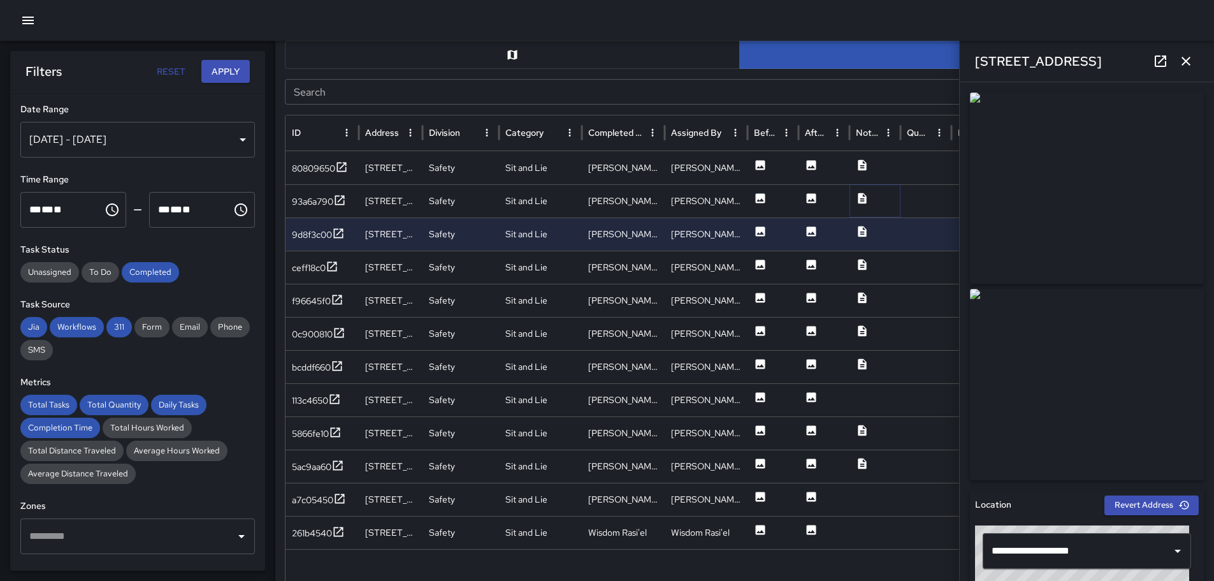
click at [864, 198] on icon at bounding box center [862, 198] width 13 height 13
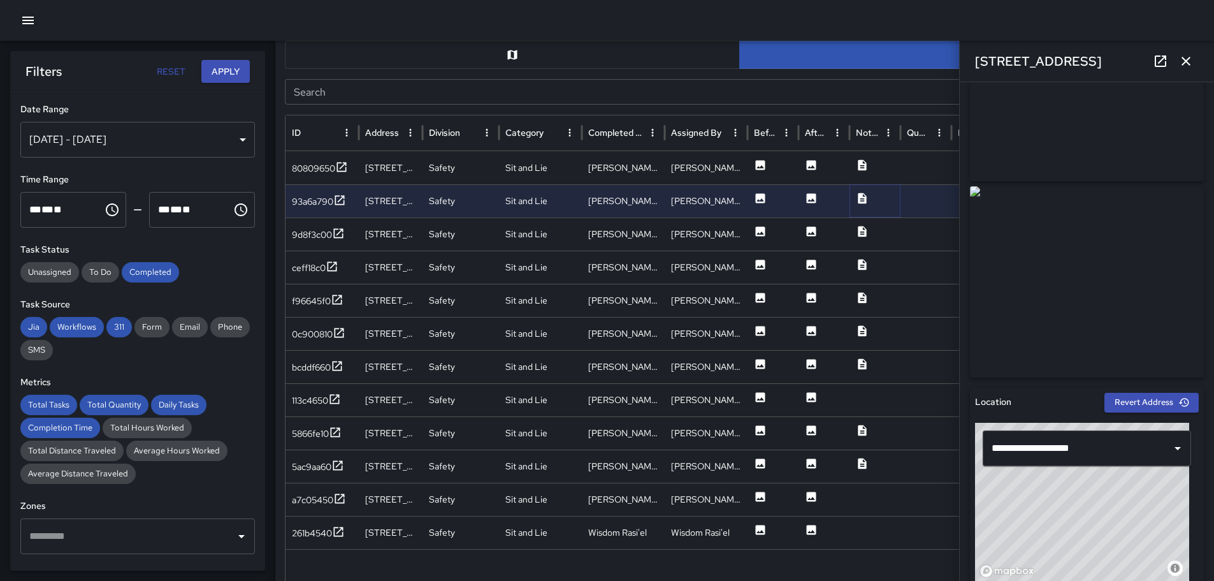
scroll to position [0, 0]
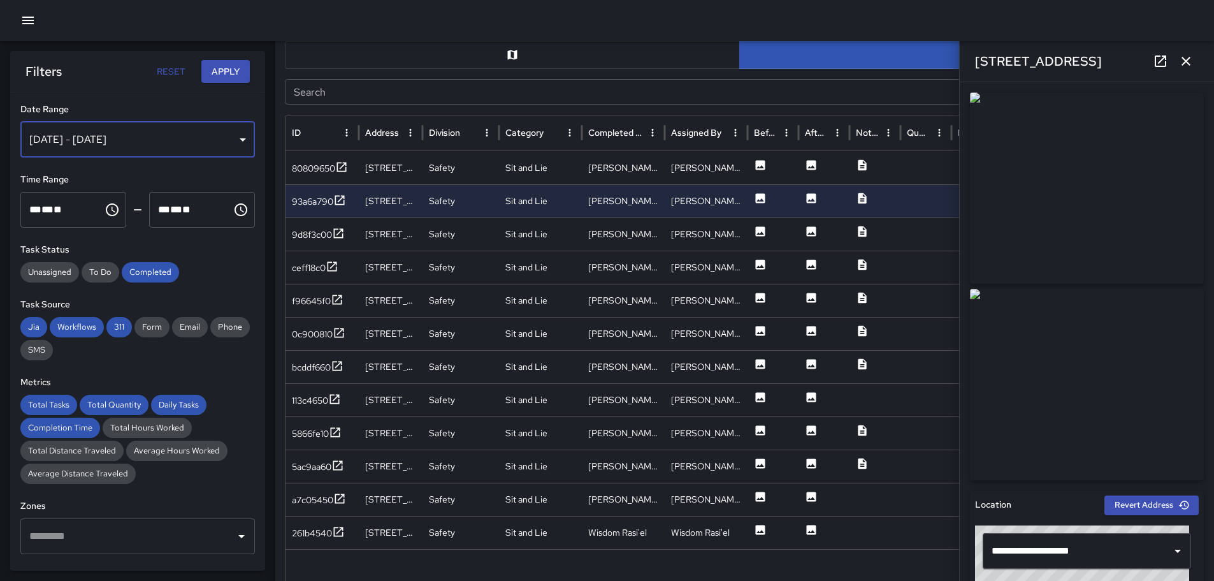
click at [233, 135] on div "[DATE] - [DATE]" at bounding box center [137, 140] width 235 height 36
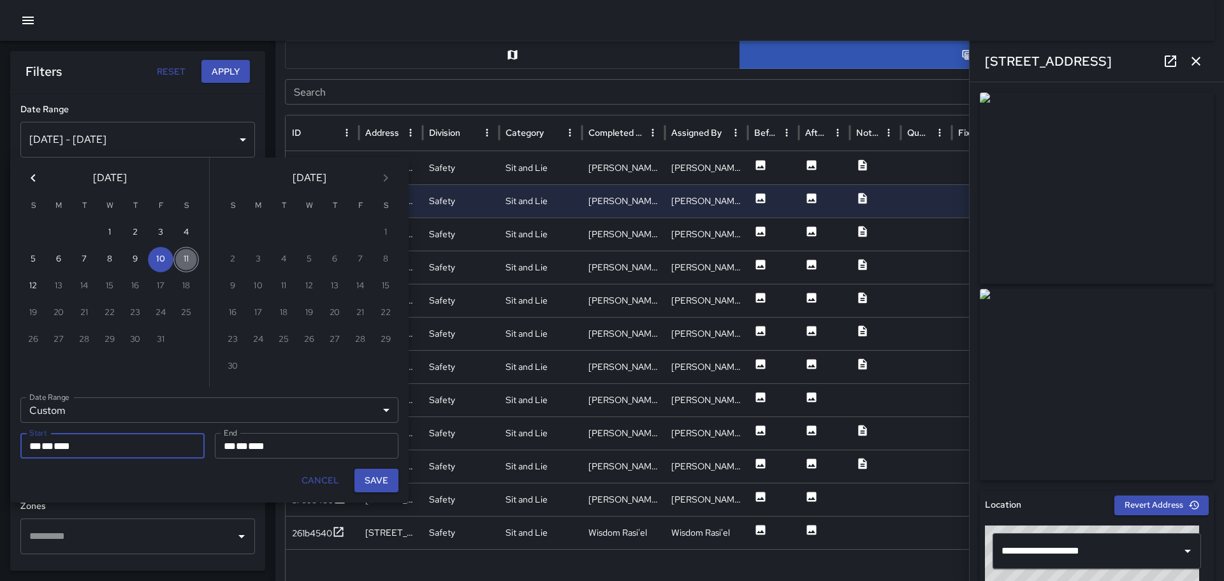
click at [189, 255] on button "11" at bounding box center [185, 259] width 25 height 25
type input "**********"
click at [189, 255] on button "11" at bounding box center [185, 259] width 25 height 25
type input "**********"
click at [388, 481] on button "Save" at bounding box center [376, 481] width 44 height 24
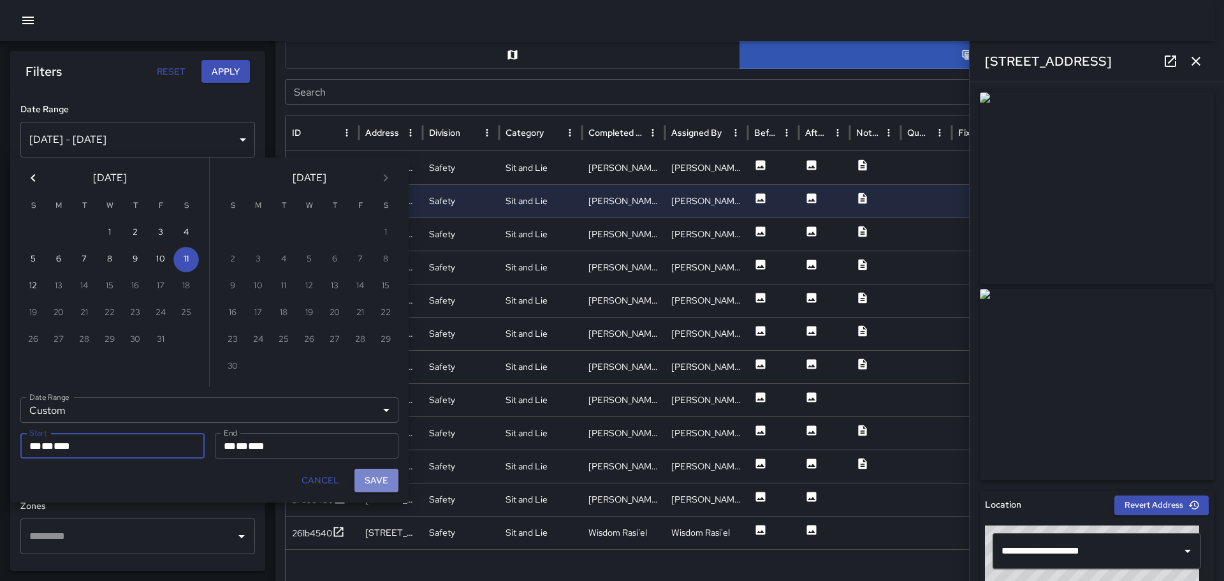
type input "**********"
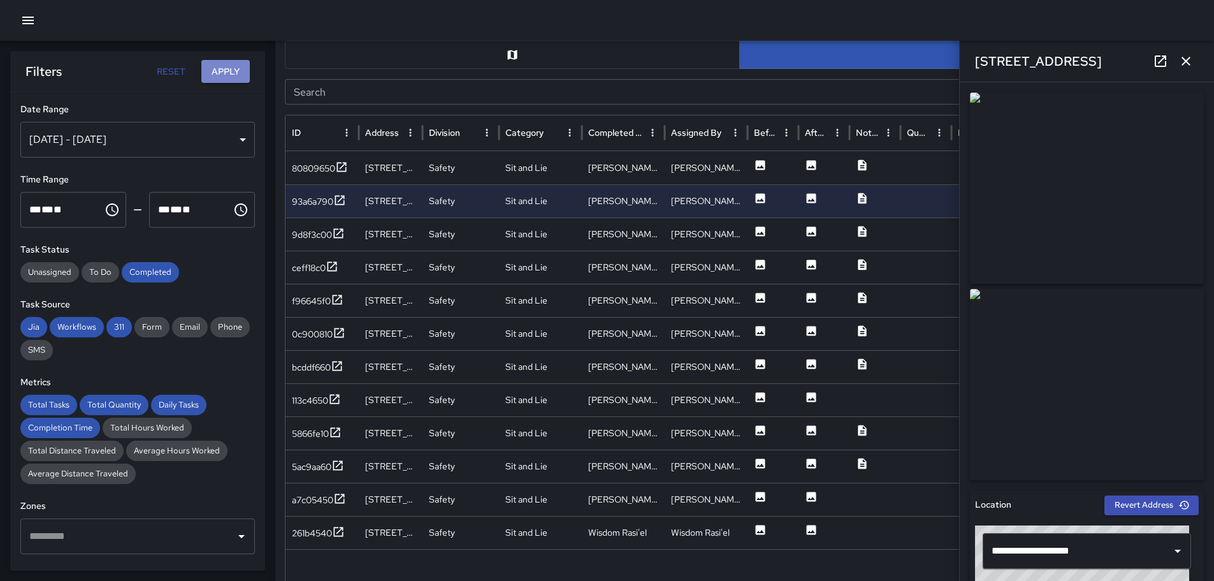
click at [219, 70] on button "Apply" at bounding box center [225, 72] width 48 height 24
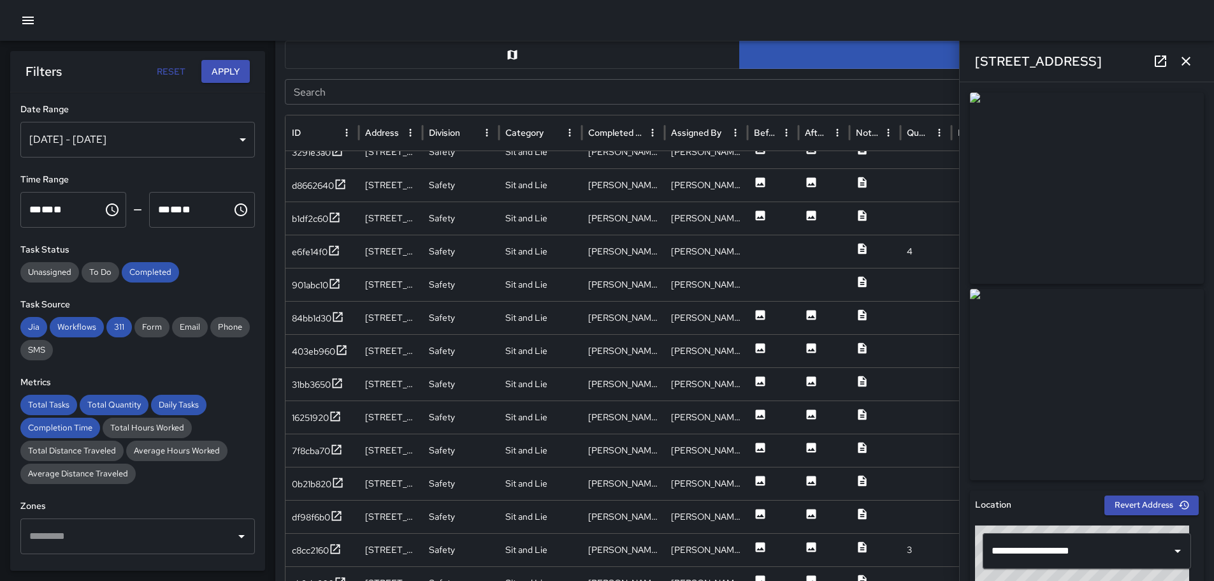
scroll to position [23, 0]
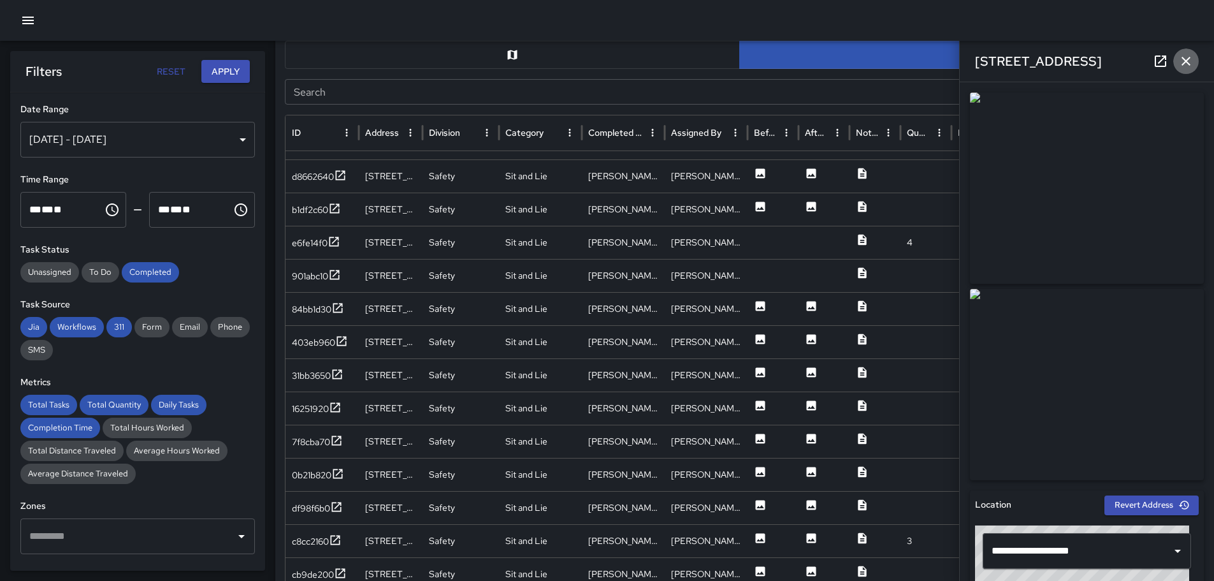
click at [1182, 54] on icon "button" at bounding box center [1186, 61] width 15 height 15
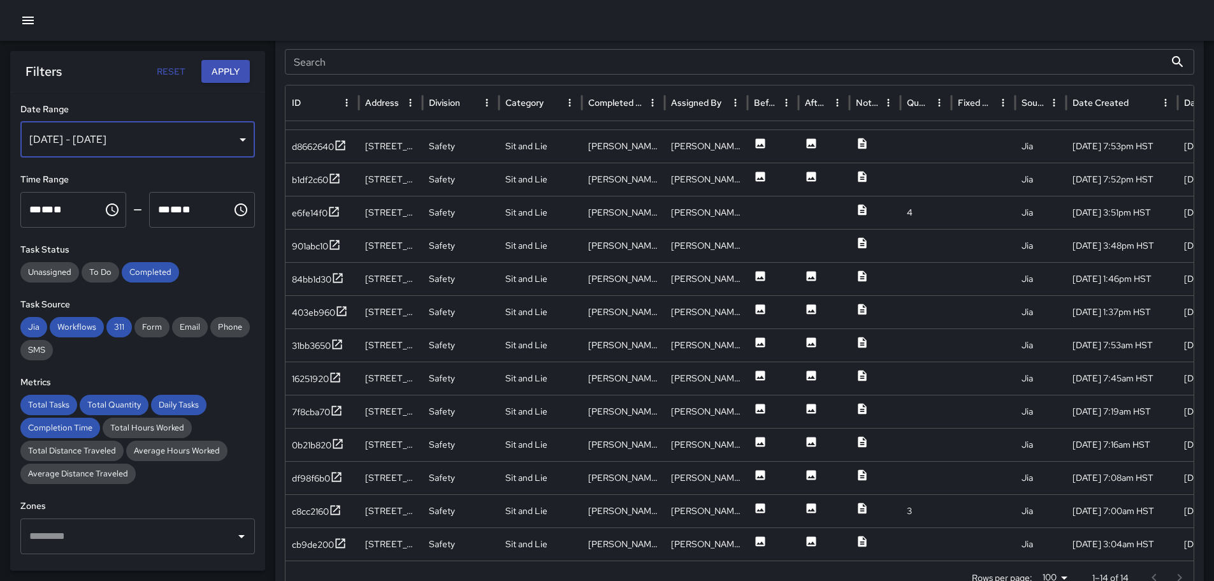
click at [238, 142] on div "[DATE] - [DATE]" at bounding box center [137, 140] width 235 height 36
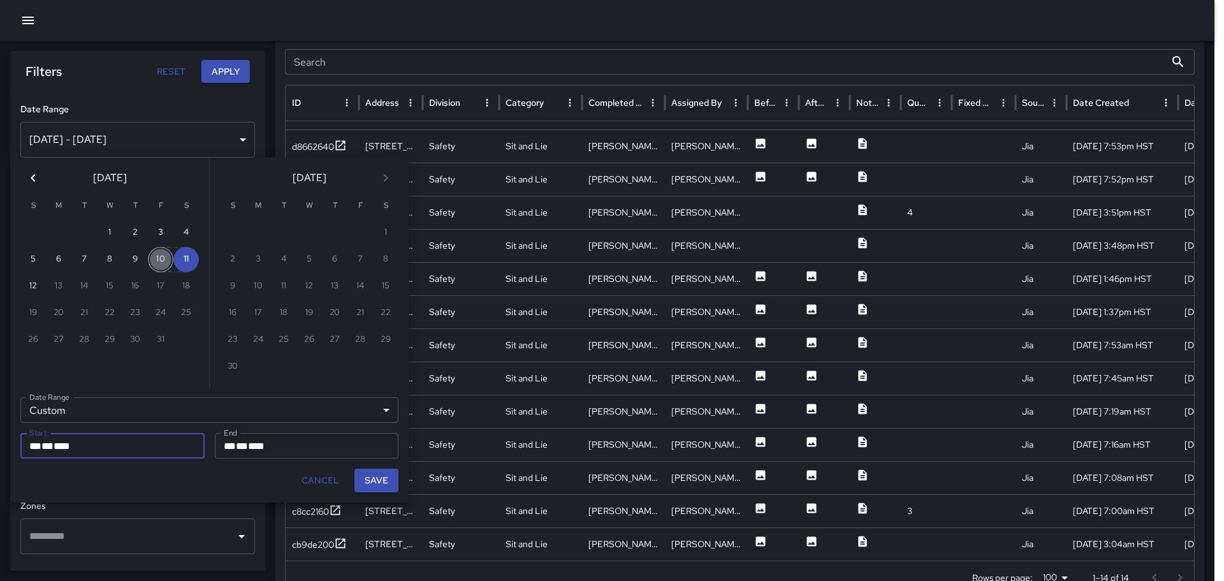
click at [155, 256] on button "10" at bounding box center [160, 259] width 25 height 25
type input "**********"
click at [156, 256] on button "10" at bounding box center [160, 259] width 25 height 25
type input "**********"
click at [386, 479] on button "Save" at bounding box center [376, 481] width 44 height 24
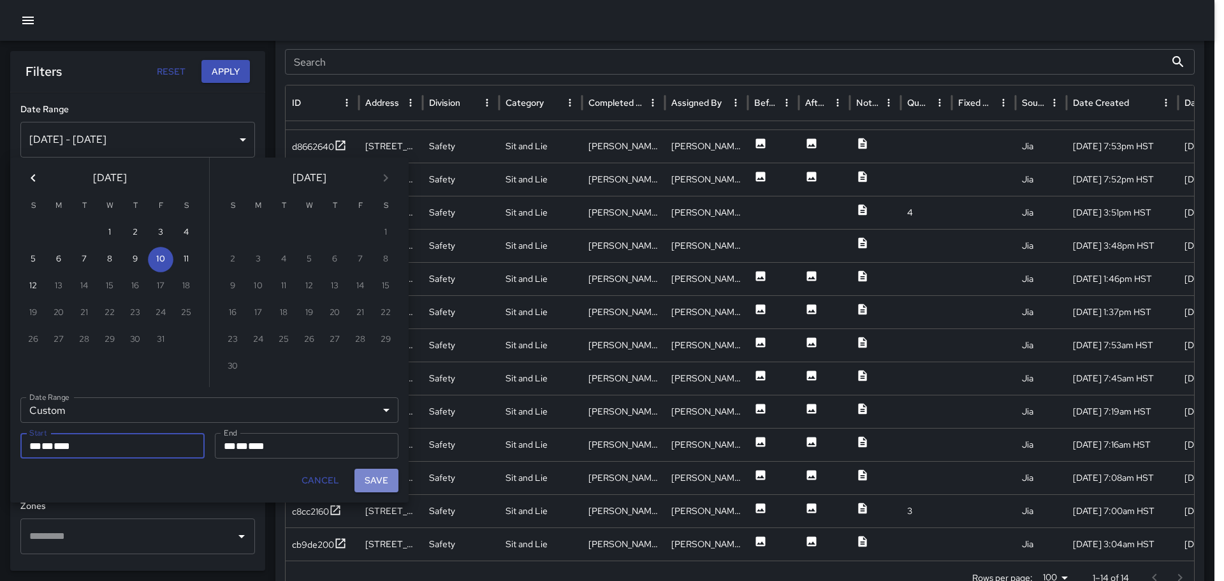
type input "**********"
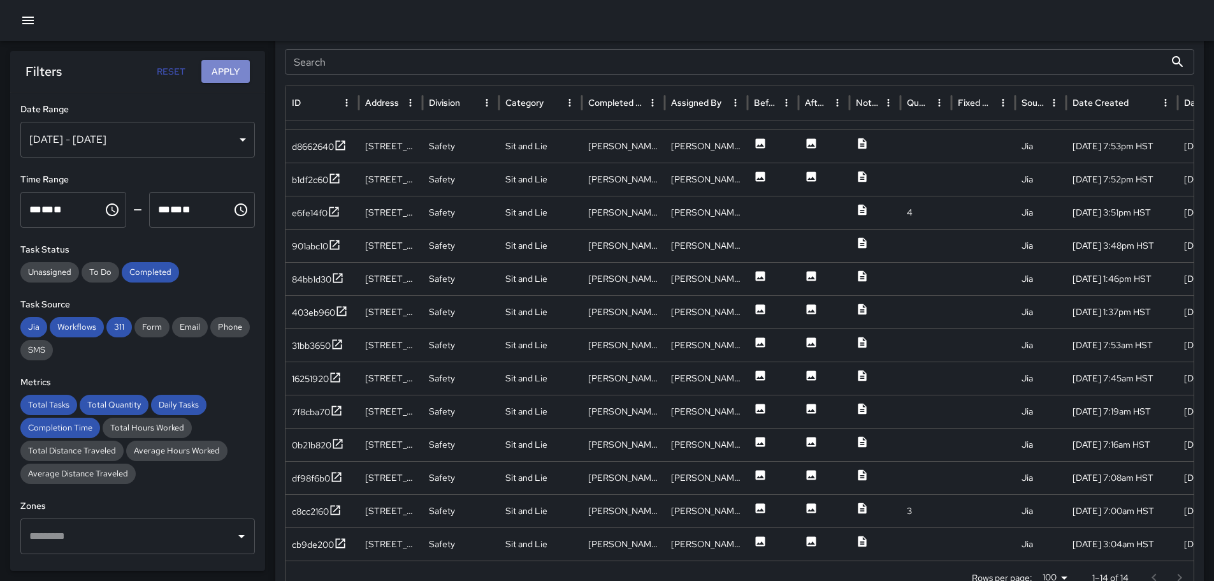
click at [212, 64] on button "Apply" at bounding box center [225, 72] width 48 height 24
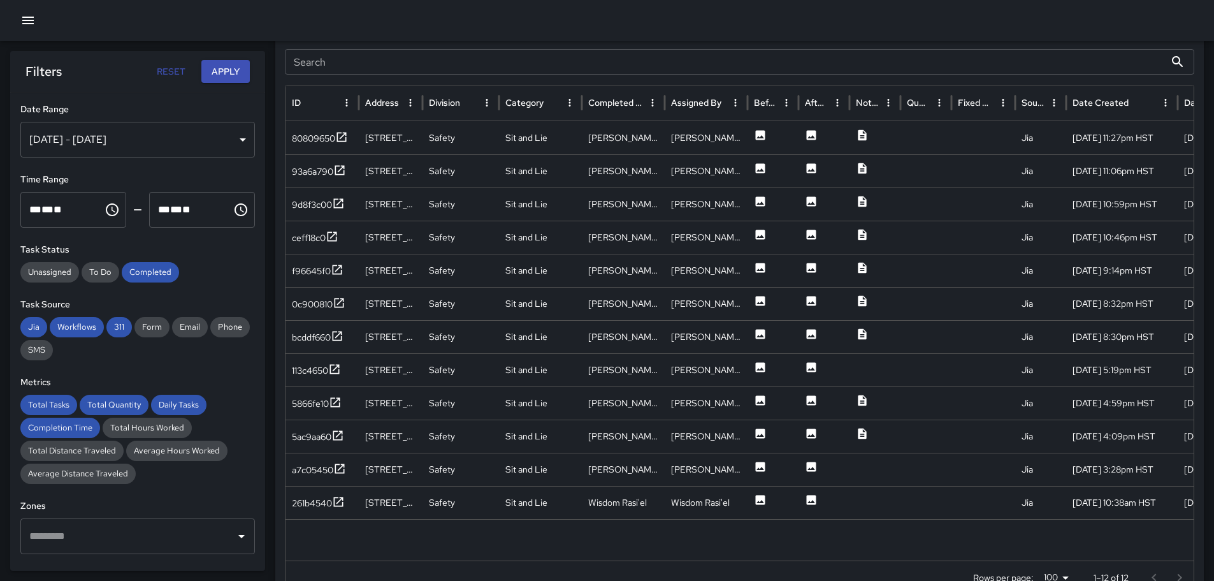
scroll to position [682, 0]
click at [861, 134] on icon at bounding box center [862, 134] width 8 height 11
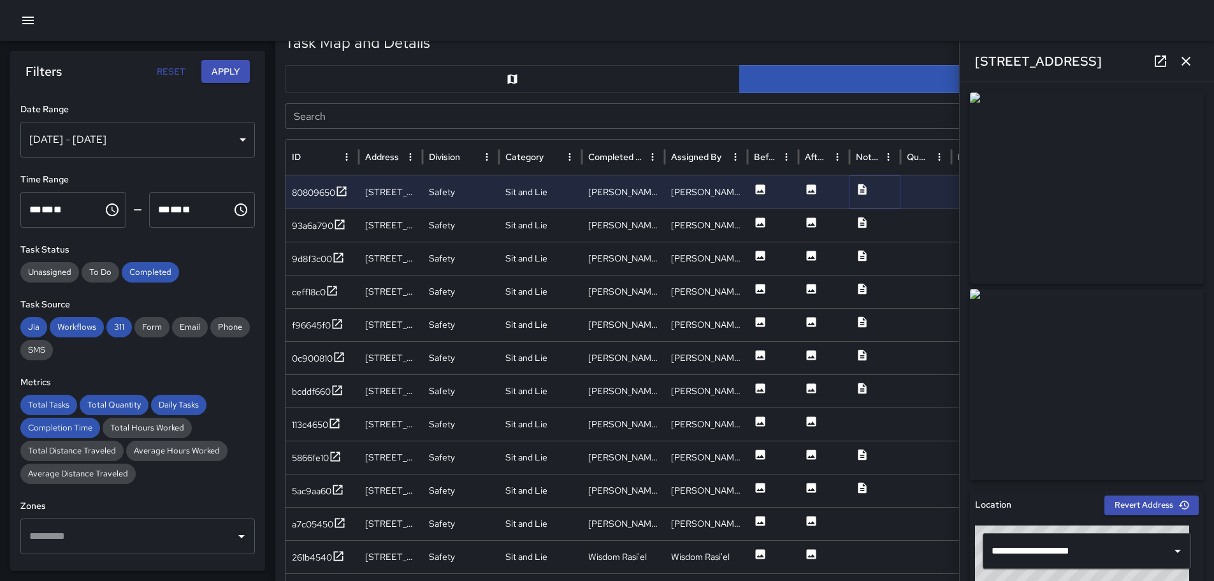
scroll to position [692, 0]
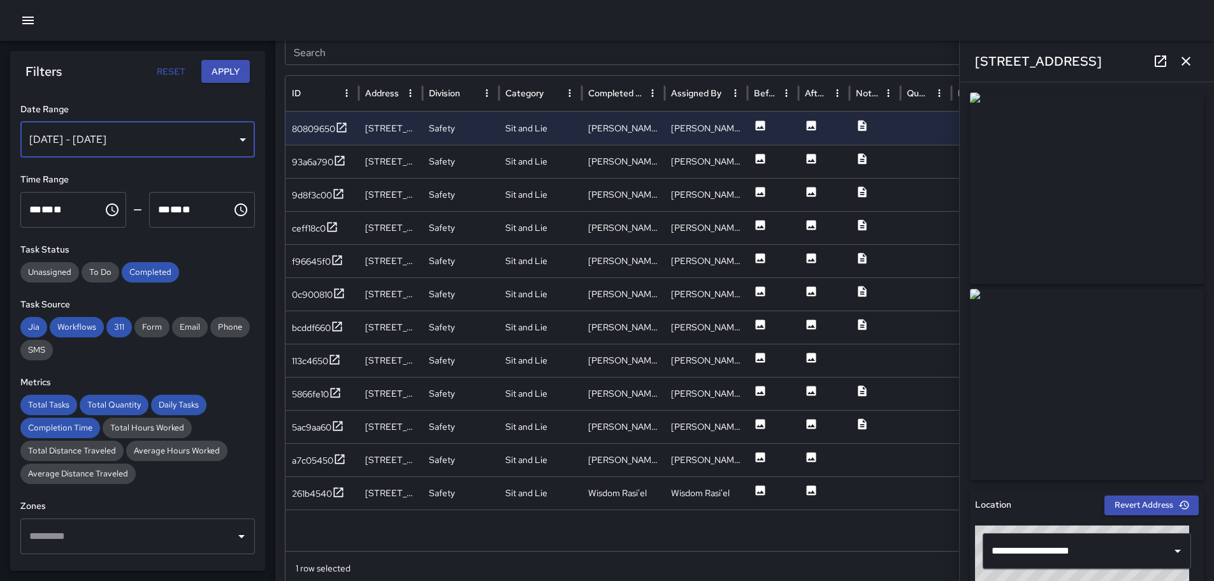
click at [233, 139] on div "[DATE] - [DATE]" at bounding box center [137, 140] width 235 height 36
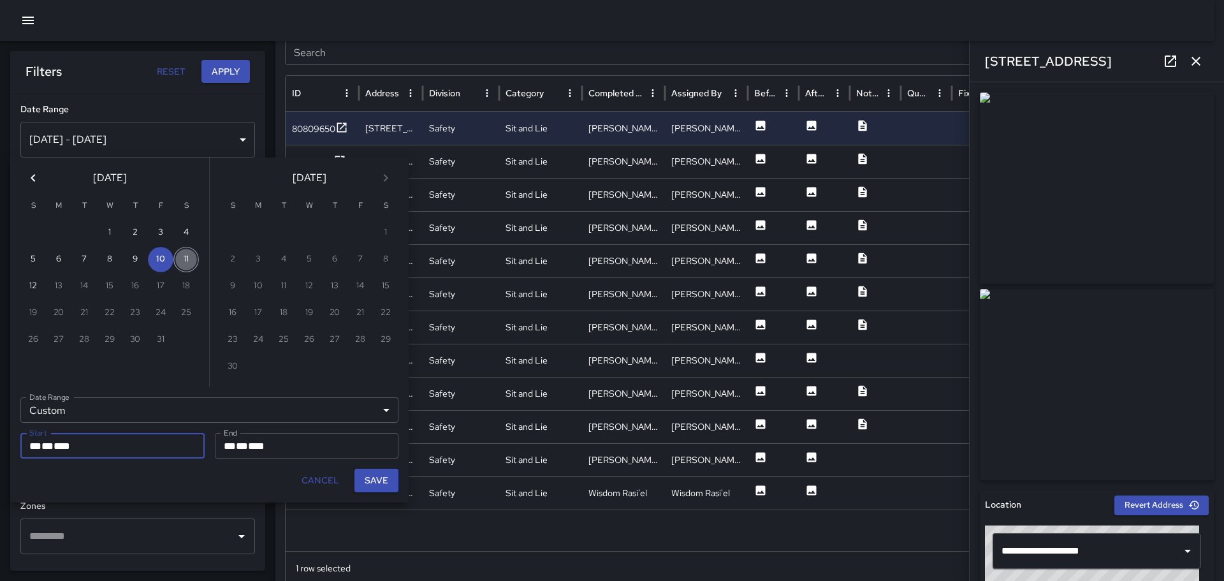
click at [187, 259] on button "11" at bounding box center [185, 259] width 25 height 25
type input "**********"
click at [187, 259] on button "11" at bounding box center [185, 259] width 25 height 25
type input "**********"
click at [374, 480] on button "Save" at bounding box center [376, 481] width 44 height 24
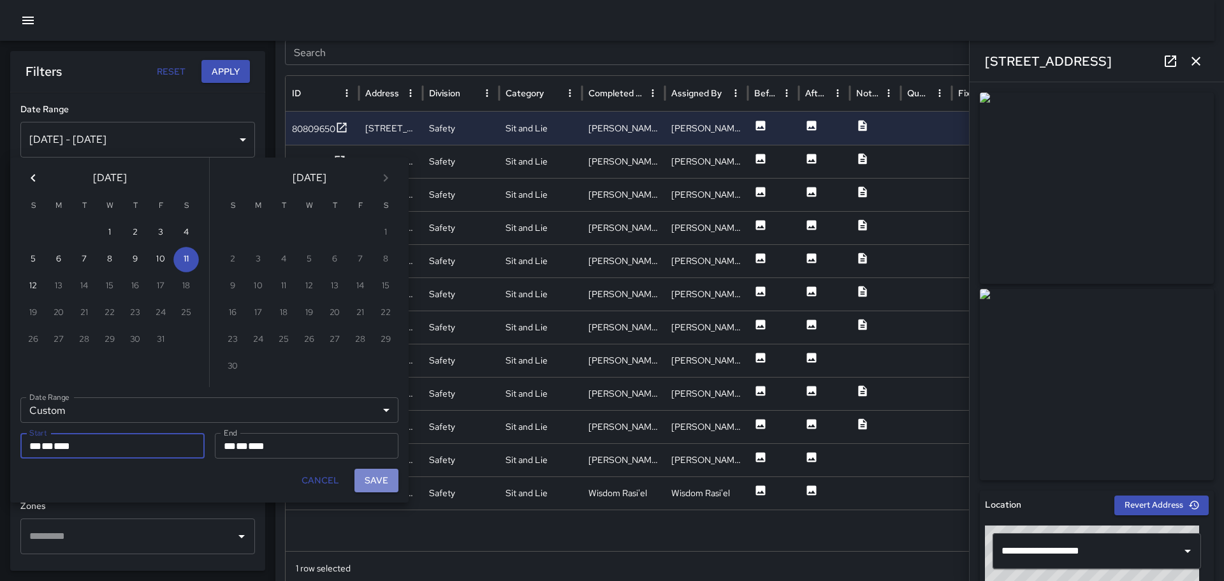
type input "**********"
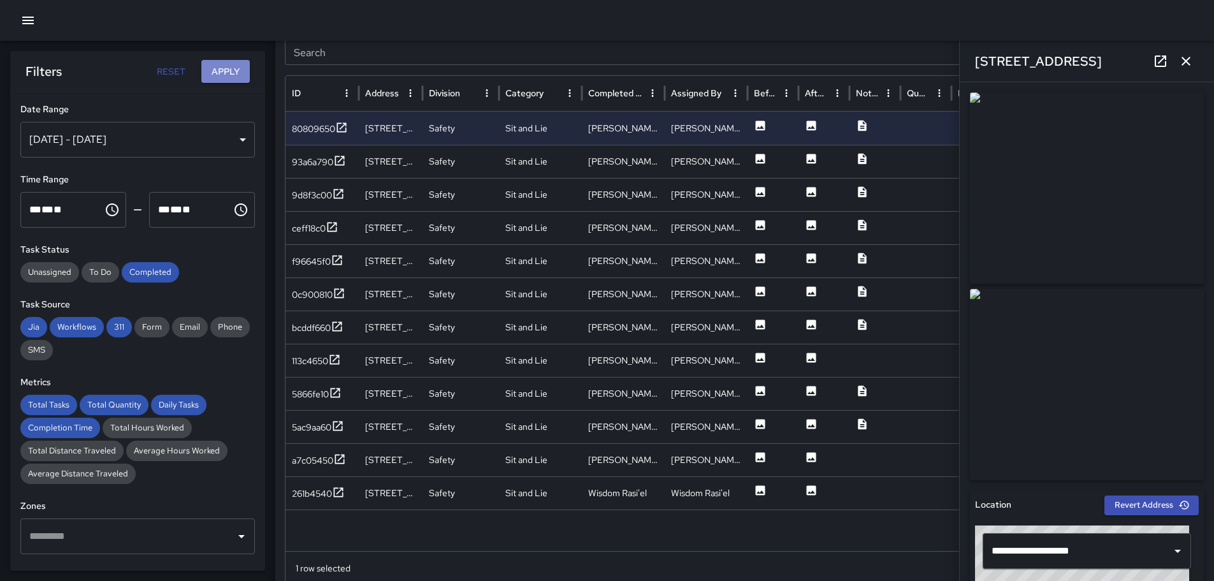
click at [229, 70] on button "Apply" at bounding box center [225, 72] width 48 height 24
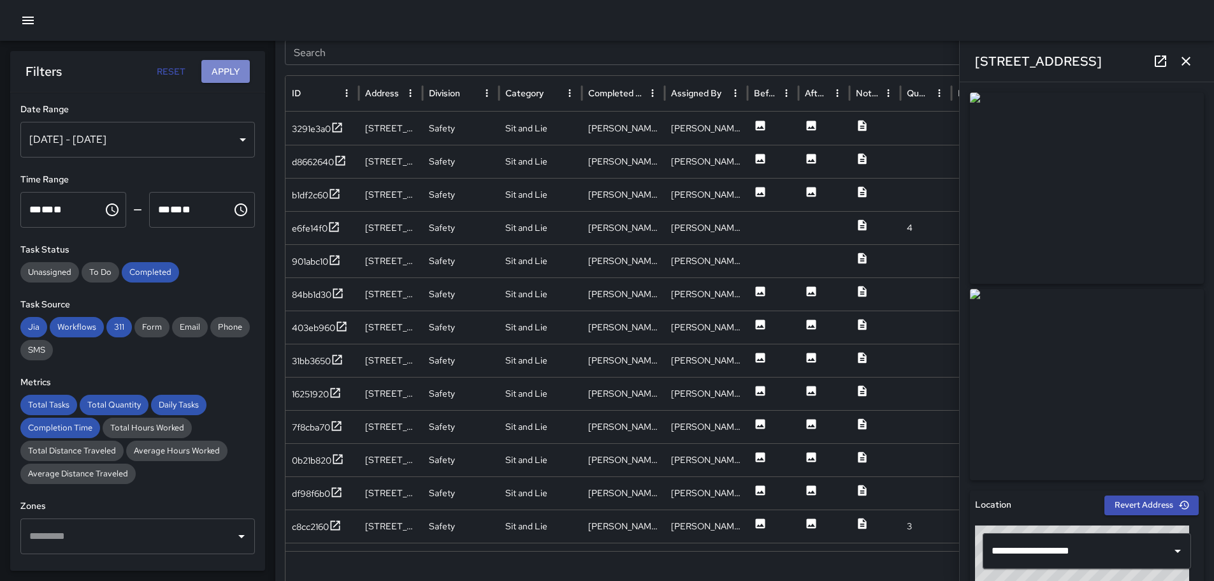
click at [232, 69] on button "Apply" at bounding box center [225, 72] width 48 height 24
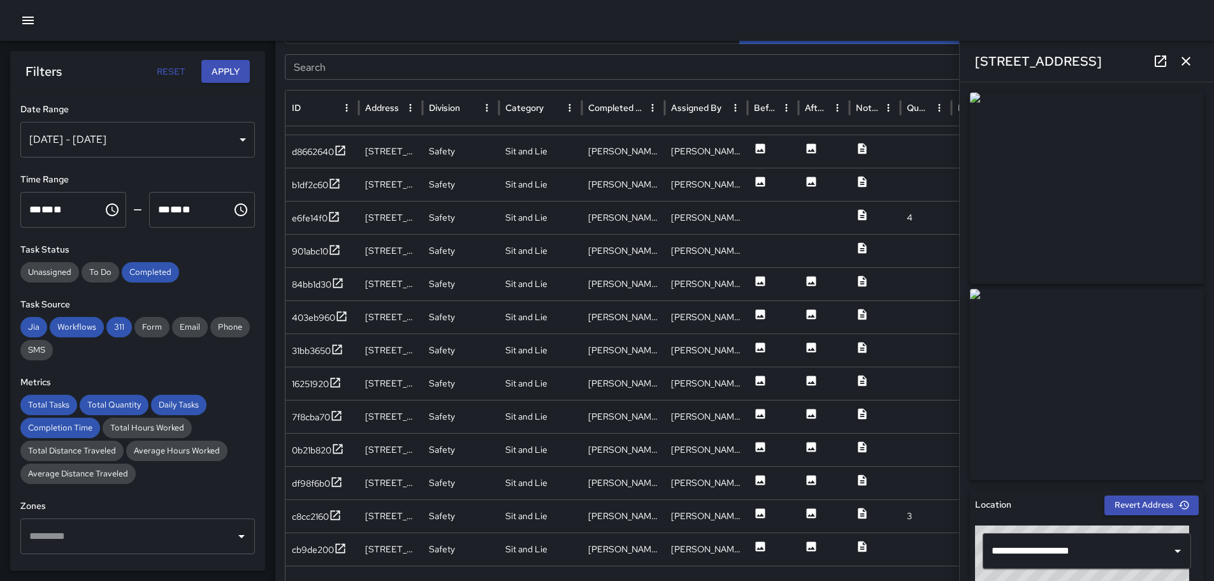
scroll to position [660, 0]
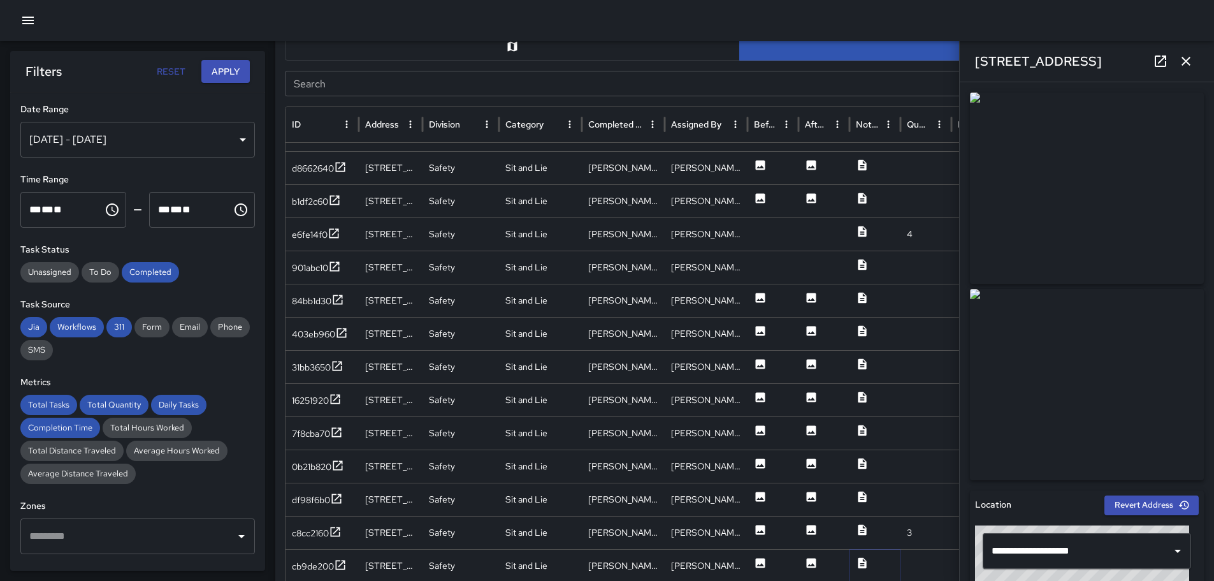
click at [866, 563] on icon at bounding box center [862, 562] width 8 height 11
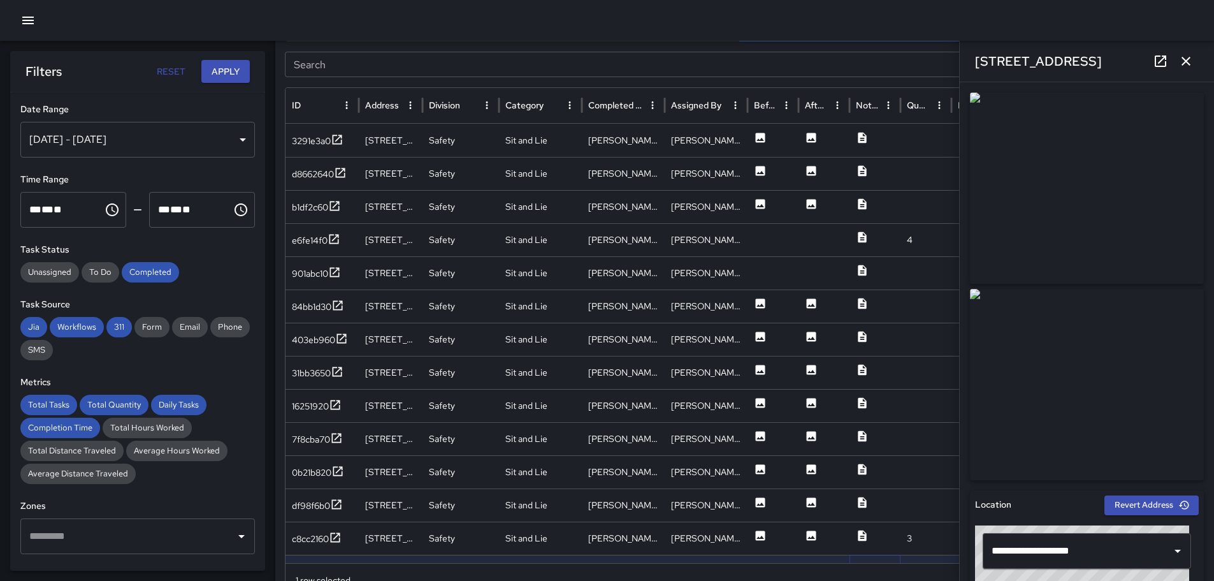
scroll to position [649, 0]
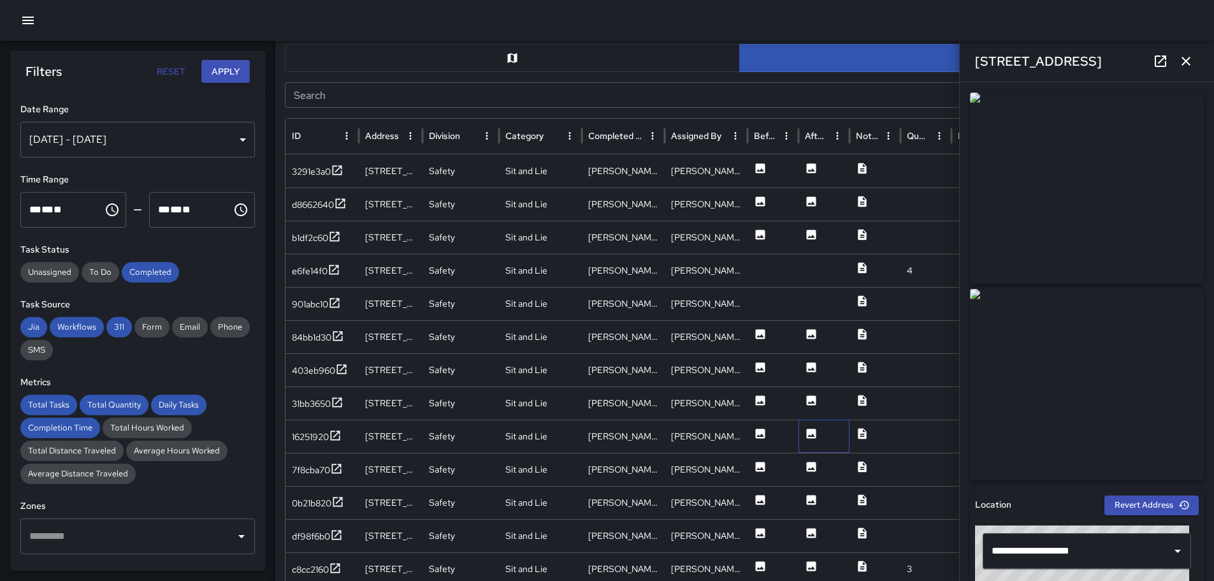
drag, startPoint x: 834, startPoint y: 430, endPoint x: 836, endPoint y: 414, distance: 16.1
click at [834, 426] on div at bounding box center [824, 435] width 51 height 33
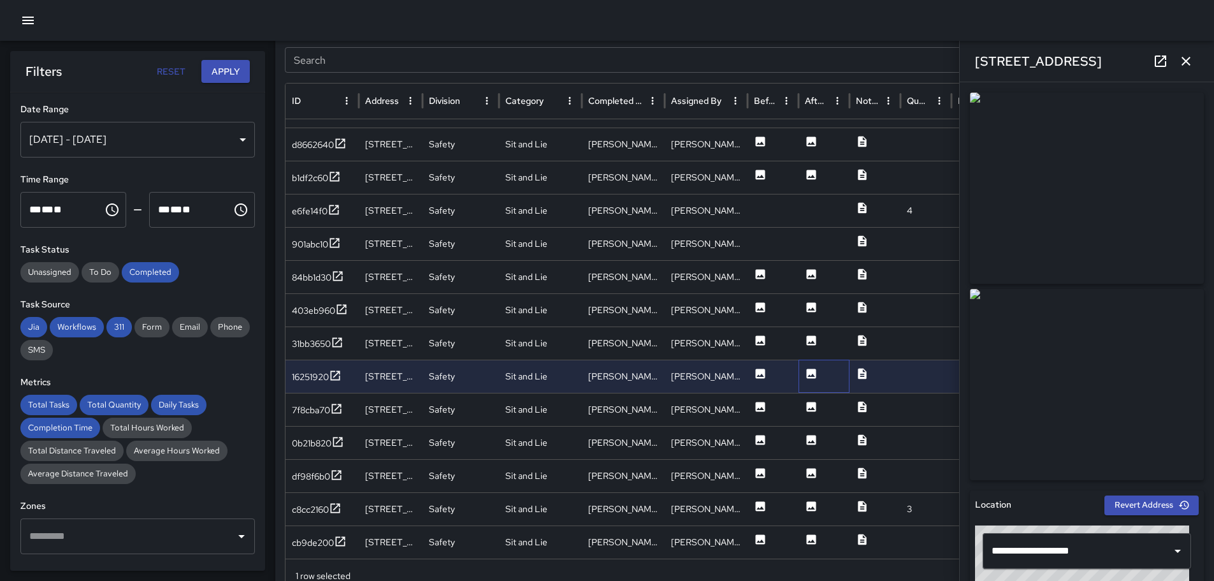
scroll to position [713, 0]
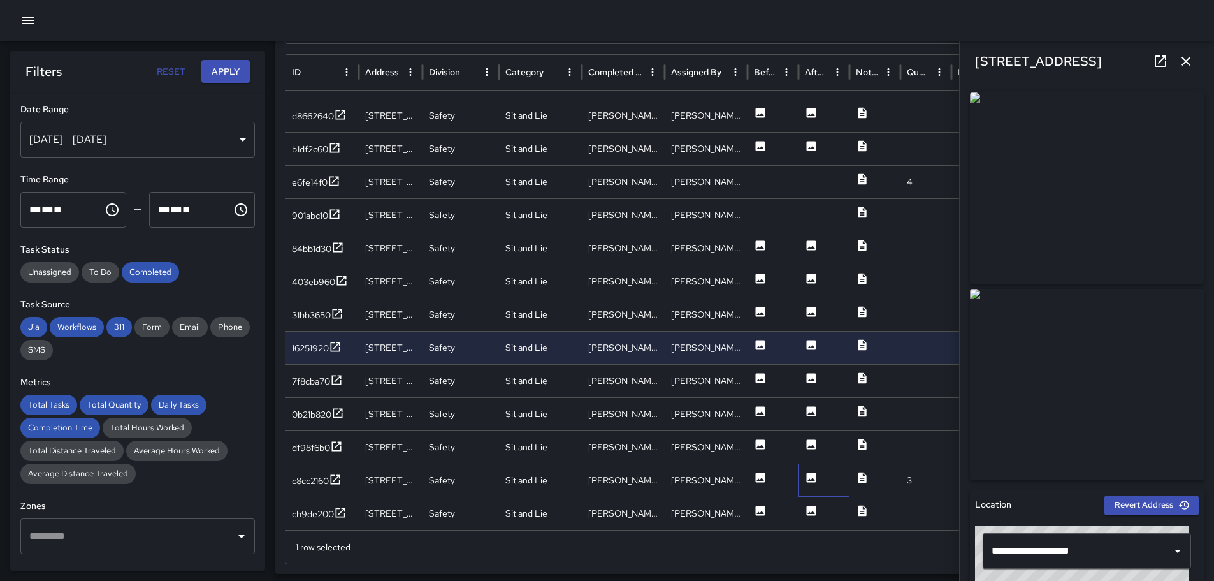
click at [832, 480] on div at bounding box center [824, 479] width 51 height 33
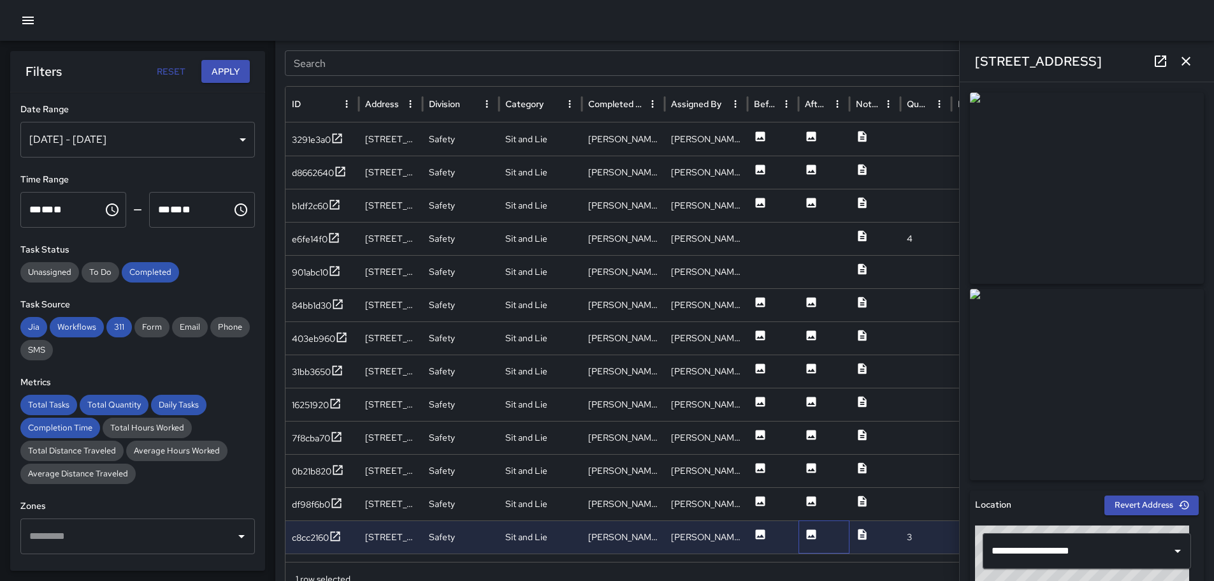
scroll to position [702, 0]
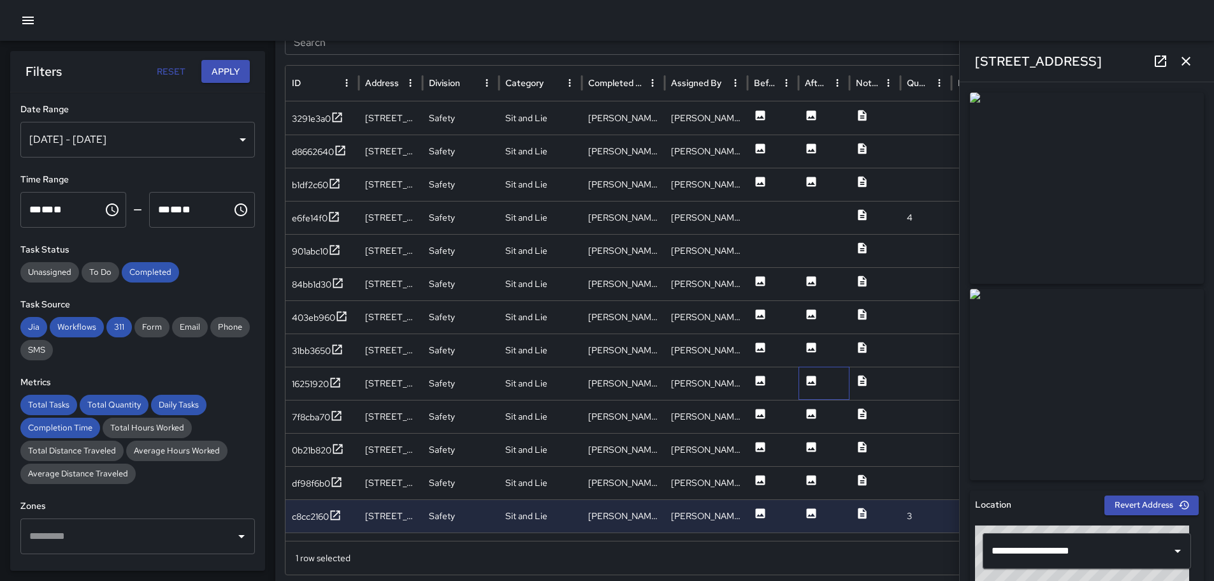
click at [841, 390] on div at bounding box center [824, 383] width 51 height 33
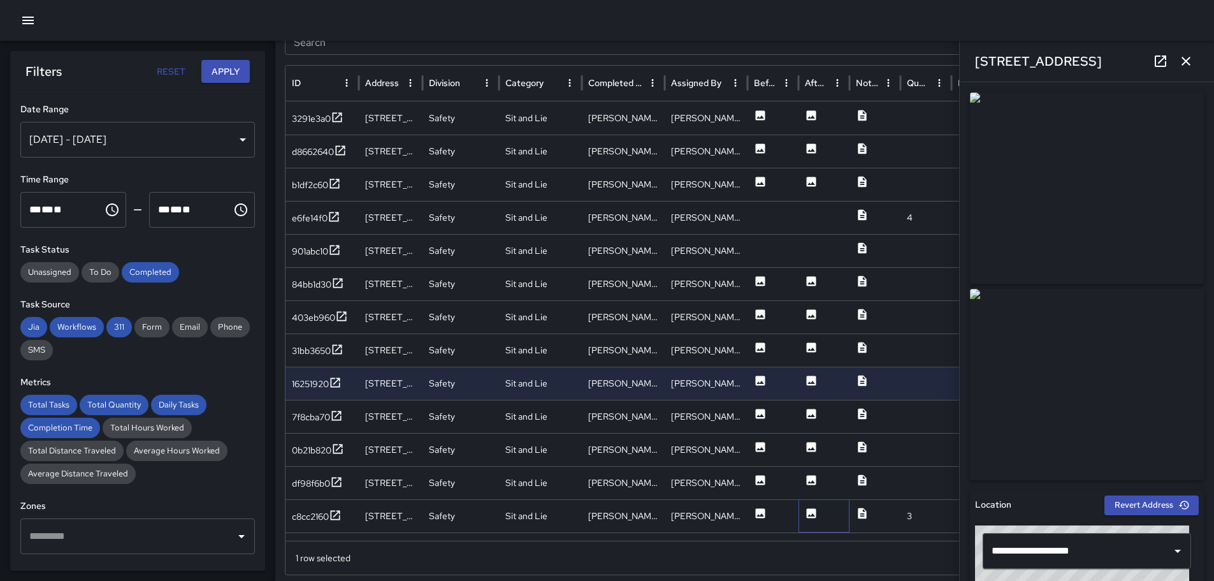
click at [829, 511] on div at bounding box center [824, 515] width 51 height 33
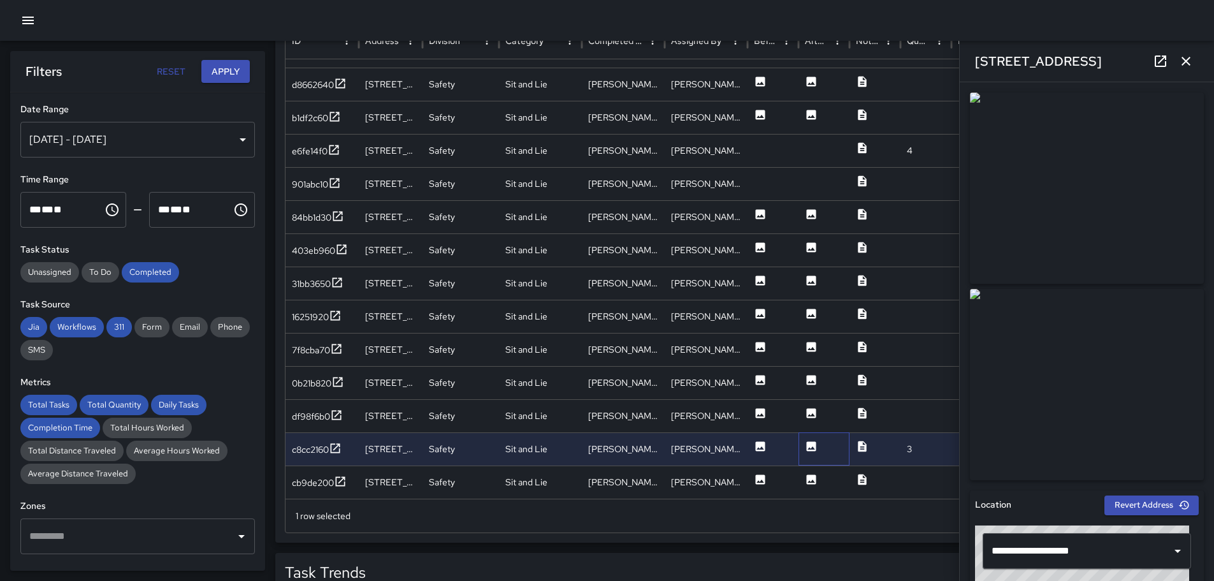
scroll to position [766, 0]
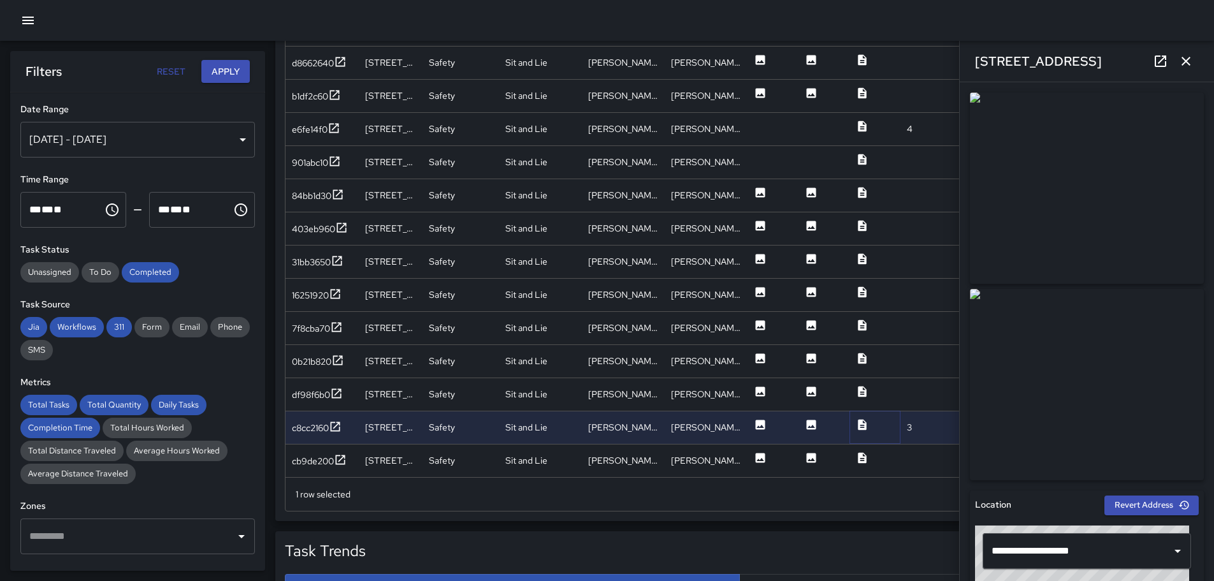
click at [864, 418] on icon at bounding box center [862, 424] width 13 height 13
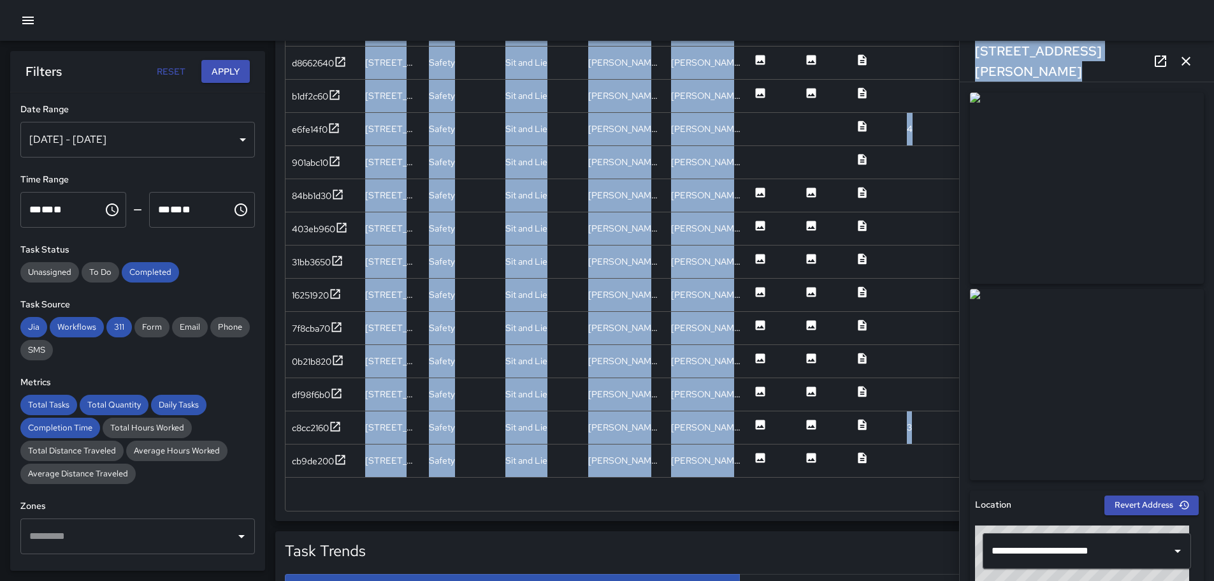
drag, startPoint x: 1204, startPoint y: 215, endPoint x: 1213, endPoint y: 289, distance: 74.5
click at [1214, 303] on html "Total Tasks 14 + 16.67 % 12 Total Quantity 19 + 58.33 % 12 Daily Tasks 7.00 + 1…" at bounding box center [607, 157] width 1214 height 1847
click at [952, 254] on div at bounding box center [984, 261] width 64 height 33
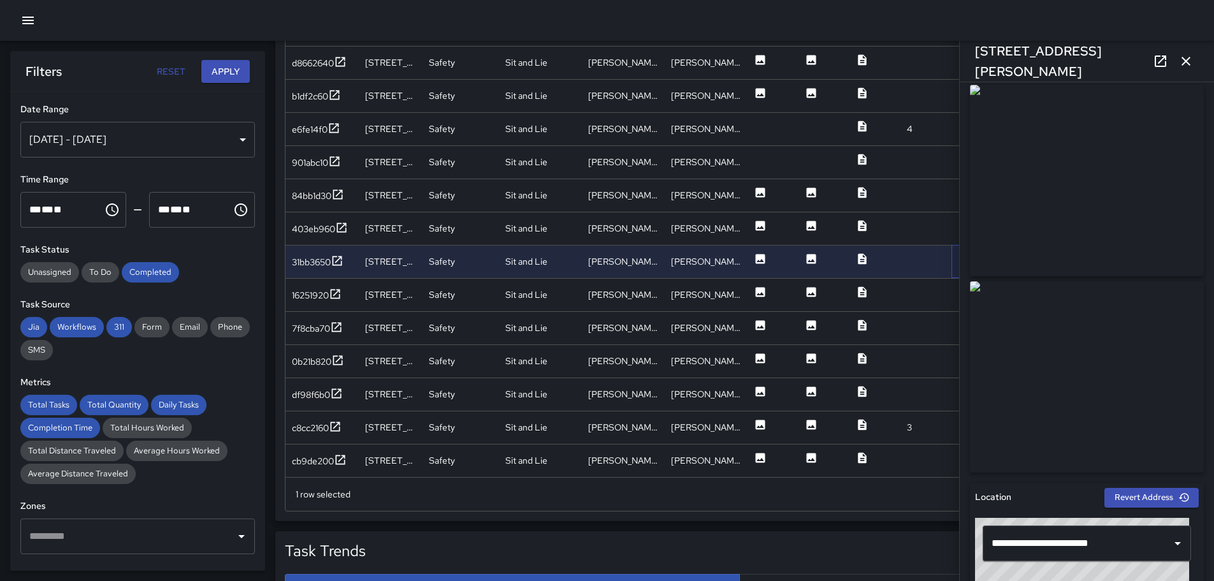
scroll to position [0, 0]
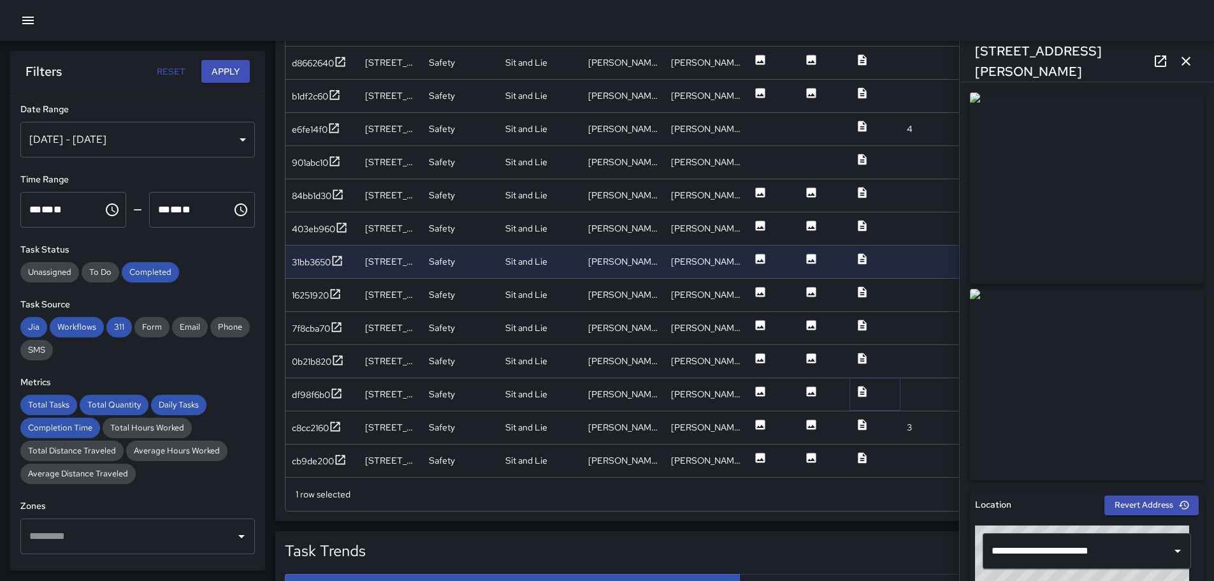
click at [860, 393] on icon at bounding box center [862, 391] width 8 height 11
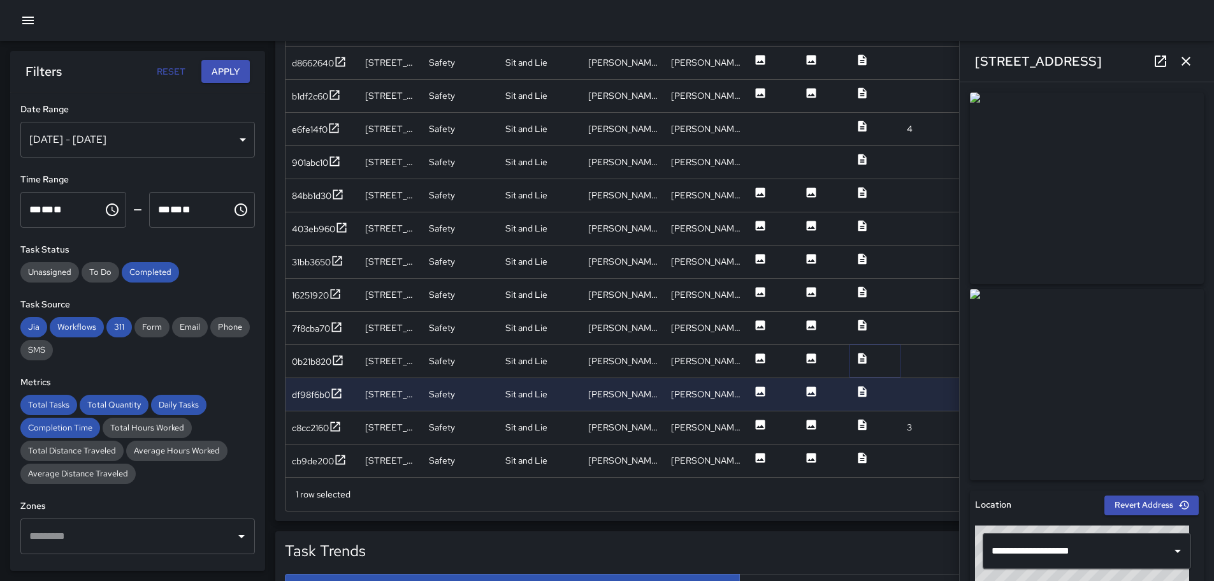
click at [860, 359] on icon at bounding box center [862, 357] width 8 height 11
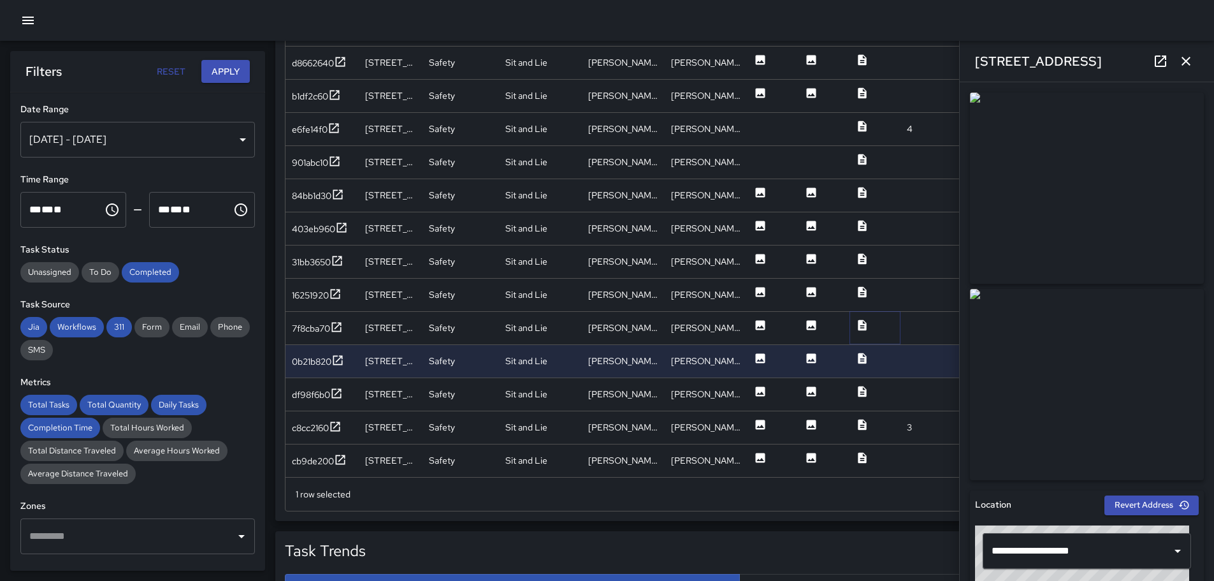
click at [861, 328] on icon at bounding box center [862, 325] width 13 height 13
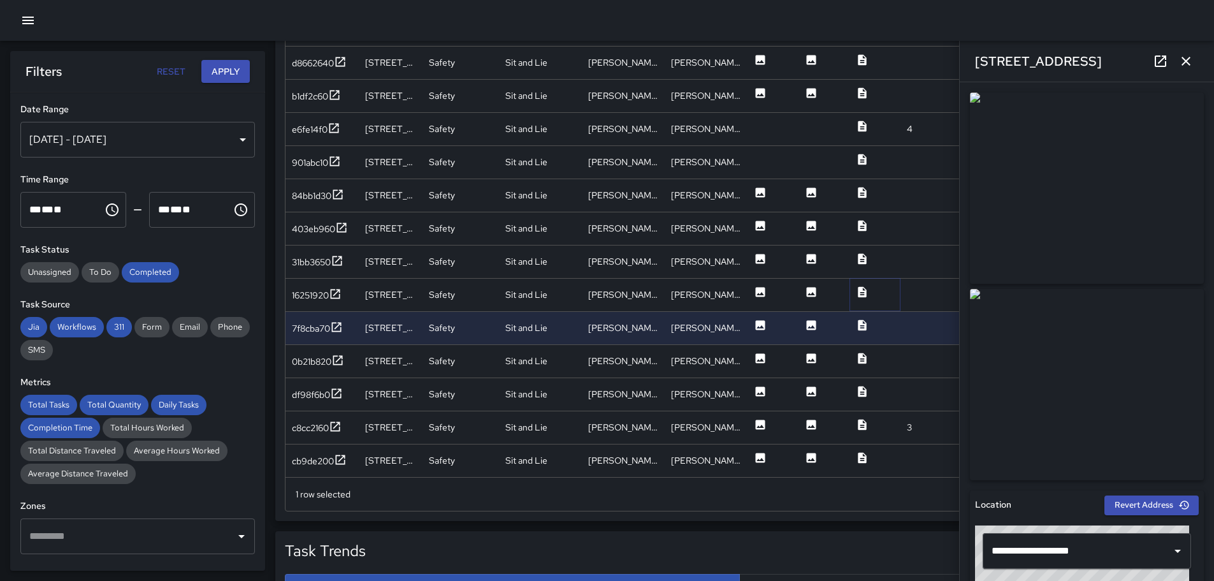
click at [863, 294] on icon at bounding box center [862, 292] width 13 height 13
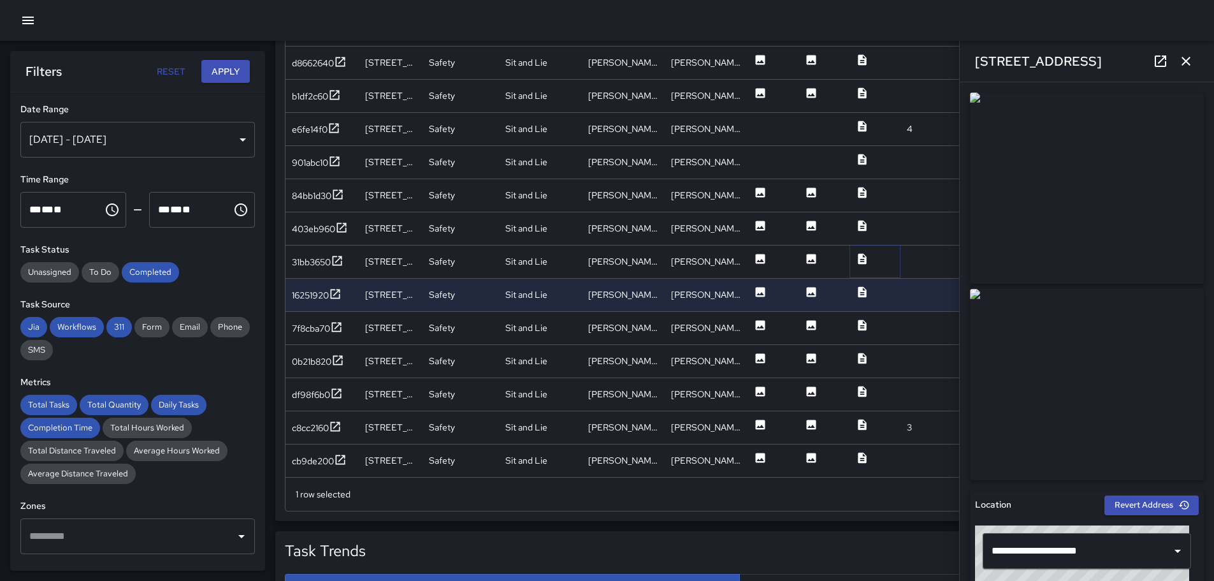
click at [862, 259] on icon at bounding box center [862, 258] width 13 height 13
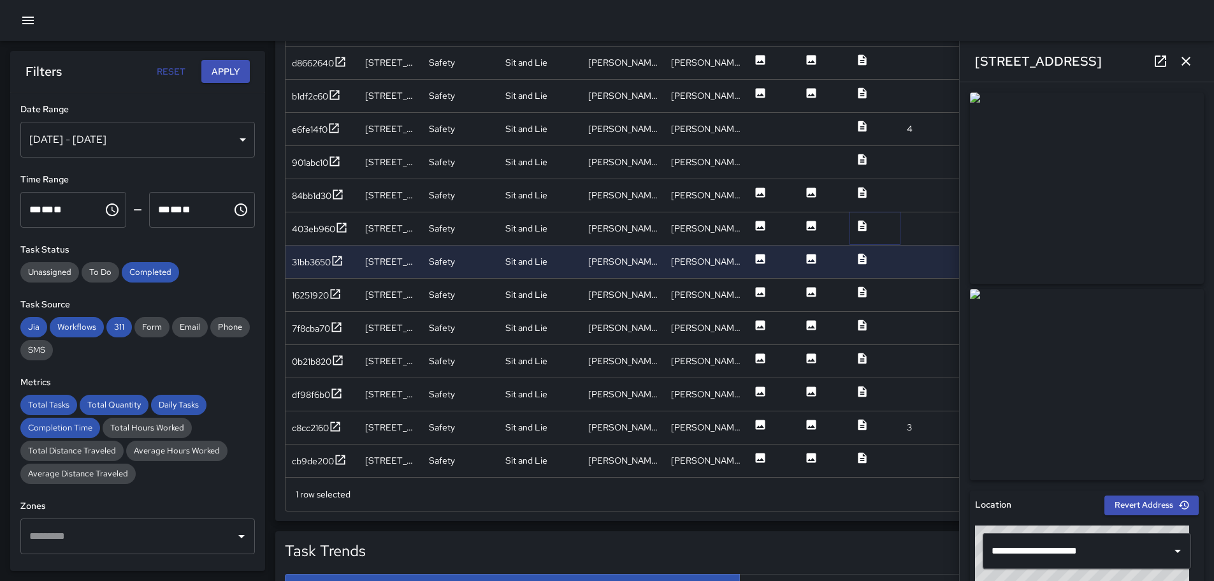
click at [861, 223] on icon at bounding box center [862, 225] width 8 height 11
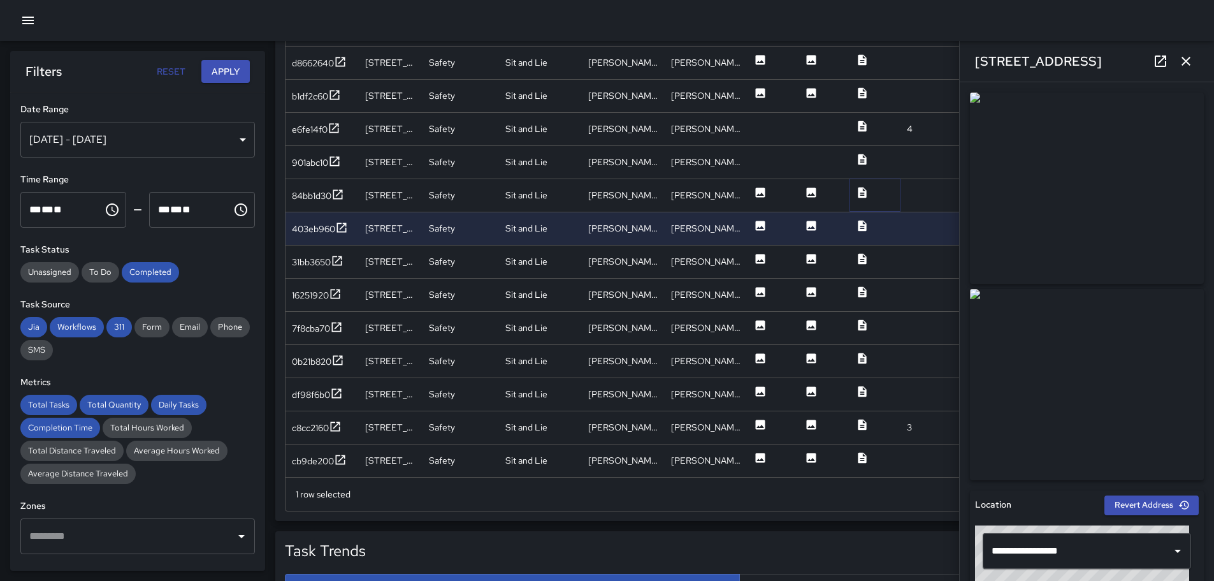
click at [864, 193] on icon at bounding box center [862, 192] width 13 height 13
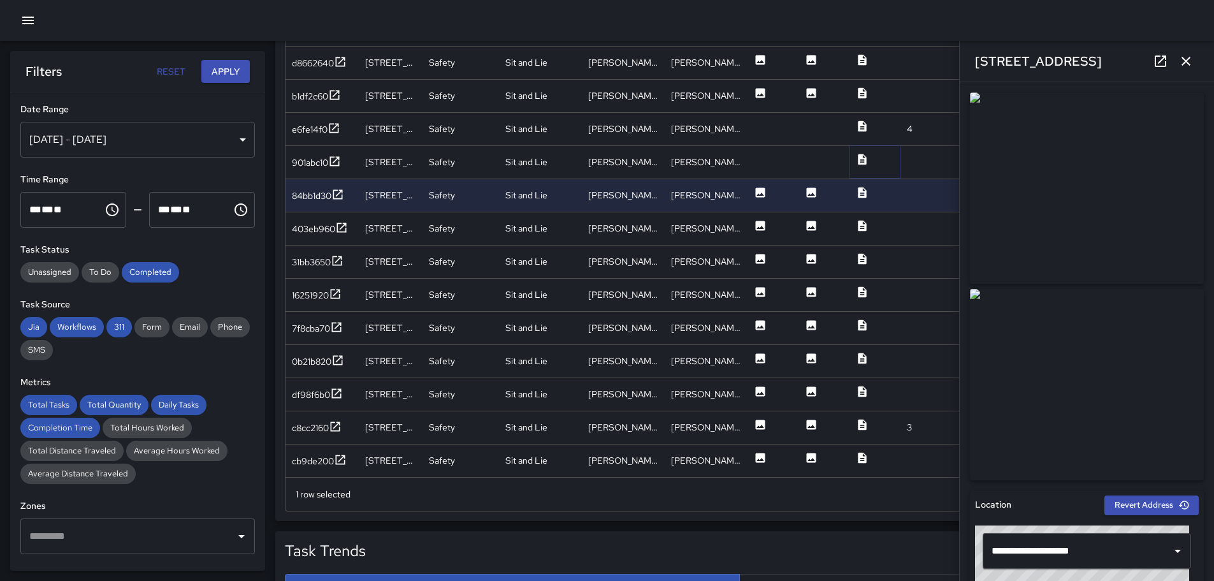
click at [862, 159] on icon at bounding box center [862, 159] width 8 height 11
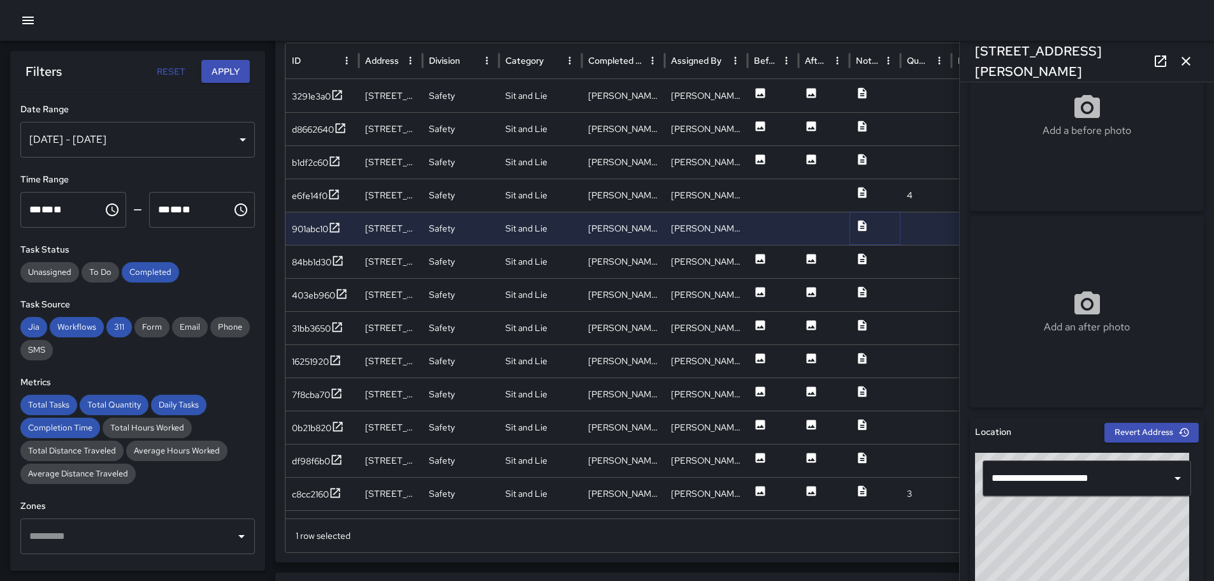
scroll to position [702, 0]
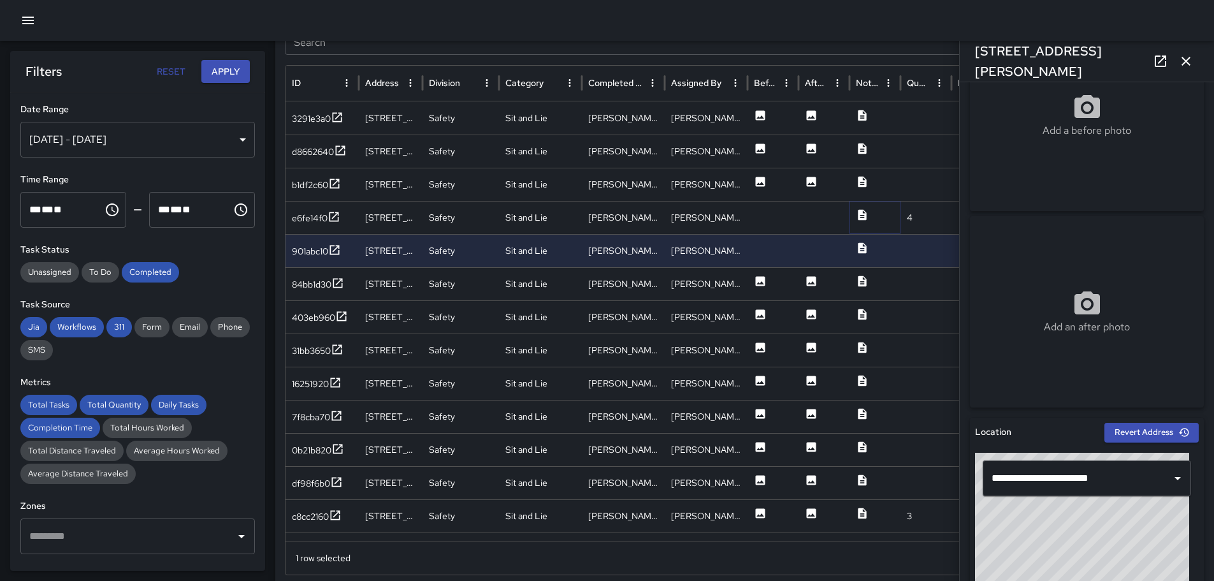
click at [859, 214] on icon at bounding box center [862, 214] width 8 height 11
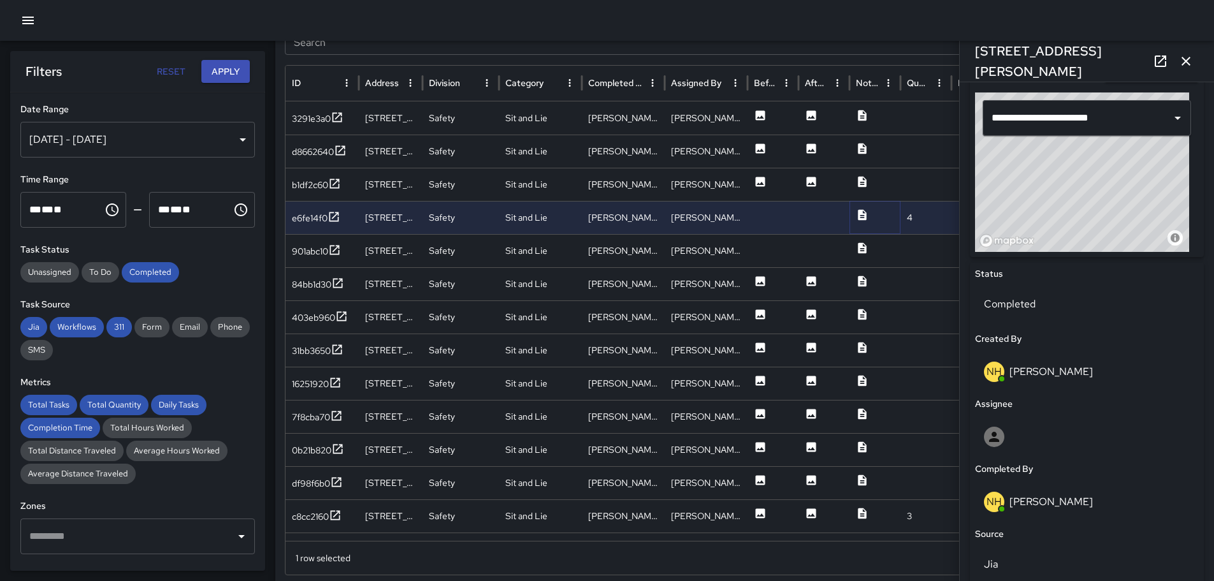
scroll to position [0, 0]
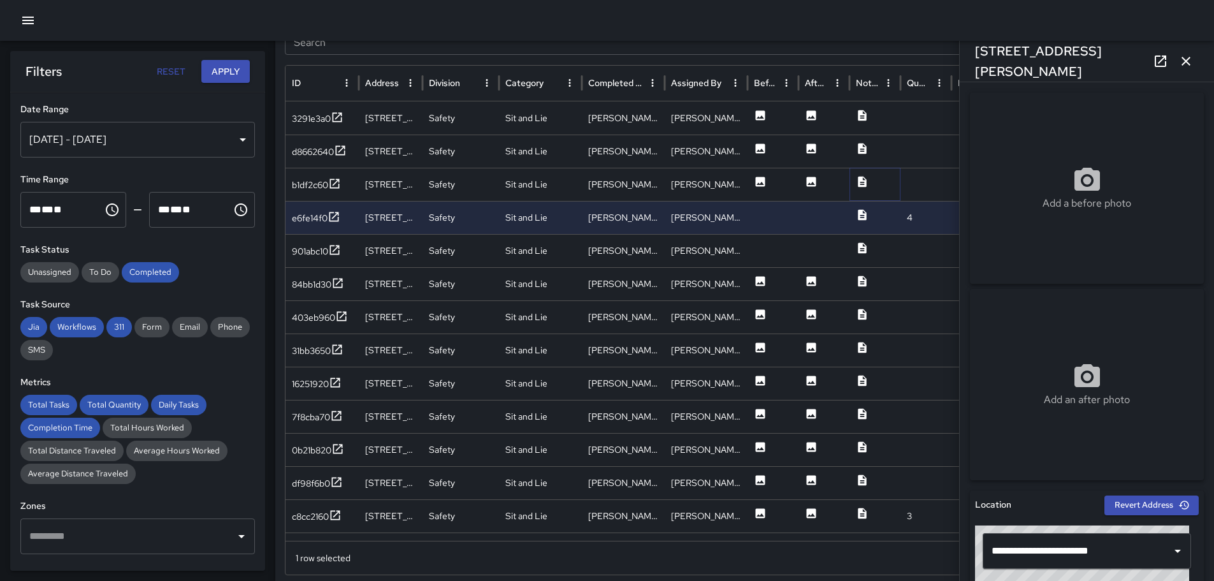
click at [863, 181] on icon at bounding box center [862, 181] width 8 height 11
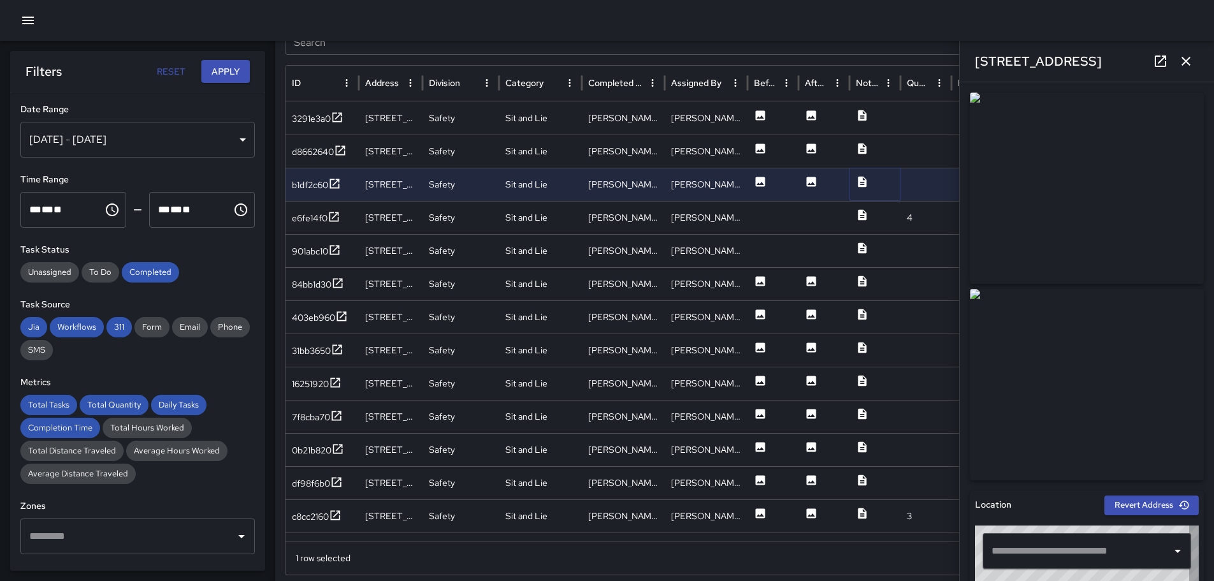
type input "**********"
click at [862, 147] on icon at bounding box center [862, 148] width 8 height 11
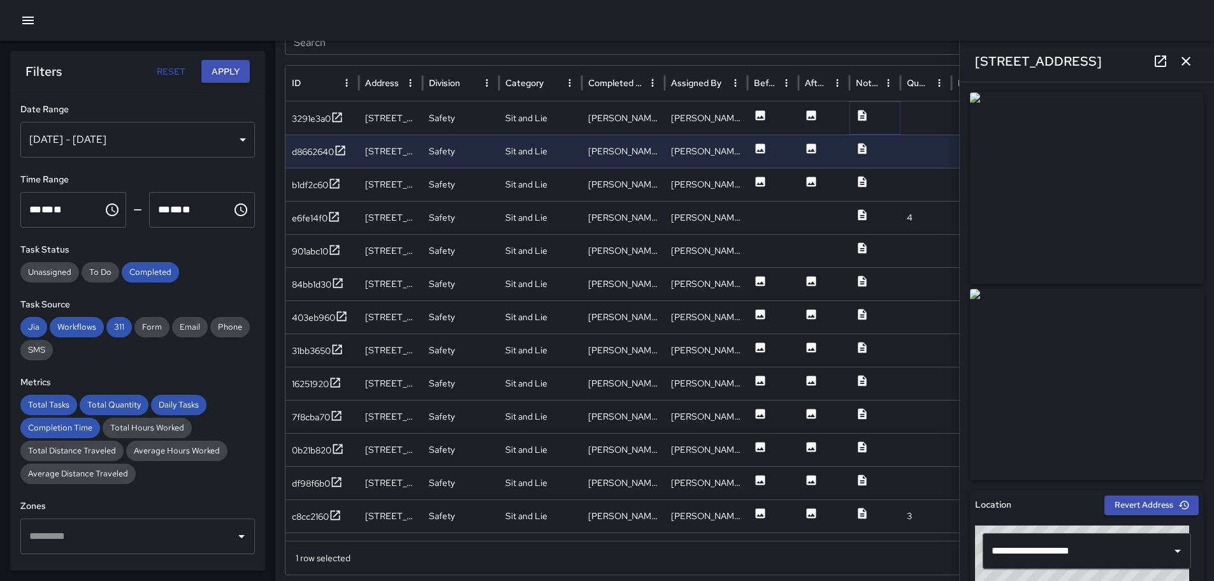
click at [862, 117] on icon at bounding box center [862, 115] width 13 height 13
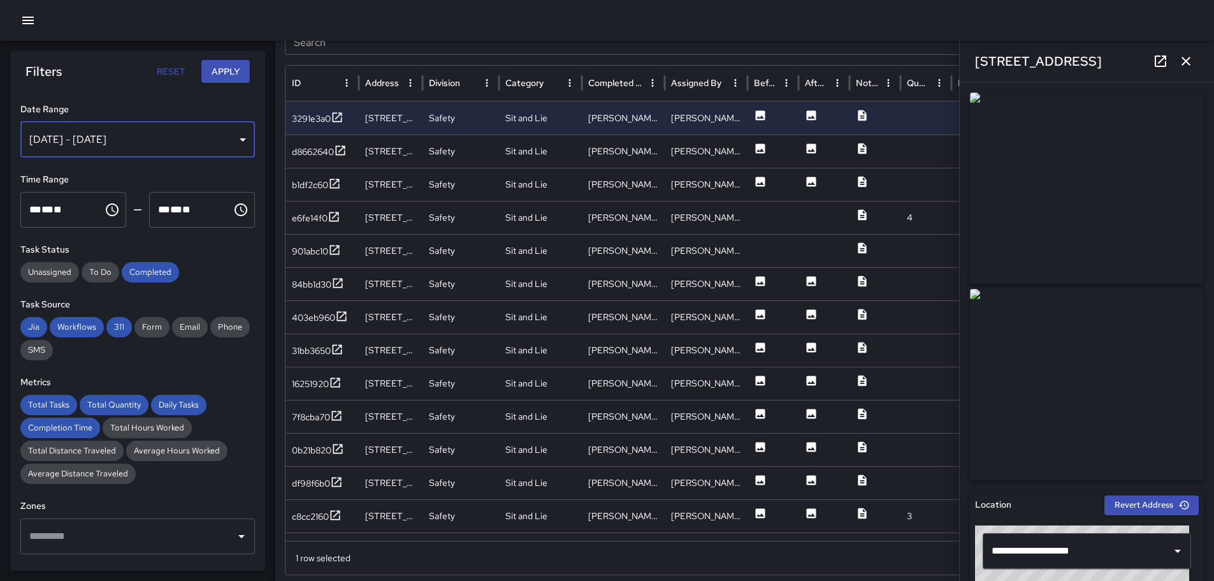
click at [231, 140] on div "[DATE] - [DATE]" at bounding box center [137, 140] width 235 height 36
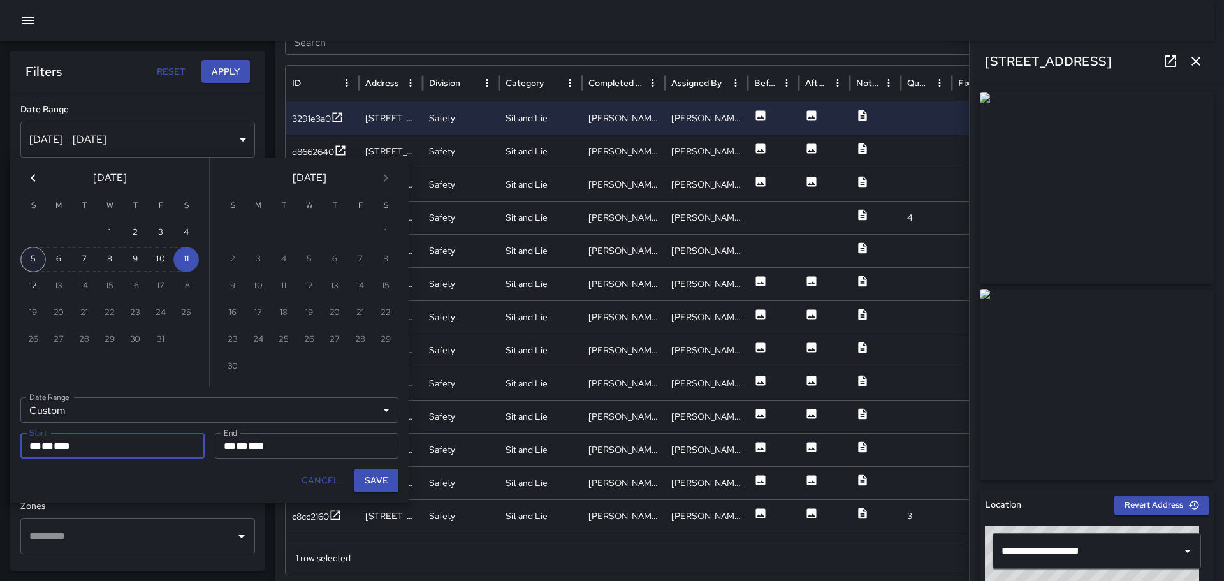
click at [29, 258] on button "5" at bounding box center [32, 259] width 25 height 25
type input "**********"
click at [373, 480] on button "Save" at bounding box center [376, 481] width 44 height 24
type input "**********"
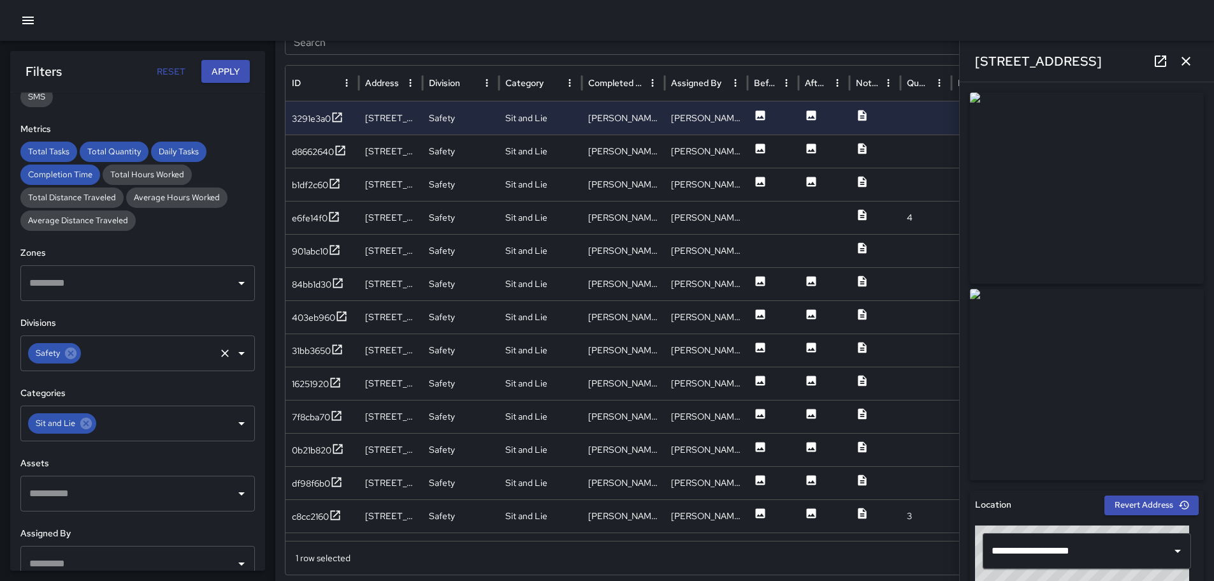
scroll to position [255, 0]
click at [87, 420] on icon at bounding box center [86, 421] width 14 height 14
click at [238, 421] on icon "Open" at bounding box center [241, 421] width 6 height 3
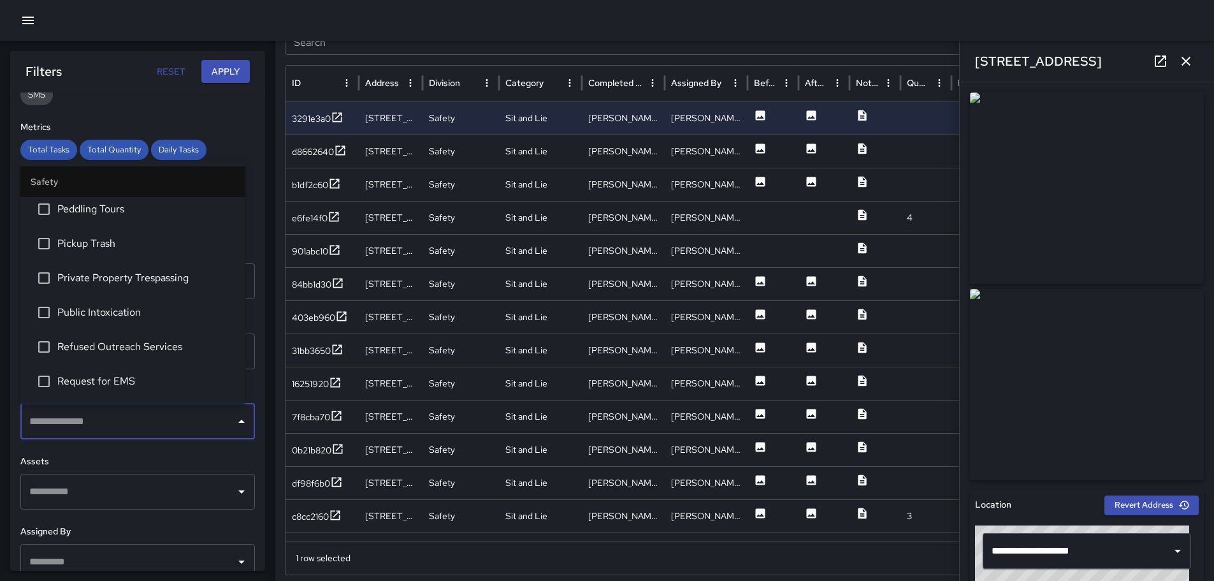
scroll to position [510, 0]
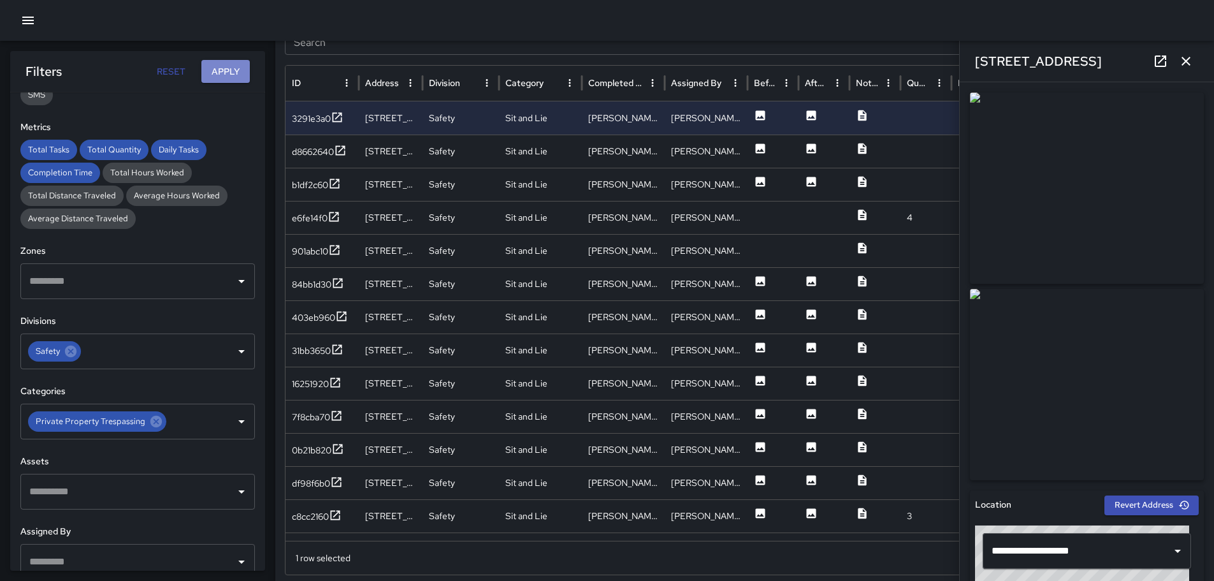
click at [219, 69] on button "Apply" at bounding box center [225, 72] width 48 height 24
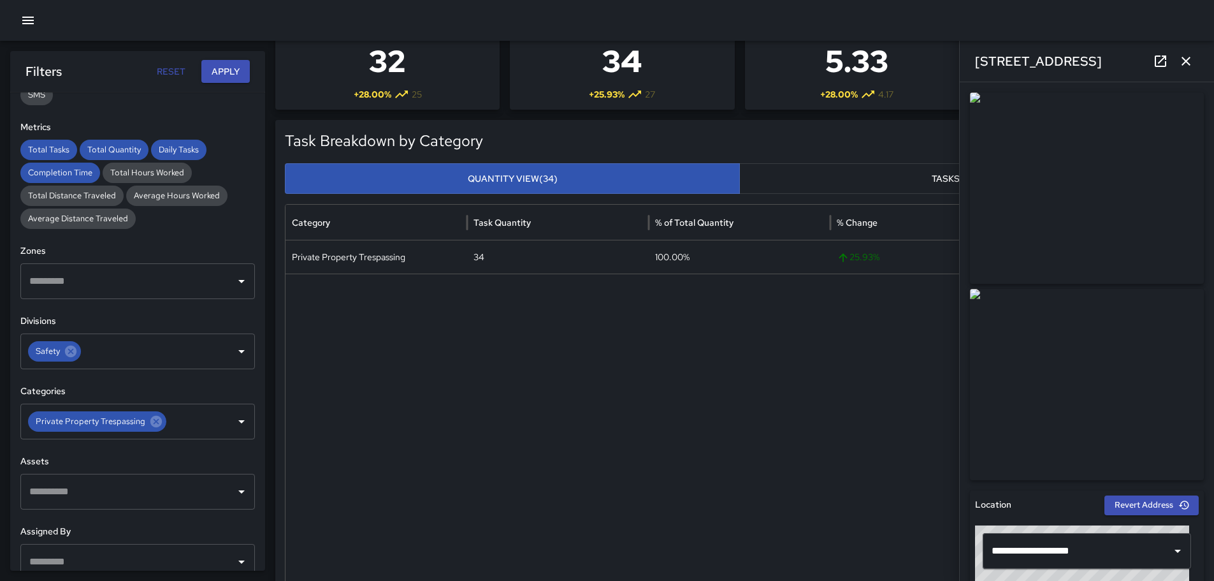
scroll to position [0, 0]
